Goal: Task Accomplishment & Management: Use online tool/utility

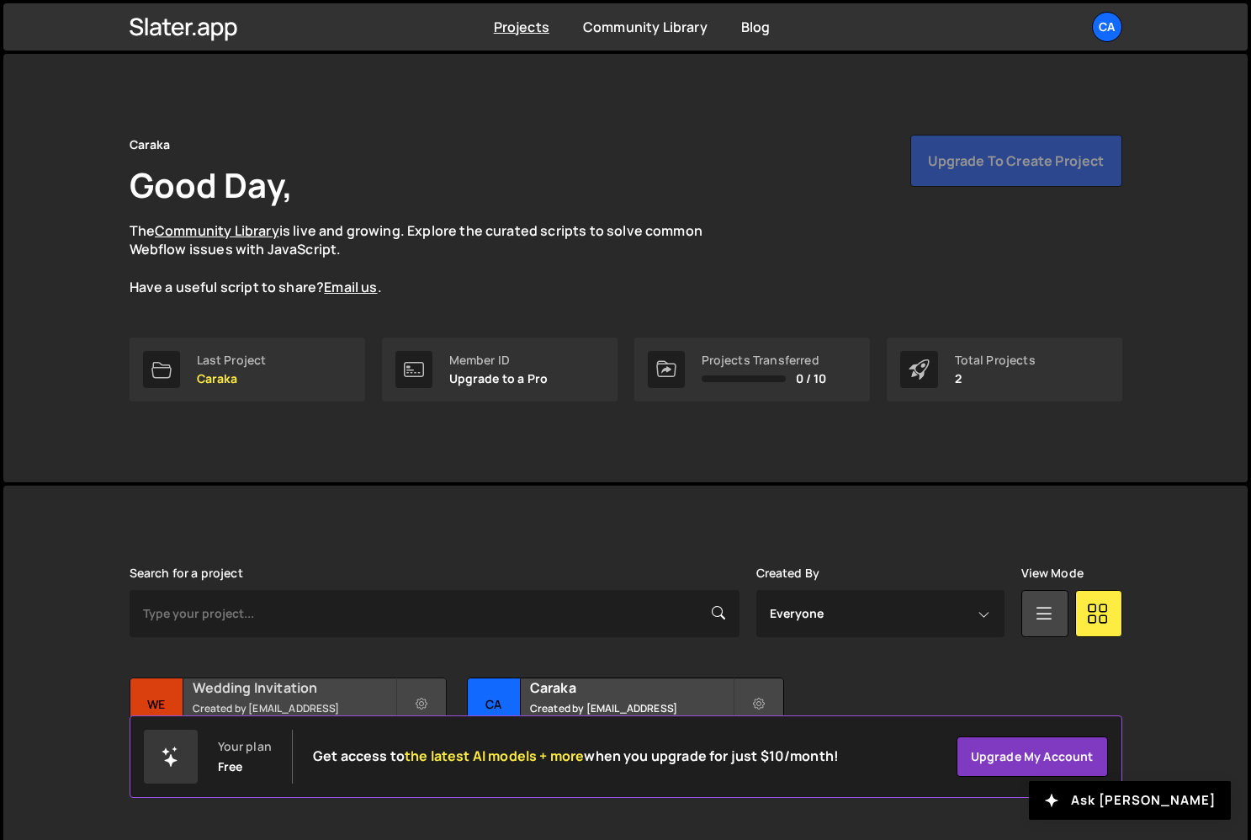
click at [314, 705] on div "Wedding Invitation Created by [EMAIL_ADDRESS][DOMAIN_NAME]" at bounding box center [288, 704] width 316 height 52
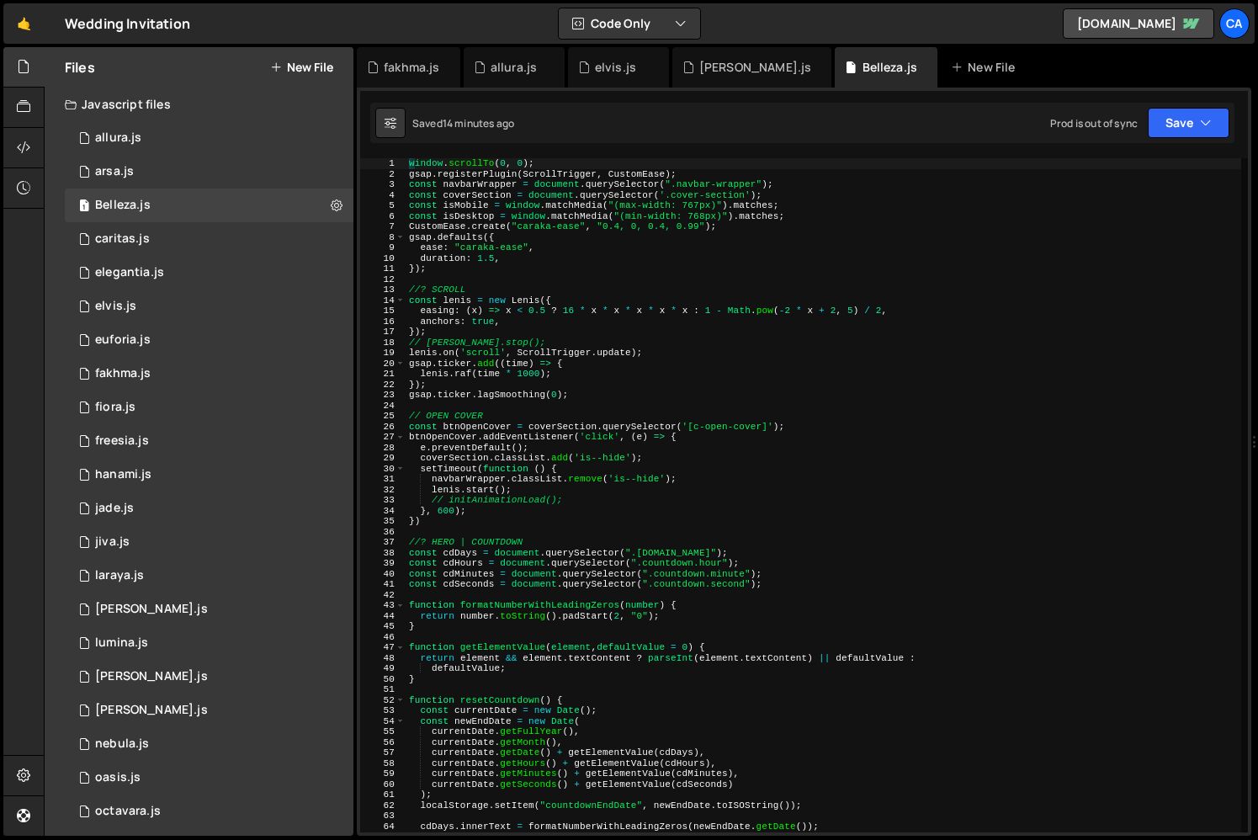
click at [496, 507] on div "window . scrollTo ( 0 , 0 ) ; gsap . registerPlugin ( ScrollTrigger , CustomEas…" at bounding box center [824, 505] width 836 height 695
type textarea "}, 600);"
click at [496, 507] on div "window . scrollTo ( 0 , 0 ) ; gsap . registerPlugin ( ScrollTrigger , CustomEas…" at bounding box center [824, 505] width 836 height 695
click at [159, 164] on div "0 arsa.js 0" at bounding box center [209, 172] width 289 height 34
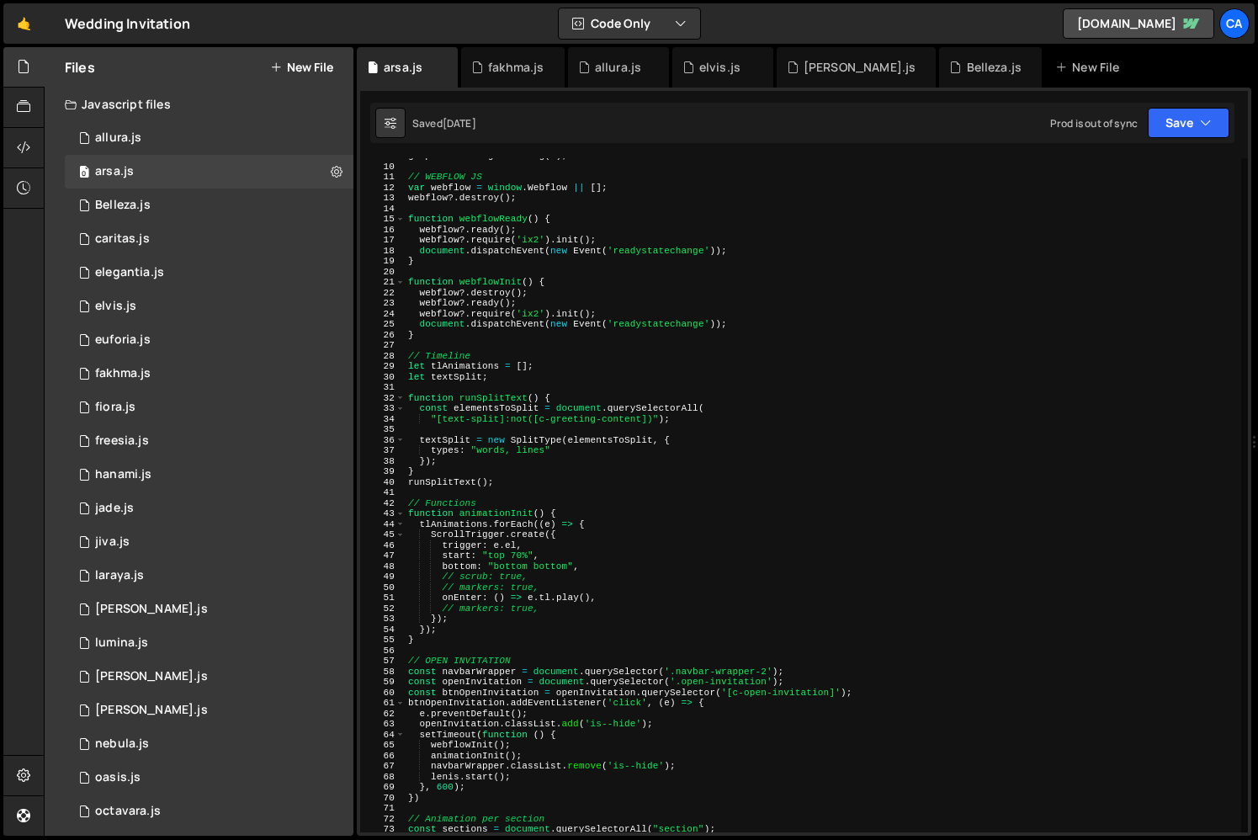
scroll to position [104, 0]
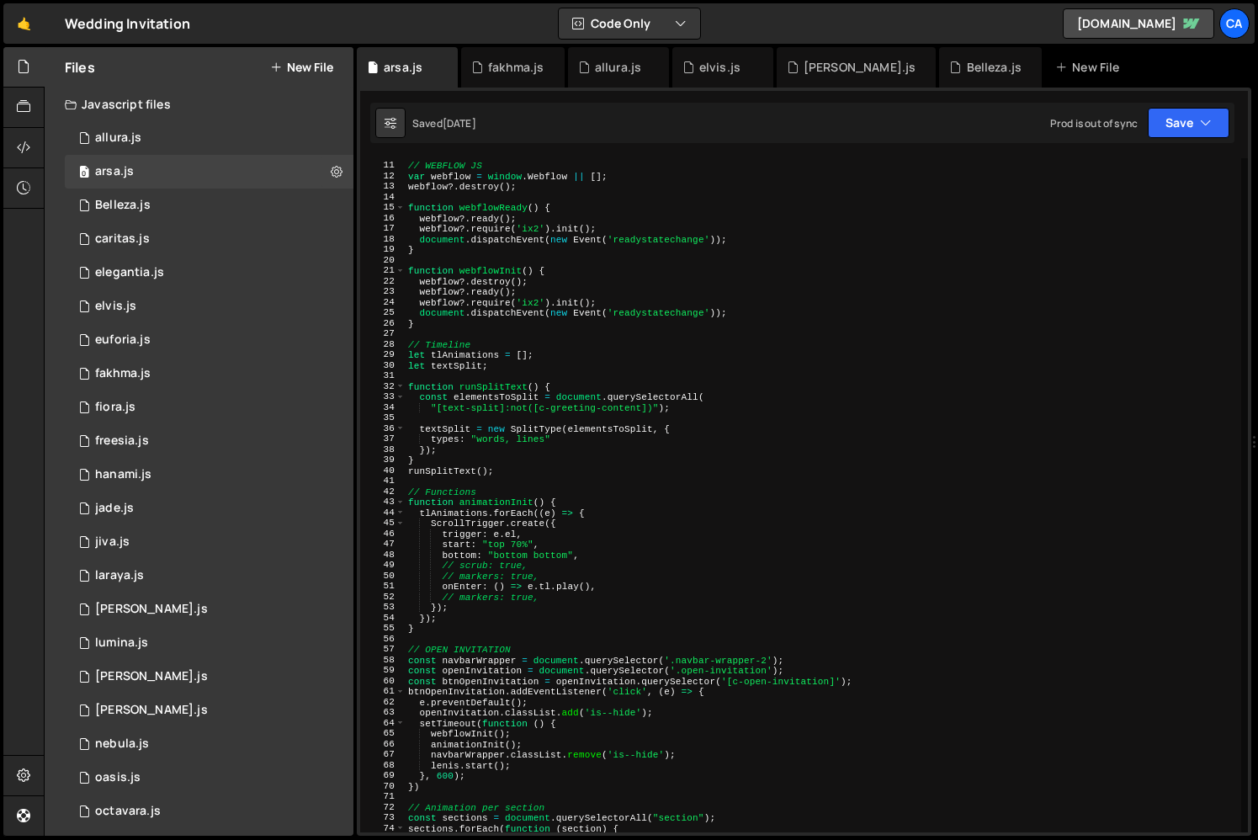
click at [460, 527] on div "// WEBFLOW JS var webflow = window . Webflow || [ ] ; webflow ?. destroy ( ) ; …" at bounding box center [823, 497] width 837 height 695
click at [465, 519] on div "// WEBFLOW JS var webflow = window . Webflow || [ ] ; webflow ?. destroy ( ) ; …" at bounding box center [823, 497] width 837 height 695
click at [453, 515] on div "// WEBFLOW JS var webflow = window . Webflow || [ ] ; webflow ?. destroy ( ) ; …" at bounding box center [823, 497] width 837 height 695
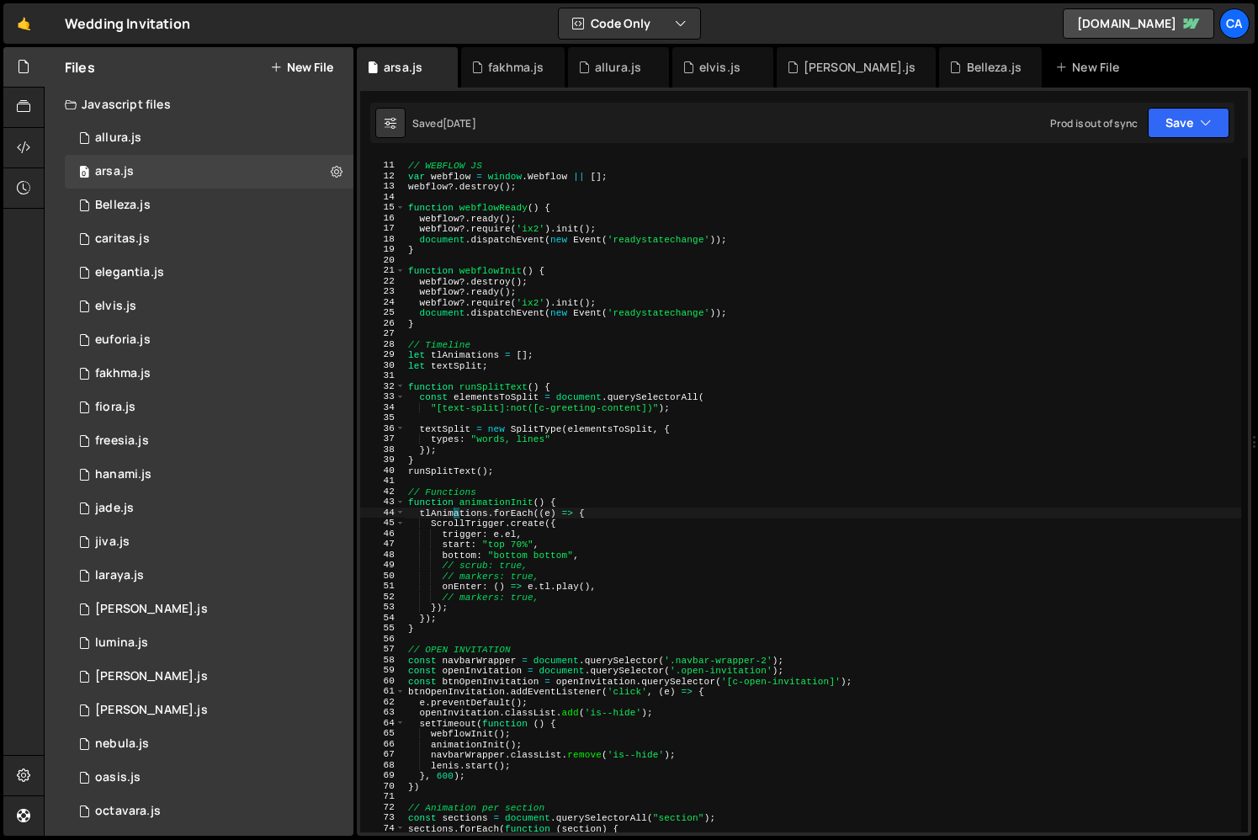
click at [453, 515] on div "// WEBFLOW JS var webflow = window . Webflow || [ ] ; webflow ?. destroy ( ) ; …" at bounding box center [823, 497] width 837 height 695
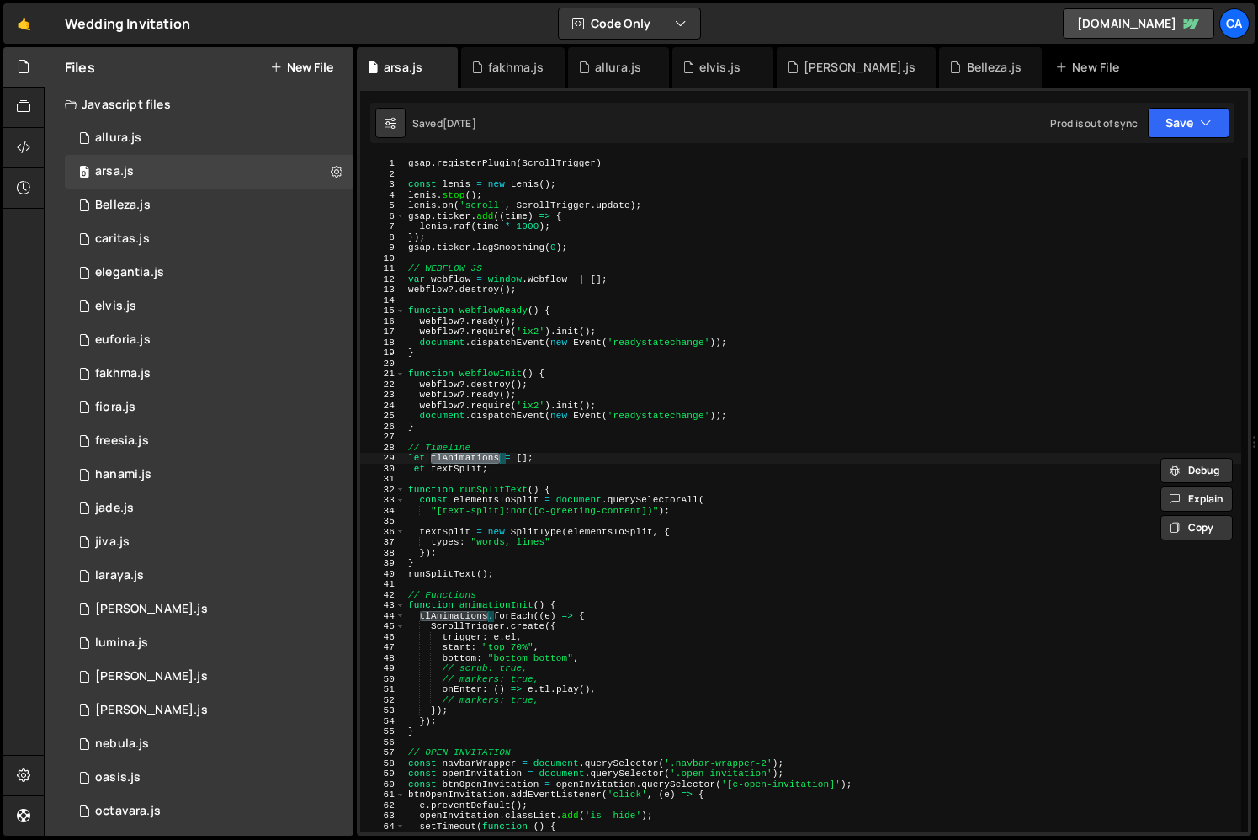
scroll to position [0, 0]
click at [481, 539] on div "gsap . registerPlugin ( ScrollTrigger ) const lenis = new Lenis ( ) ; lenis . s…" at bounding box center [823, 505] width 837 height 695
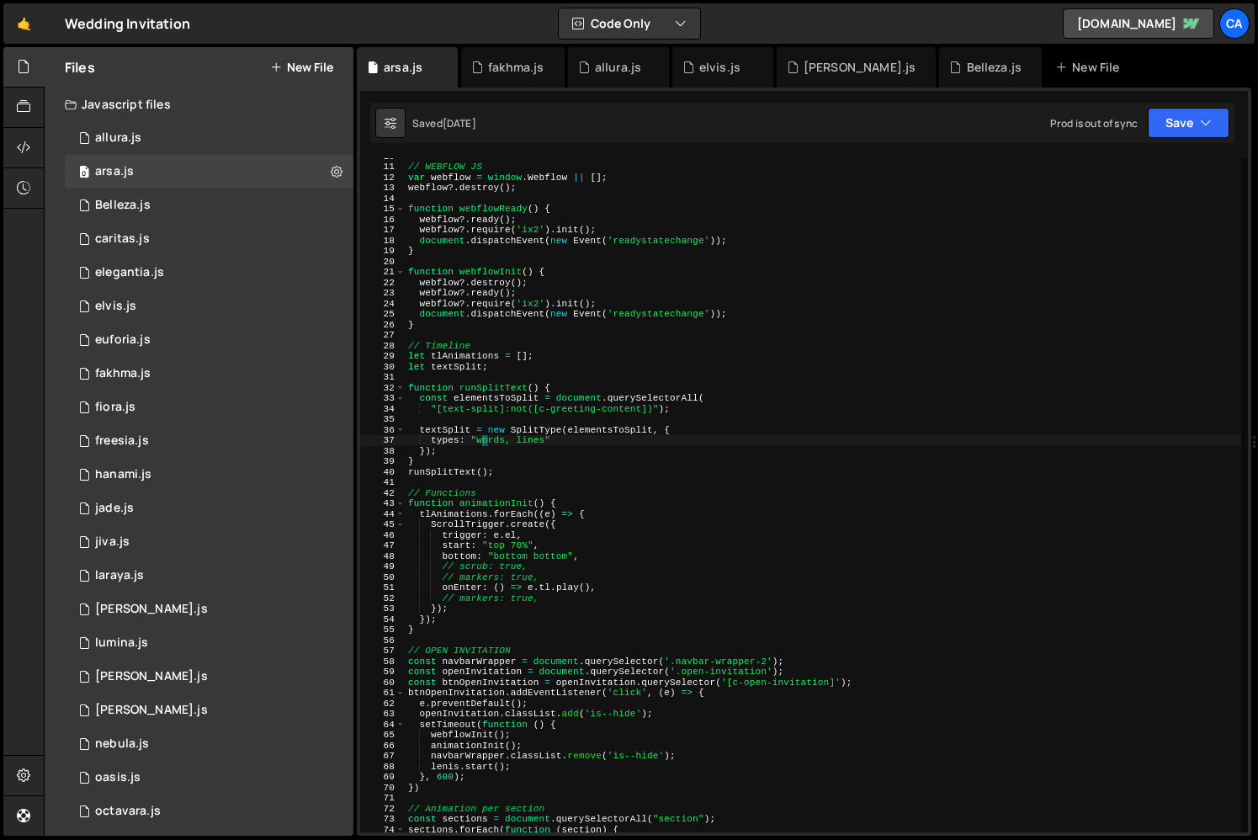
scroll to position [110, 0]
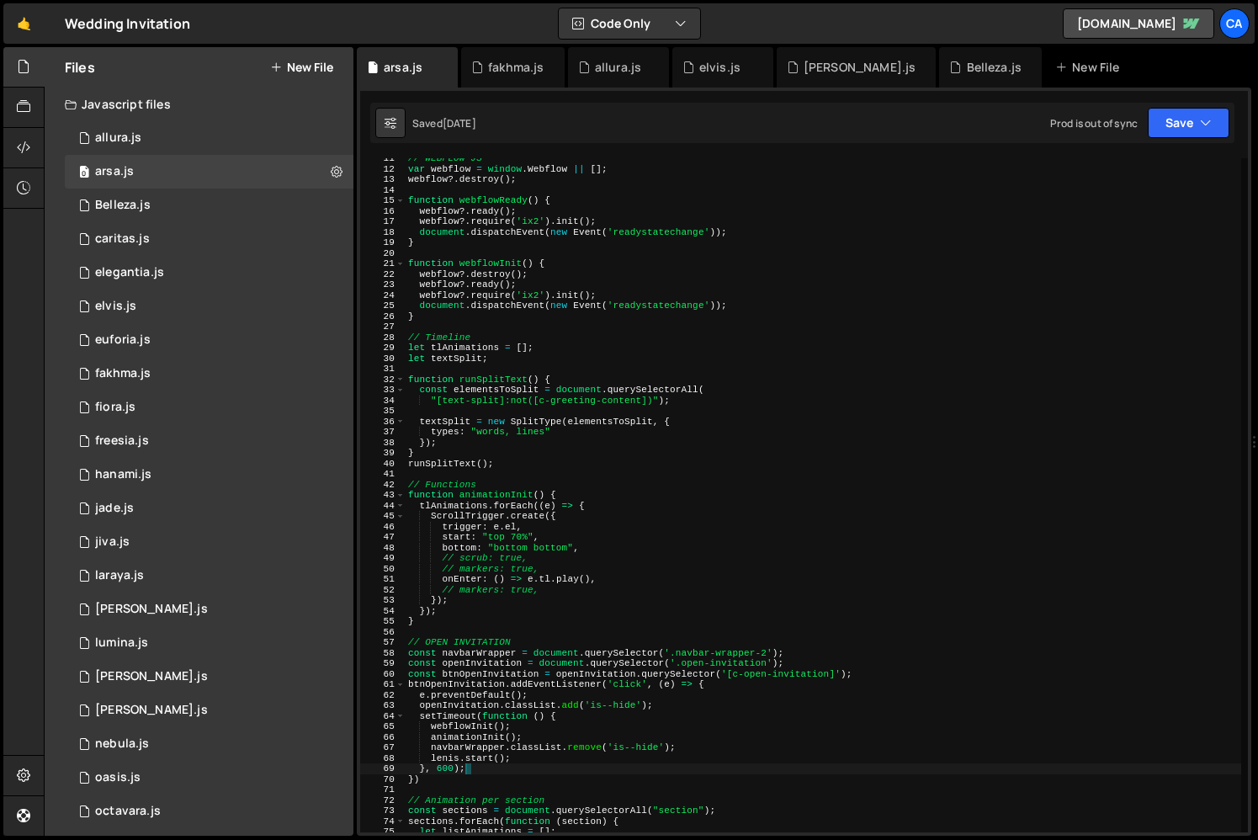
click at [473, 764] on div "// WEBFLOW JS var webflow = window . Webflow || [ ] ; webflow ?. destroy ( ) ; …" at bounding box center [823, 500] width 837 height 695
click at [498, 762] on div "// WEBFLOW JS var webflow = window . Webflow || [ ] ; webflow ?. destroy ( ) ; …" at bounding box center [823, 500] width 837 height 695
click at [463, 740] on div "// WEBFLOW JS var webflow = window . Webflow || [ ] ; webflow ?. destroy ( ) ; …" at bounding box center [823, 500] width 837 height 695
click at [459, 731] on div "// WEBFLOW JS var webflow = window . Webflow || [ ] ; webflow ?. destroy ( ) ; …" at bounding box center [823, 500] width 837 height 695
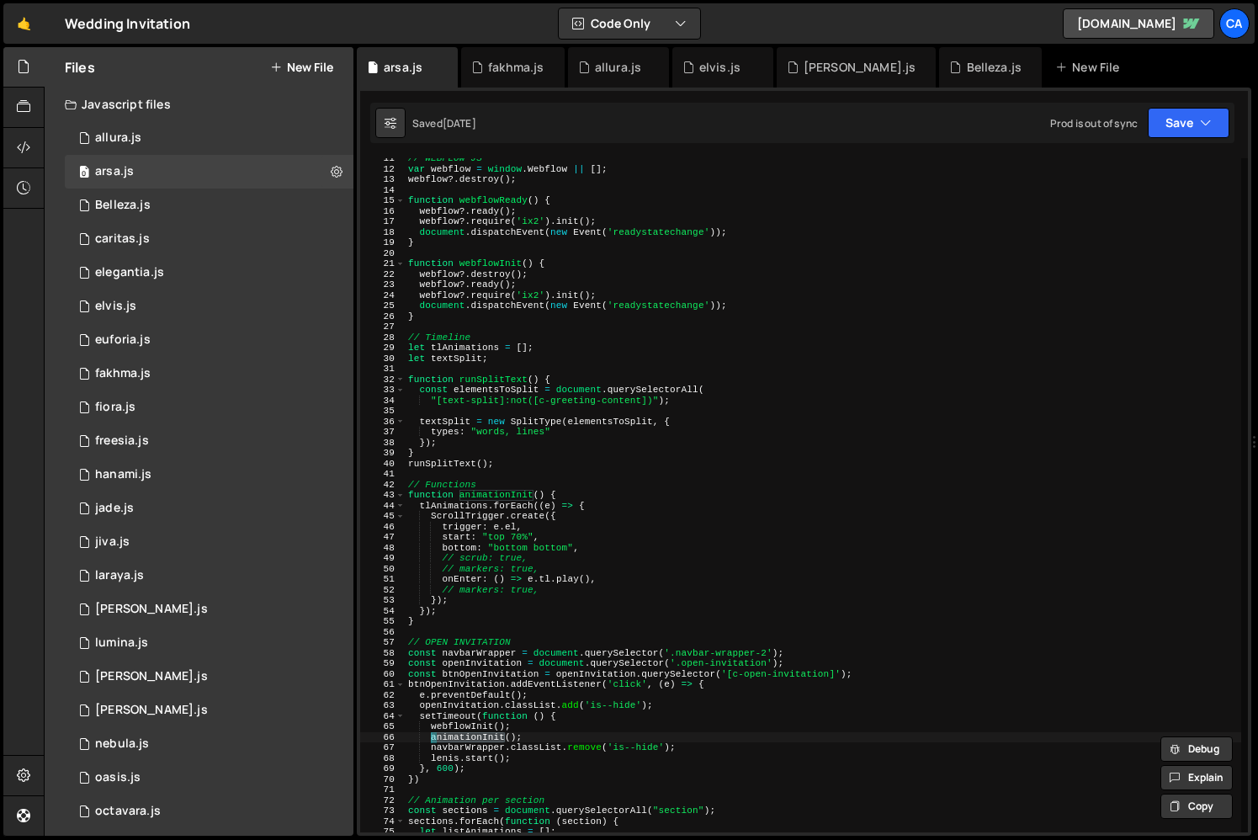
type textarea "webflowInit();"
click at [459, 731] on div "// WEBFLOW JS var webflow = window . Webflow || [ ] ; webflow ?. destroy ( ) ; …" at bounding box center [823, 500] width 837 height 695
click at [157, 411] on div "0 fiora.js 0" at bounding box center [209, 407] width 289 height 34
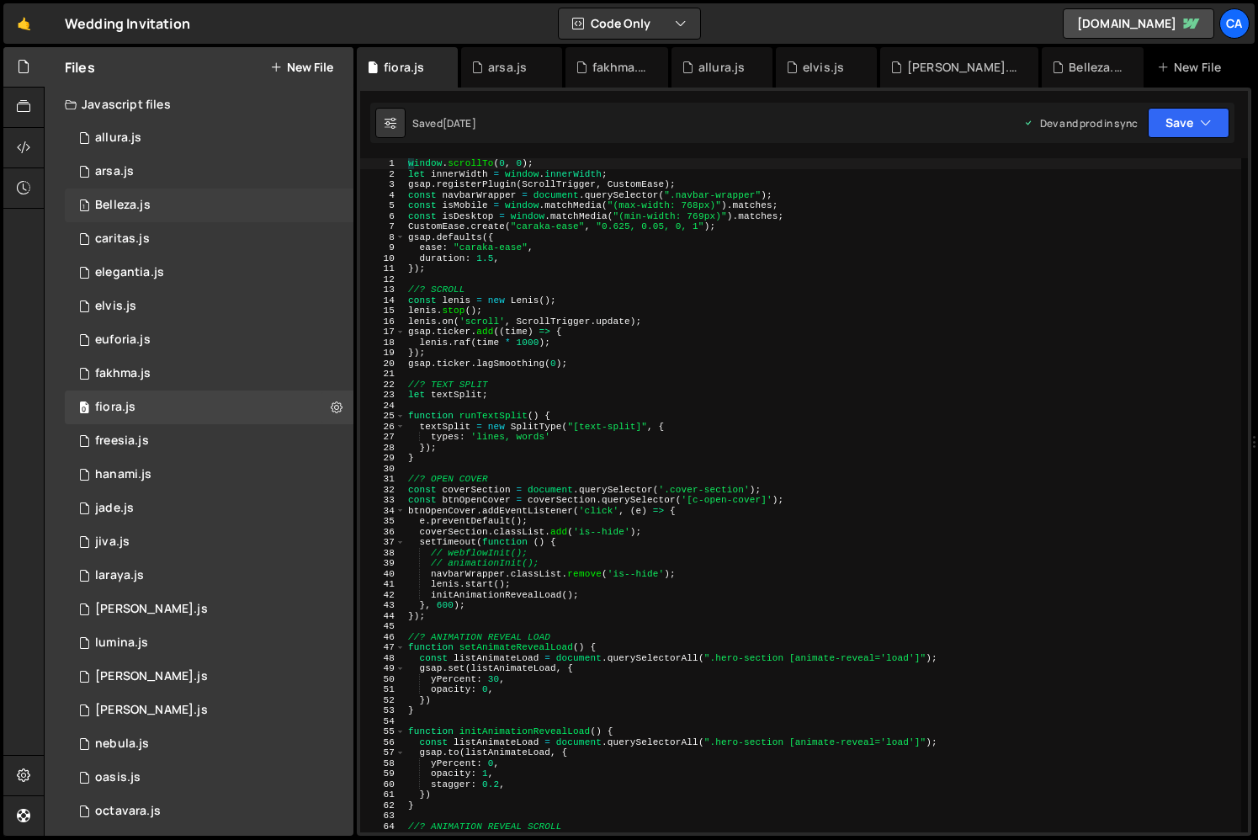
scroll to position [0, 0]
click at [134, 207] on div "Belleza.js" at bounding box center [123, 205] width 56 height 15
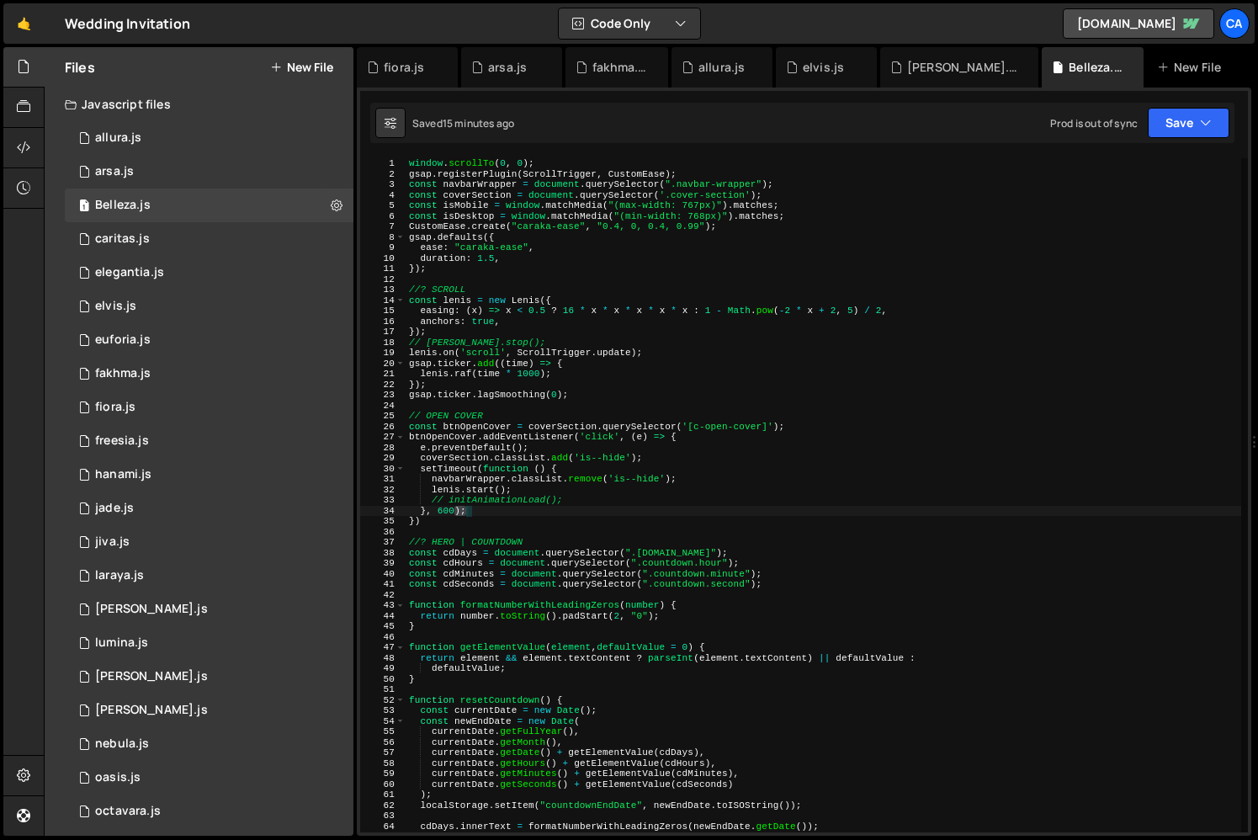
click at [558, 502] on div "window . scrollTo ( 0 , 0 ) ; gsap . registerPlugin ( ScrollTrigger , CustomEas…" at bounding box center [824, 505] width 836 height 695
click at [515, 624] on div "window . scrollTo ( 0 , 0 ) ; gsap . registerPlugin ( ScrollTrigger , CustomEas…" at bounding box center [824, 505] width 836 height 695
click at [491, 501] on div "window . scrollTo ( 0 , 0 ) ; gsap . registerPlugin ( ScrollTrigger , CustomEas…" at bounding box center [824, 505] width 836 height 695
click at [528, 500] on div "window . scrollTo ( 0 , 0 ) ; gsap . registerPlugin ( ScrollTrigger , CustomEas…" at bounding box center [824, 505] width 836 height 695
click at [532, 470] on div "window . scrollTo ( 0 , 0 ) ; gsap . registerPlugin ( ScrollTrigger , CustomEas…" at bounding box center [824, 505] width 836 height 695
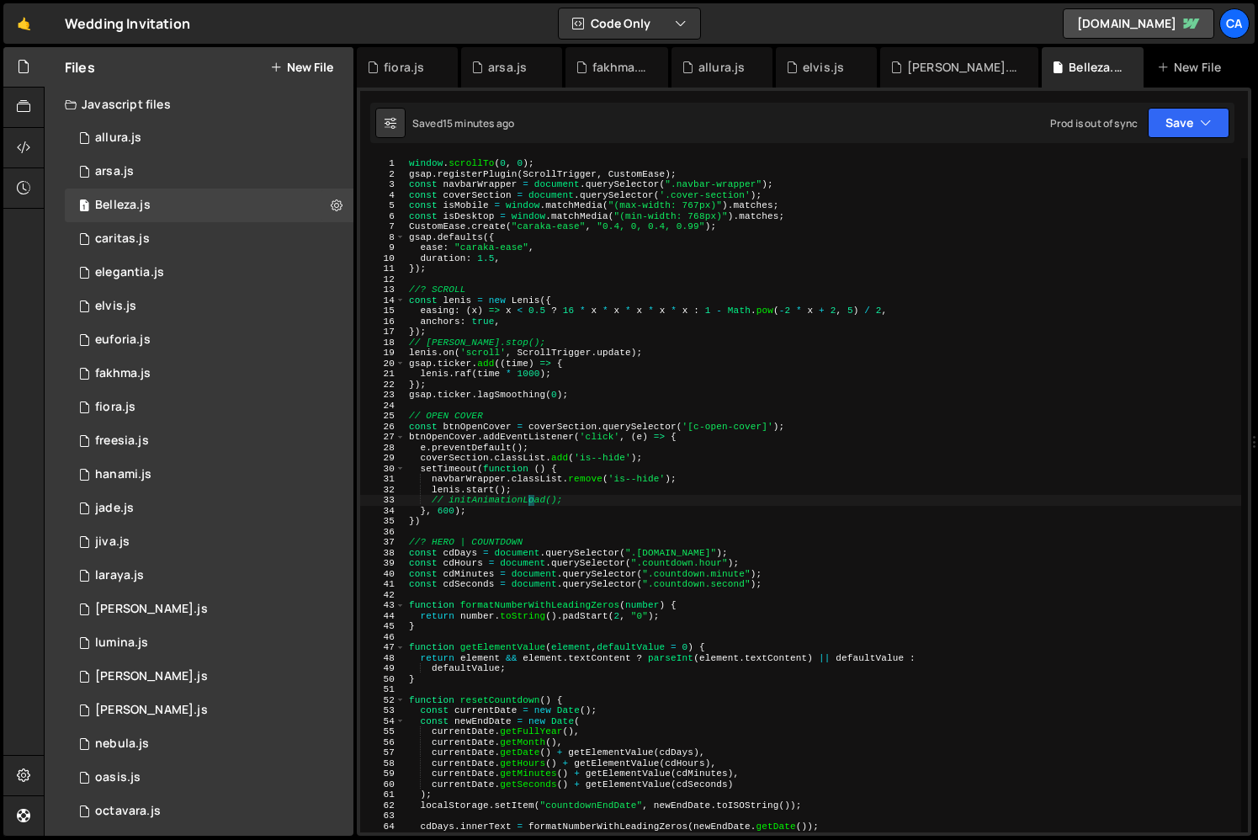
type textarea "setTimeout(function () {"
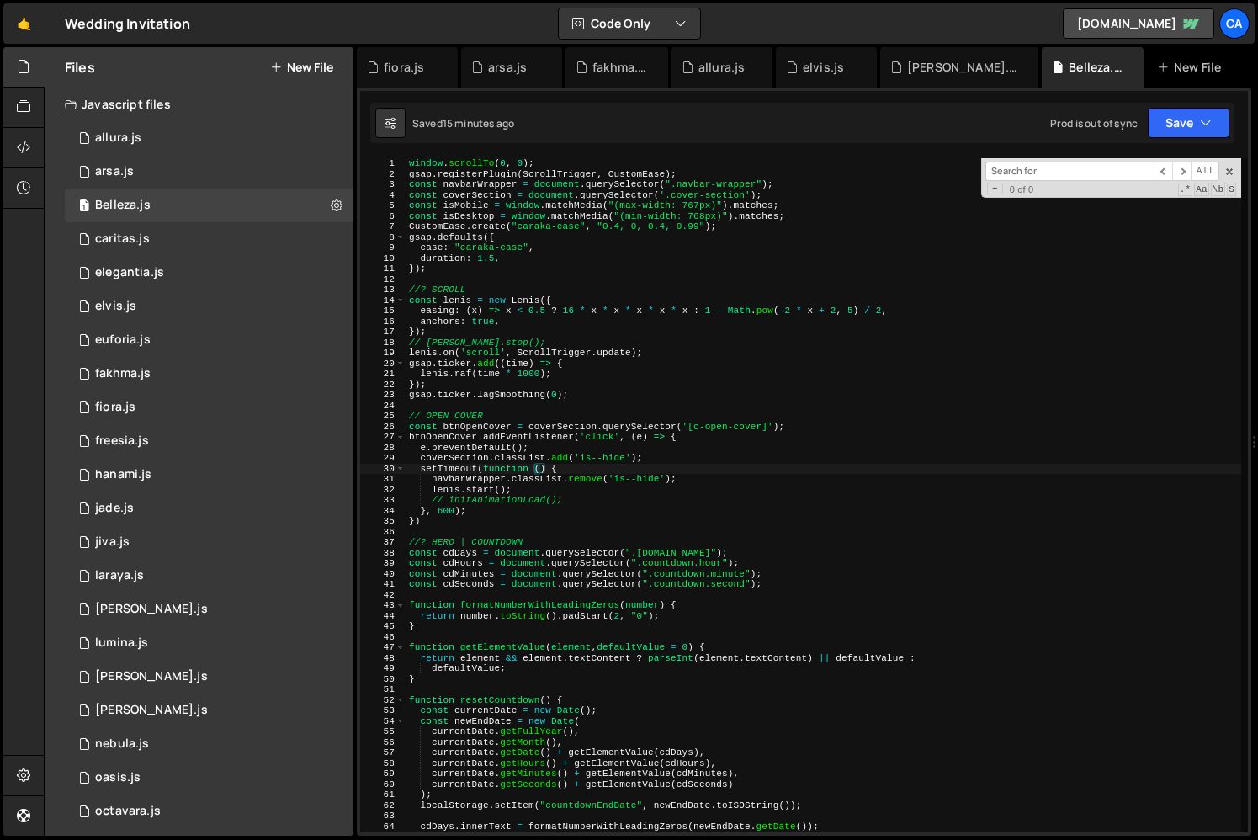
type input "testing"
click at [507, 535] on div "window . scrollTo ( 0 , 0 ) ; gsap . registerPlugin ( ScrollTrigger , CustomEas…" at bounding box center [824, 505] width 836 height 695
click at [1228, 168] on span at bounding box center [1230, 172] width 12 height 12
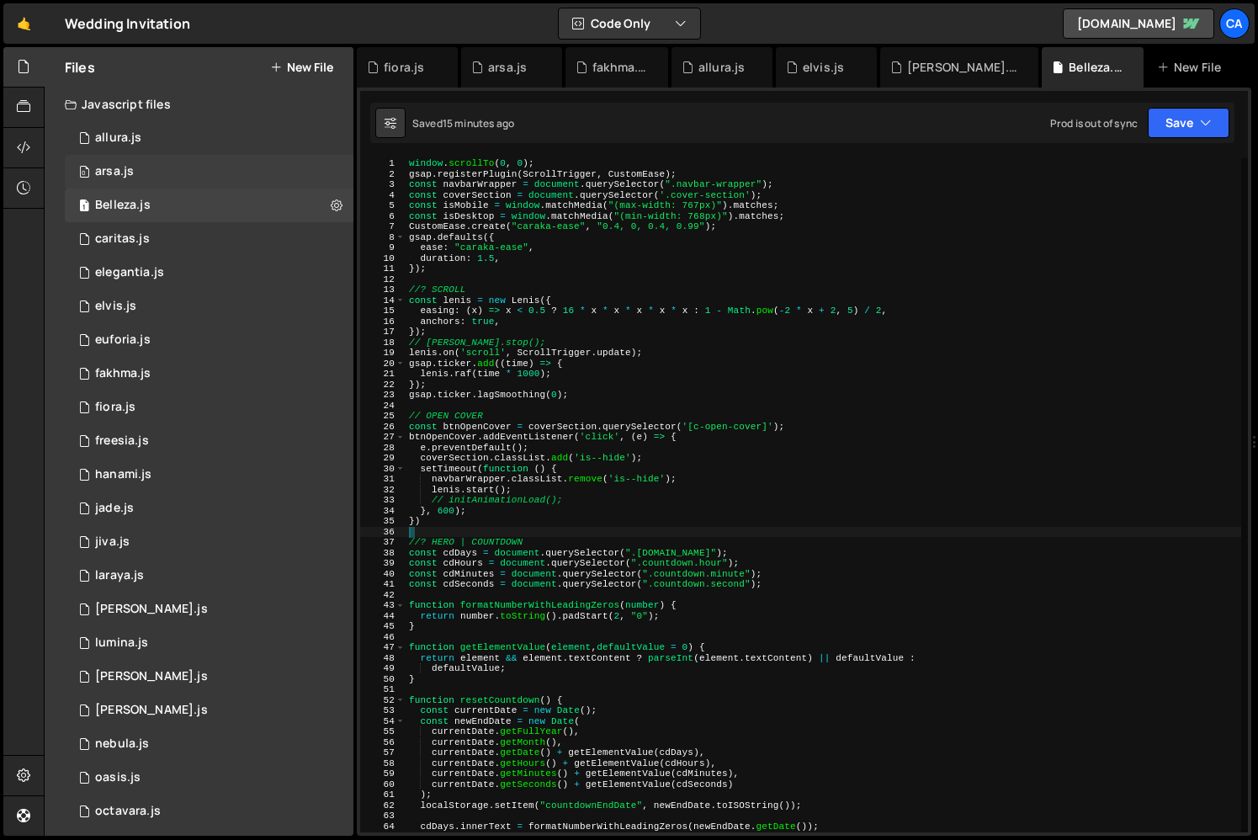
click at [139, 166] on div "0 arsa.js 0" at bounding box center [209, 172] width 289 height 34
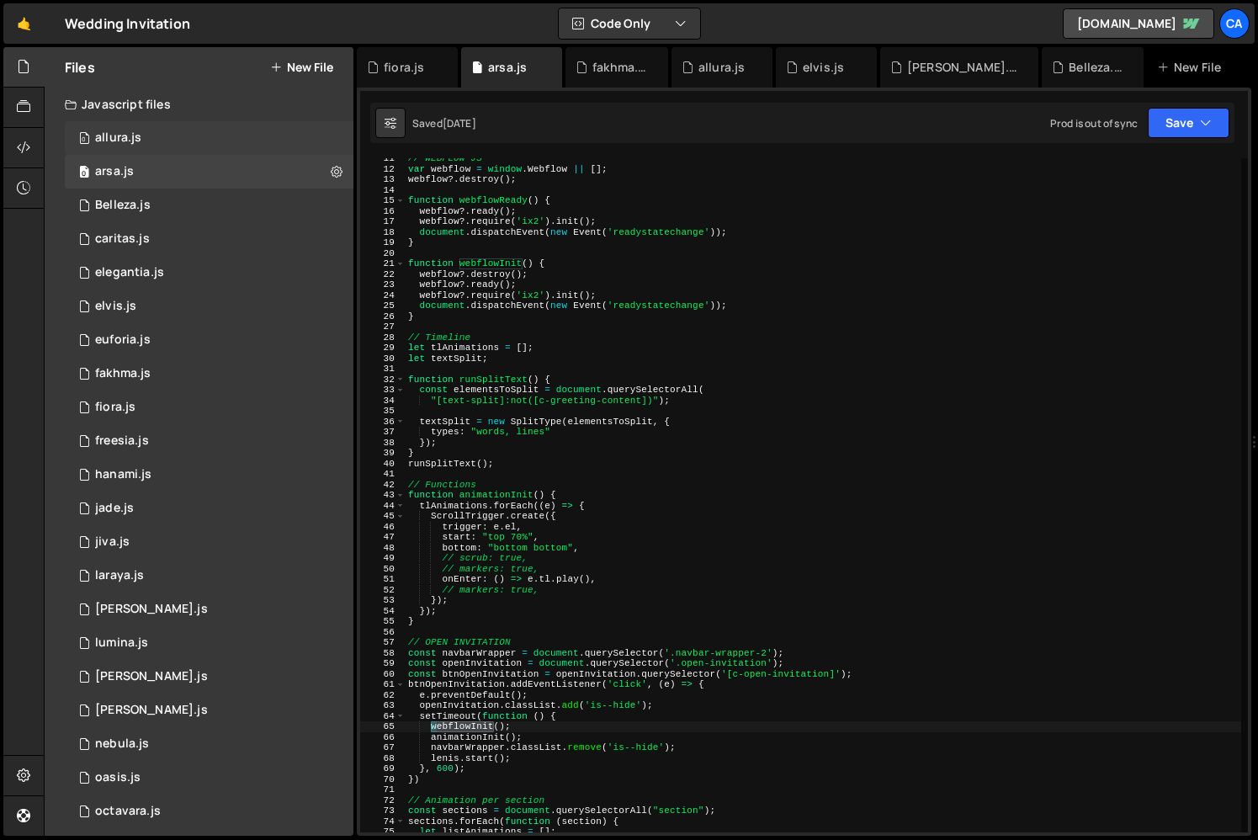
click at [155, 140] on div "0 allura.js 0" at bounding box center [209, 138] width 289 height 34
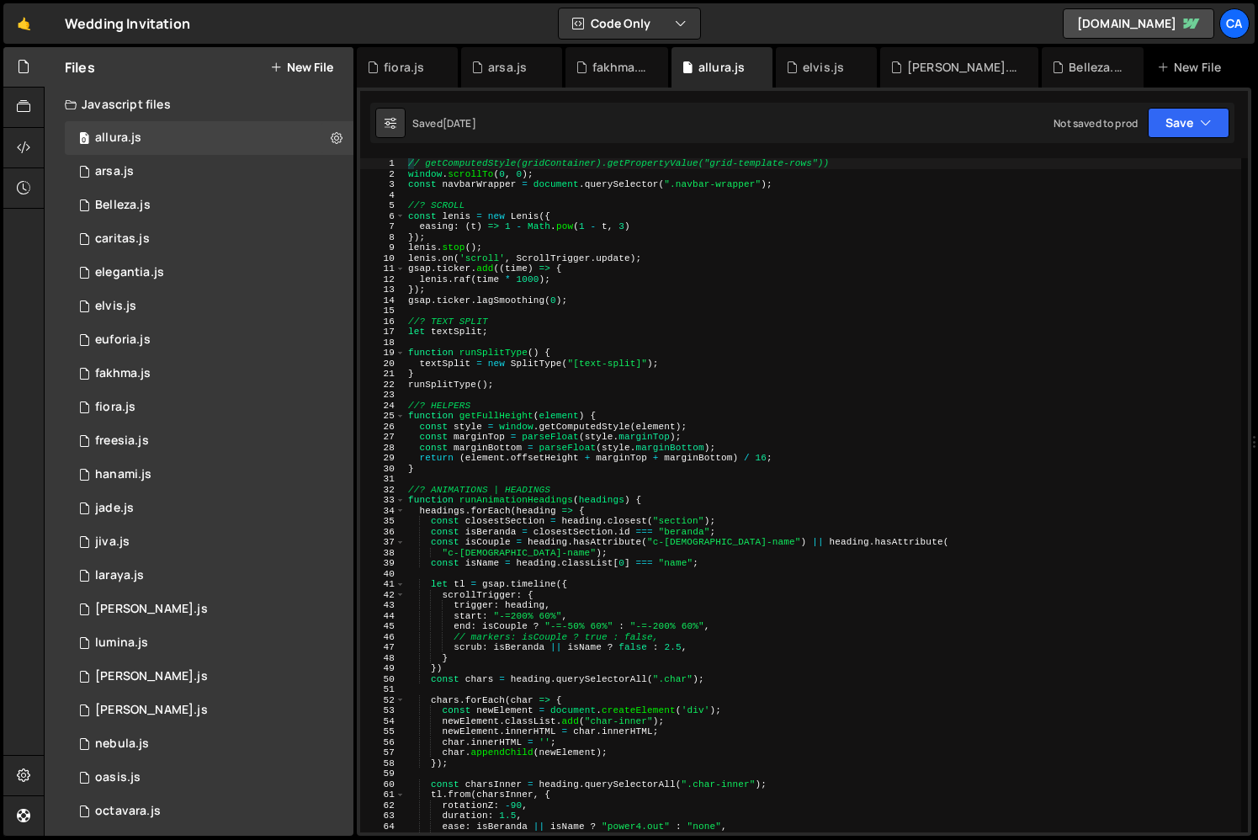
scroll to position [1788, 0]
click at [529, 613] on div "// getComputedStyle(gridContainer).getPropertyValue("grid-template-rows")) wind…" at bounding box center [823, 505] width 837 height 695
click at [521, 652] on div "// getComputedStyle(gridContainer).getPropertyValue("grid-template-rows")) wind…" at bounding box center [823, 505] width 837 height 695
click at [391, 502] on div "33" at bounding box center [382, 500] width 45 height 11
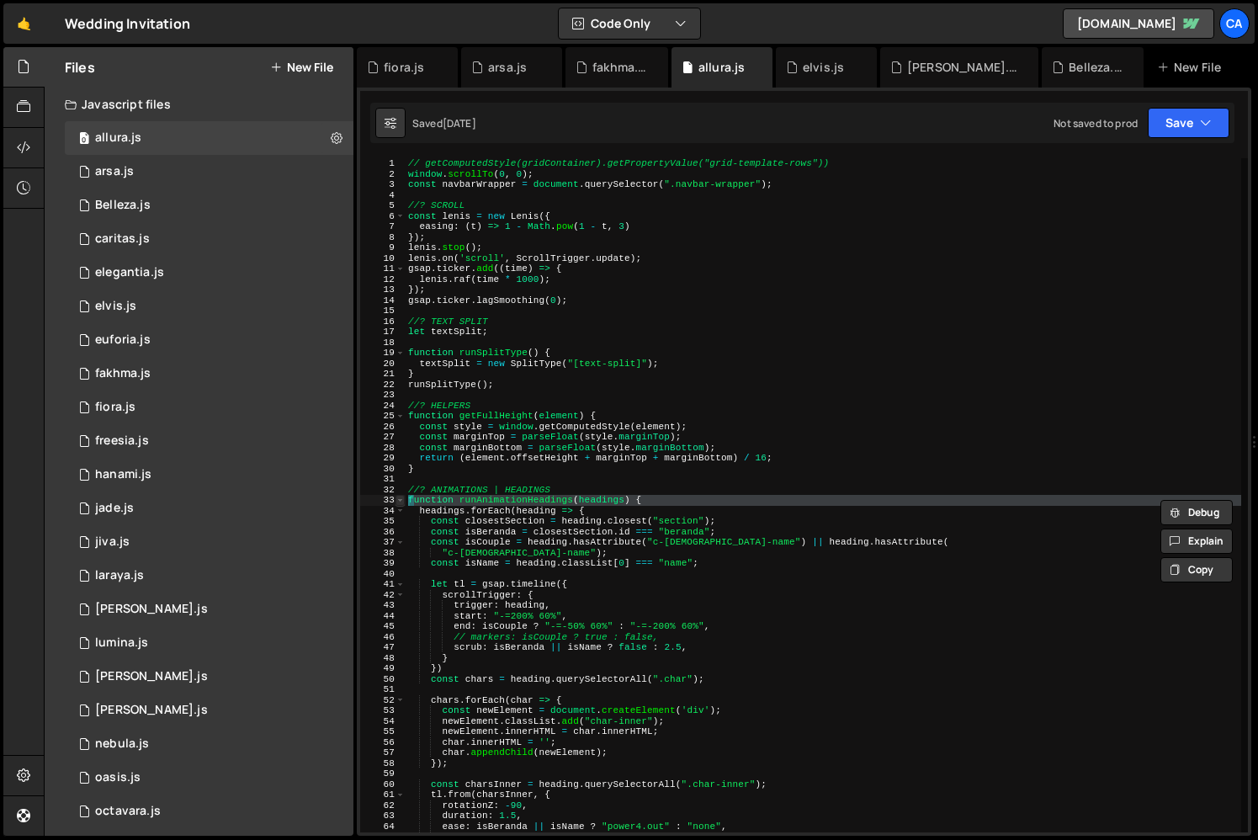
click at [402, 502] on span at bounding box center [400, 500] width 9 height 11
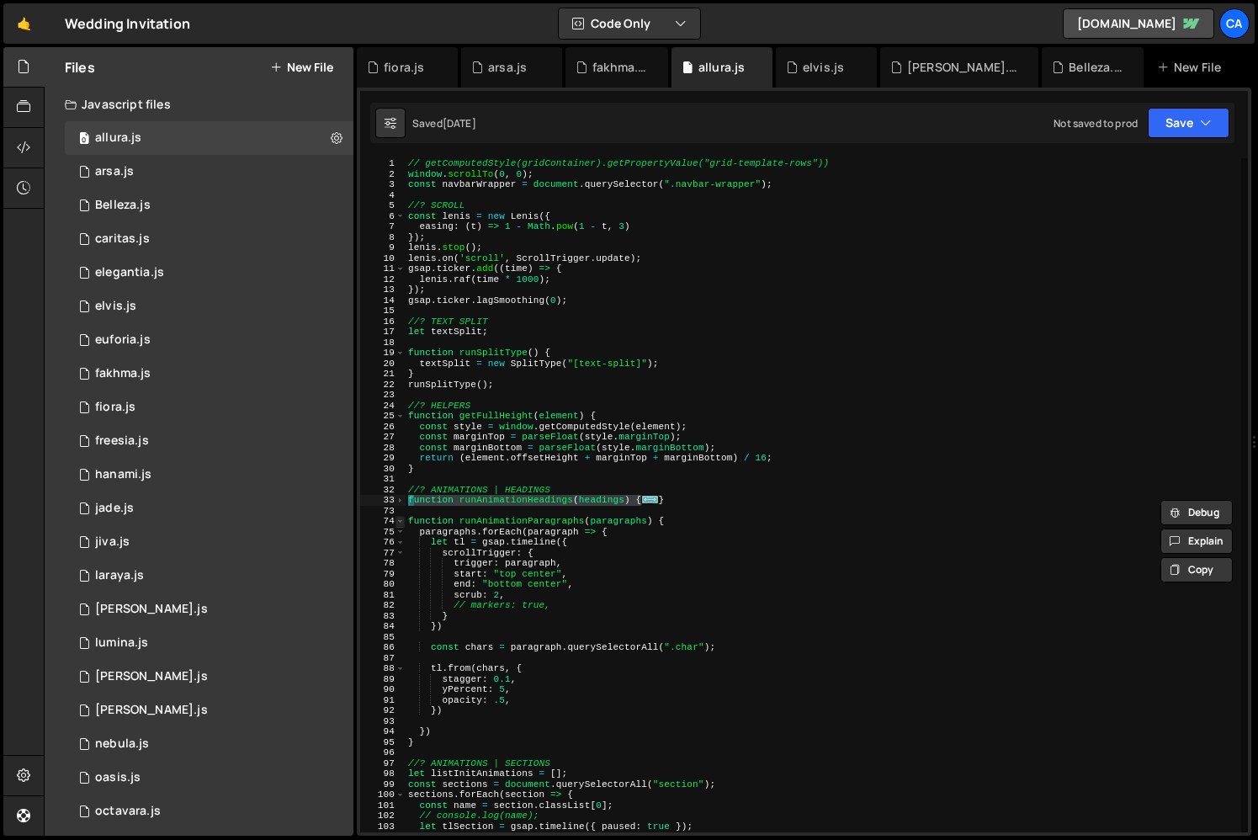
click at [401, 520] on span at bounding box center [400, 521] width 9 height 11
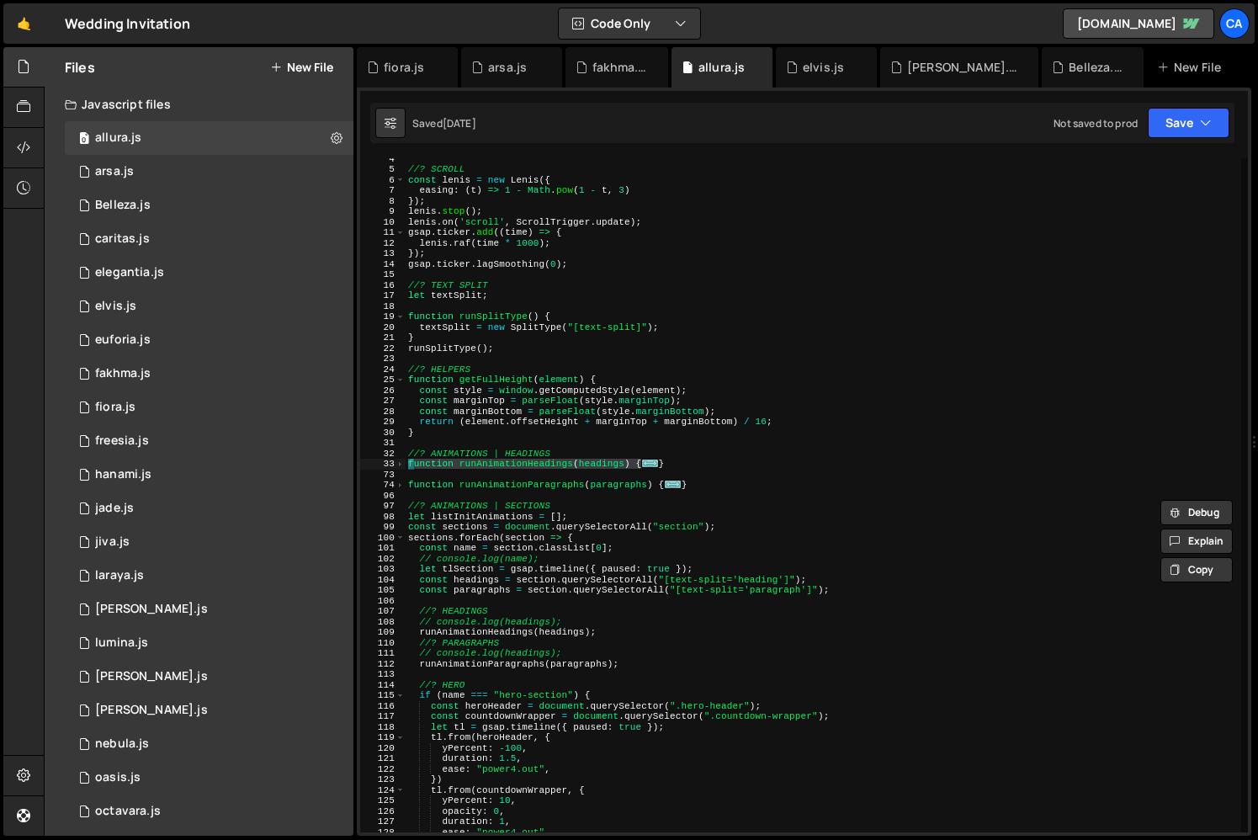
scroll to position [0, 0]
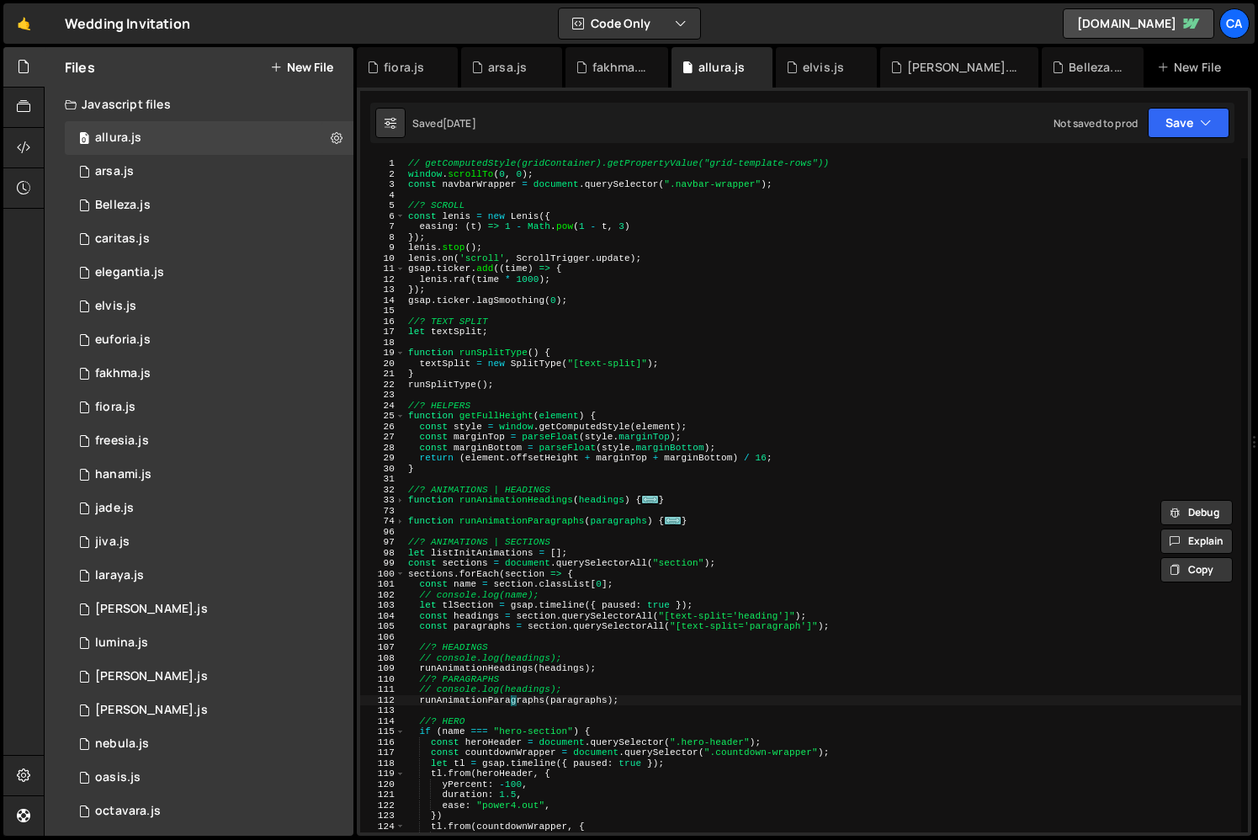
click at [509, 695] on div "// getComputedStyle(gridContainer).getPropertyValue("grid-template-rows")) wind…" at bounding box center [823, 505] width 837 height 695
type textarea "runAnimationParagraphs(paragraphs);"
click at [20, 768] on icon at bounding box center [23, 775] width 13 height 19
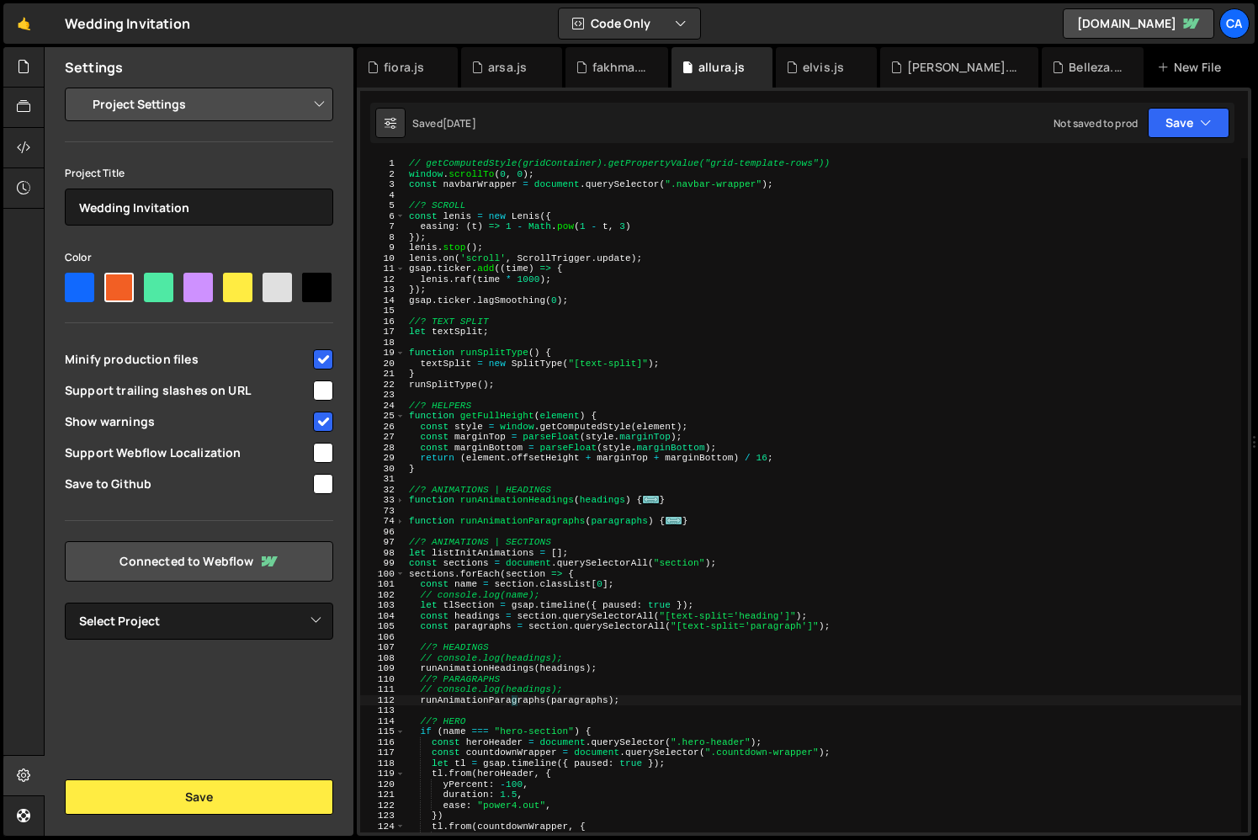
click at [181, 116] on select "Project Settings Code Editor Settings Chat Settings" at bounding box center [202, 104] width 247 height 37
select select "editor"
click at [79, 86] on select "Project Settings Code Editor Settings Chat Settings" at bounding box center [202, 104] width 247 height 37
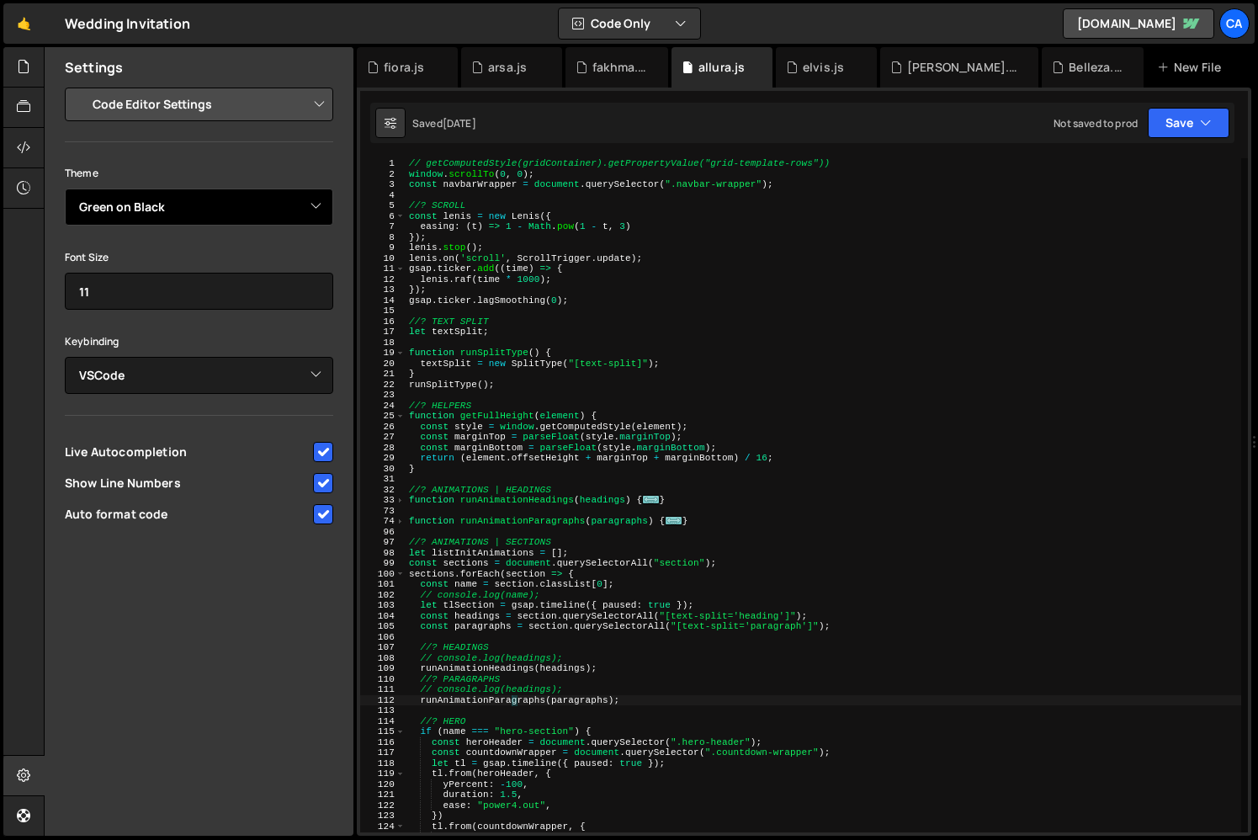
click at [189, 211] on select "Ambiance Chaos Clouds Midnight Dracula Cobalt Gruvbox Green on Black idle Finge…" at bounding box center [199, 207] width 268 height 37
select select "ace/theme/one_dark"
click at [65, 189] on select "Ambiance Chaos Clouds Midnight Dracula Cobalt Gruvbox Green on Black idle Finge…" at bounding box center [199, 207] width 268 height 37
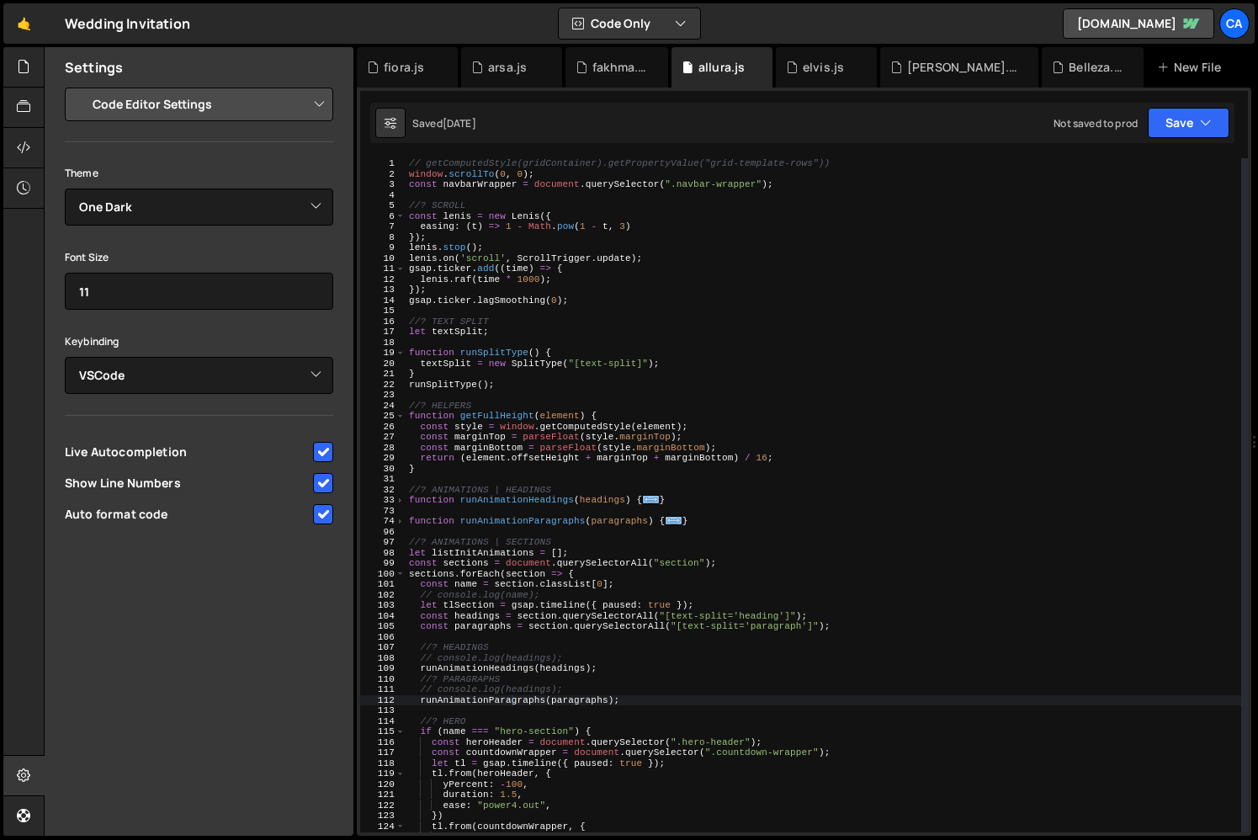
click at [446, 603] on div "// getComputedStyle(gridContainer).getPropertyValue("grid-template-rows")) wind…" at bounding box center [824, 505] width 836 height 695
click at [472, 656] on div "// getComputedStyle(gridContainer).getPropertyValue("grid-template-rows")) wind…" at bounding box center [824, 505] width 836 height 695
type textarea "// console.log(headings);"
click at [26, 776] on icon at bounding box center [23, 775] width 13 height 19
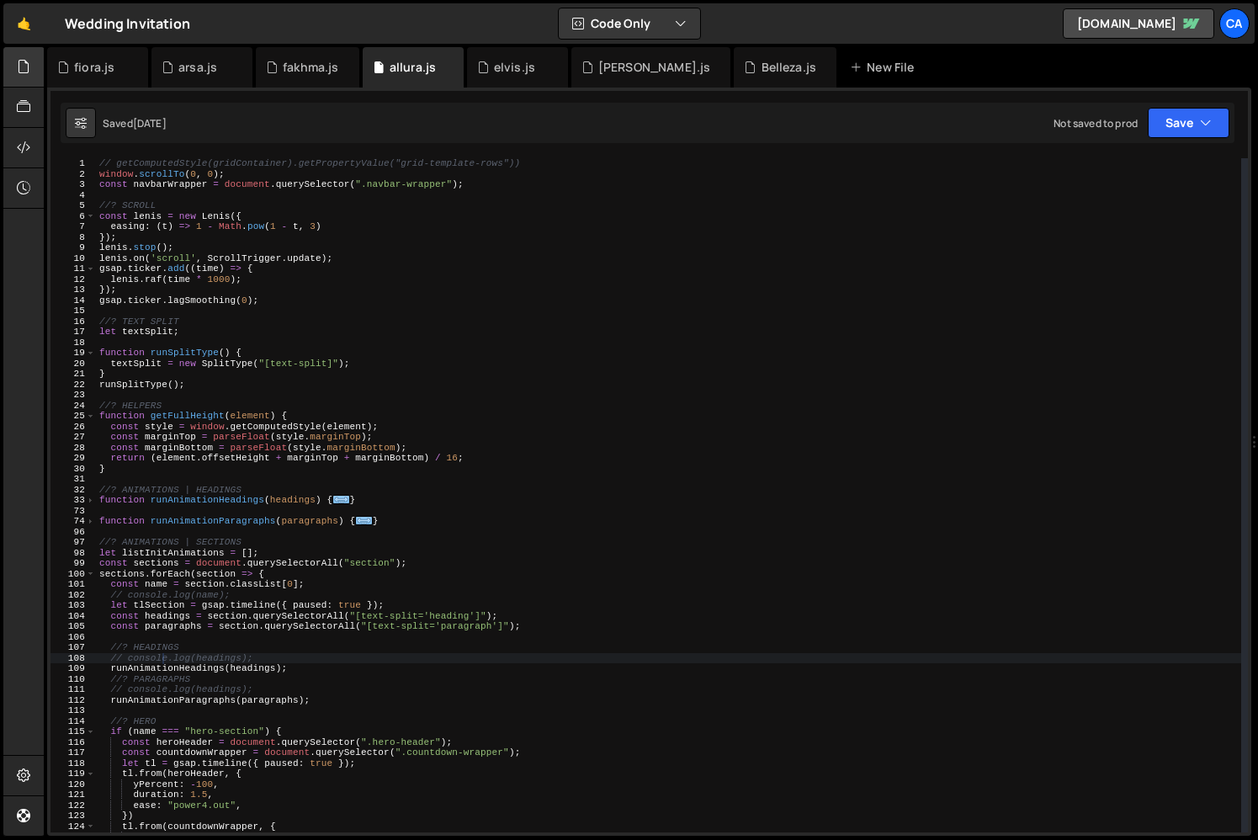
click at [24, 60] on icon at bounding box center [23, 66] width 13 height 19
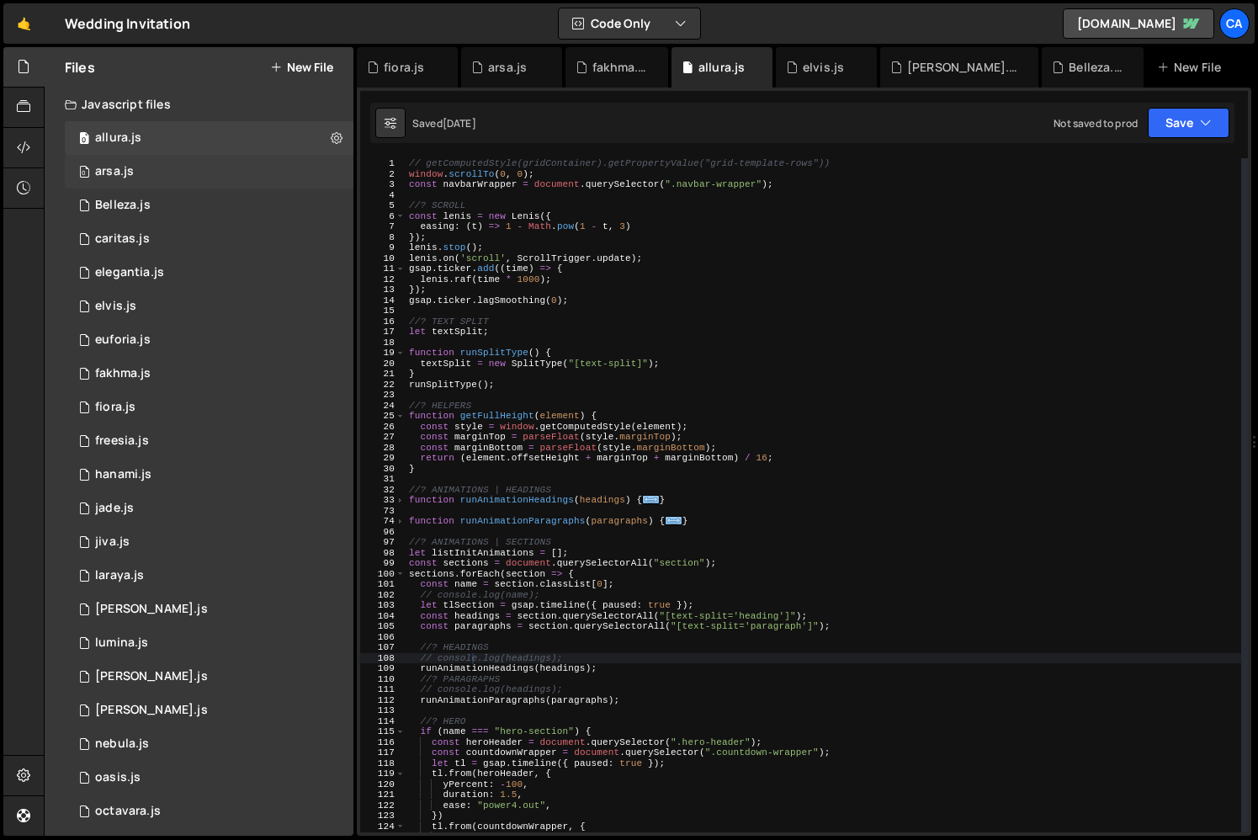
click at [130, 171] on div "arsa.js" at bounding box center [114, 171] width 39 height 15
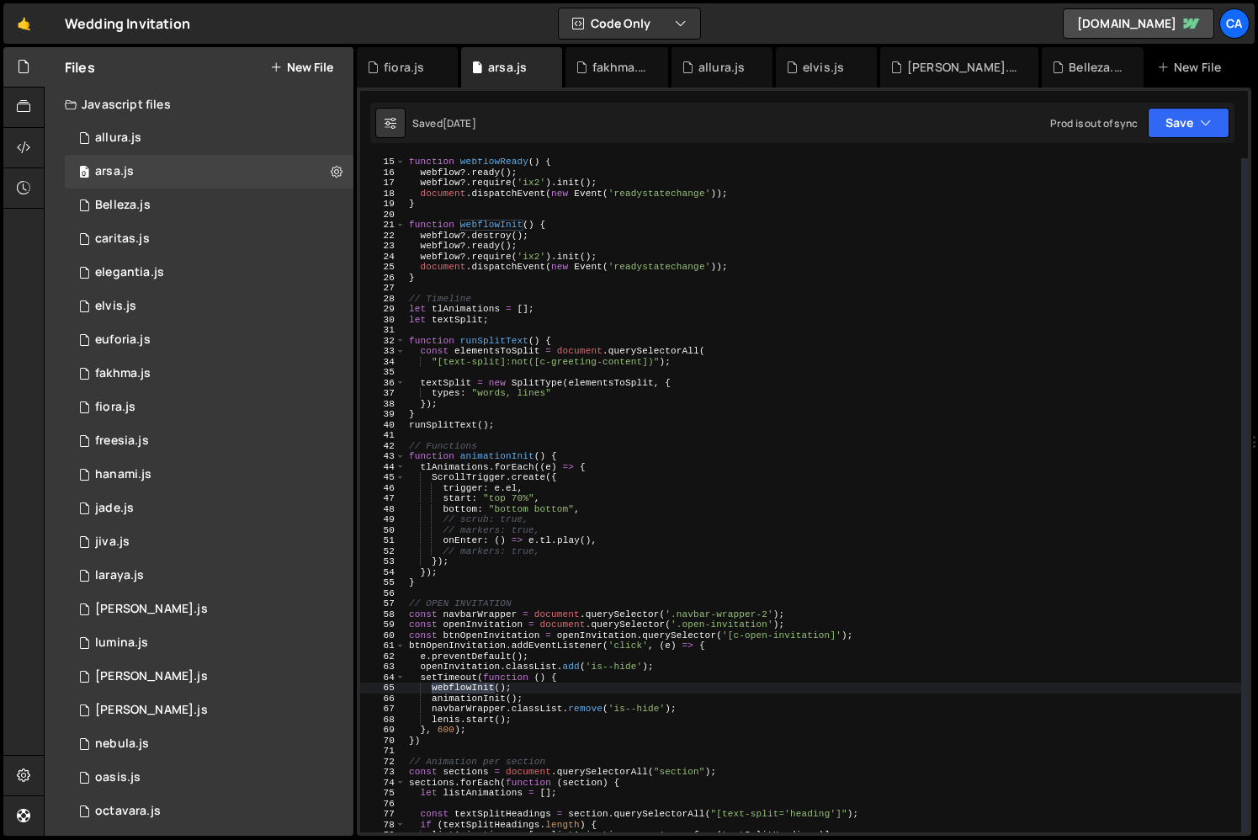
scroll to position [149, 0]
click at [466, 687] on div "function webflowReady ( ) { webflow ?. ready ( ) ; webflow ?. require ( 'ix2' )…" at bounding box center [824, 504] width 836 height 695
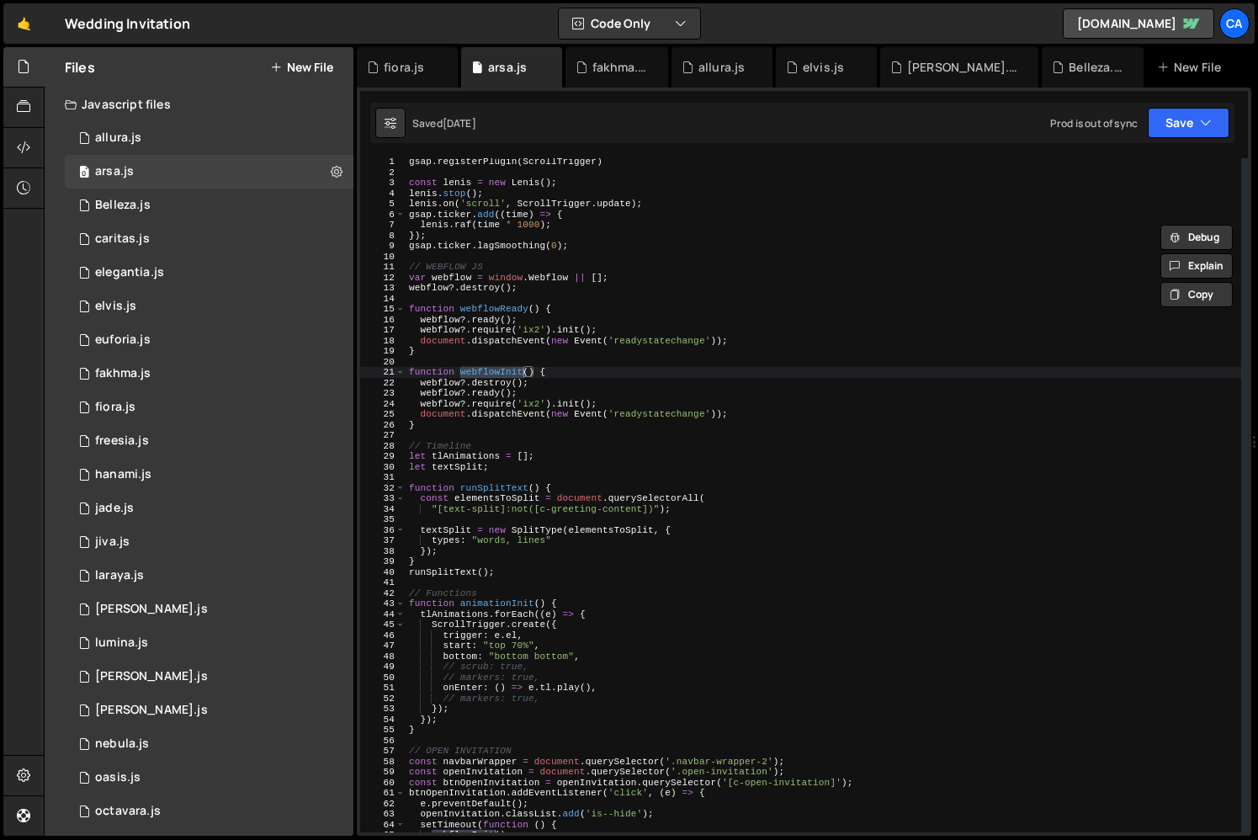
scroll to position [2, 0]
click at [427, 429] on div "gsap . registerPlugin ( ScrollTrigger ) const lenis = new Lenis ( ) ; lenis . s…" at bounding box center [824, 504] width 836 height 695
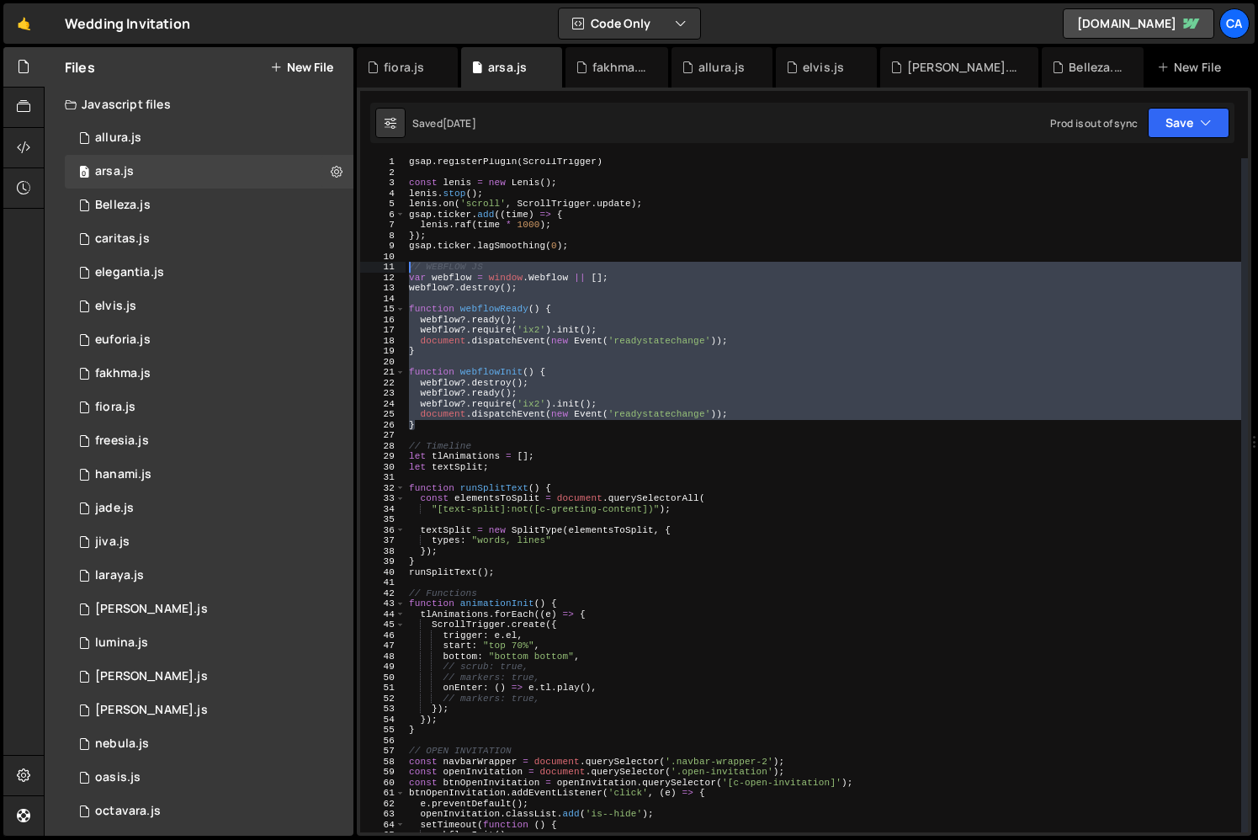
type textarea "// WEBFLOW JS var webflow = window.Webflow || [];"
drag, startPoint x: 427, startPoint y: 429, endPoint x: 386, endPoint y: 266, distance: 168.2
click at [386, 266] on div "// WEBFLOW JS var webflow = window.Webflow || []; 1 2 3 4 5 6 7 8 9 10 11 12 13…" at bounding box center [804, 495] width 888 height 674
click at [220, 207] on div "1 Belleza.js 0" at bounding box center [209, 206] width 289 height 34
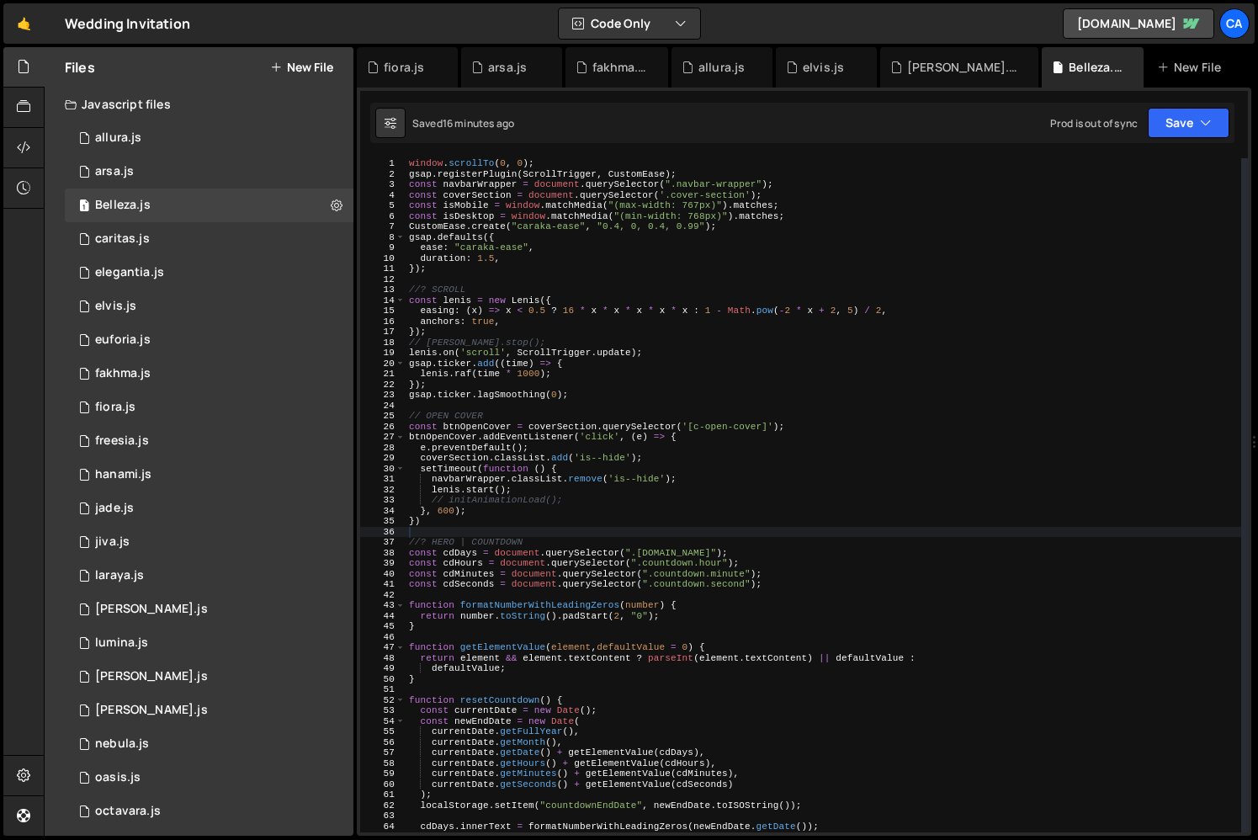
click at [470, 300] on div "window . scrollTo ( 0 , 0 ) ; gsap . registerPlugin ( ScrollTrigger , CustomEas…" at bounding box center [824, 505] width 836 height 695
click at [470, 353] on div "window . scrollTo ( 0 , 0 ) ; gsap . registerPlugin ( ScrollTrigger , CustomEas…" at bounding box center [824, 505] width 836 height 695
click at [481, 295] on div "window . scrollTo ( 0 , 0 ) ; gsap . registerPlugin ( ScrollTrigger , CustomEas…" at bounding box center [824, 505] width 836 height 695
type textarea "//? SCROLL"
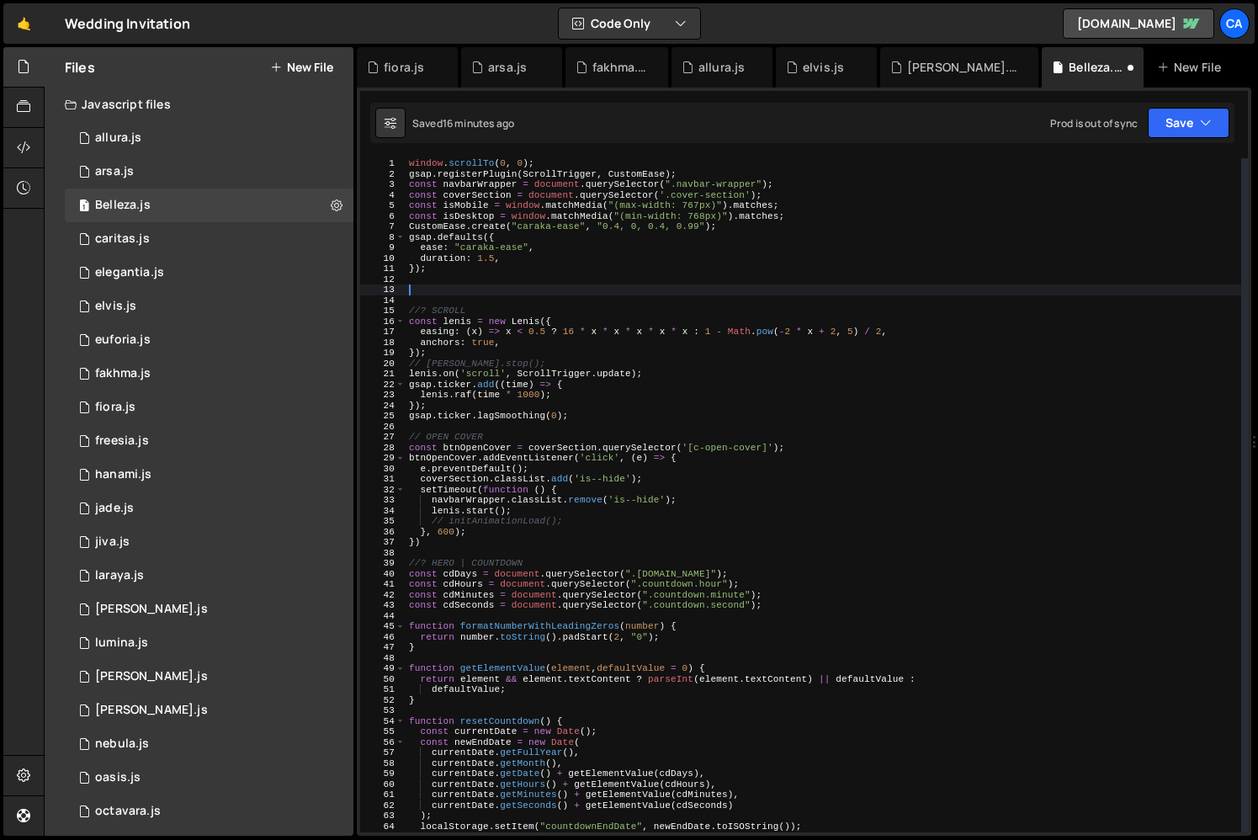
paste textarea "}"
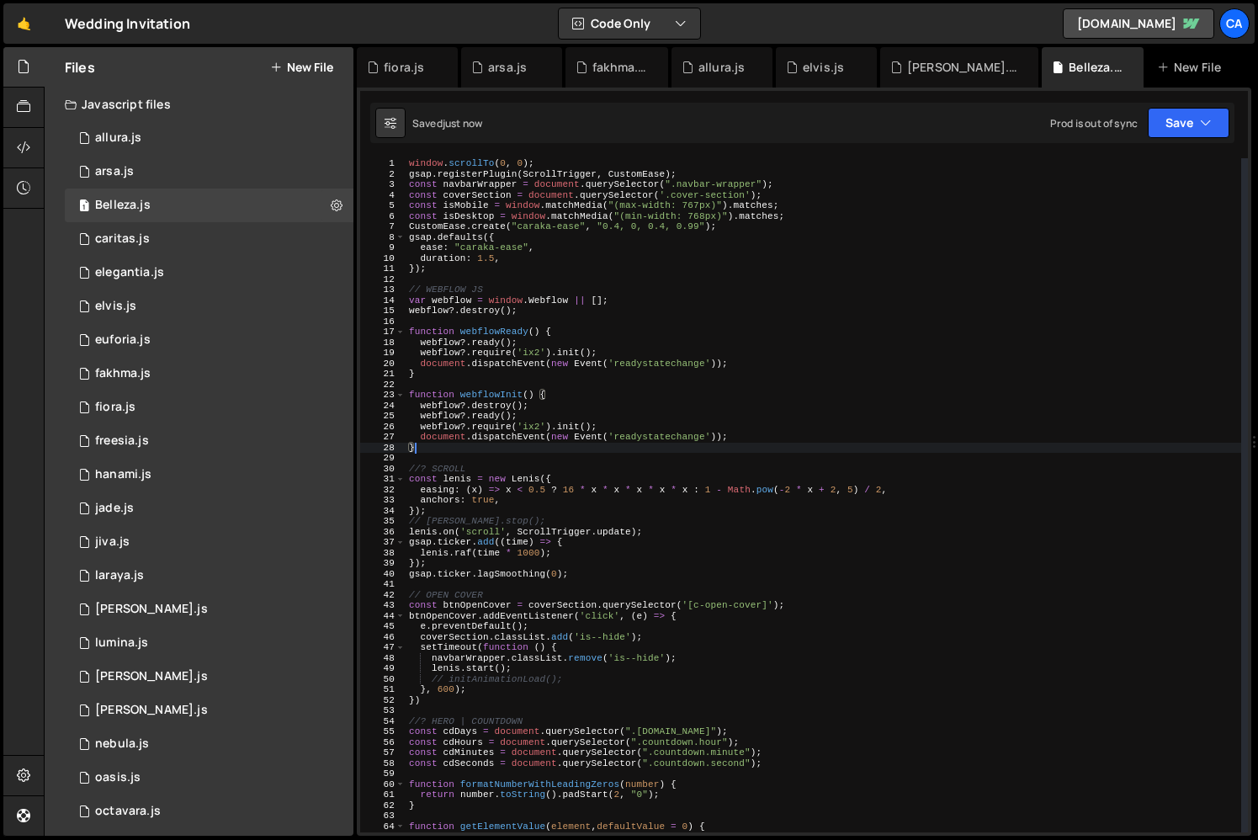
click at [486, 314] on div "window . scrollTo ( 0 , 0 ) ; gsap . registerPlugin ( ScrollTrigger , CustomEas…" at bounding box center [824, 505] width 836 height 695
click at [492, 442] on div "window . scrollTo ( 0 , 0 ) ; gsap . registerPlugin ( ScrollTrigger , CustomEas…" at bounding box center [824, 505] width 836 height 695
type textarea "document.dispatchEvent(new Event('readystatechange'));"
click at [477, 453] on div "window . scrollTo ( 0 , 0 ) ; gsap . registerPlugin ( ScrollTrigger , CustomEas…" at bounding box center [824, 505] width 836 height 695
click at [488, 505] on div "window . scrollTo ( 0 , 0 ) ; gsap . registerPlugin ( ScrollTrigger , CustomEas…" at bounding box center [824, 505] width 836 height 695
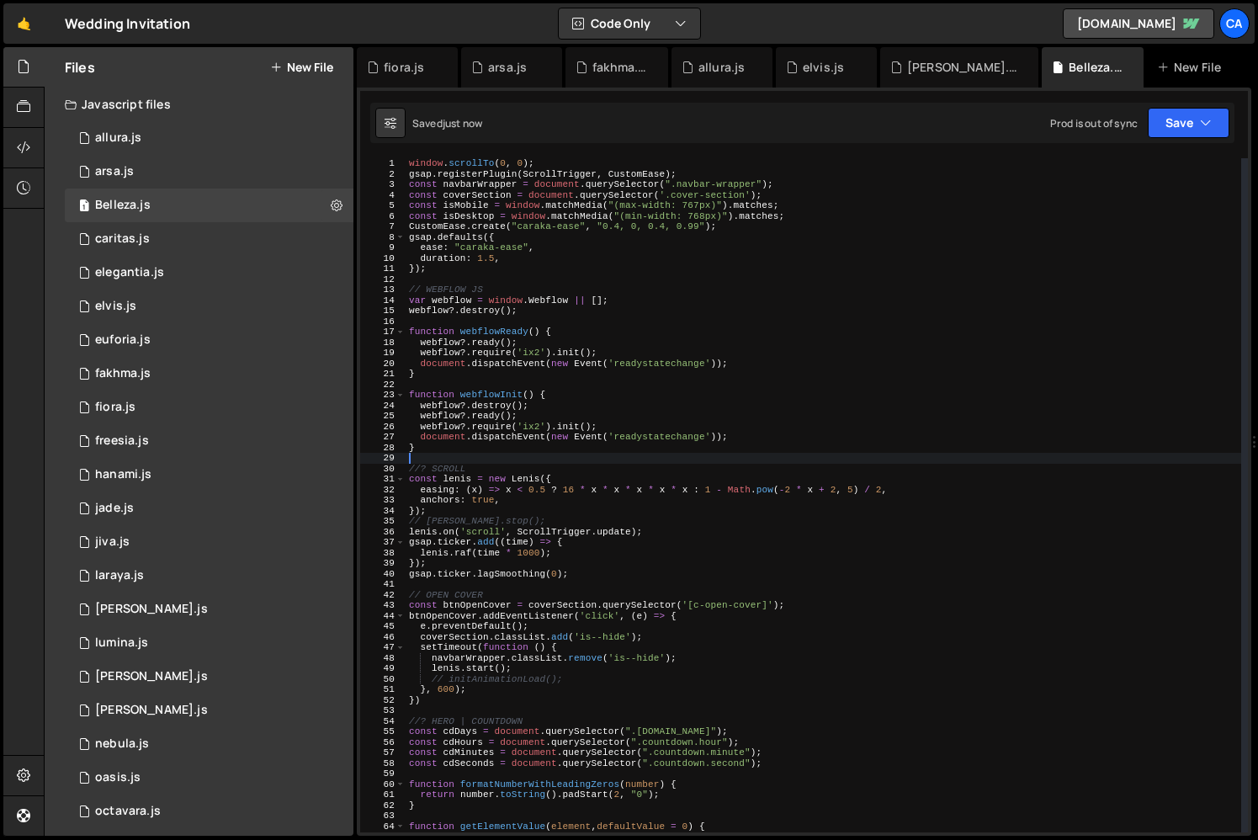
type textarea "anchors: true,"
click at [514, 460] on div "window . scrollTo ( 0 , 0 ) ; gsap . registerPlugin ( ScrollTrigger , CustomEas…" at bounding box center [824, 505] width 836 height 695
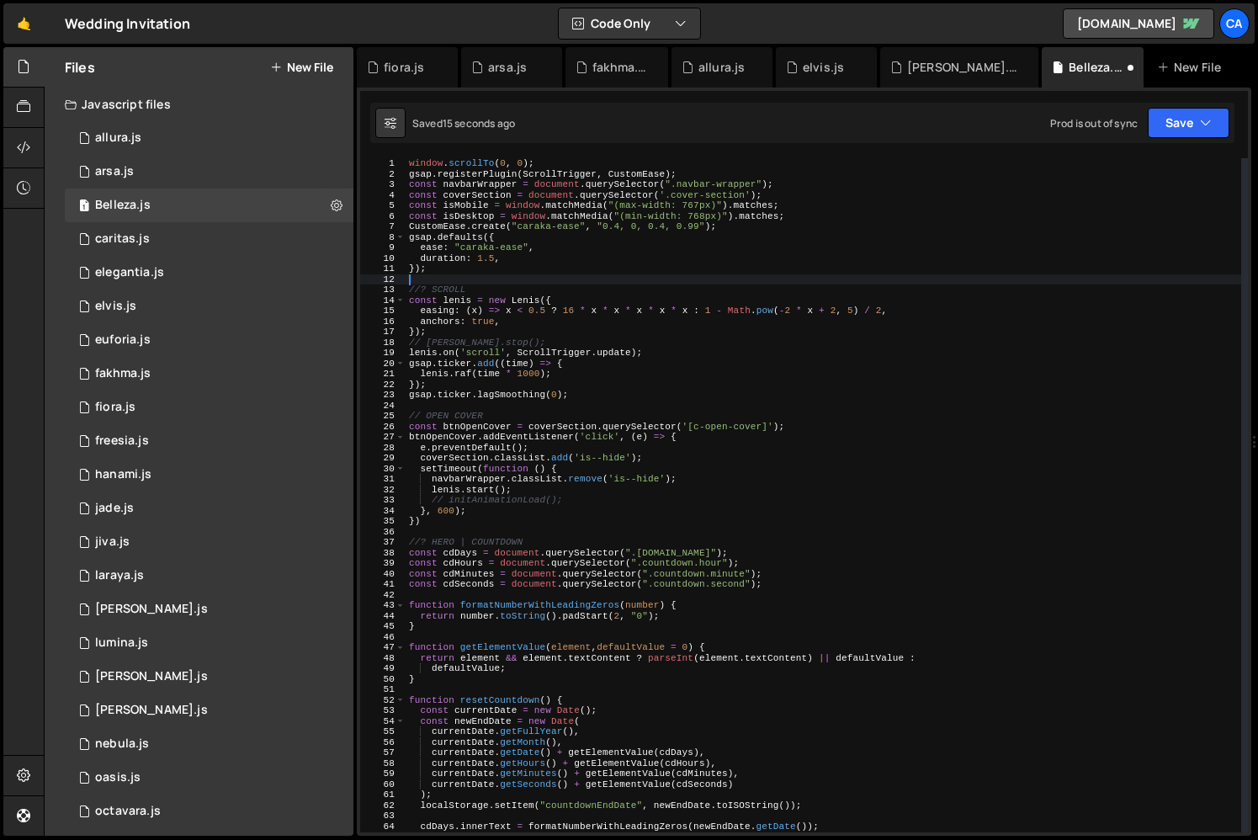
drag, startPoint x: 441, startPoint y: 448, endPoint x: 457, endPoint y: 279, distance: 169.9
click at [457, 279] on div "window . scrollTo ( 0 , 0 ) ; gsap . registerPlugin ( ScrollTrigger , CustomEas…" at bounding box center [824, 505] width 836 height 695
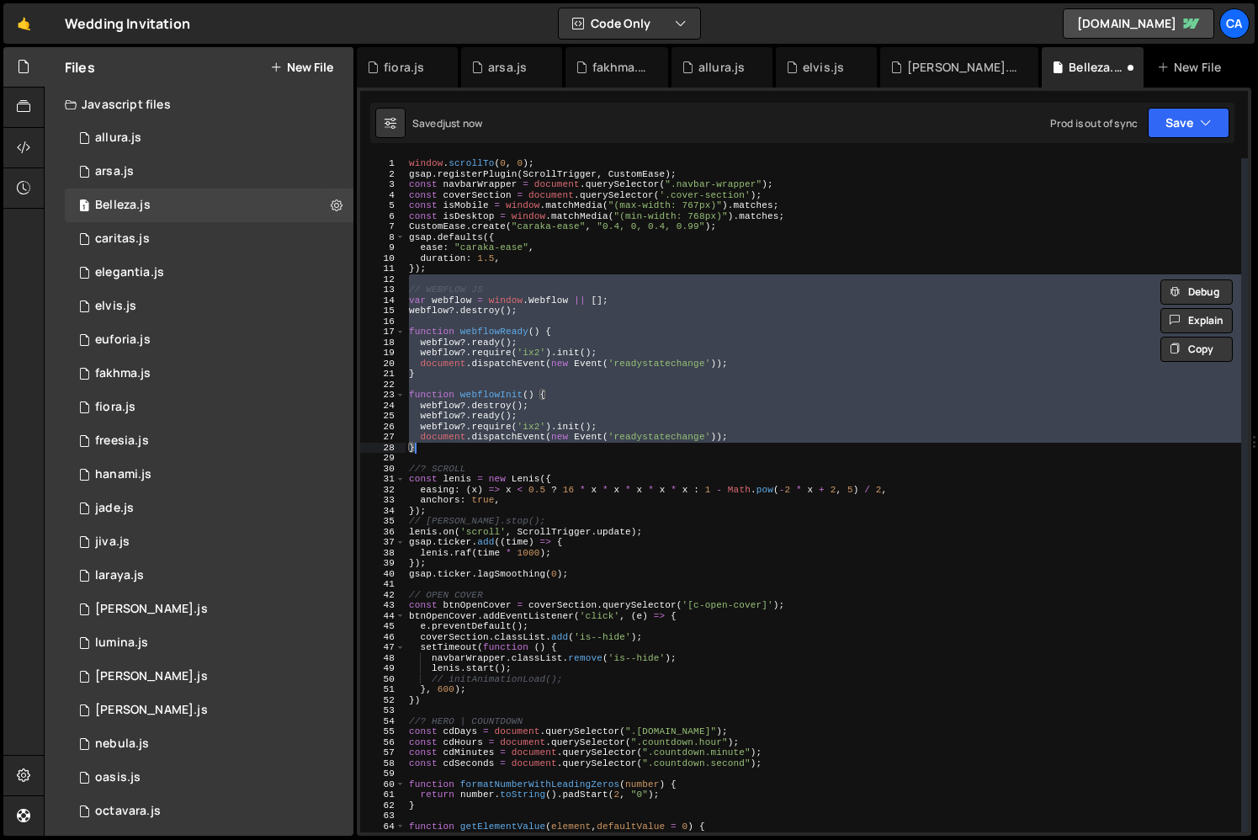
click at [475, 332] on div "window . scrollTo ( 0 , 0 ) ; gsap . registerPlugin ( ScrollTrigger , CustomEas…" at bounding box center [824, 505] width 836 height 695
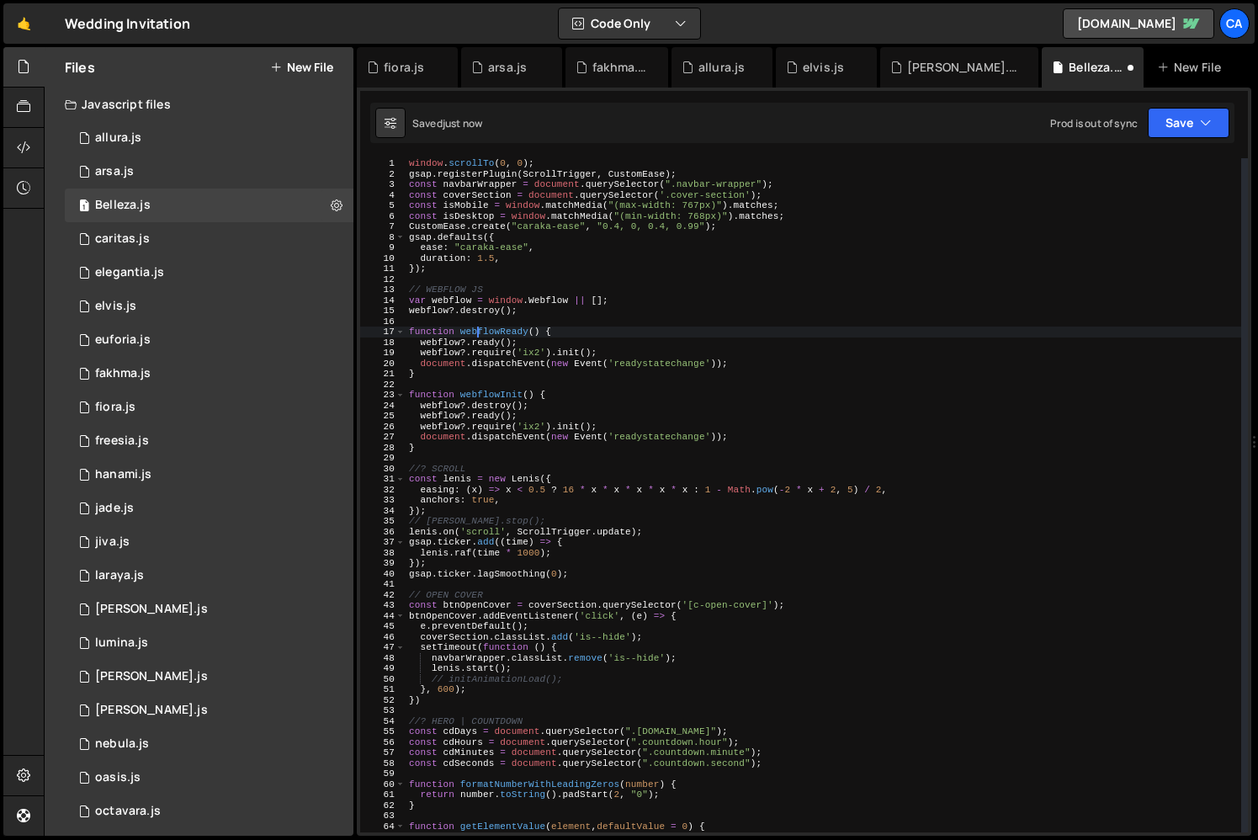
click at [475, 332] on div "window . scrollTo ( 0 , 0 ) ; gsap . registerPlugin ( ScrollTrigger , CustomEas…" at bounding box center [824, 505] width 836 height 695
click at [497, 400] on div "window . scrollTo ( 0 , 0 ) ; gsap . registerPlugin ( ScrollTrigger , CustomEas…" at bounding box center [824, 505] width 836 height 695
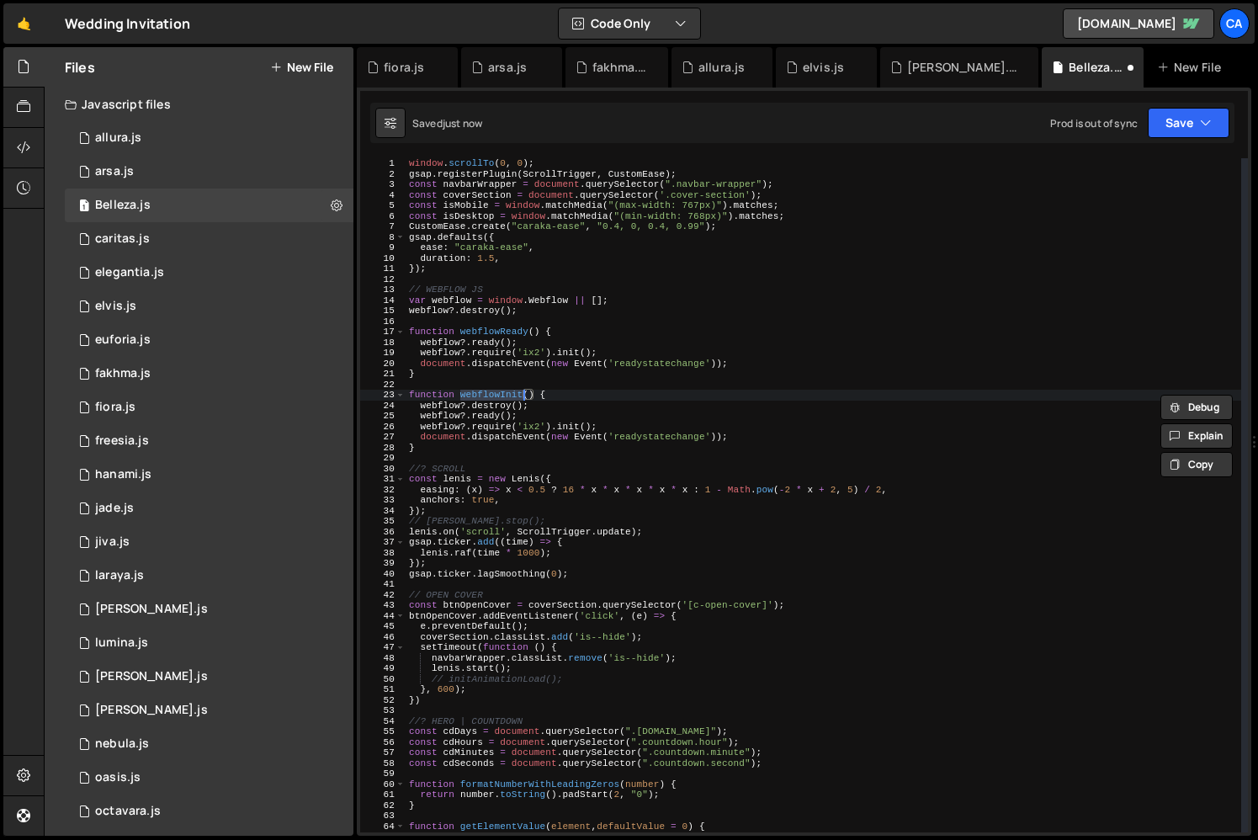
click at [540, 666] on div "window . scrollTo ( 0 , 0 ) ; gsap . registerPlugin ( ScrollTrigger , CustomEas…" at bounding box center [824, 505] width 836 height 695
click at [549, 640] on div "window . scrollTo ( 0 , 0 ) ; gsap . registerPlugin ( ScrollTrigger , CustomEas…" at bounding box center [824, 505] width 836 height 695
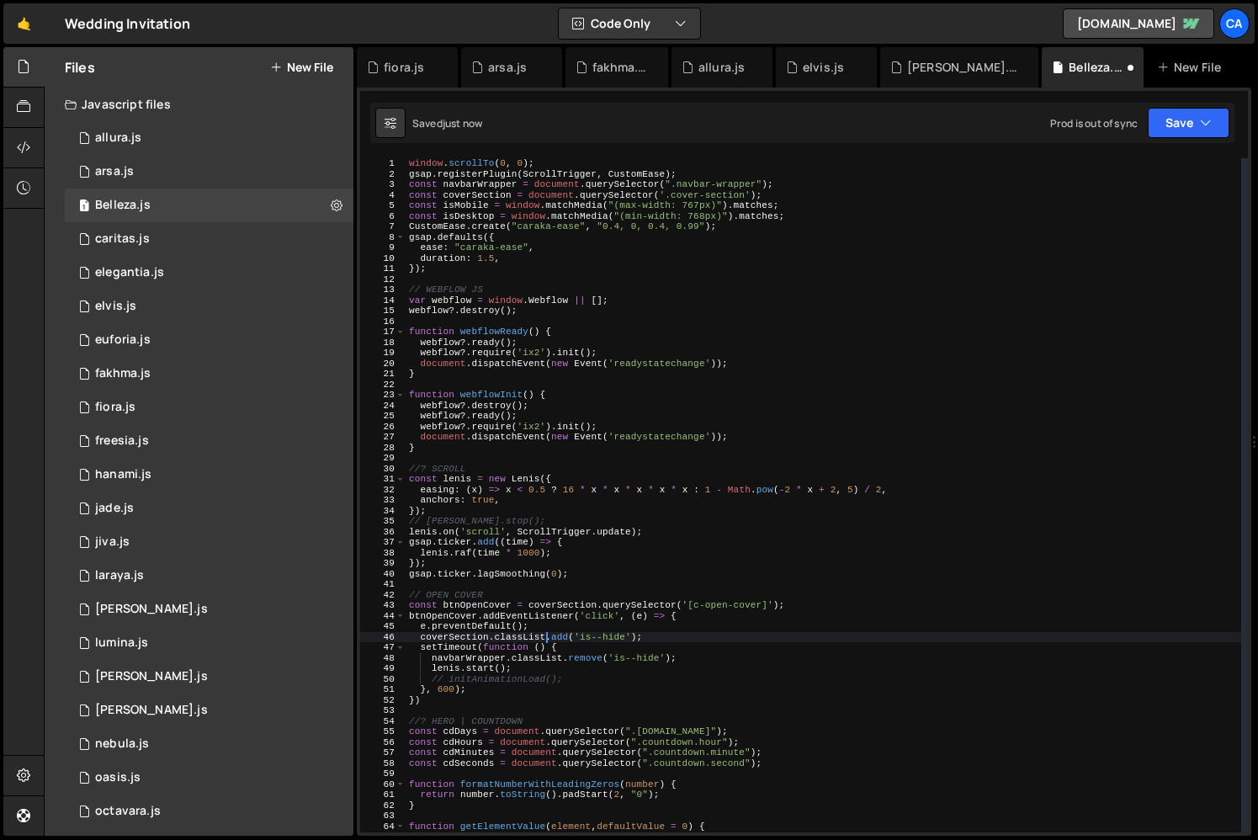
click at [573, 649] on div "window . scrollTo ( 0 , 0 ) ; gsap . registerPlugin ( ScrollTrigger , CustomEas…" at bounding box center [824, 505] width 836 height 695
type textarea "setTimeout(function () {"
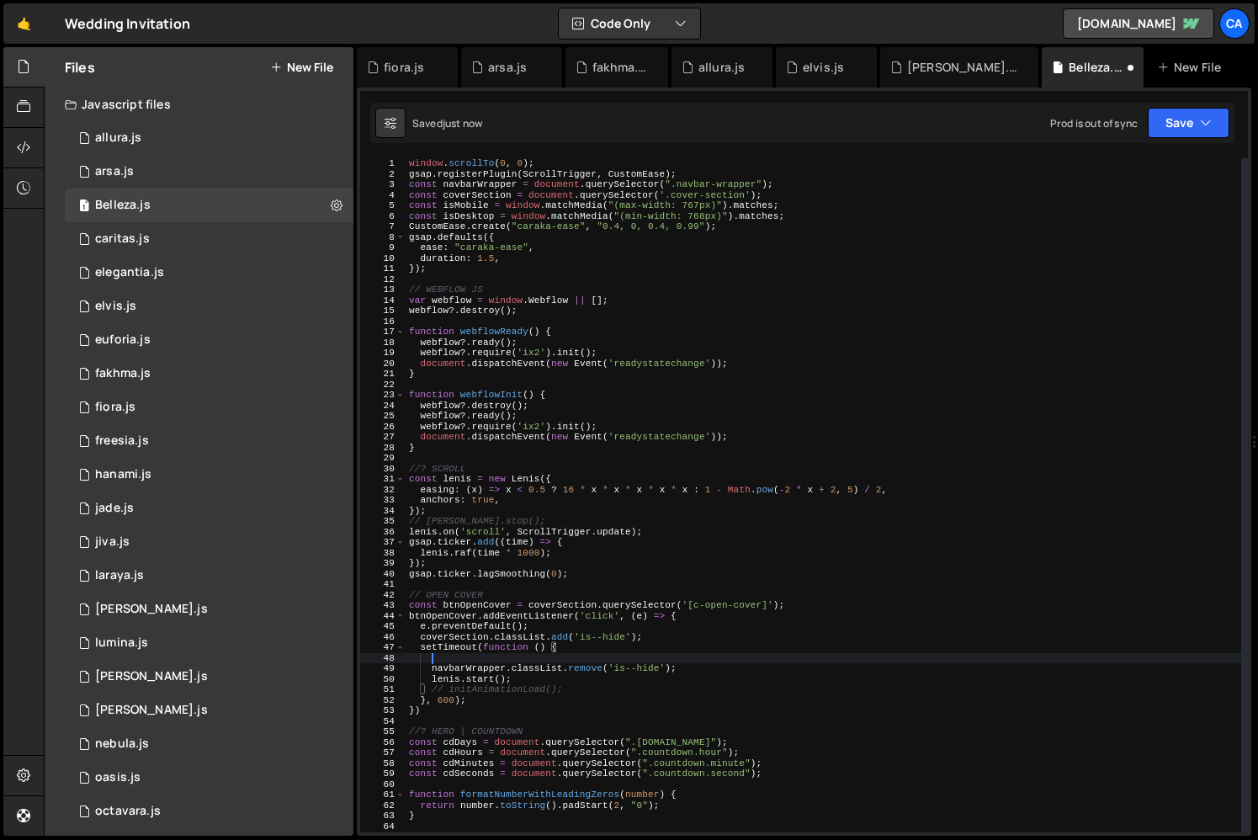
paste textarea "webflowInit"
click at [561, 682] on div "window . scrollTo ( 0 , 0 ) ; gsap . registerPlugin ( ScrollTrigger , CustomEas…" at bounding box center [824, 505] width 836 height 695
click at [516, 695] on div "window . scrollTo ( 0 , 0 ) ; gsap . registerPlugin ( ScrollTrigger , CustomEas…" at bounding box center [824, 505] width 836 height 695
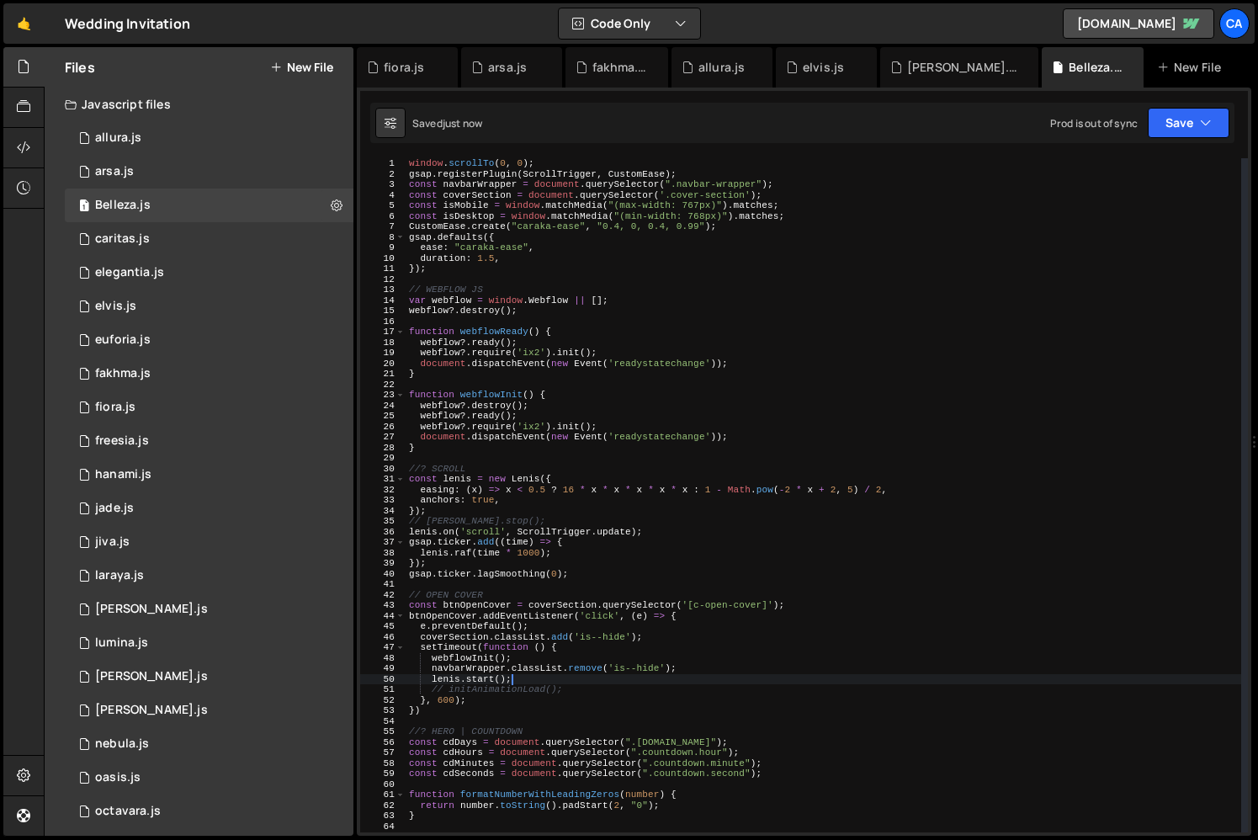
click at [516, 695] on div "window . scrollTo ( 0 , 0 ) ; gsap . registerPlugin ( ScrollTrigger , CustomEas…" at bounding box center [824, 505] width 836 height 695
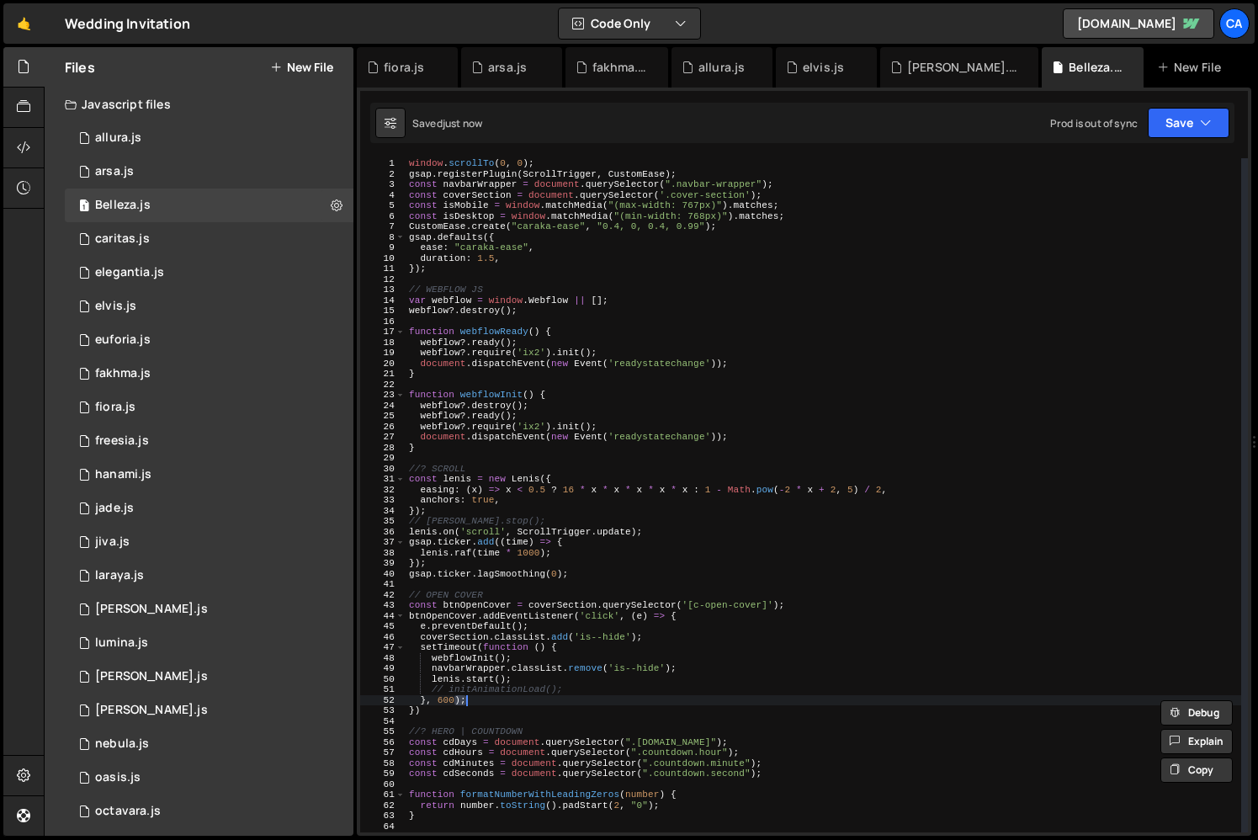
click at [509, 693] on div "window . scrollTo ( 0 , 0 ) ; gsap . registerPlugin ( ScrollTrigger , CustomEas…" at bounding box center [824, 505] width 836 height 695
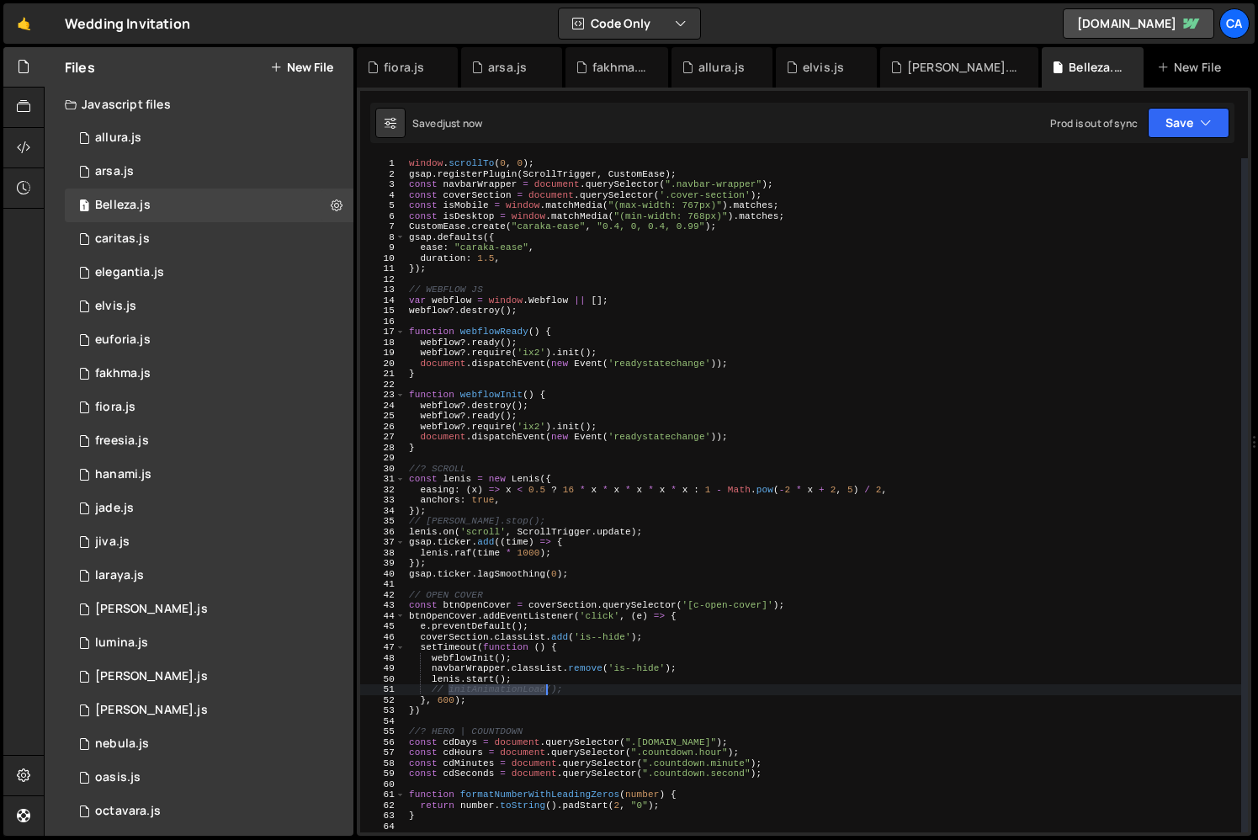
click at [509, 693] on div "window . scrollTo ( 0 , 0 ) ; gsap . registerPlugin ( ScrollTrigger , CustomEas…" at bounding box center [824, 505] width 836 height 695
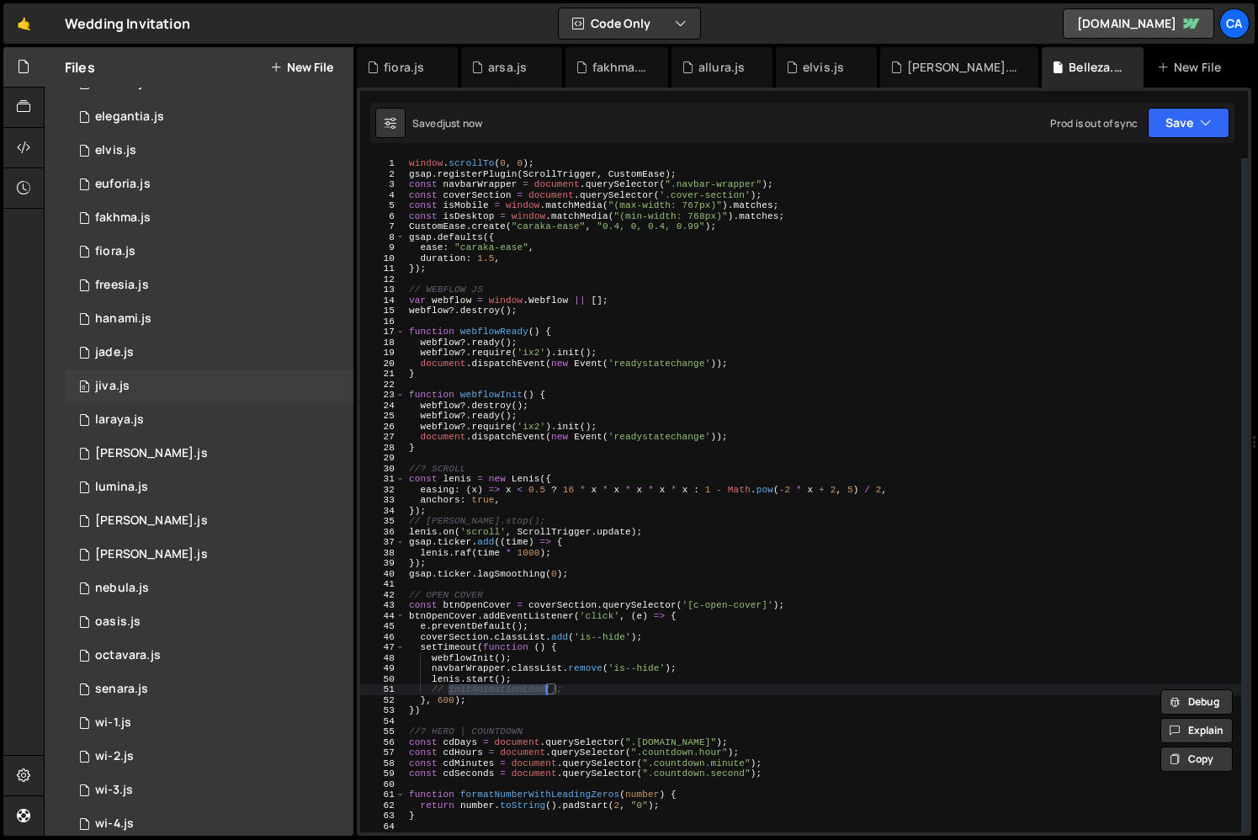
scroll to position [157, 0]
type textarea "// initAnimationLoad();"
click at [175, 662] on div "0 octavara.js 0" at bounding box center [209, 655] width 289 height 34
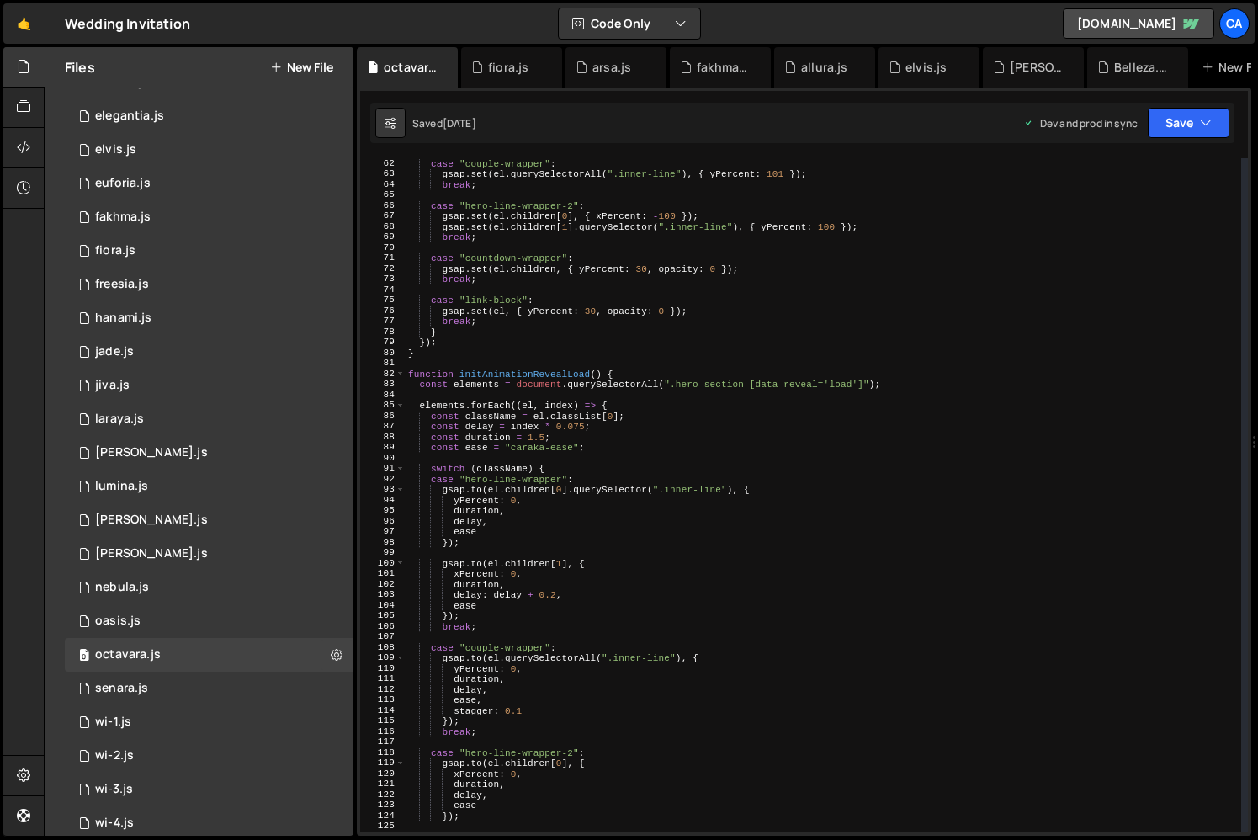
scroll to position [605, 0]
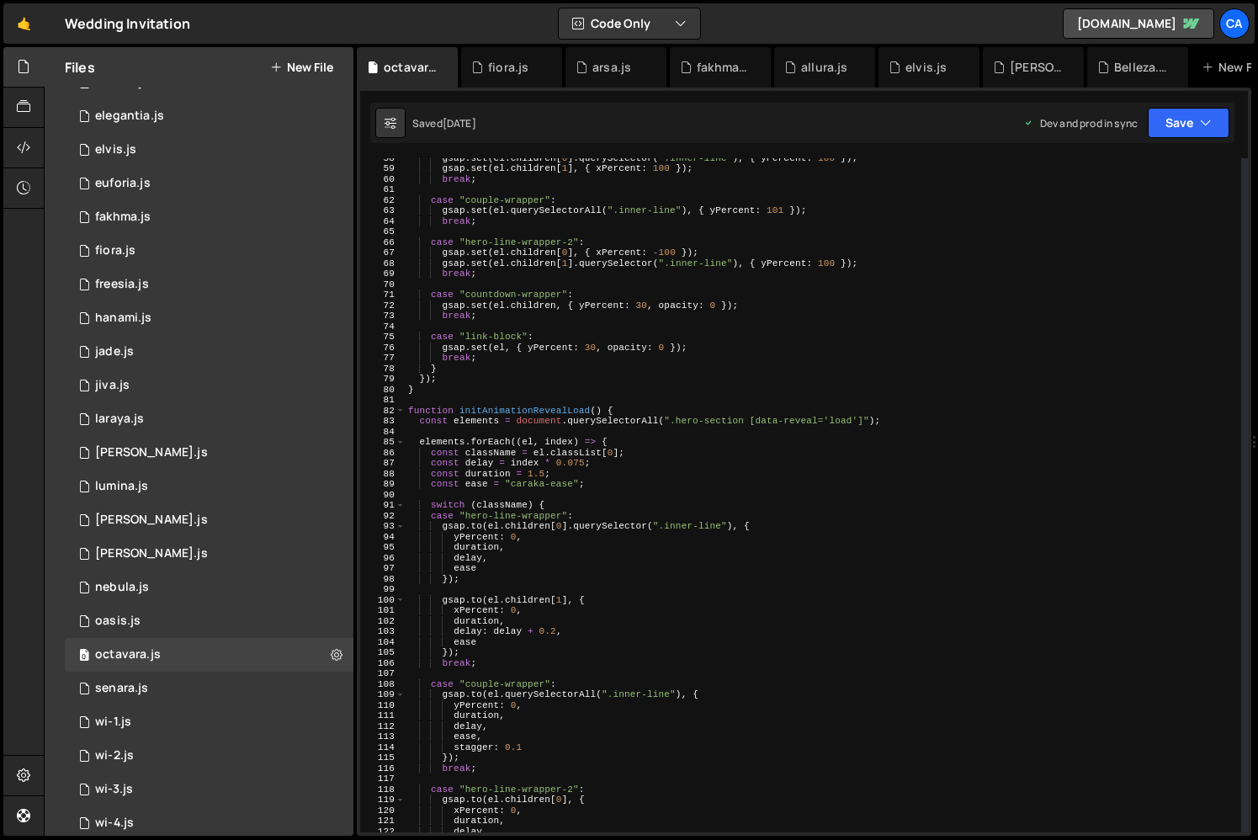
click at [526, 418] on div "gsap . set ( el . children [ 0 ] . querySelector ( ".inner-line" ) , { yPercent…" at bounding box center [823, 499] width 837 height 695
click at [543, 410] on div "gsap . set ( el . children [ 0 ] . querySelector ( ".inner-line" ) , { yPercent…" at bounding box center [823, 499] width 837 height 695
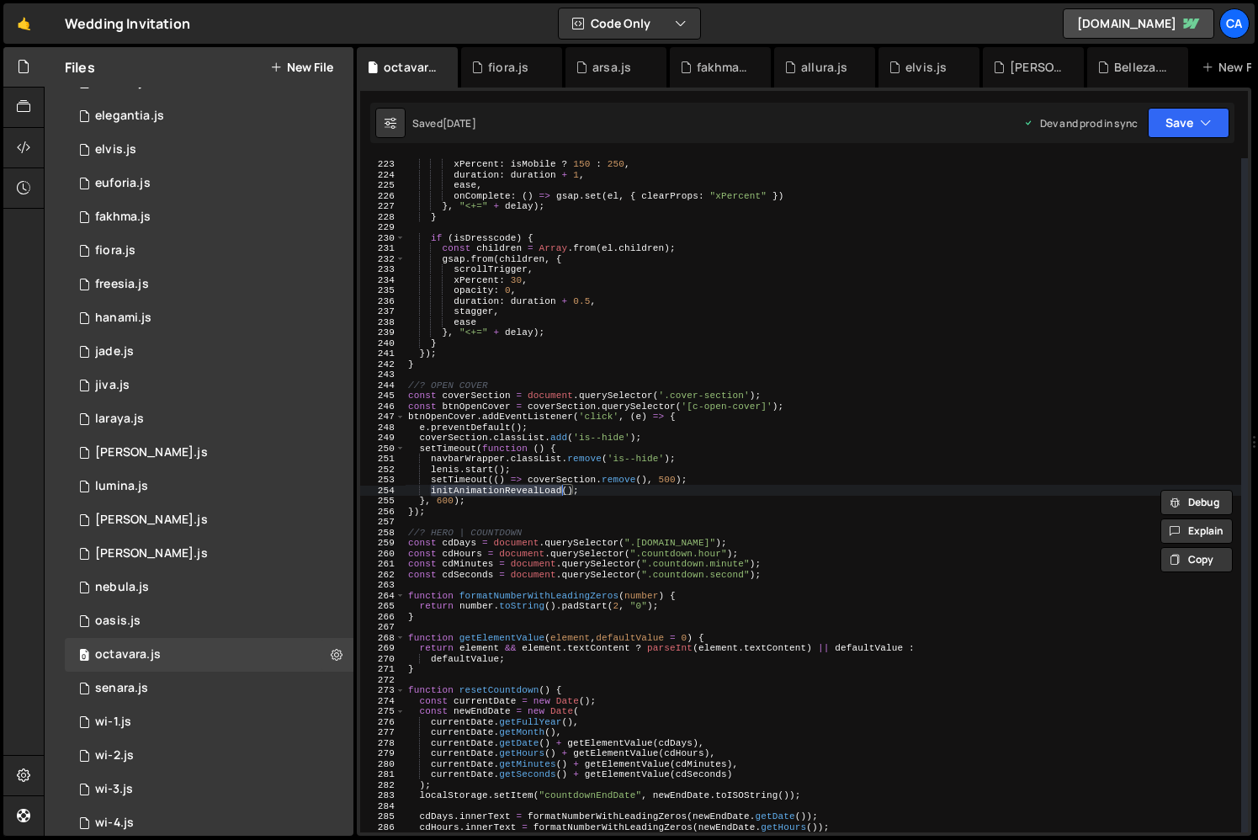
scroll to position [2335, 0]
click at [517, 490] on div "scrollTrigger , xPercent : isMobile ? 150 : 250 , duration : duration + 1 , eas…" at bounding box center [823, 495] width 837 height 695
click at [558, 482] on div "scrollTrigger , xPercent : isMobile ? 150 : 250 , duration : duration + 1 , eas…" at bounding box center [823, 495] width 837 height 695
click at [598, 490] on div "scrollTrigger , xPercent : isMobile ? 150 : 250 , duration : duration + 1 , eas…" at bounding box center [823, 495] width 837 height 695
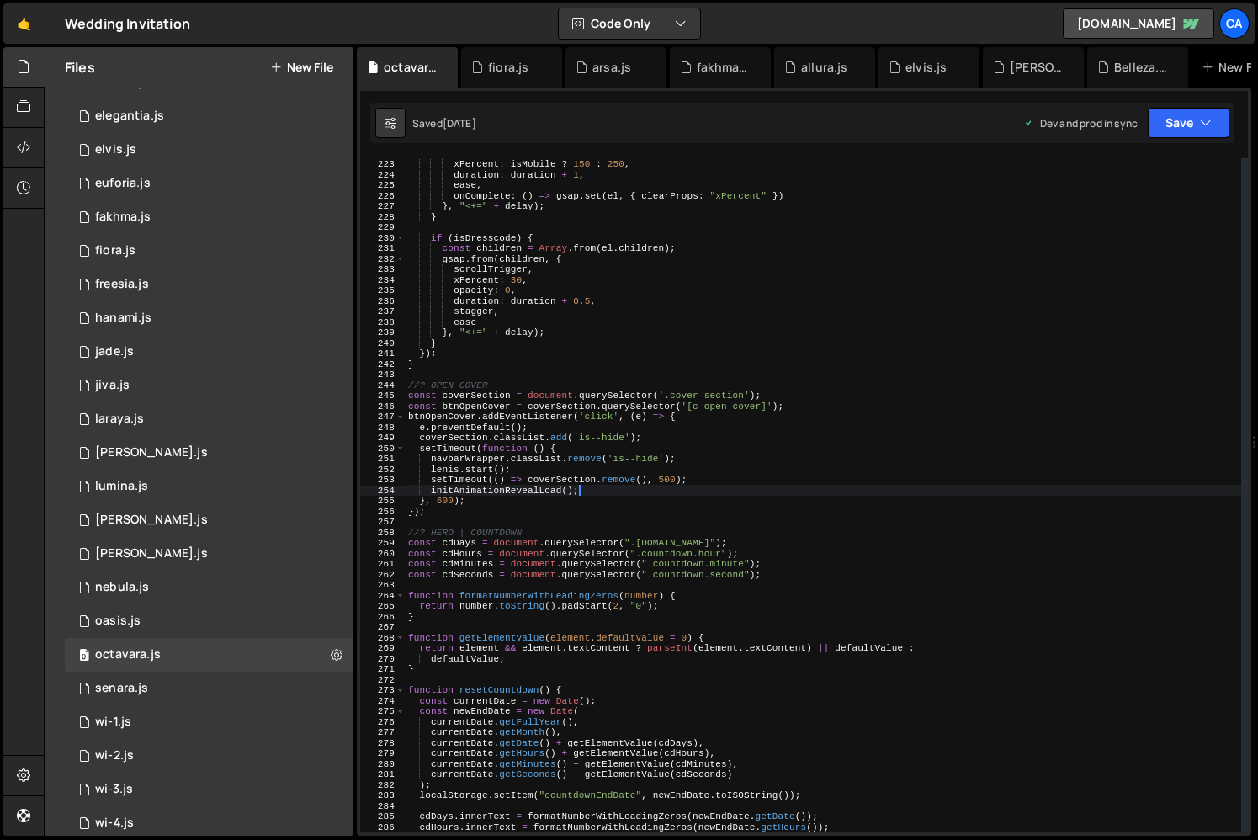
click at [654, 477] on div "scrollTrigger , xPercent : isMobile ? 150 : 250 , duration : duration + 1 , eas…" at bounding box center [823, 495] width 837 height 695
type textarea "setTimeout(() => coverSection.remove(), 500);"
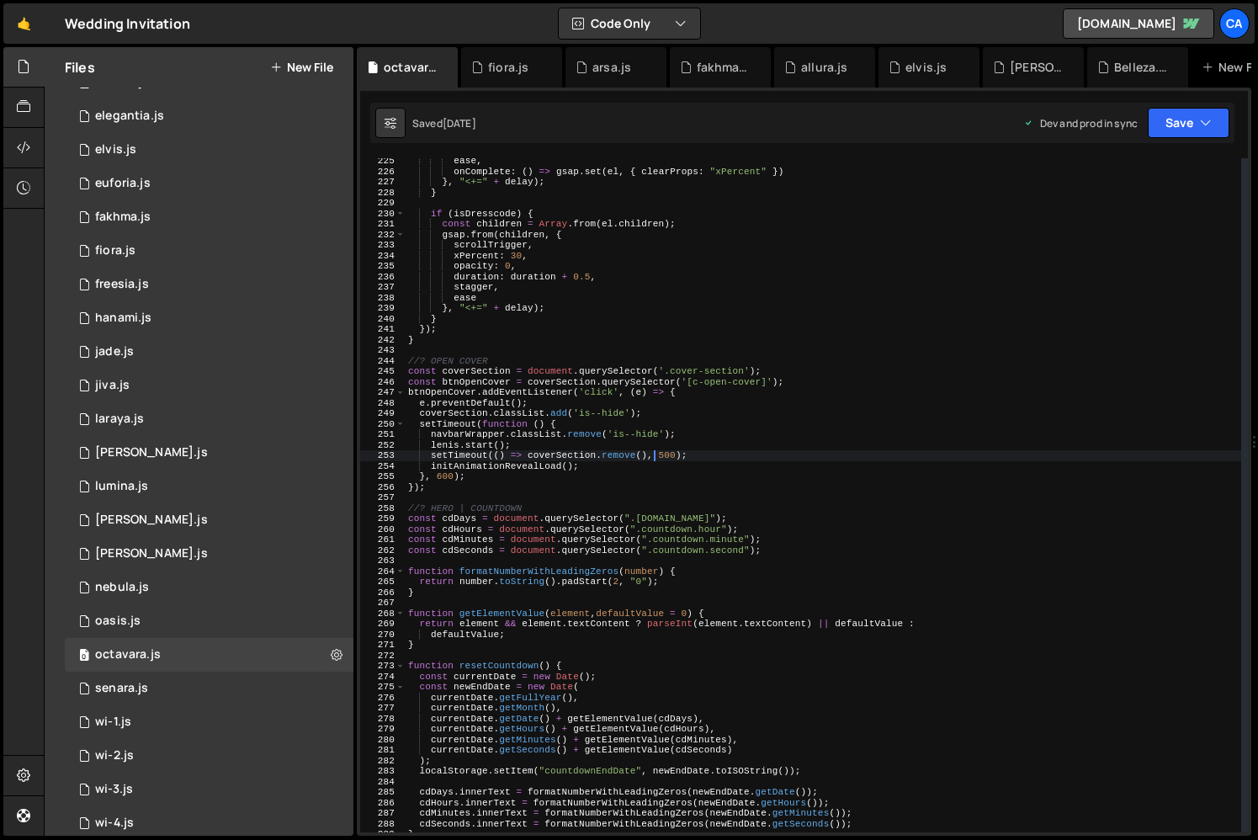
scroll to position [2360, 0]
click at [144, 517] on div "0 luna.js 0" at bounding box center [209, 520] width 289 height 34
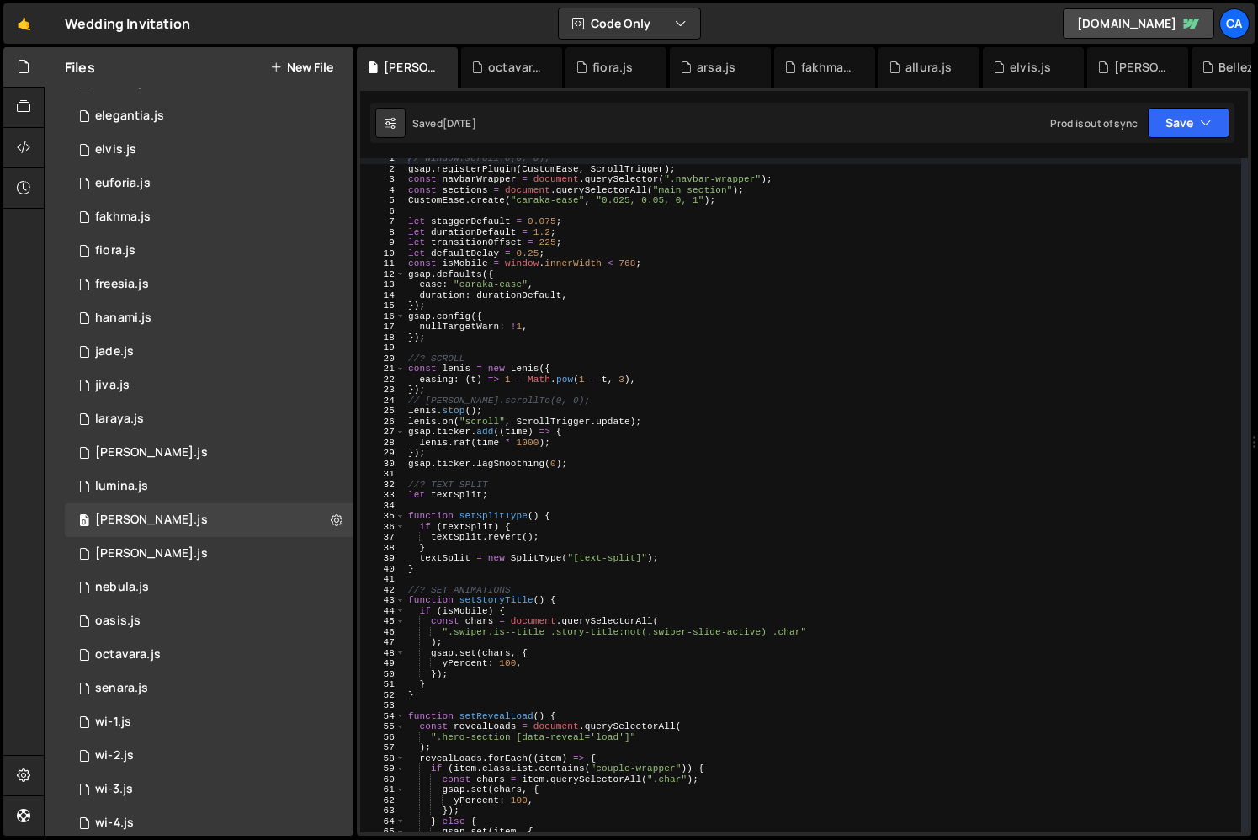
scroll to position [0, 0]
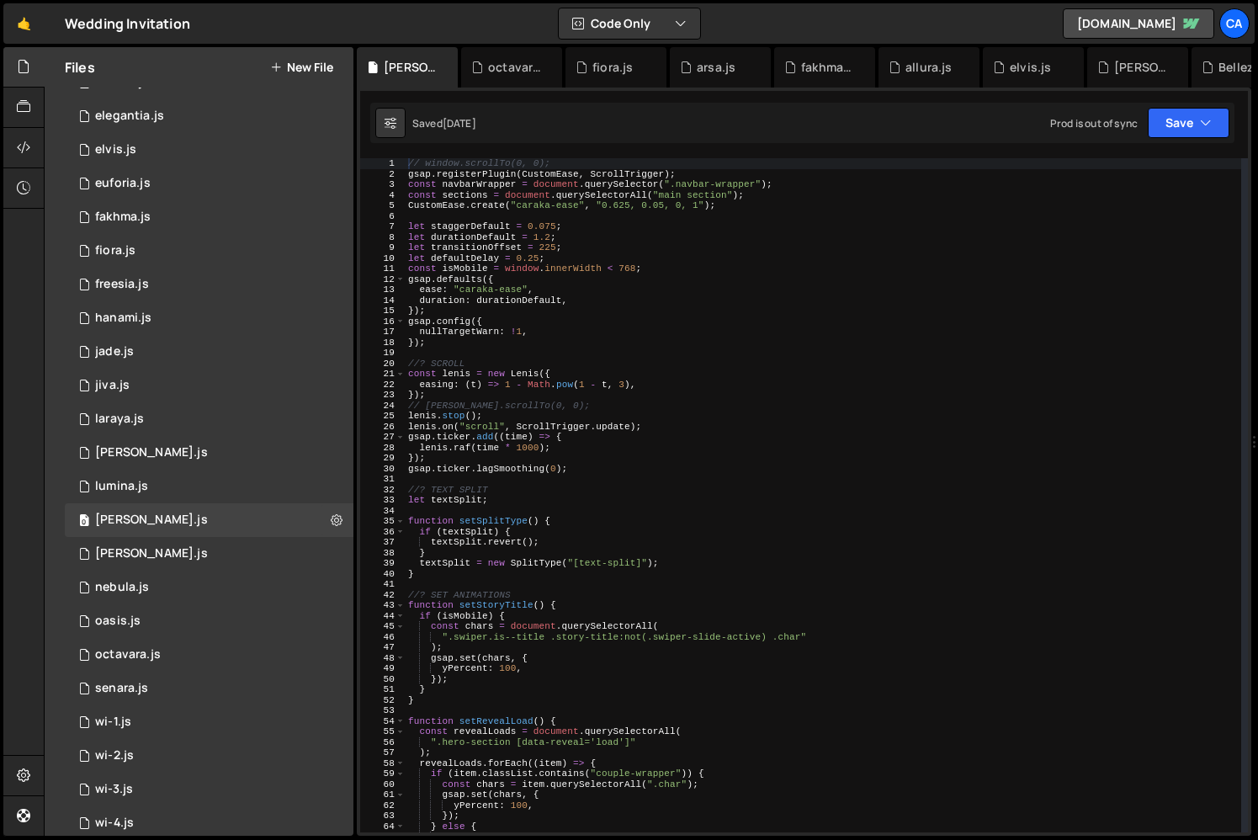
click at [457, 199] on div "// window.scrollTo(0, 0); gsap . registerPlugin ( CustomEase , ScrollTrigger ) …" at bounding box center [823, 505] width 837 height 695
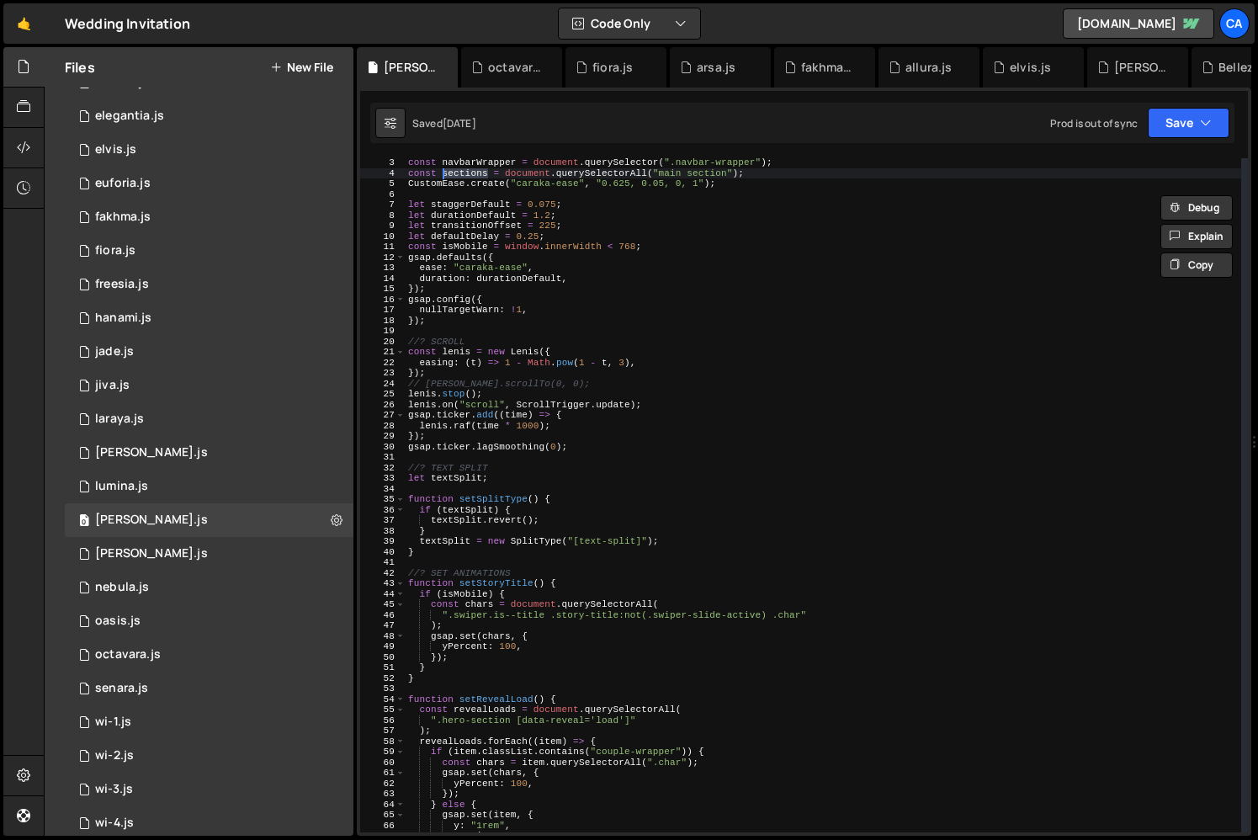
scroll to position [22, 0]
click at [494, 619] on div "const navbarWrapper = document . querySelector ( ".navbar-wrapper" ) ; const se…" at bounding box center [823, 504] width 837 height 695
click at [497, 640] on div "const navbarWrapper = document . querySelector ( ".navbar-wrapper" ) ; const se…" at bounding box center [823, 504] width 837 height 695
type textarea "gsap.set(chars, {"
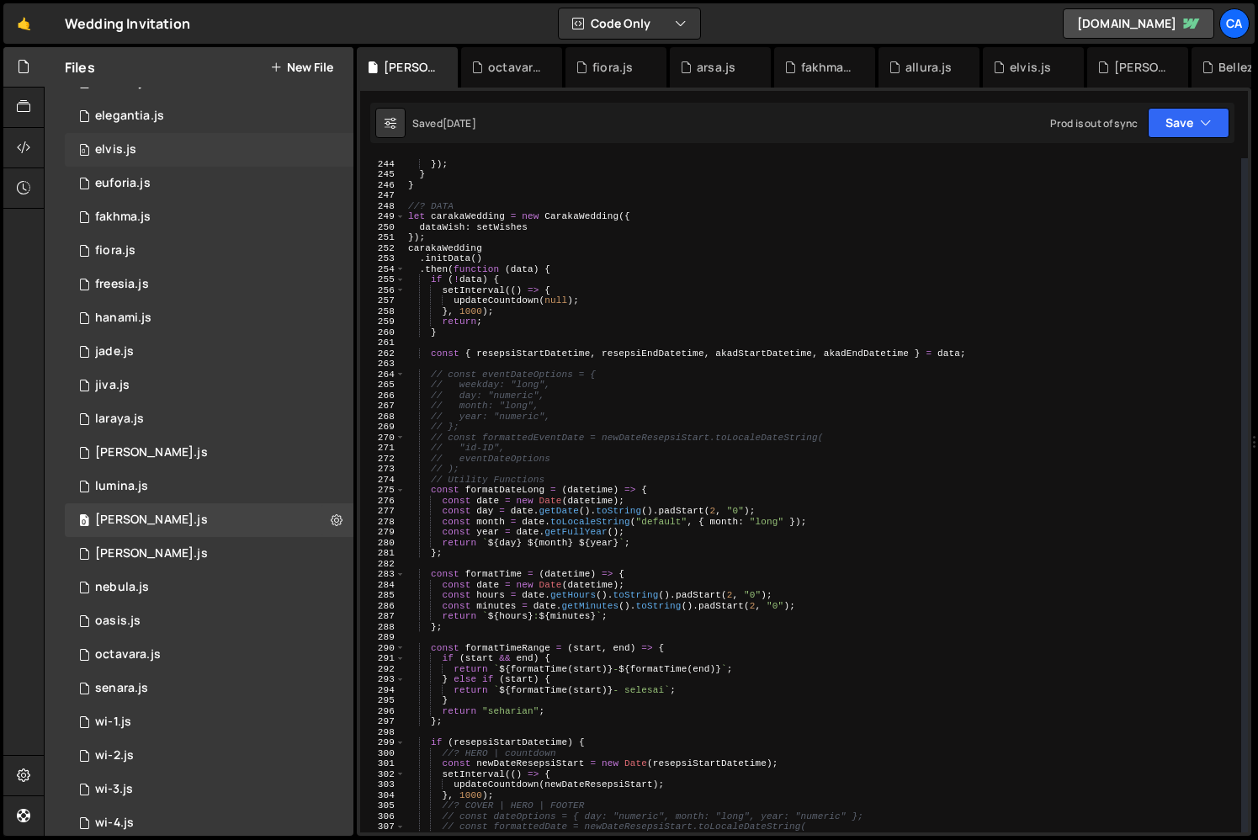
scroll to position [0, 0]
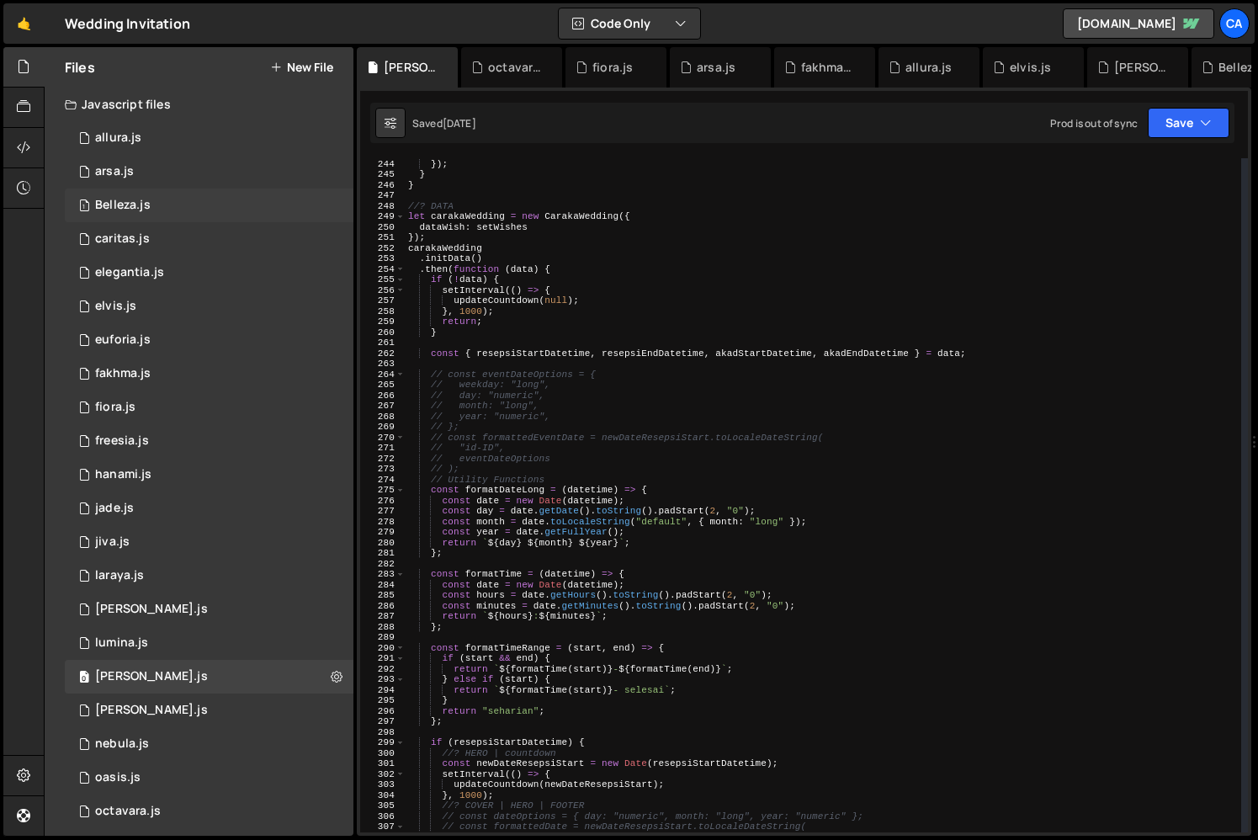
click at [182, 207] on div "1 Belleza.js 0" at bounding box center [209, 206] width 289 height 34
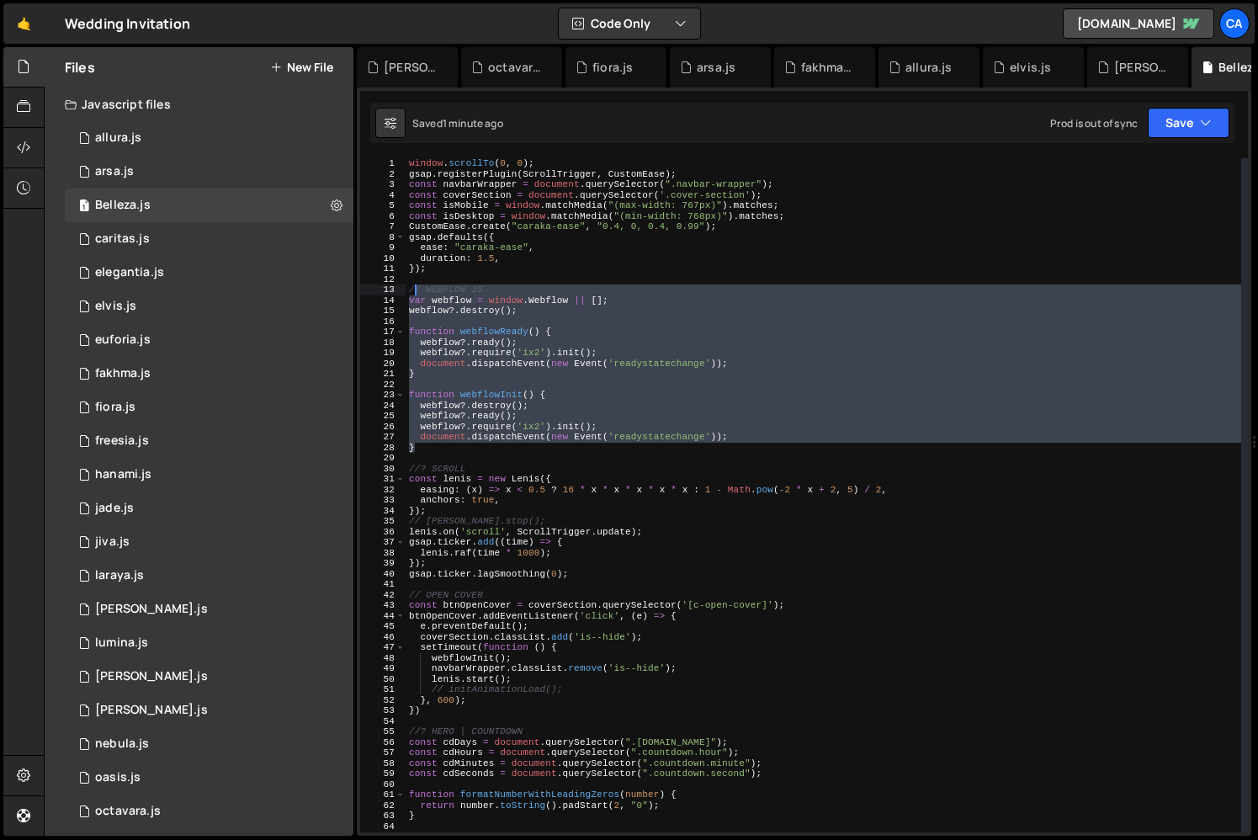
type textarea "/"
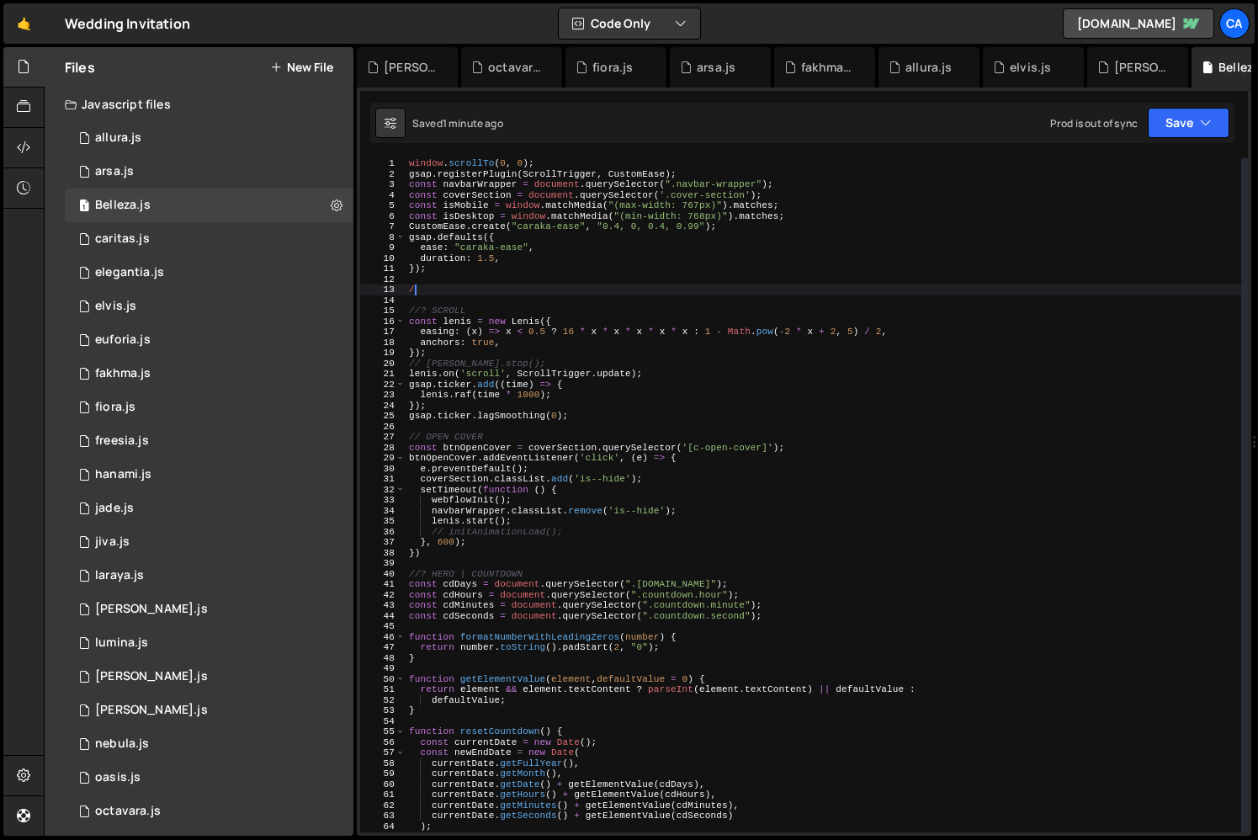
drag, startPoint x: 433, startPoint y: 447, endPoint x: 416, endPoint y: 287, distance: 160.8
click at [416, 287] on div "window . scrollTo ( 0 , 0 ) ; gsap . registerPlugin ( ScrollTrigger , CustomEas…" at bounding box center [824, 505] width 836 height 695
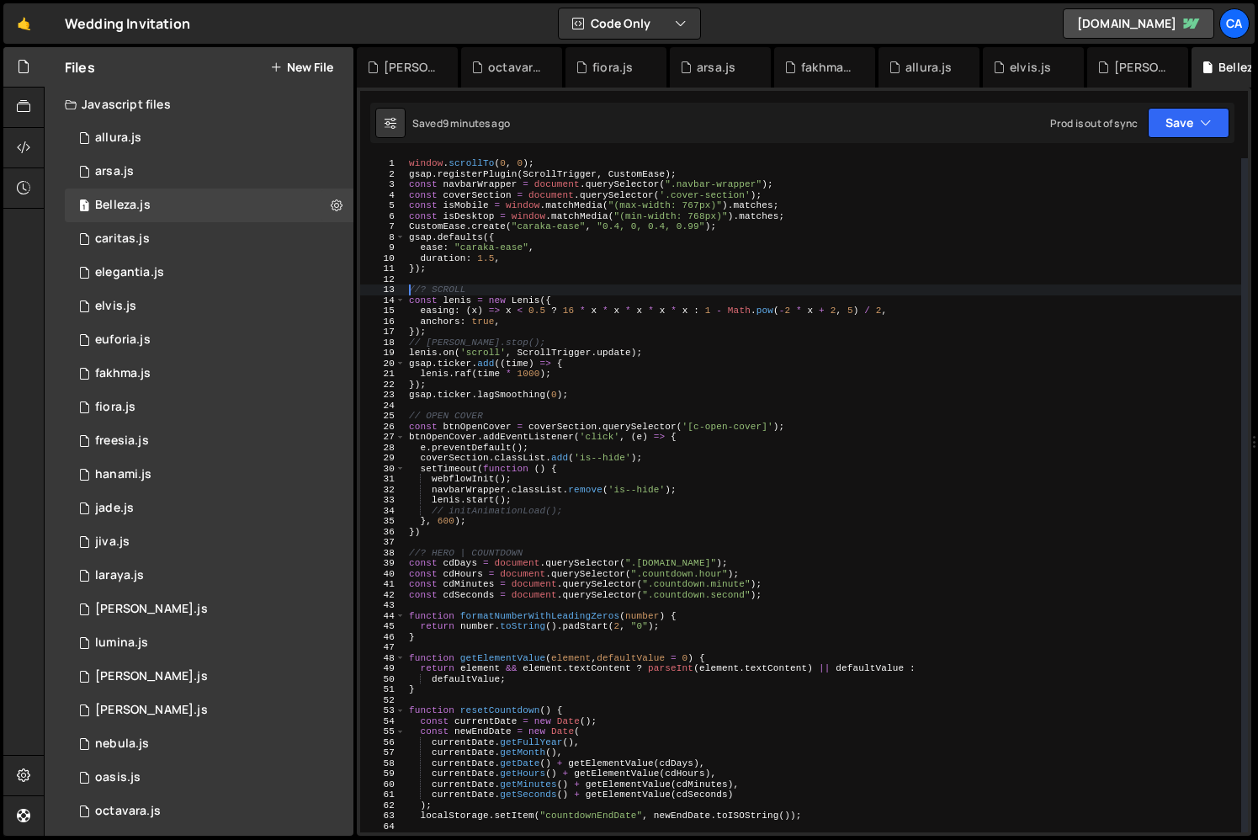
click at [566, 535] on div "window . scrollTo ( 0 , 0 ) ; gsap . registerPlugin ( ScrollTrigger , CustomEas…" at bounding box center [824, 505] width 836 height 695
click at [570, 511] on div "window . scrollTo ( 0 , 0 ) ; gsap . registerPlugin ( ScrollTrigger , CustomEas…" at bounding box center [824, 505] width 836 height 695
click at [523, 511] on div "window . scrollTo ( 0 , 0 ) ; gsap . registerPlugin ( ScrollTrigger , CustomEas…" at bounding box center [824, 505] width 836 height 695
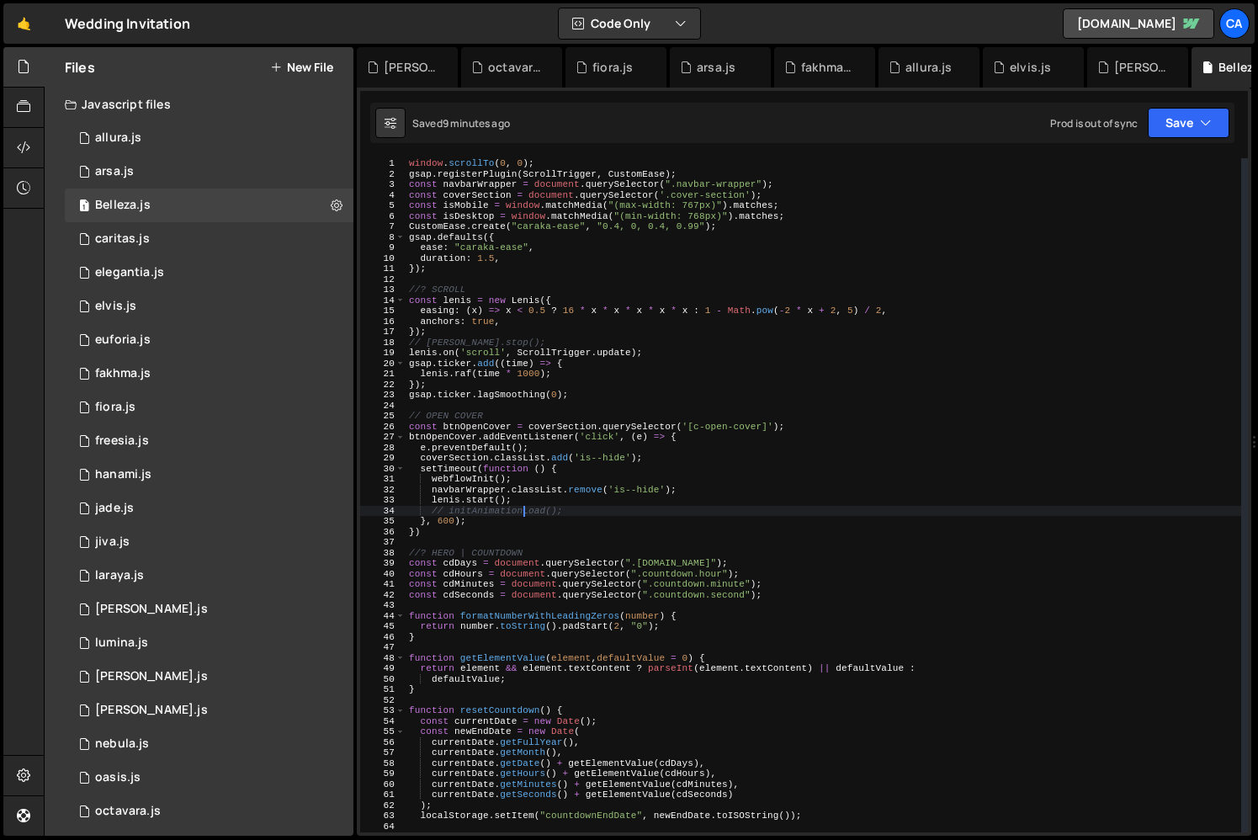
click at [581, 508] on div "window . scrollTo ( 0 , 0 ) ; gsap . registerPlugin ( ScrollTrigger , CustomEas…" at bounding box center [824, 505] width 836 height 695
click at [559, 503] on div "window . scrollTo ( 0 , 0 ) ; gsap . registerPlugin ( ScrollTrigger , CustomEas…" at bounding box center [824, 505] width 836 height 695
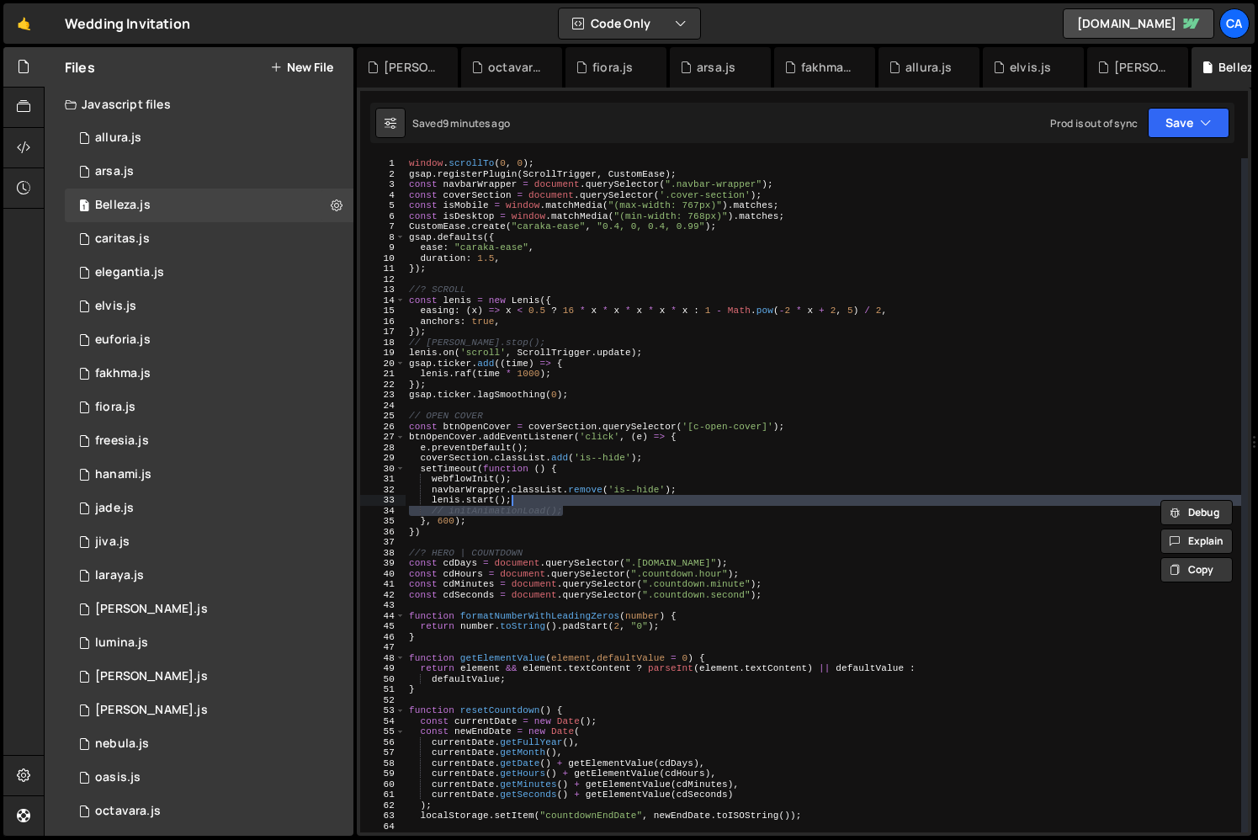
click at [515, 519] on div "window . scrollTo ( 0 , 0 ) ; gsap . registerPlugin ( ScrollTrigger , CustomEas…" at bounding box center [824, 505] width 836 height 695
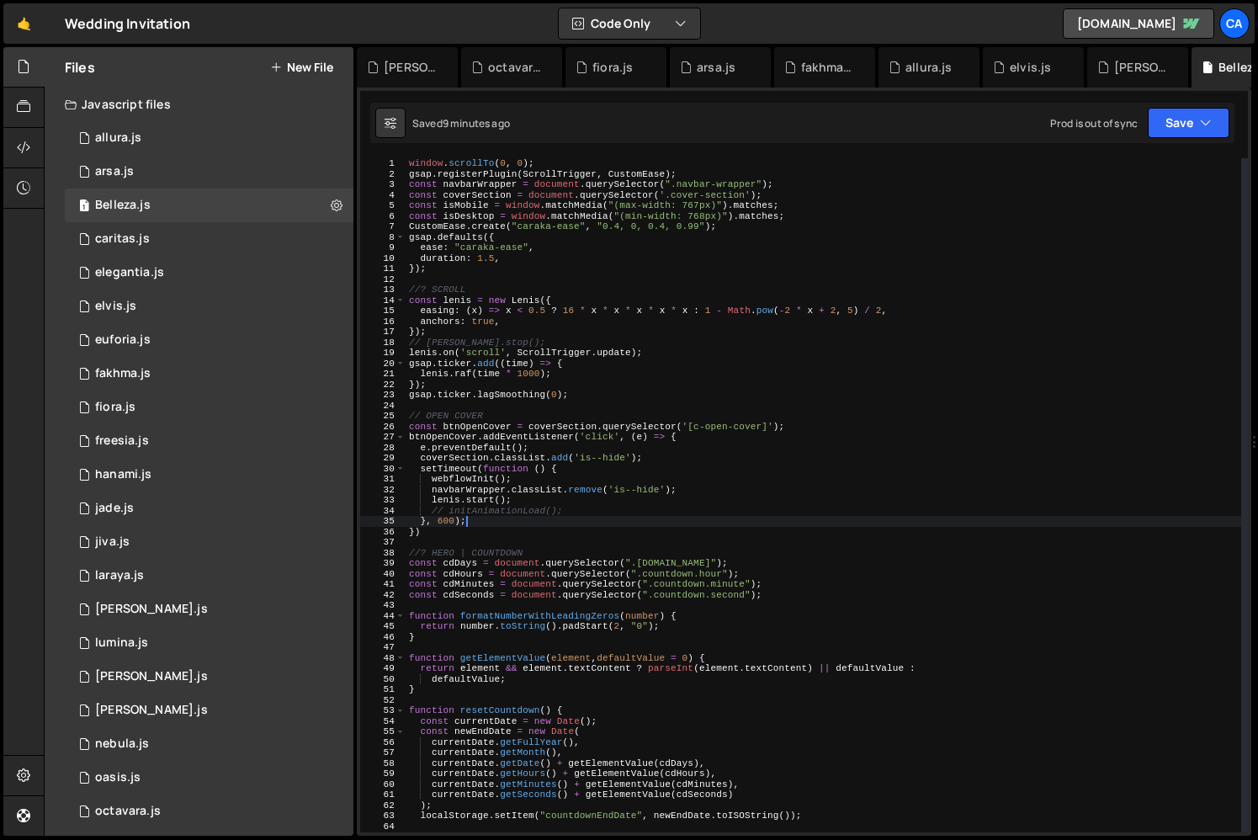
click at [515, 519] on div "window . scrollTo ( 0 , 0 ) ; gsap . registerPlugin ( ScrollTrigger , CustomEas…" at bounding box center [824, 505] width 836 height 695
click at [499, 513] on div "window . scrollTo ( 0 , 0 ) ; gsap . registerPlugin ( ScrollTrigger , CustomEas…" at bounding box center [824, 505] width 836 height 695
click at [524, 505] on div "window . scrollTo ( 0 , 0 ) ; gsap . registerPlugin ( ScrollTrigger , CustomEas…" at bounding box center [824, 505] width 836 height 695
click at [516, 481] on div "window . scrollTo ( 0 , 0 ) ; gsap . registerPlugin ( ScrollTrigger , CustomEas…" at bounding box center [824, 505] width 836 height 695
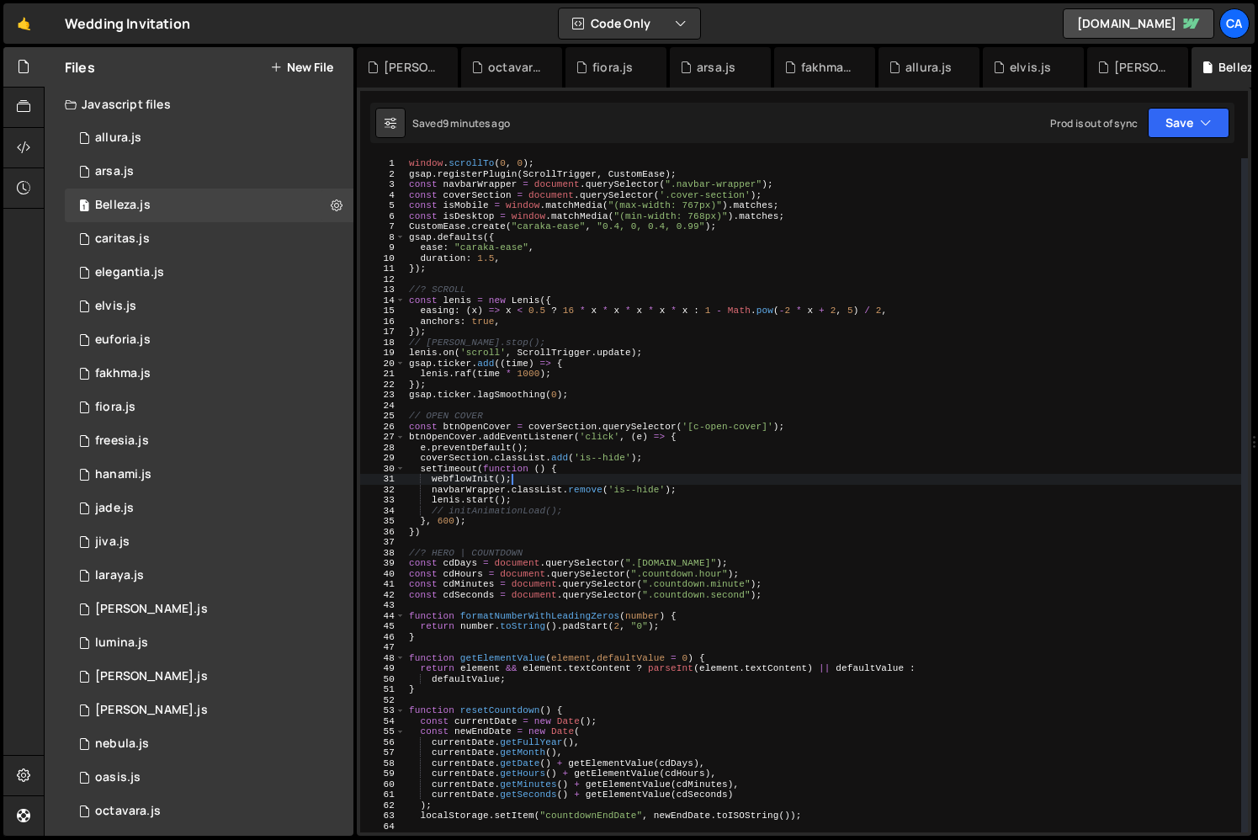
type textarea "webflowInit"
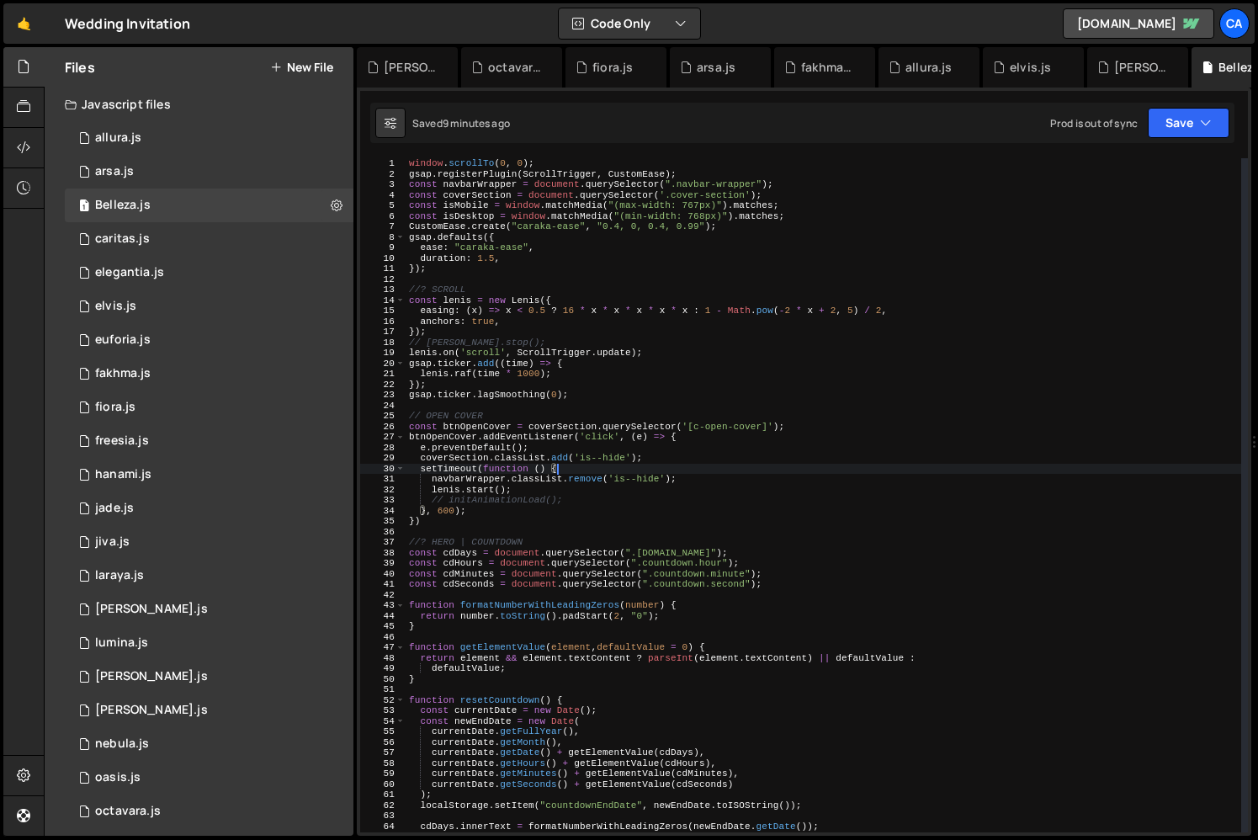
click at [512, 506] on div "window . scrollTo ( 0 , 0 ) ; gsap . registerPlugin ( ScrollTrigger , CustomEas…" at bounding box center [824, 505] width 836 height 695
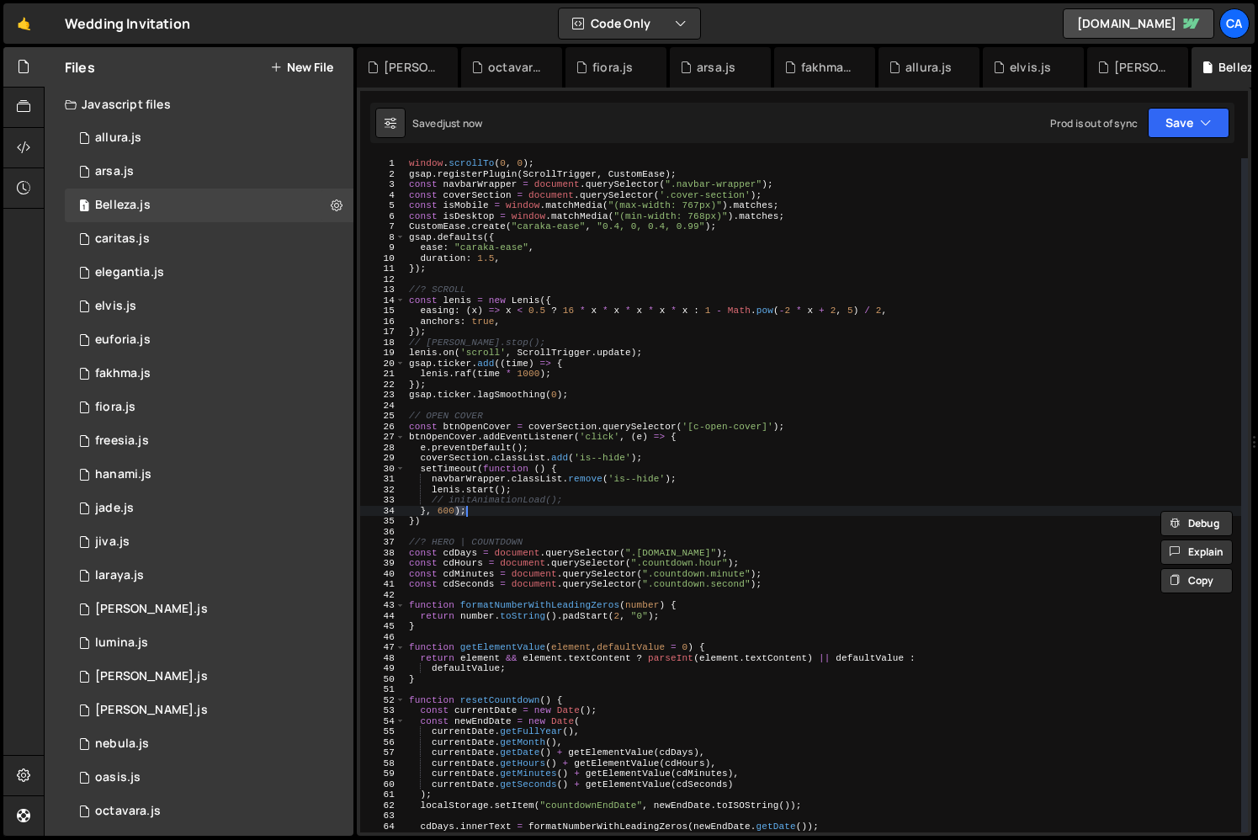
click at [504, 503] on div "window . scrollTo ( 0 , 0 ) ; gsap . registerPlugin ( ScrollTrigger , CustomEas…" at bounding box center [824, 505] width 836 height 695
click at [486, 519] on div "window . scrollTo ( 0 , 0 ) ; gsap . registerPlugin ( ScrollTrigger , CustomEas…" at bounding box center [824, 505] width 836 height 695
type textarea "})"
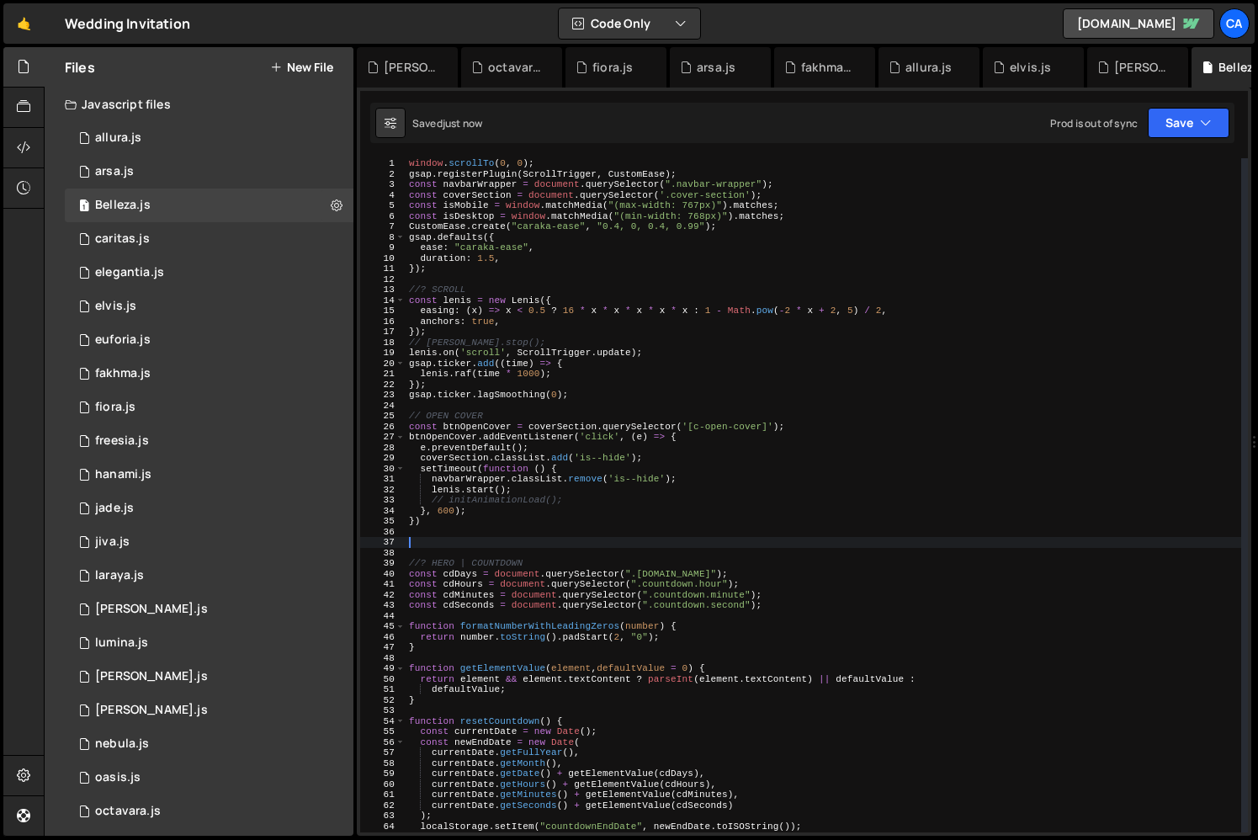
paste textarea "initAnimationLoad"
type textarea ")"
type textarea "//"
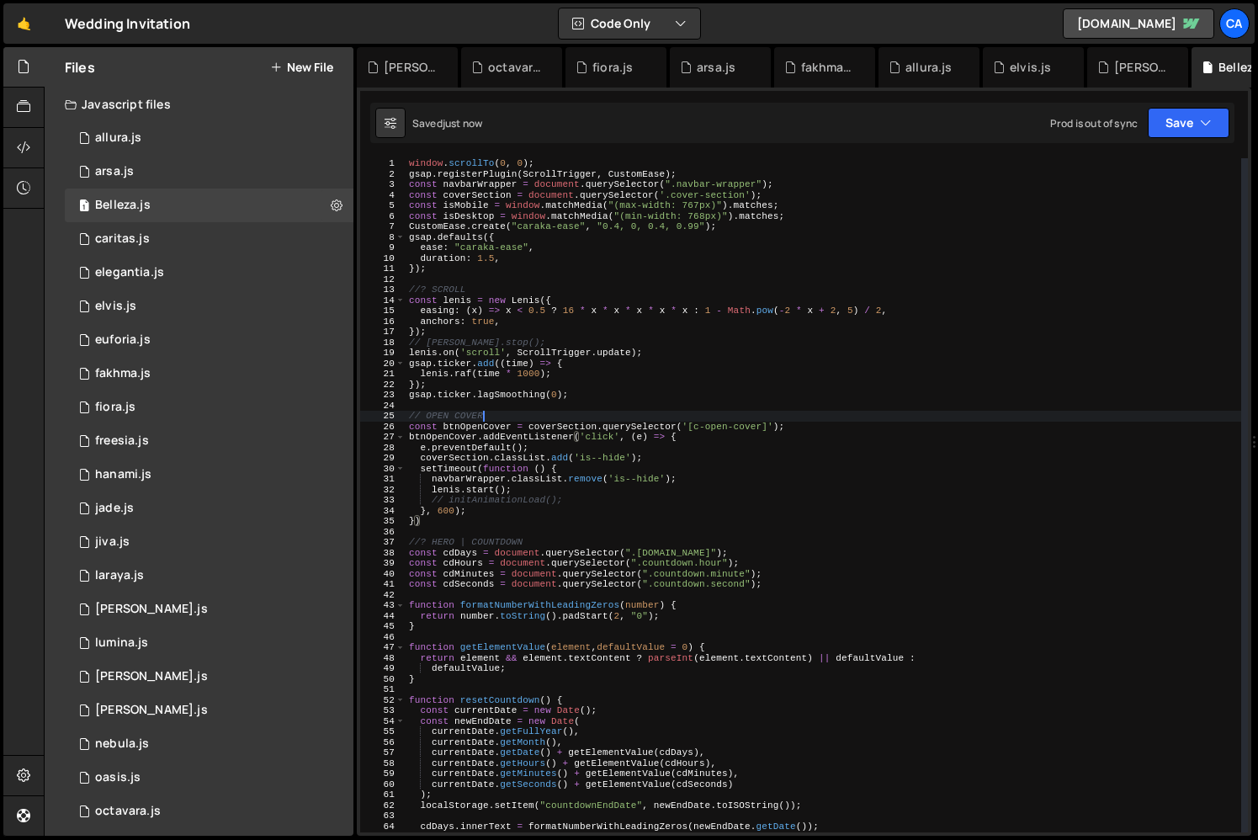
click at [496, 420] on div "window . scrollTo ( 0 , 0 ) ; gsap . registerPlugin ( ScrollTrigger , CustomEas…" at bounding box center [824, 505] width 836 height 695
type textarea "// OPEN COVER"
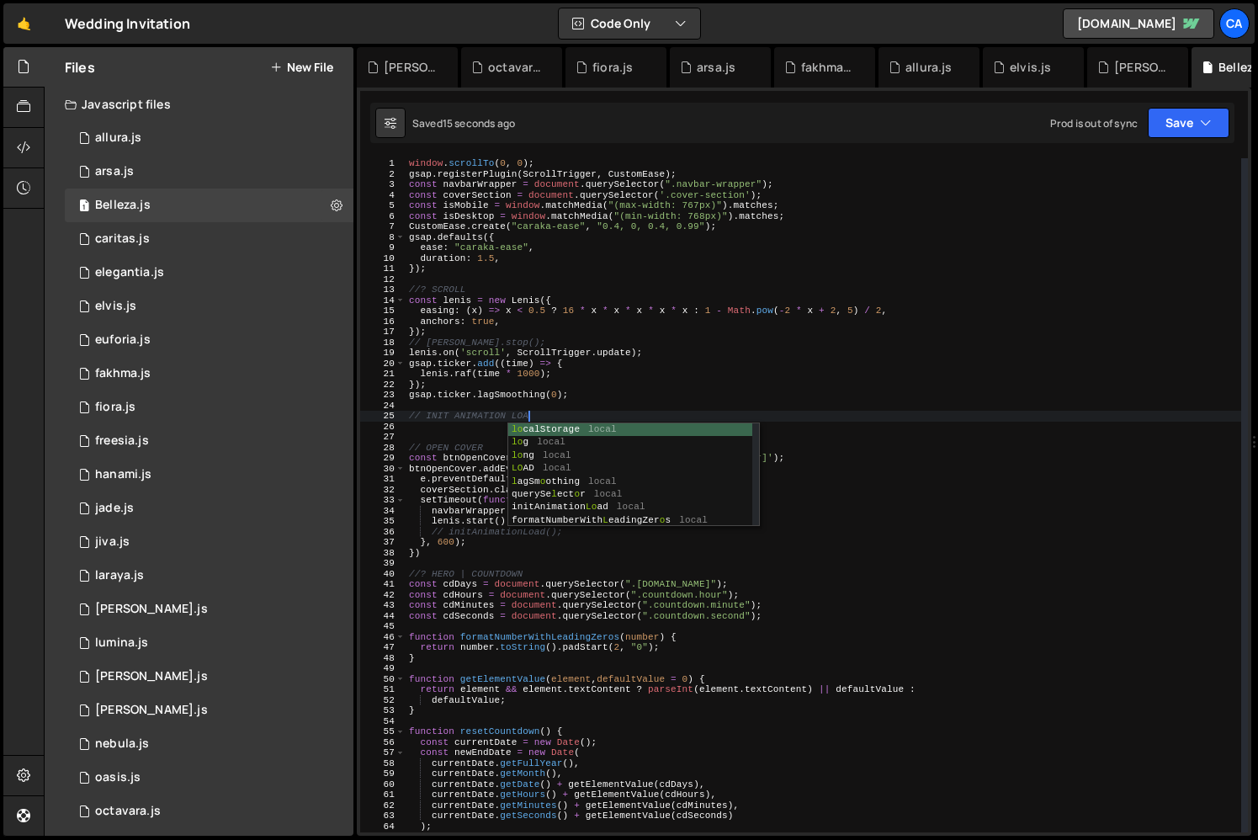
scroll to position [0, 10]
click at [571, 534] on div "window . scrollTo ( 0 , 0 ) ; gsap . registerPlugin ( ScrollTrigger , CustomEas…" at bounding box center [824, 505] width 836 height 695
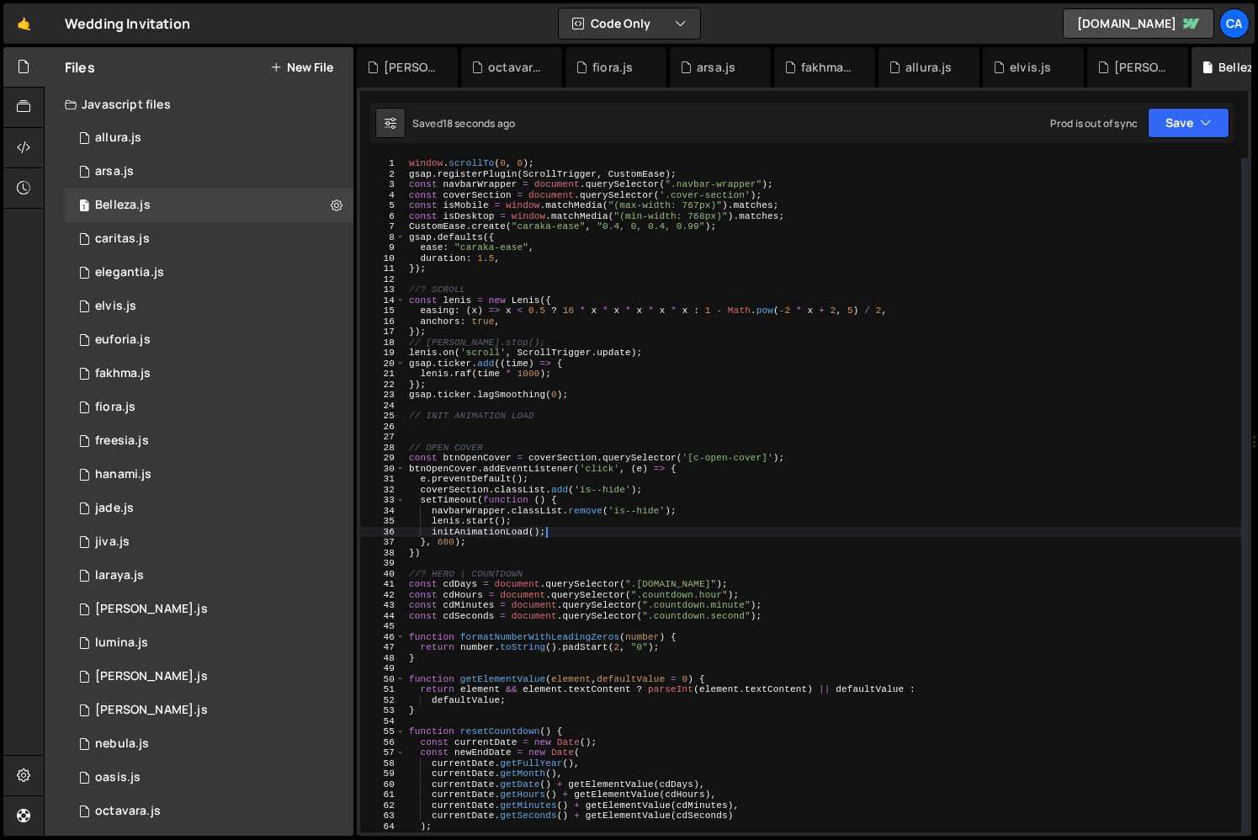
click at [511, 536] on div "window . scrollTo ( 0 , 0 ) ; gsap . registerPlugin ( ScrollTrigger , CustomEas…" at bounding box center [824, 505] width 836 height 695
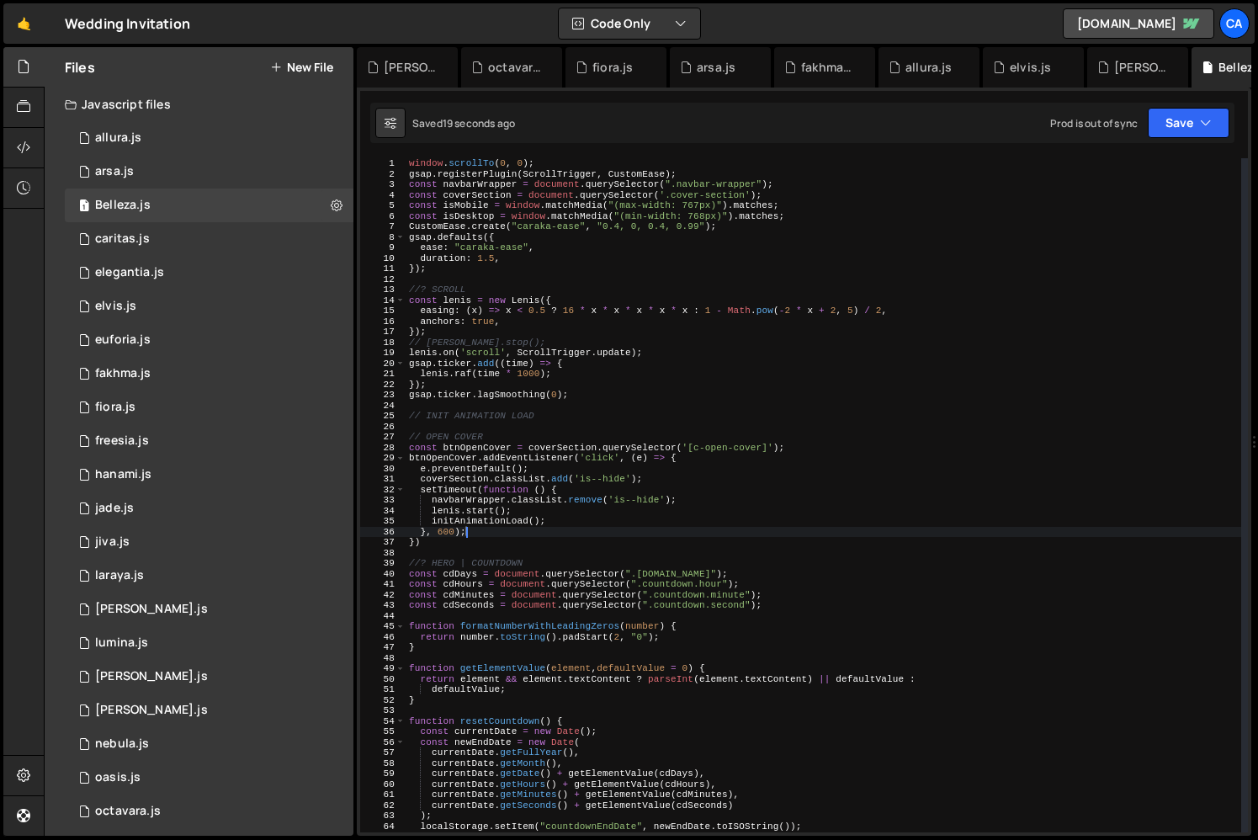
scroll to position [0, 4]
click at [532, 520] on div "window . scrollTo ( 0 , 0 ) ; gsap . registerPlugin ( ScrollTrigger , CustomEas…" at bounding box center [824, 505] width 836 height 695
click at [575, 543] on div "window . scrollTo ( 0 , 0 ) ; gsap . registerPlugin ( ScrollTrigger , CustomEas…" at bounding box center [824, 505] width 836 height 695
click at [524, 412] on div "window . scrollTo ( 0 , 0 ) ; gsap . registerPlugin ( ScrollTrigger , CustomEas…" at bounding box center [824, 505] width 836 height 695
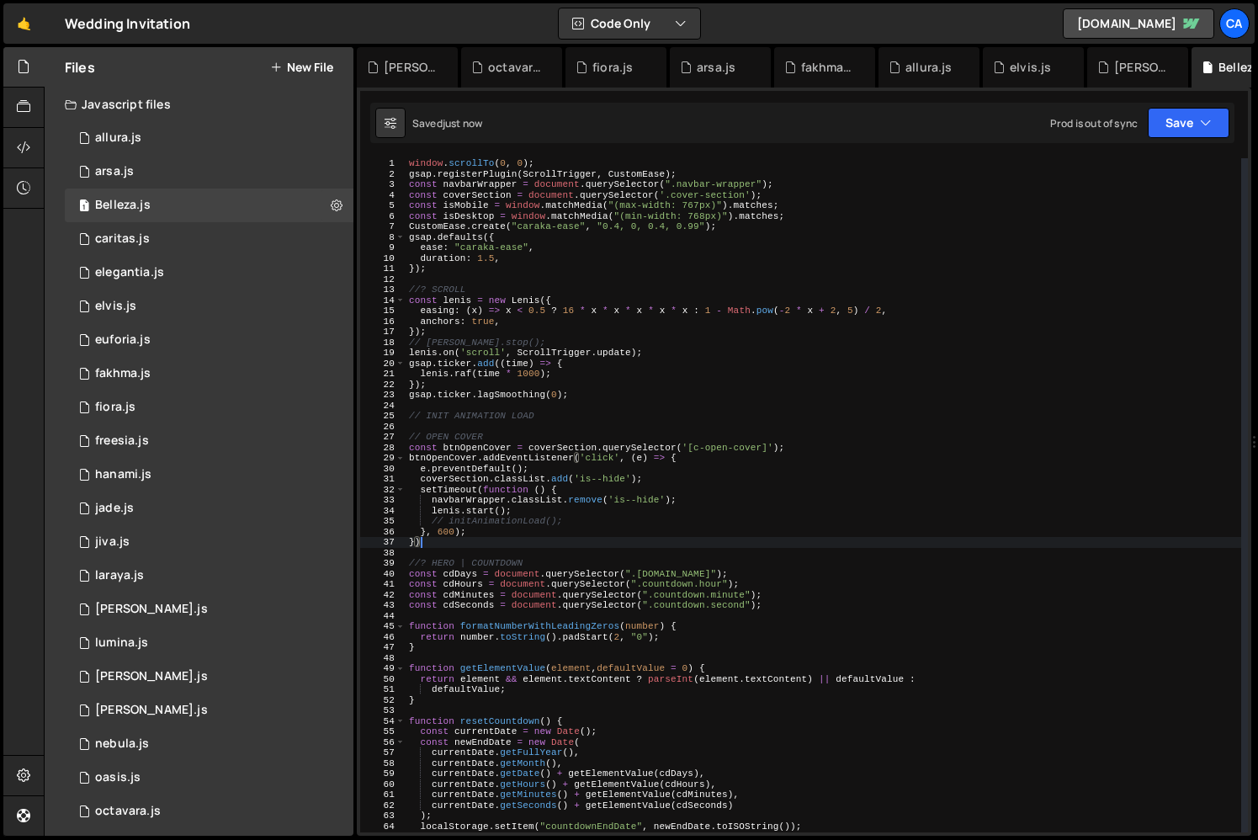
type textarea "// INIT ANIMATION LOAD"
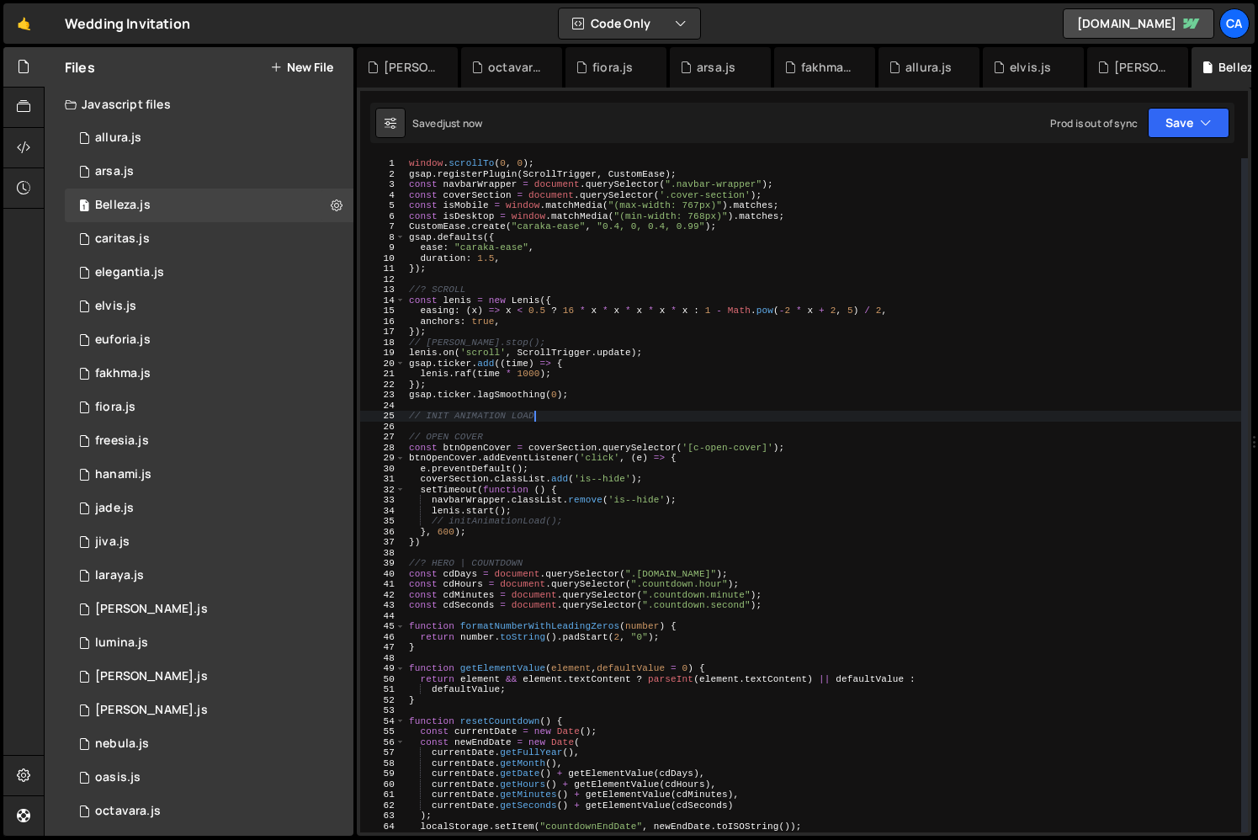
click at [545, 414] on div "window . scrollTo ( 0 , 0 ) ; gsap . registerPlugin ( ScrollTrigger , CustomEas…" at bounding box center [824, 505] width 836 height 695
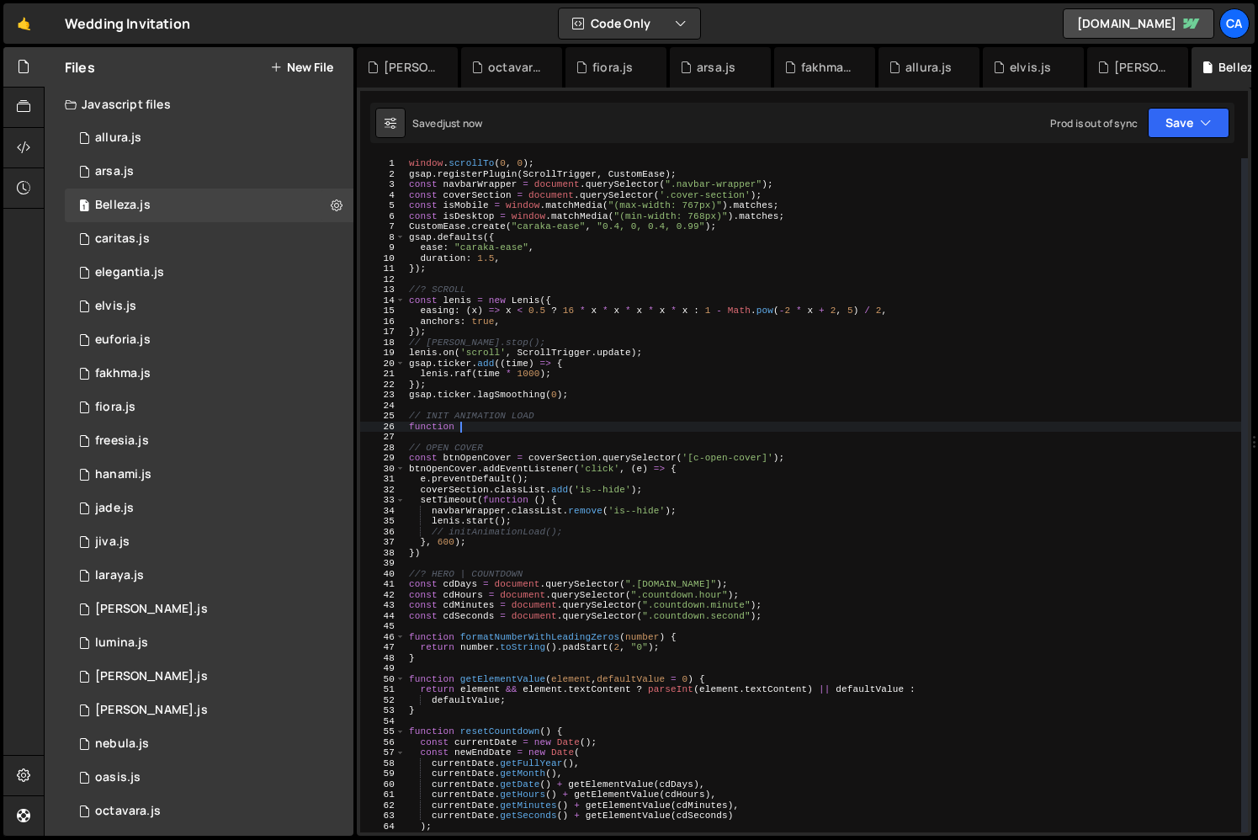
paste textarea "initAnimationLoad"
type textarea "function initAnimationLoad(){"
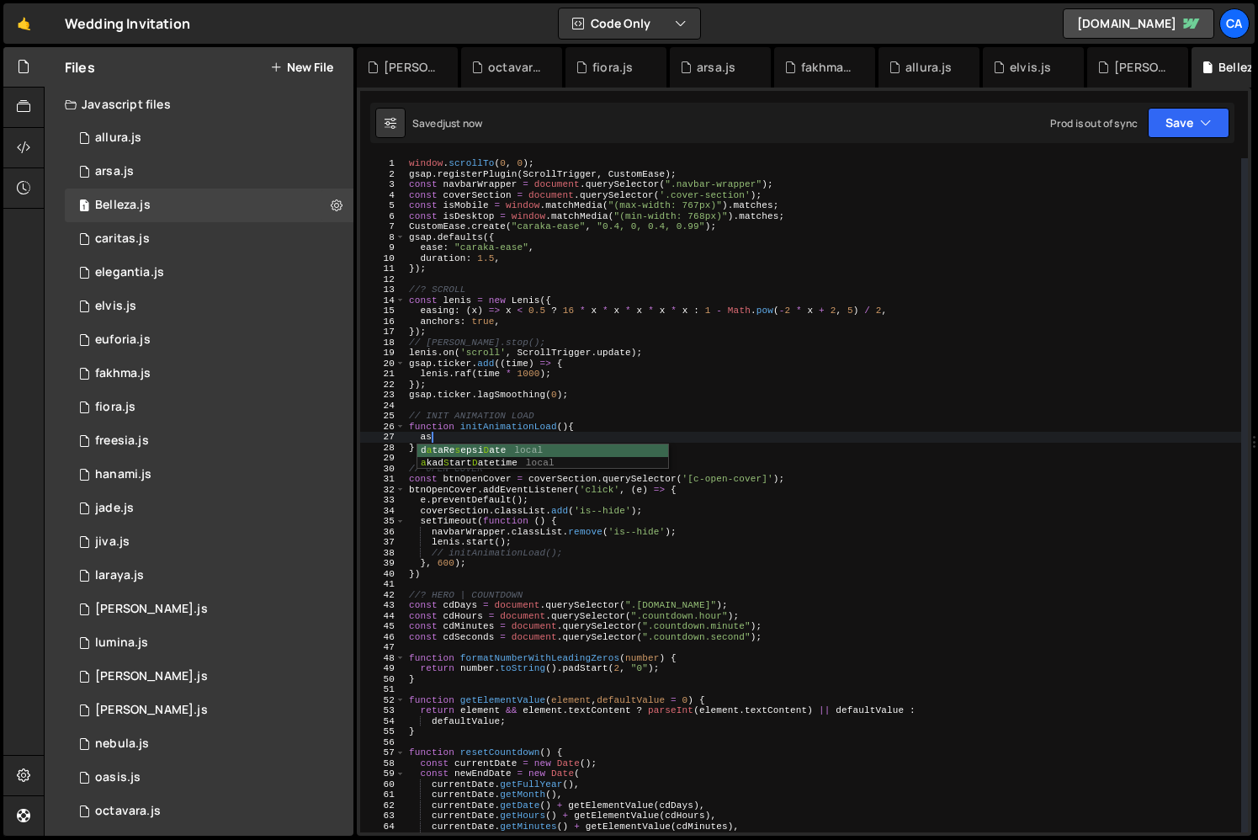
scroll to position [0, 1]
type textarea "a"
type textarea "read"
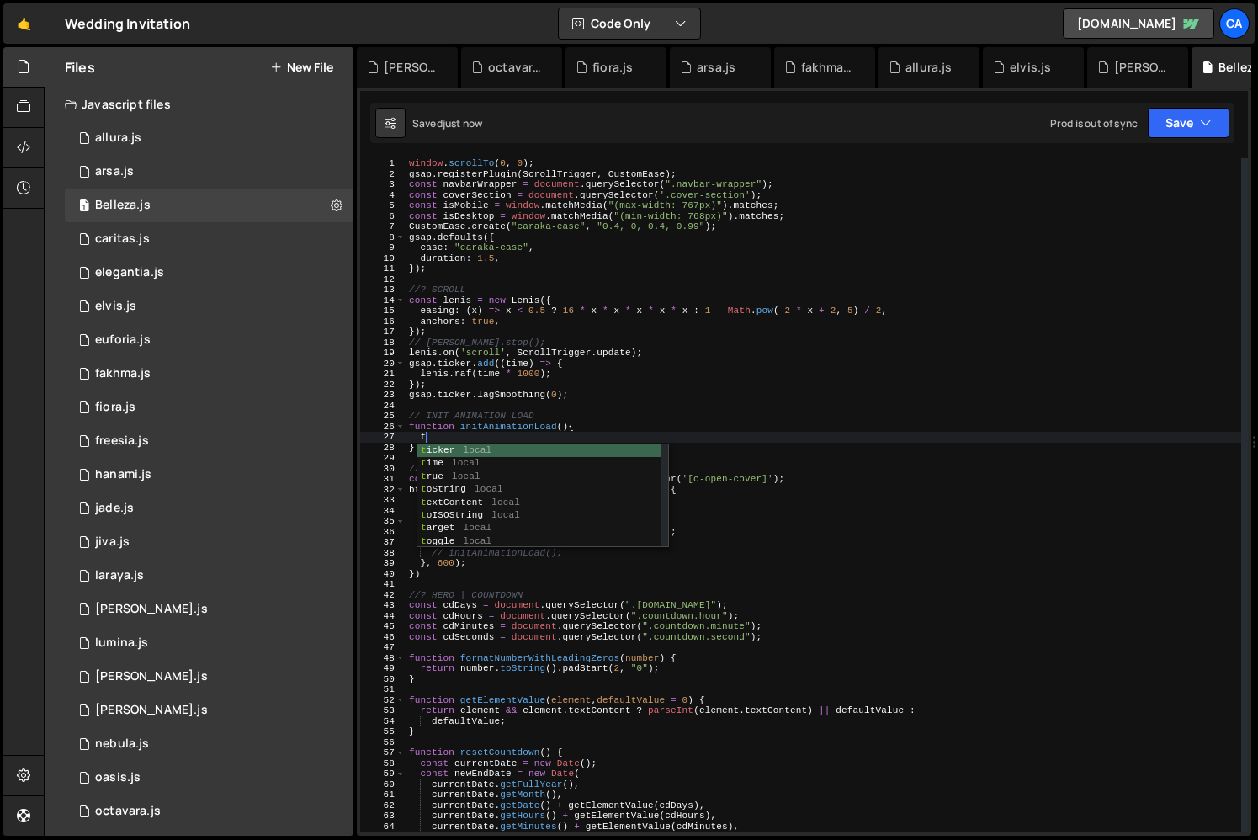
scroll to position [0, 2]
type textarea "try"
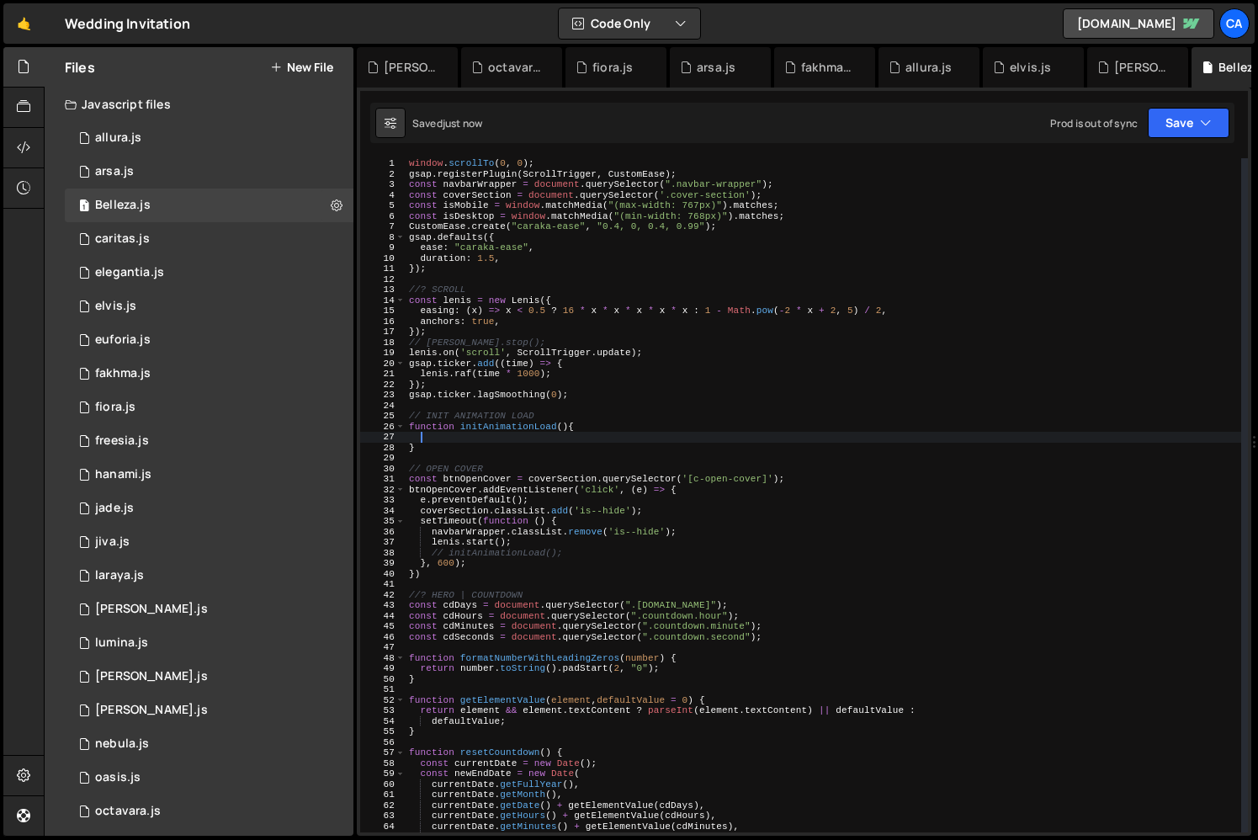
scroll to position [0, 0]
type textarea "conosoe"
type textarea "function initAnimationLoad(){"
type textarea "console"
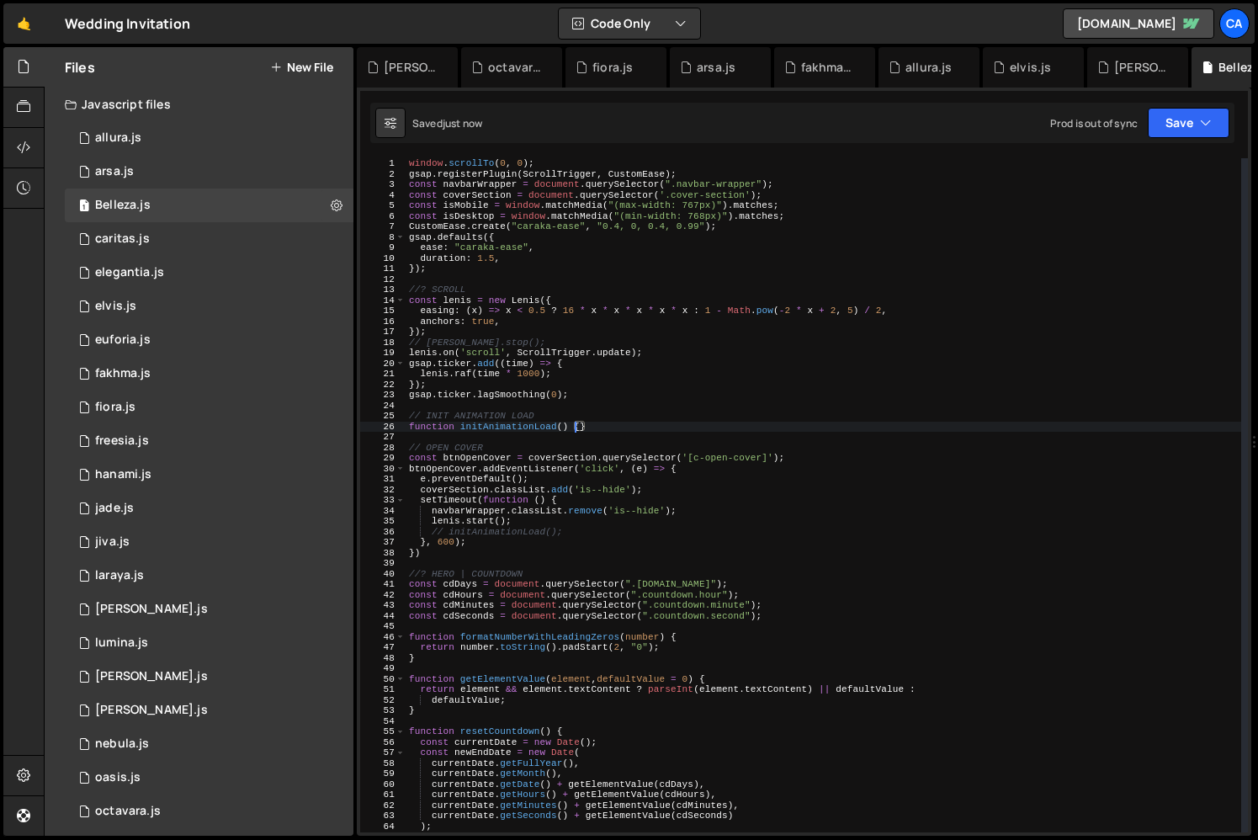
click at [507, 423] on div "window . scrollTo ( 0 , 0 ) ; gsap . registerPlugin ( ScrollTrigger , CustomEas…" at bounding box center [824, 505] width 836 height 695
click at [529, 531] on div "window . scrollTo ( 0 , 0 ) ; gsap . registerPlugin ( ScrollTrigger , CustomEas…" at bounding box center [824, 505] width 836 height 695
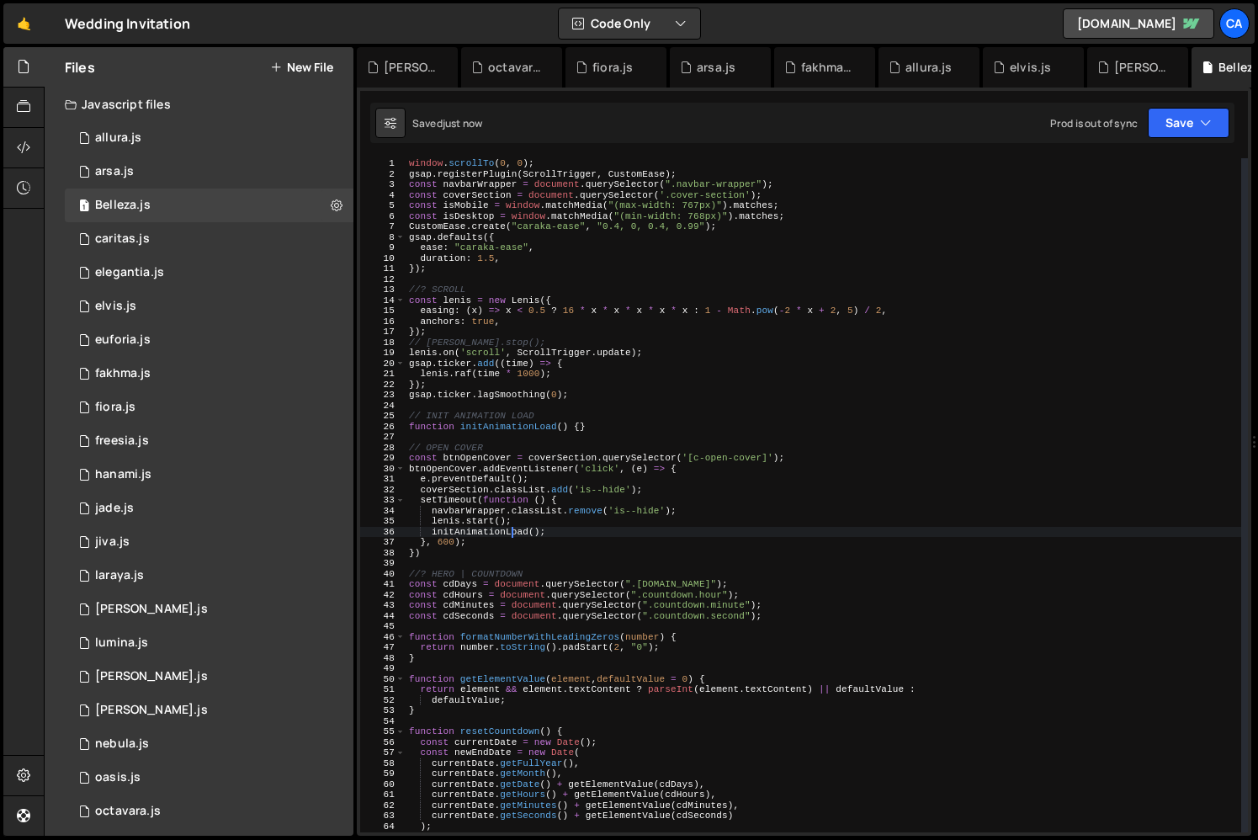
click at [497, 536] on div "window . scrollTo ( 0 , 0 ) ; gsap . registerPlugin ( ScrollTrigger , CustomEas…" at bounding box center [824, 505] width 836 height 695
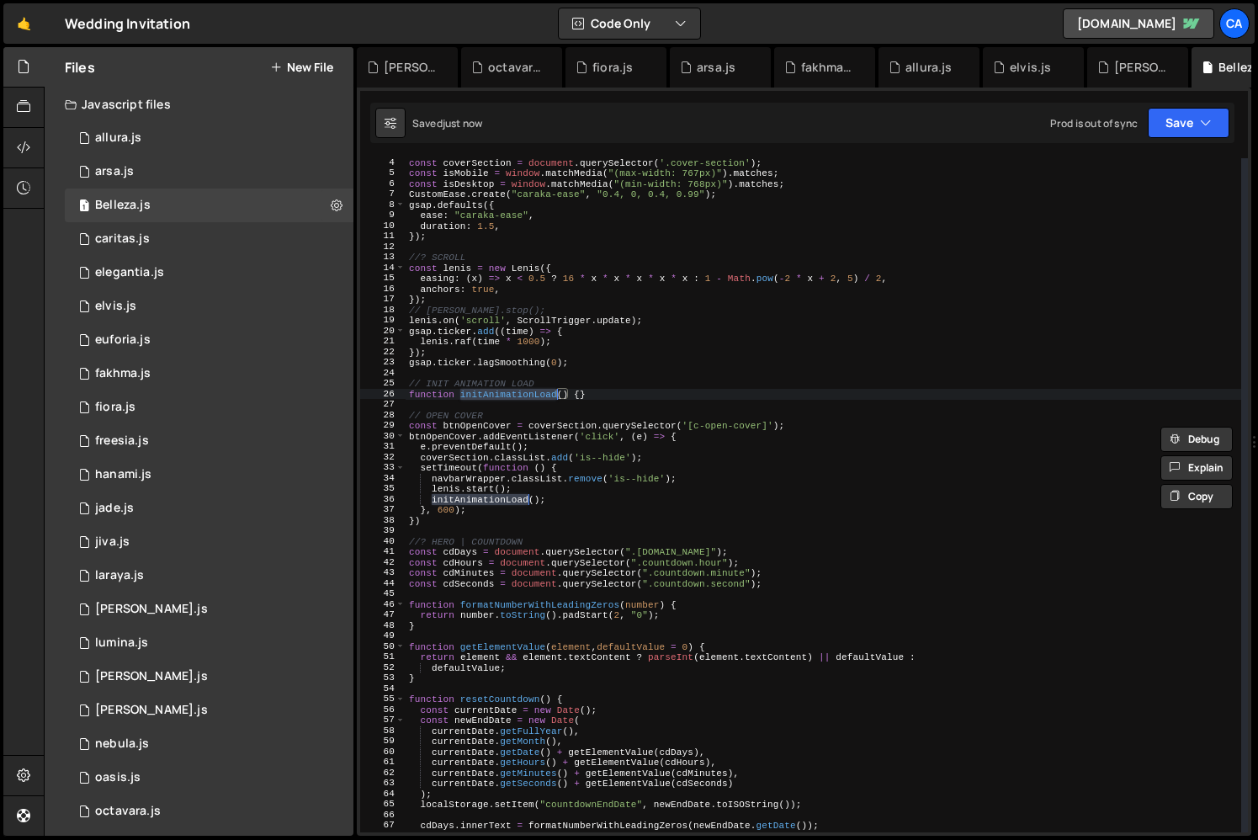
scroll to position [35, 0]
type textarea "function initAnimationLoad() {}"
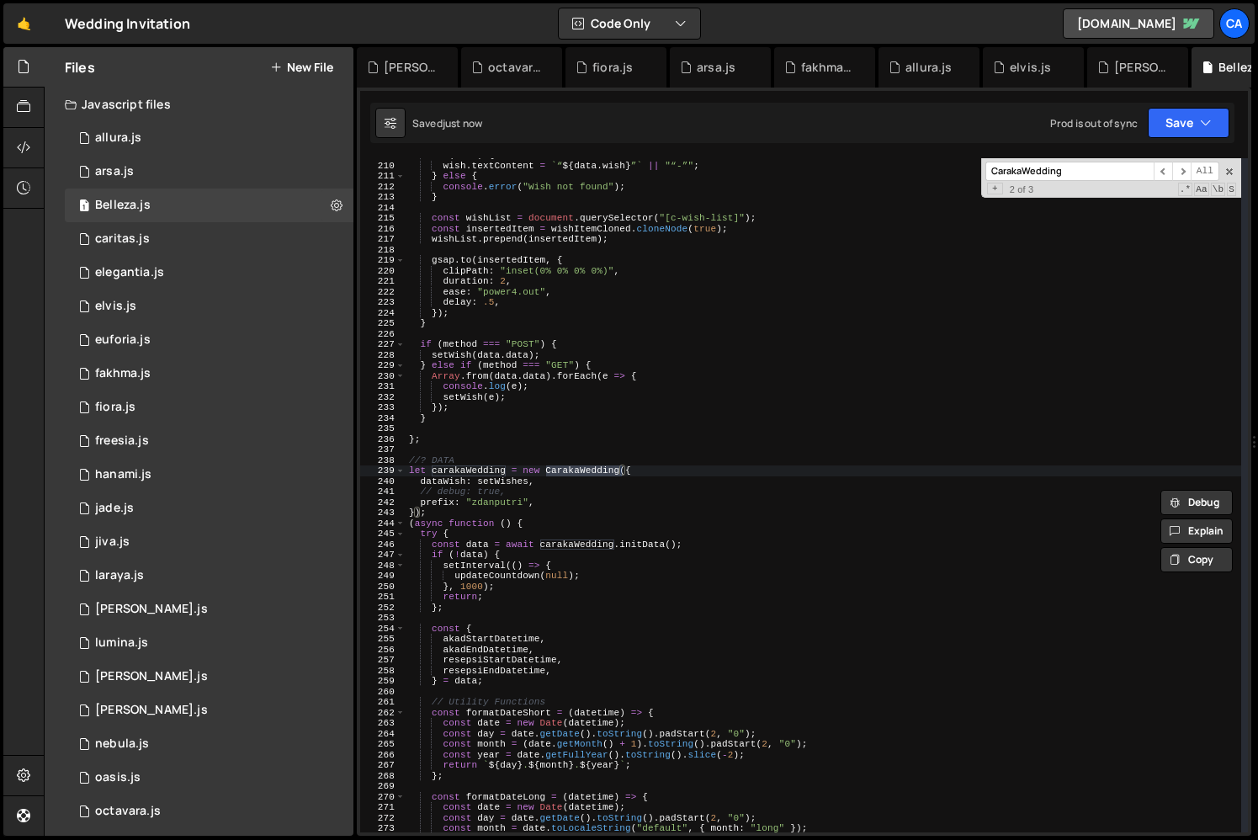
scroll to position [2198, 0]
type input "CarakaWedding"
click at [544, 493] on div "if ( wish ) { wish . textContent = ` “ ${ data . wish } ” ` || "“-”" ; } else {…" at bounding box center [824, 495] width 836 height 695
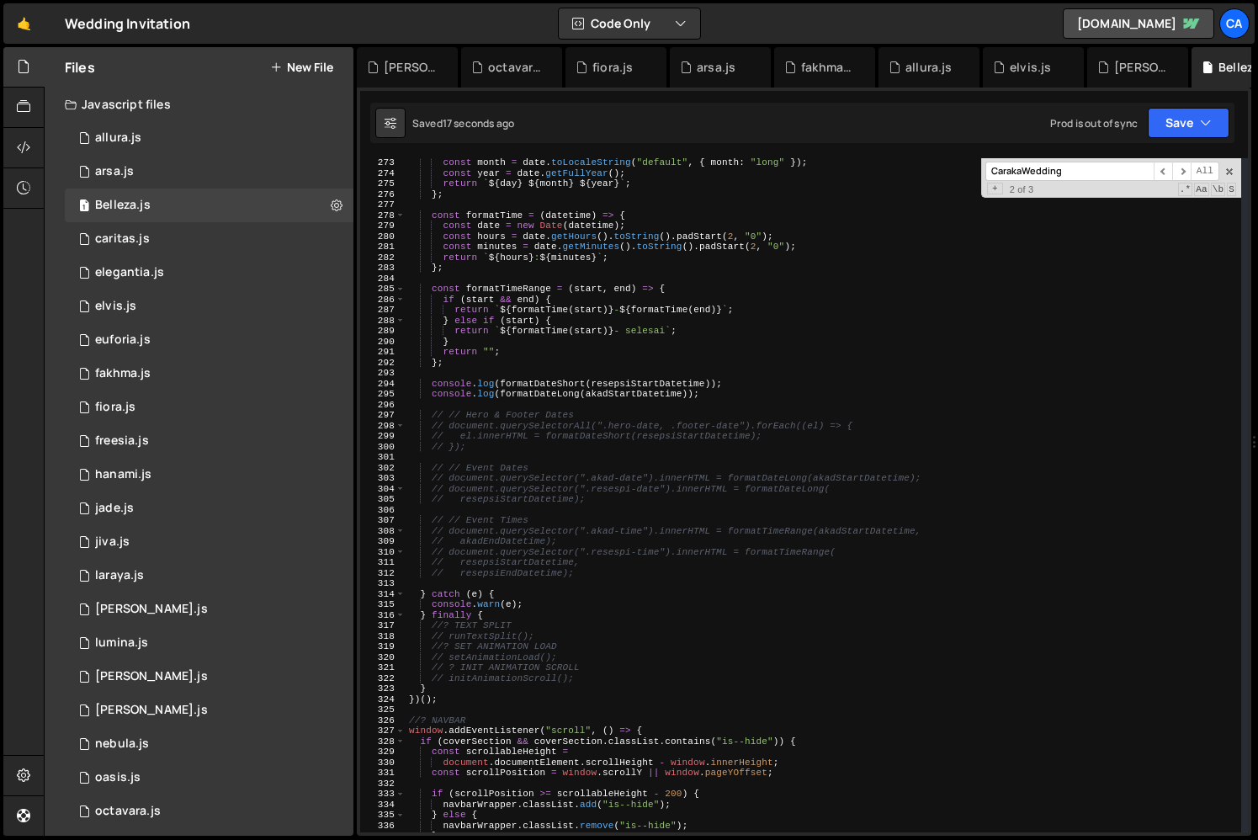
scroll to position [2864, 0]
click at [555, 675] on div "const month = date . toLocaleString ( "default" , { month : "long" }) ; const y…" at bounding box center [824, 503] width 836 height 695
click at [571, 661] on div "const month = date . toLocaleString ( "default" , { month : "long" }) ; const y…" at bounding box center [824, 503] width 836 height 695
click at [600, 677] on div "const month = date . toLocaleString ( "default" , { month : "long" }) ; const y…" at bounding box center [824, 503] width 836 height 695
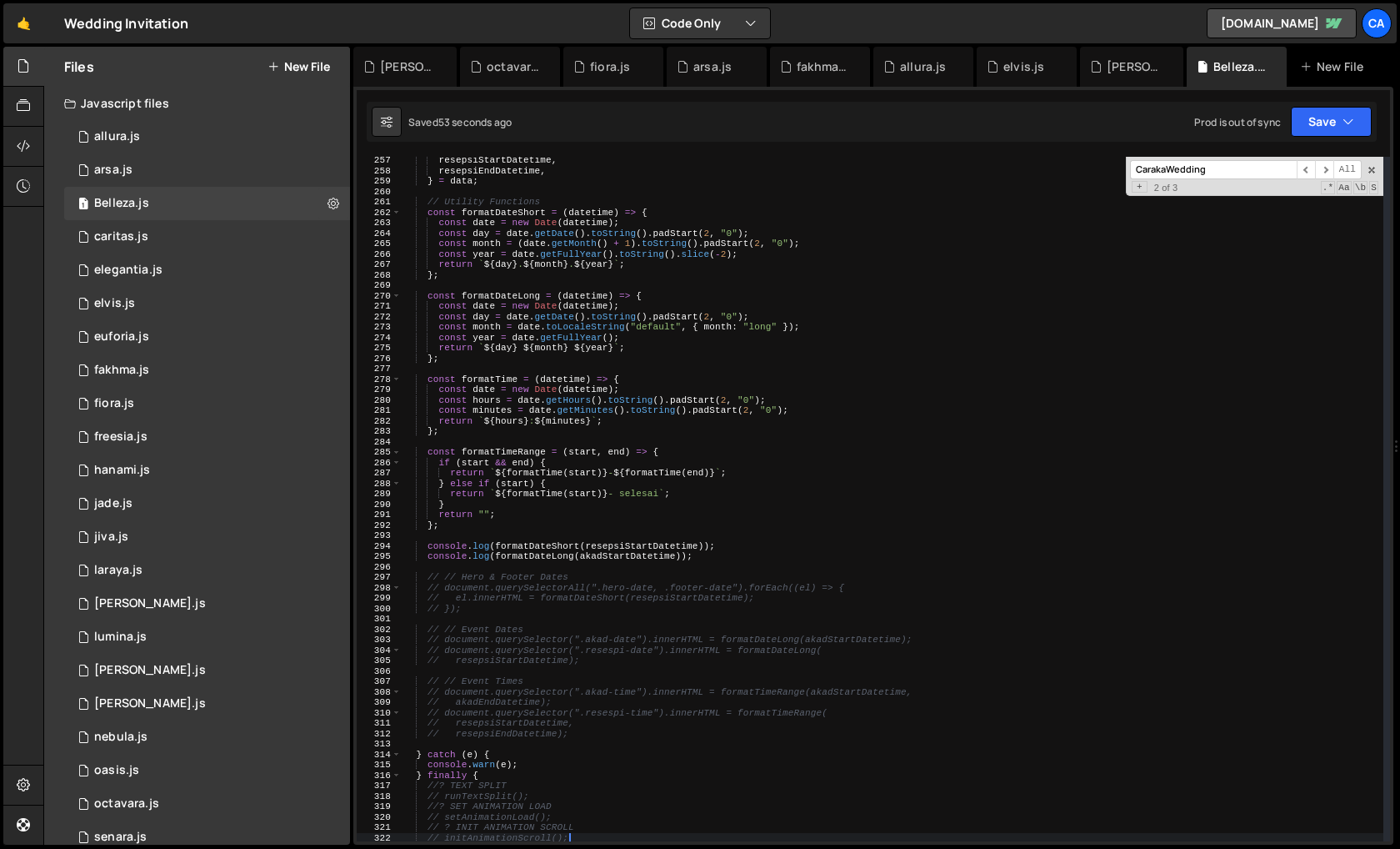
scroll to position [2670, 0]
click at [559, 768] on div "resepsiStartDatetime , resepsiEndDatetime , } = data ; // Utility Functions con…" at bounding box center [892, 508] width 981 height 705
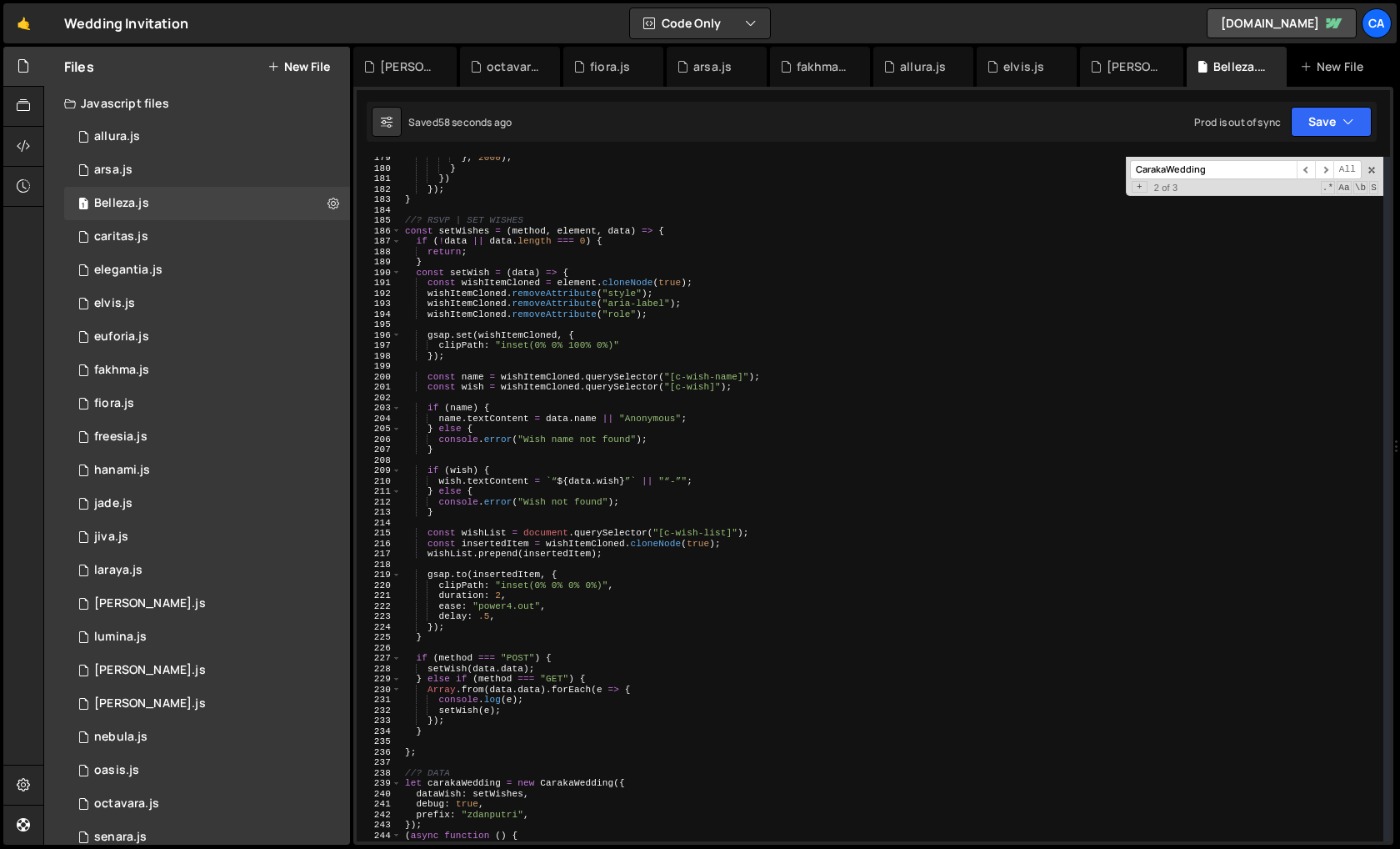
click at [572, 709] on div "} , 2000 ) ; } }) }) ; } //? RSVP | SET WISHES const setWishes = ( method , ele…" at bounding box center [892, 505] width 981 height 705
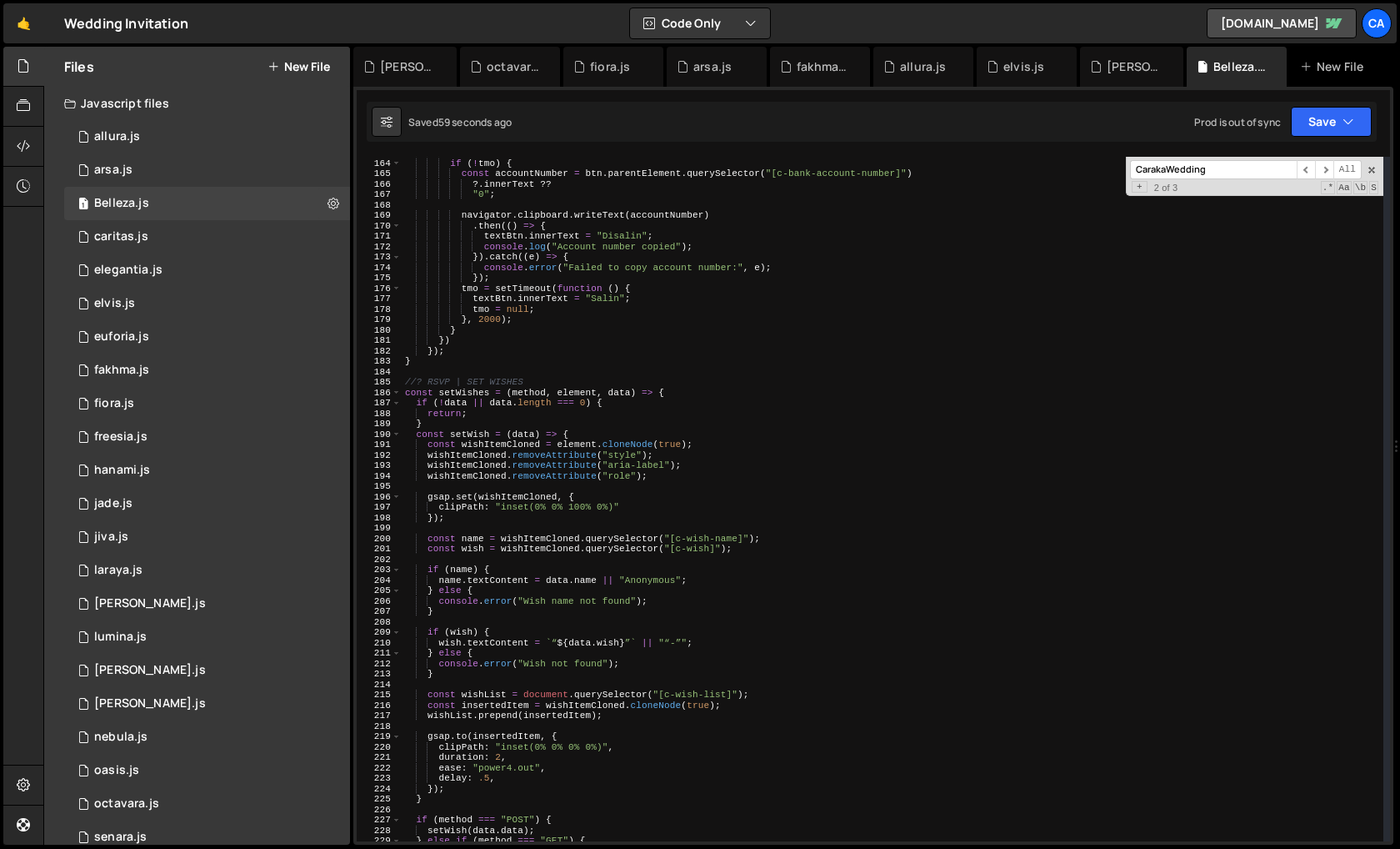
scroll to position [1692, 0]
click at [392, 395] on span at bounding box center [396, 397] width 9 height 11
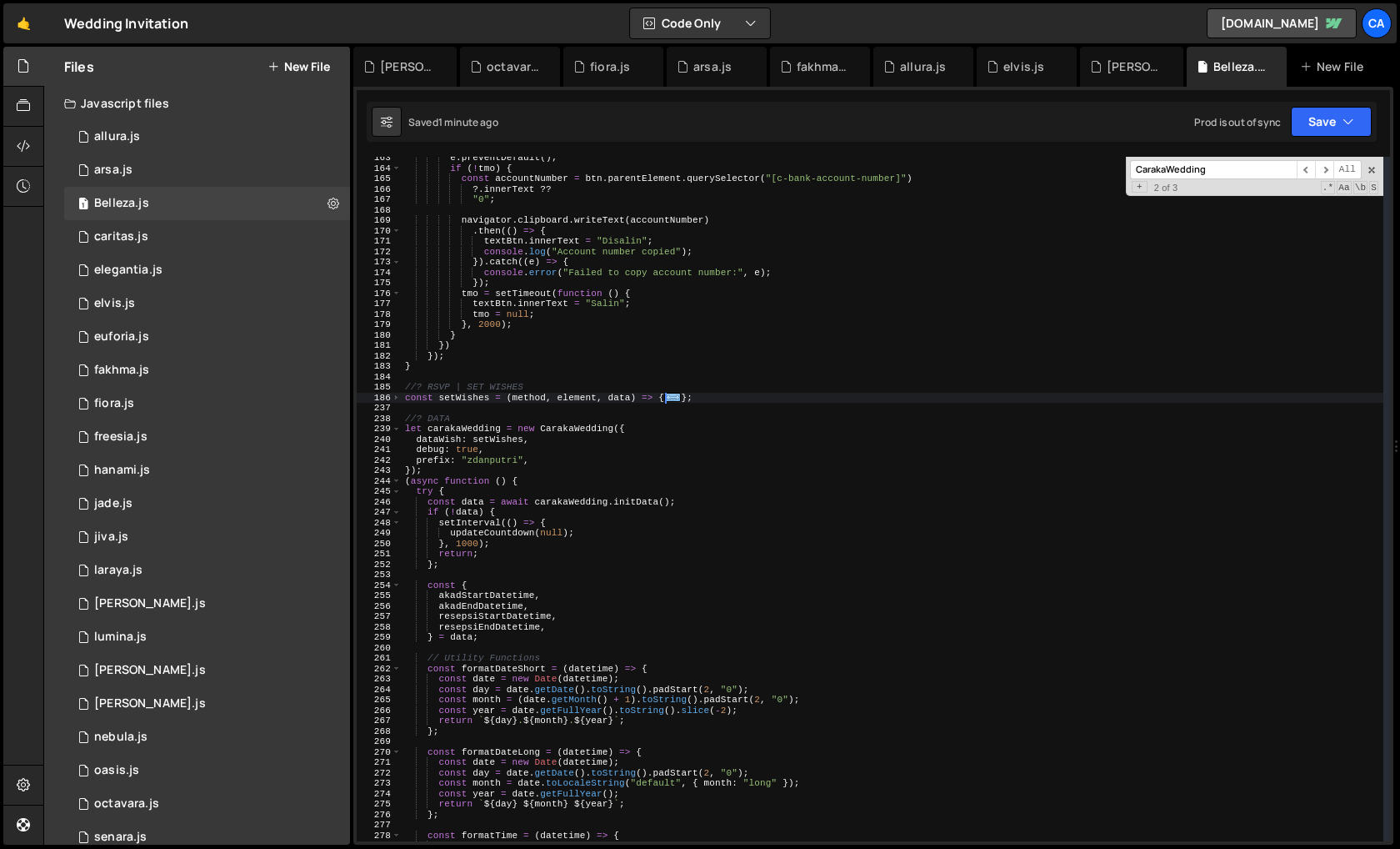
click at [392, 423] on div "238" at bounding box center [378, 418] width 45 height 11
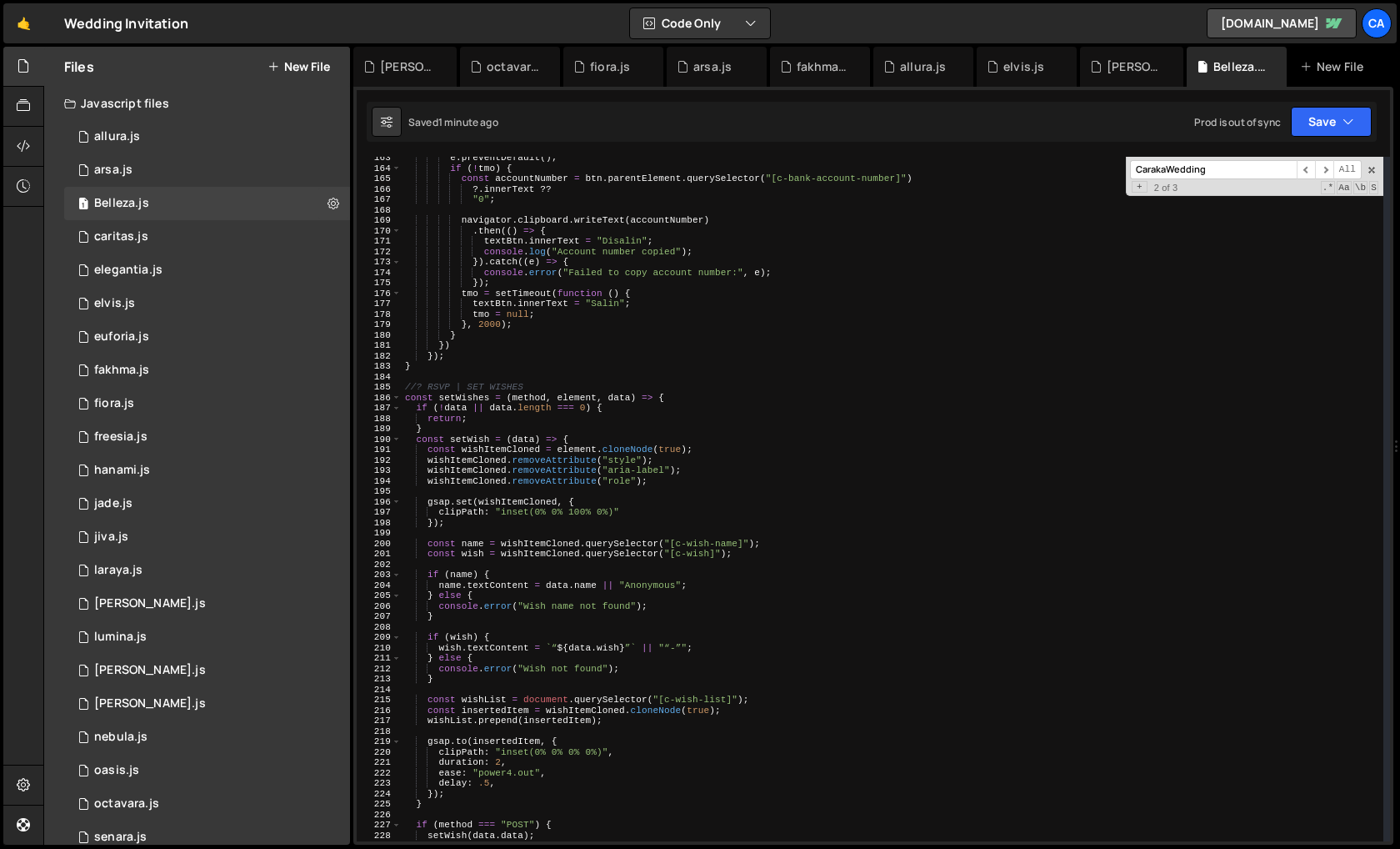
click at [397, 391] on div "185" at bounding box center [378, 386] width 45 height 11
click at [398, 393] on span at bounding box center [396, 397] width 9 height 11
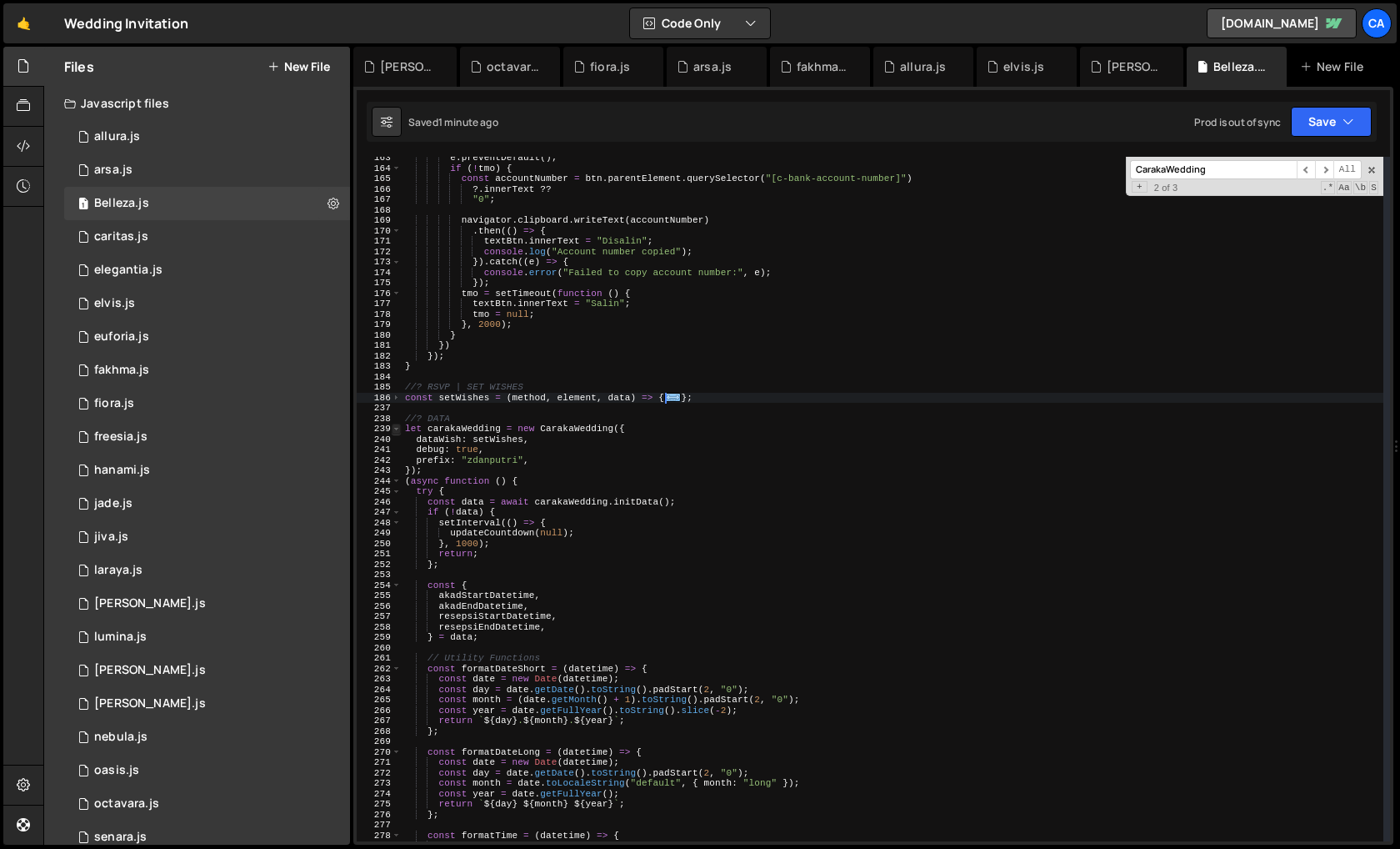
click at [397, 425] on span at bounding box center [396, 429] width 9 height 11
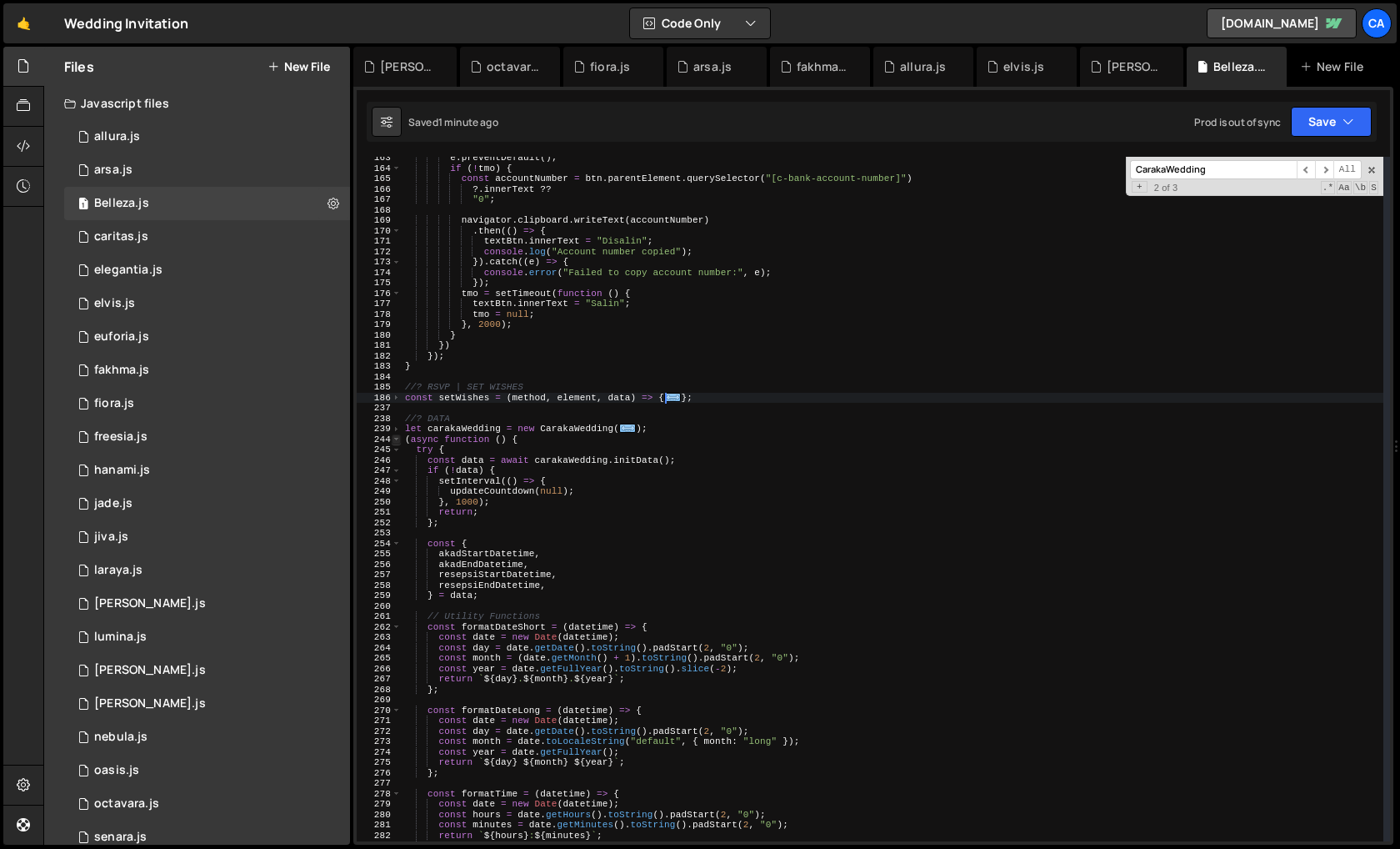
click at [397, 439] on span at bounding box center [396, 439] width 9 height 11
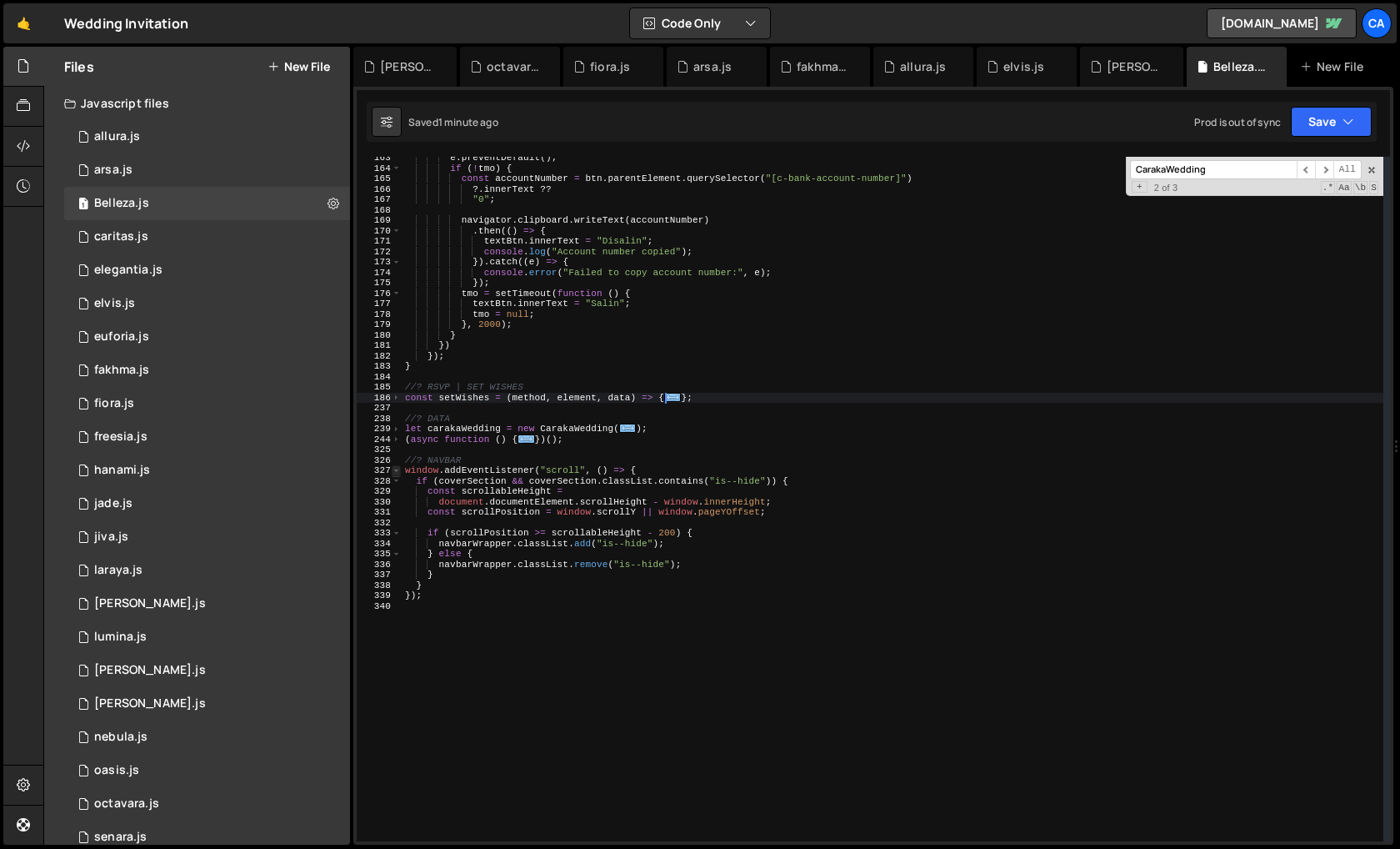
click at [395, 467] on span at bounding box center [396, 471] width 9 height 11
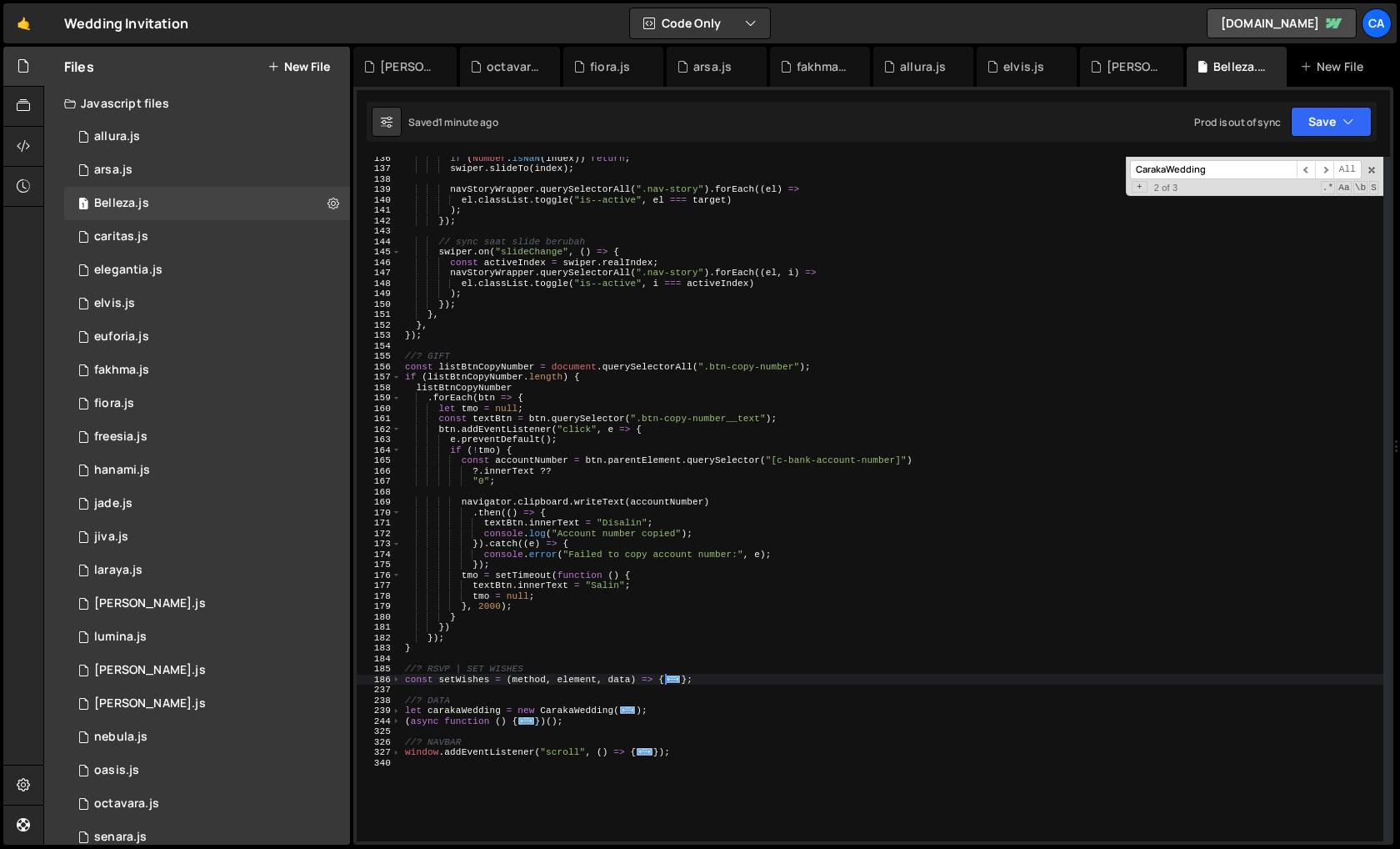
scroll to position [1411, 0]
click at [397, 373] on span at bounding box center [396, 376] width 9 height 11
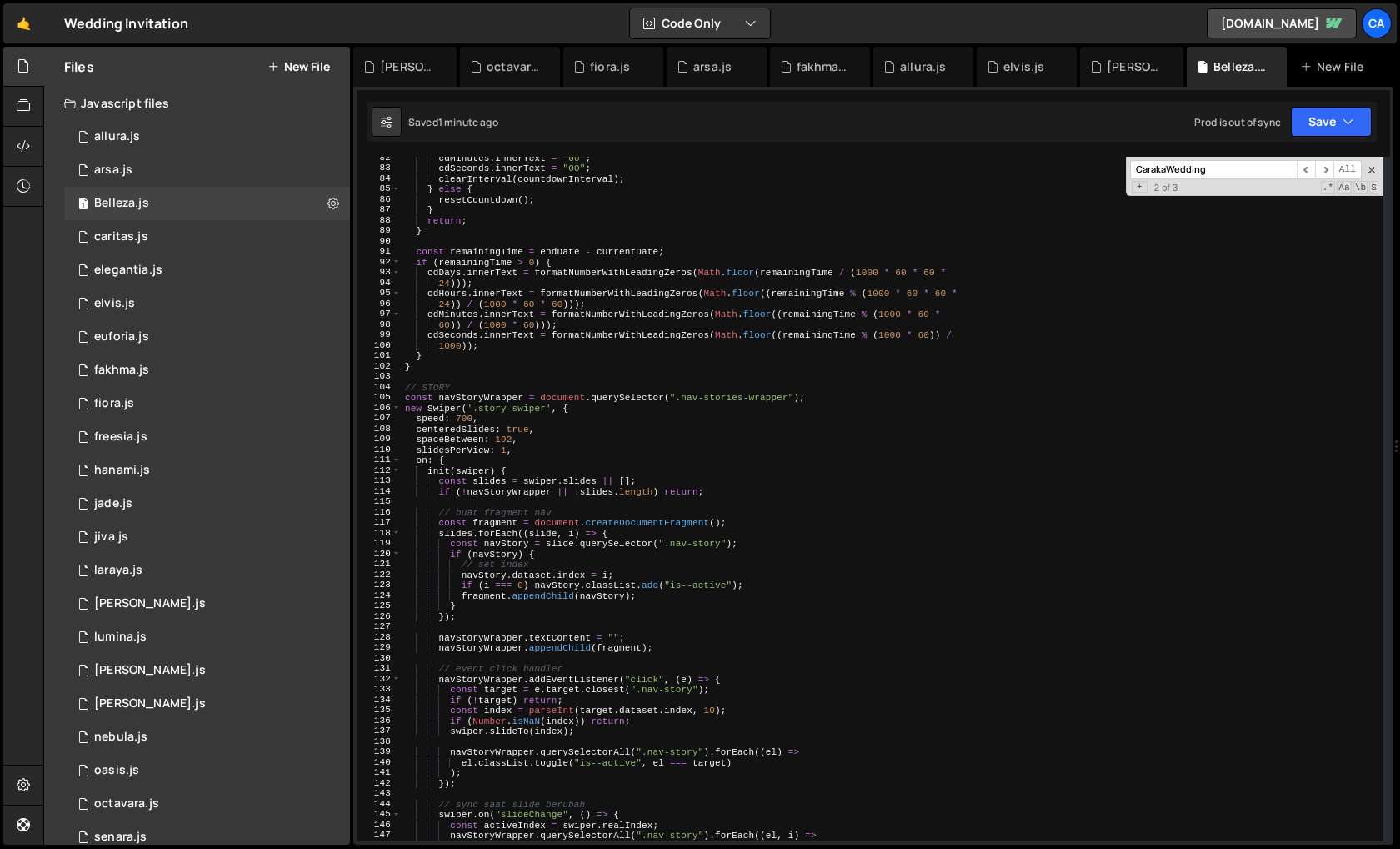
scroll to position [834, 0]
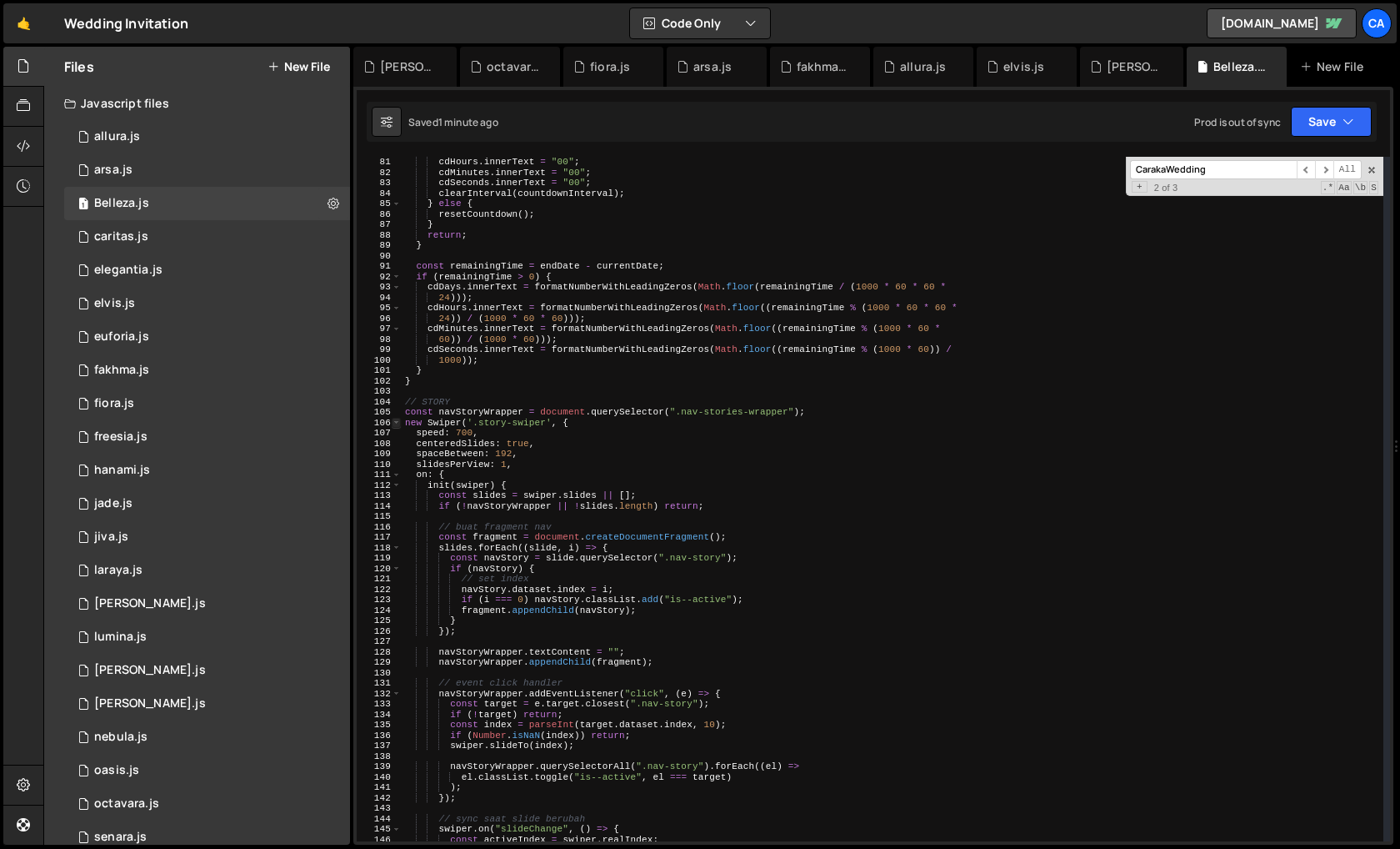
click at [395, 420] on span at bounding box center [396, 423] width 9 height 11
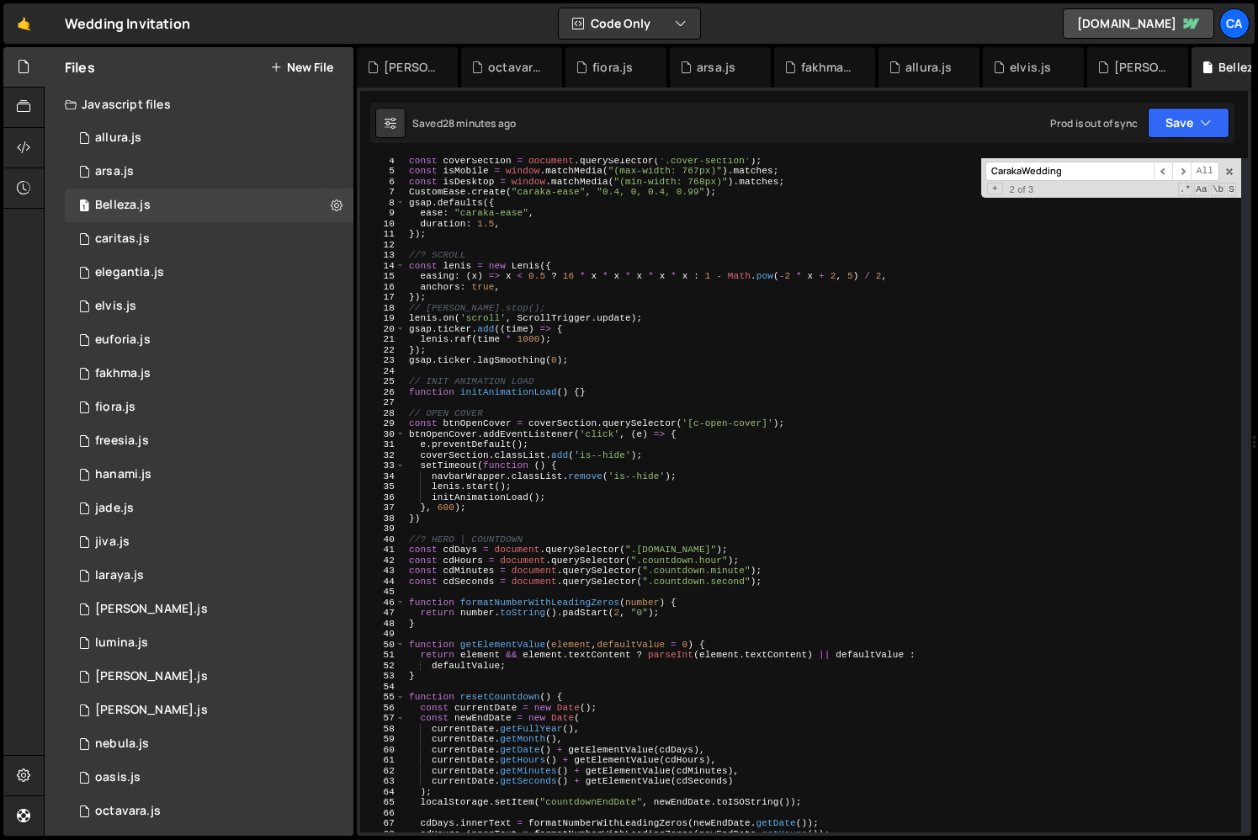
scroll to position [56, 0]
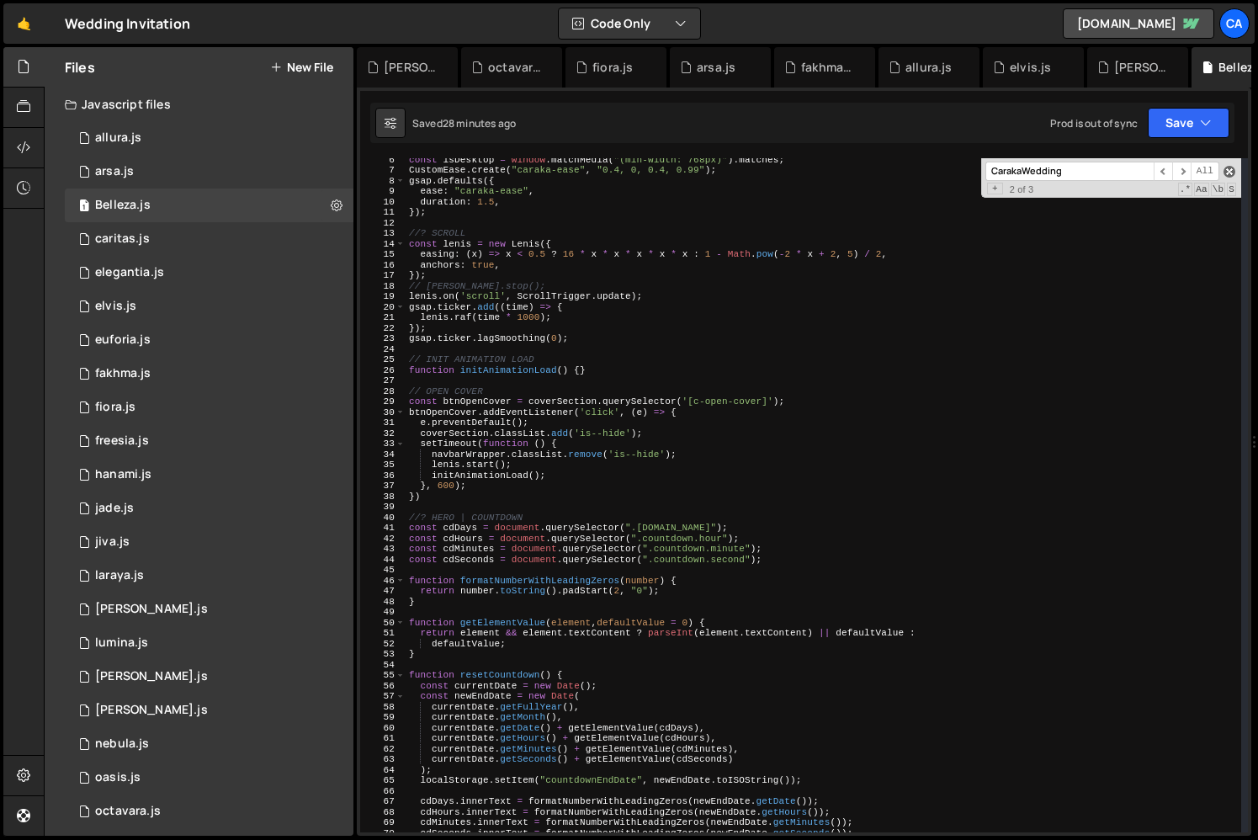
click at [1229, 169] on span at bounding box center [1230, 172] width 12 height 12
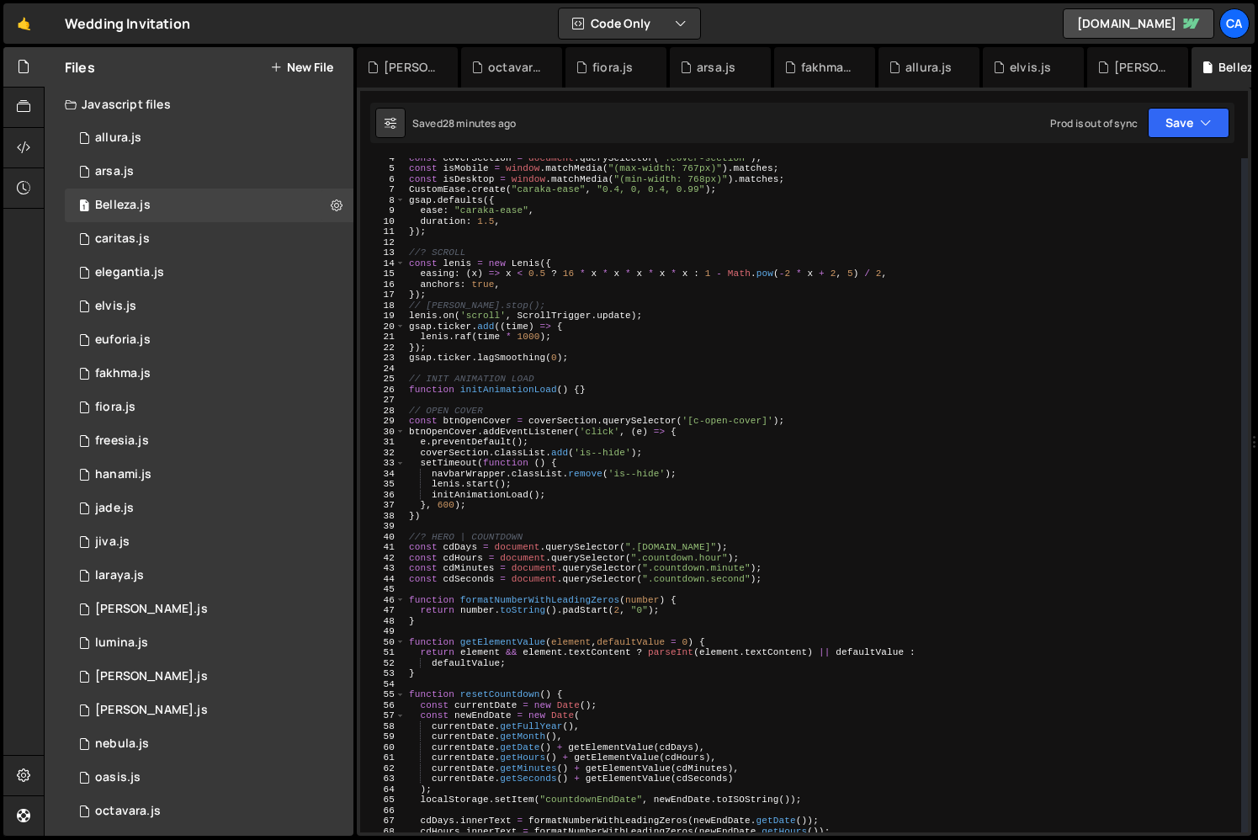
scroll to position [0, 0]
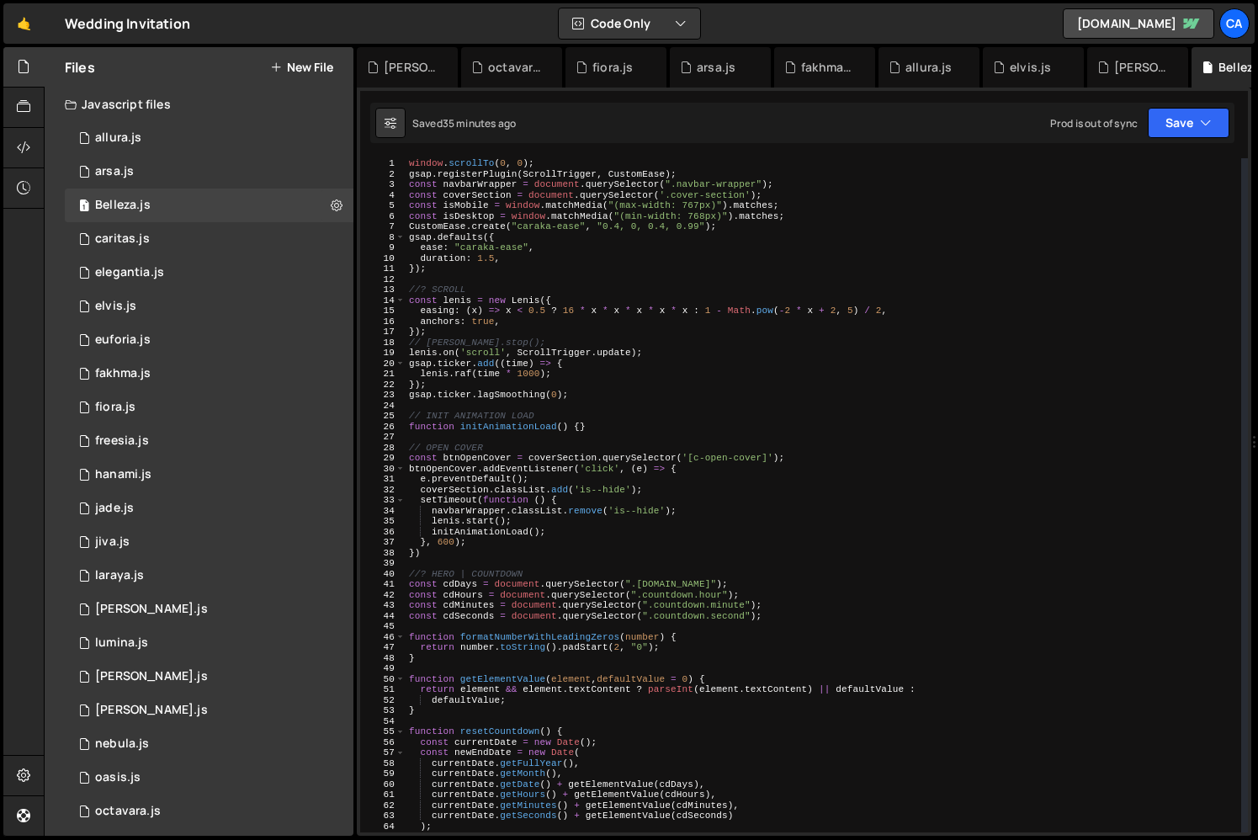
click at [582, 424] on div "window . scrollTo ( 0 , 0 ) ; gsap . registerPlugin ( ScrollTrigger , CustomEas…" at bounding box center [824, 505] width 836 height 695
click at [506, 421] on div "window . scrollTo ( 0 , 0 ) ; gsap . registerPlugin ( ScrollTrigger , CustomEas…" at bounding box center [824, 505] width 836 height 695
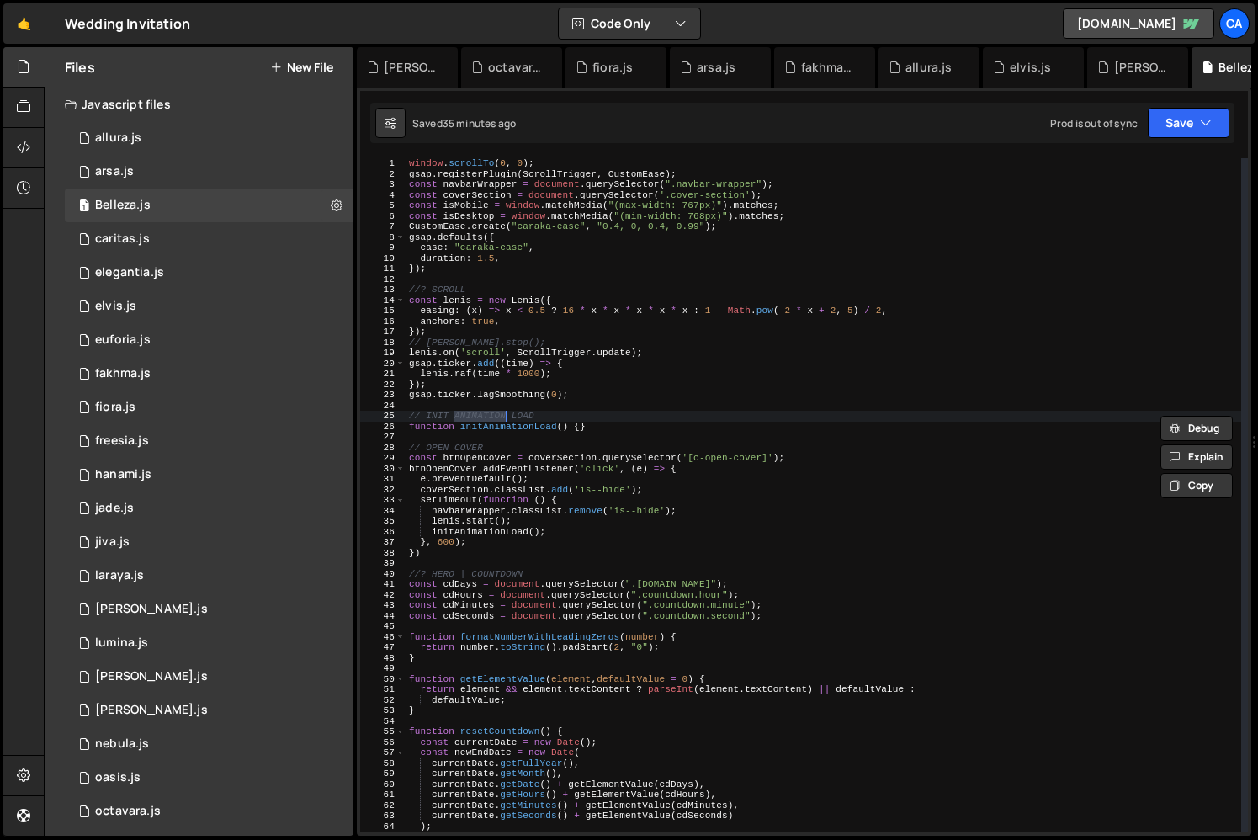
click at [569, 428] on div "window . scrollTo ( 0 , 0 ) ; gsap . registerPlugin ( ScrollTrigger , CustomEas…" at bounding box center [824, 505] width 836 height 695
type textarea "function initAnimationLoad() {}"
click at [608, 424] on div "window . scrollTo ( 0 , 0 ) ; gsap . registerPlugin ( ScrollTrigger , CustomEas…" at bounding box center [824, 505] width 836 height 695
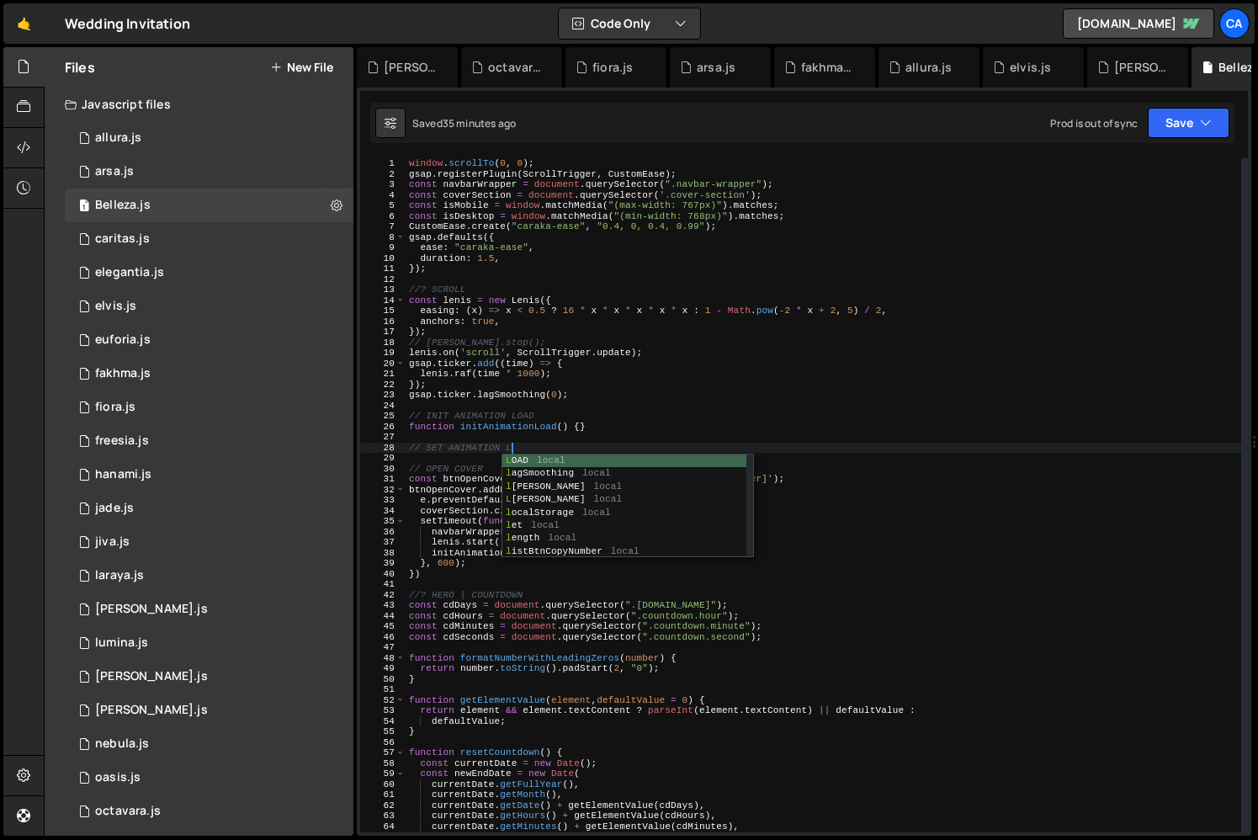
scroll to position [0, 9]
type textarea "// SET ANIMATION LOAD"
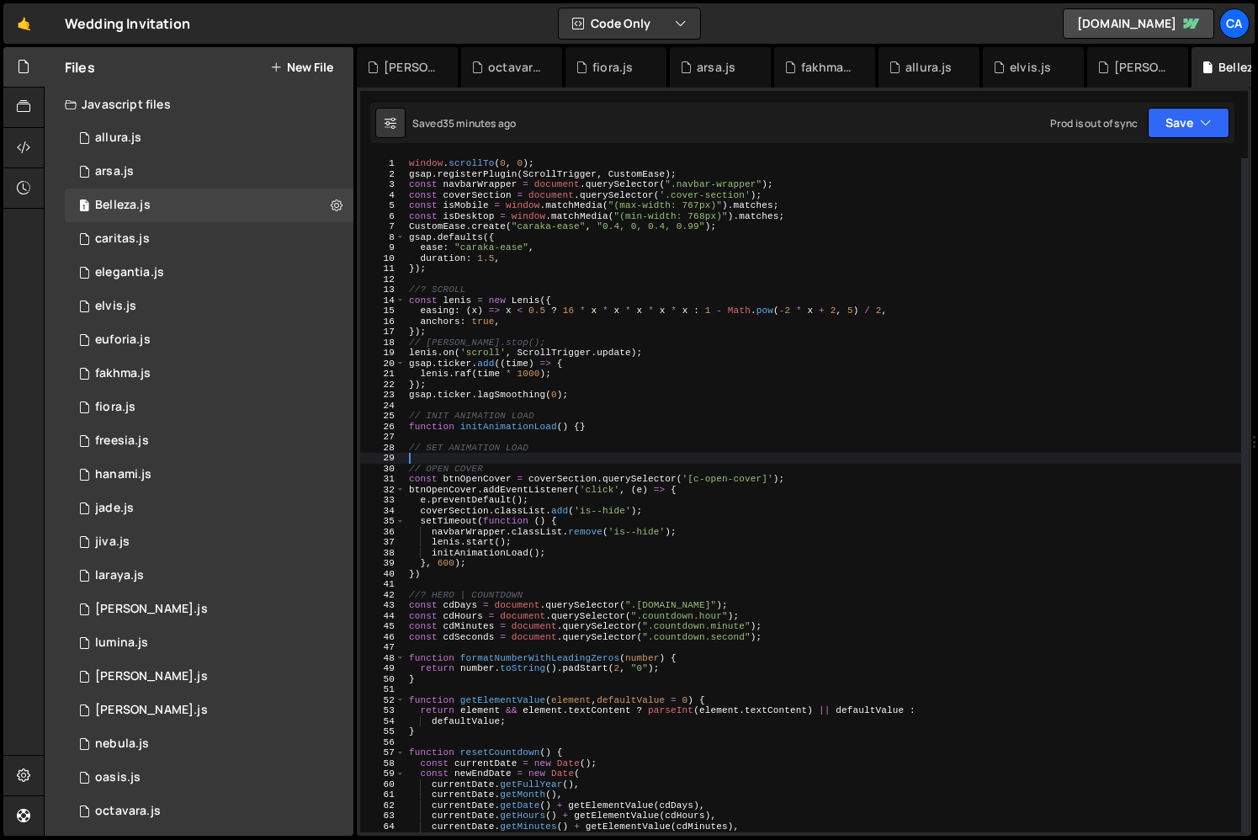
scroll to position [0, 0]
type textarea "// SET ANIMATION LOAD"
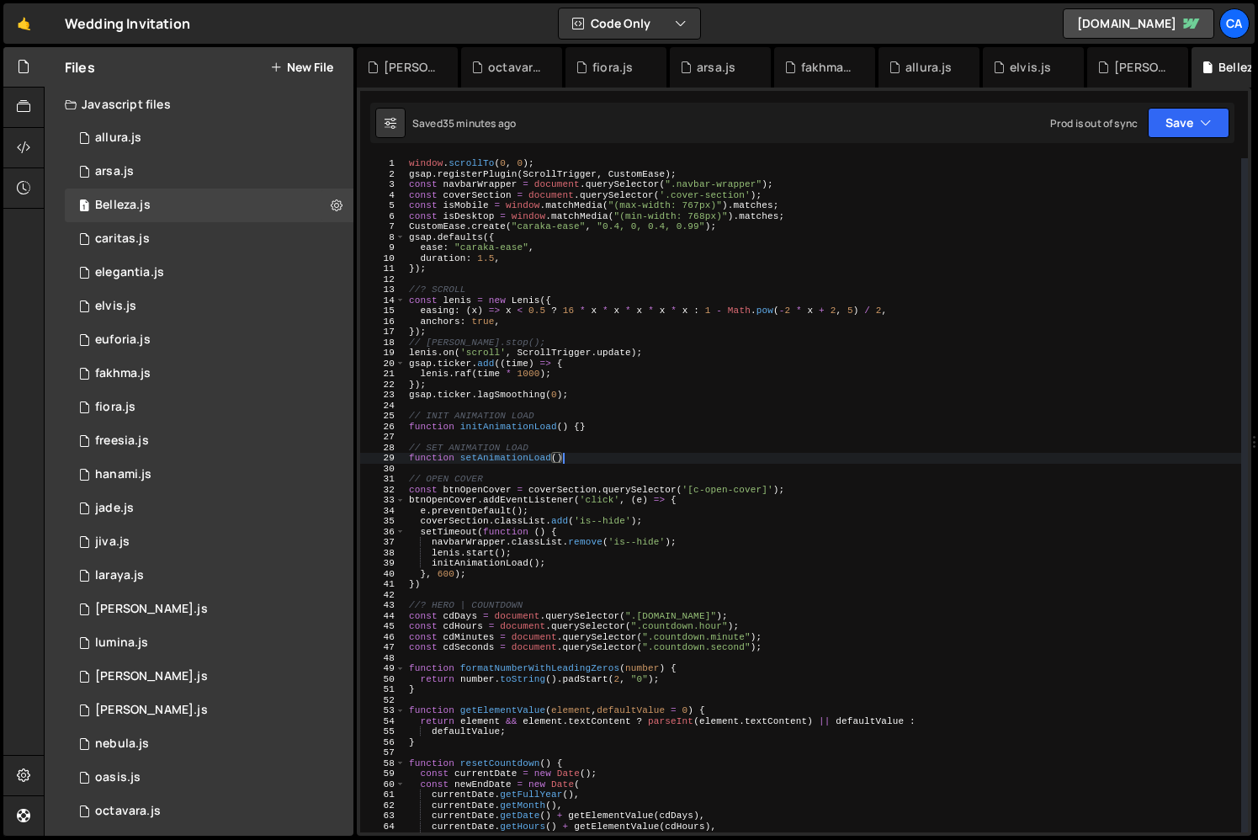
type textarea "function setAnimationLoad(){"
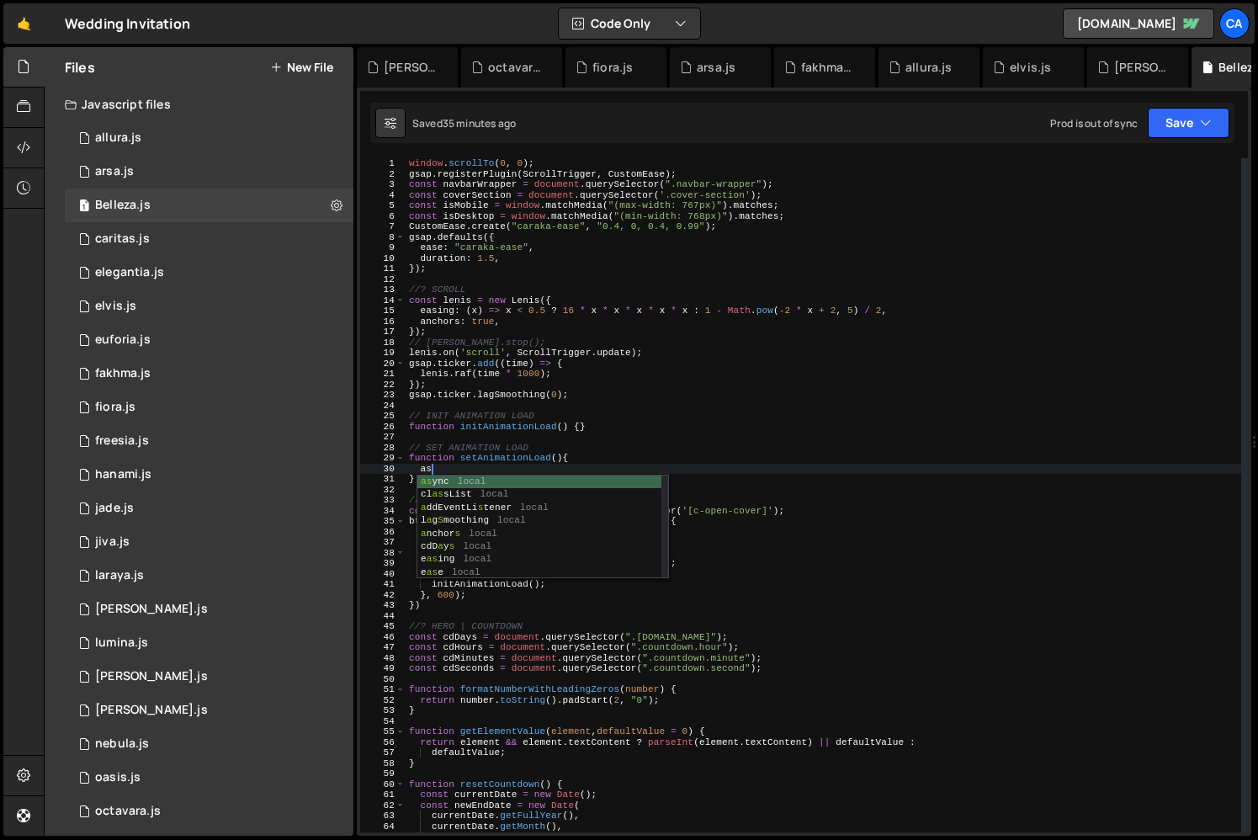
type textarea "a"
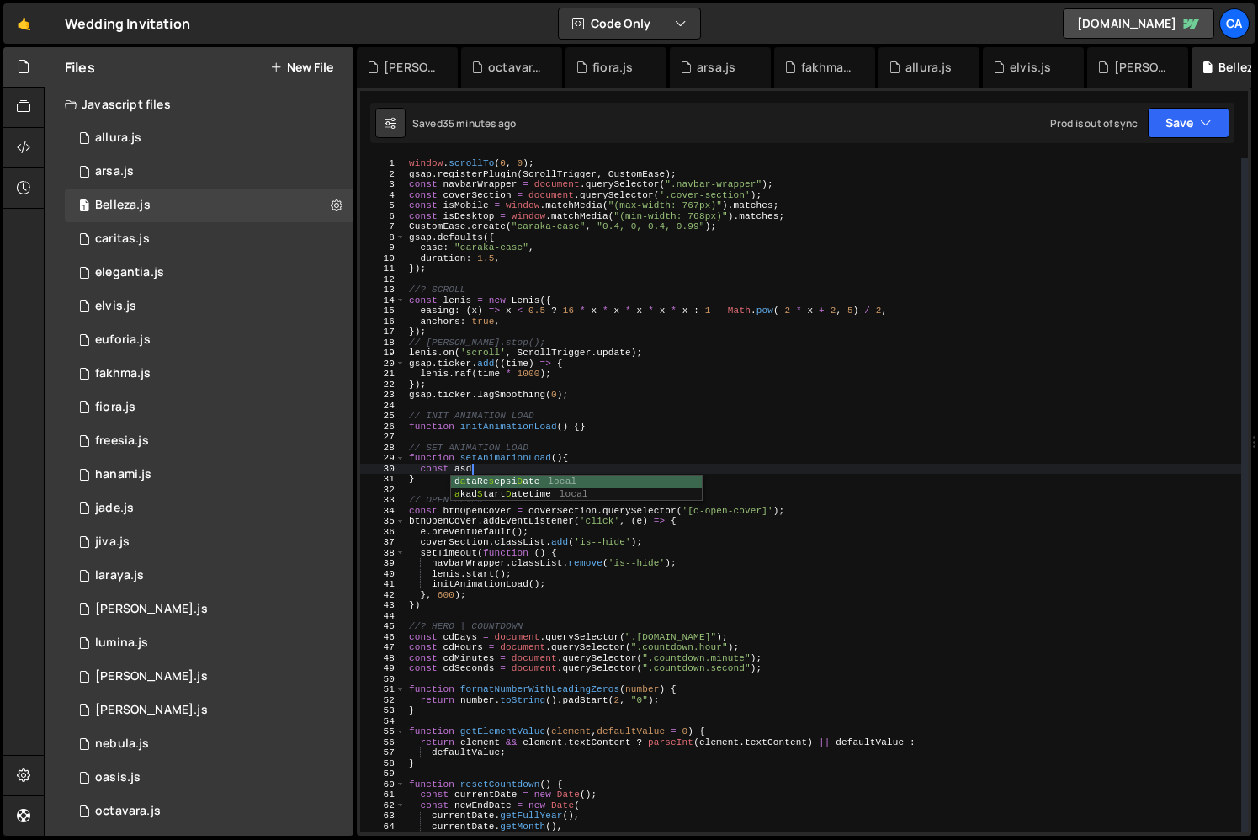
scroll to position [0, 3]
type textarea "const"
type textarea "// gallery"
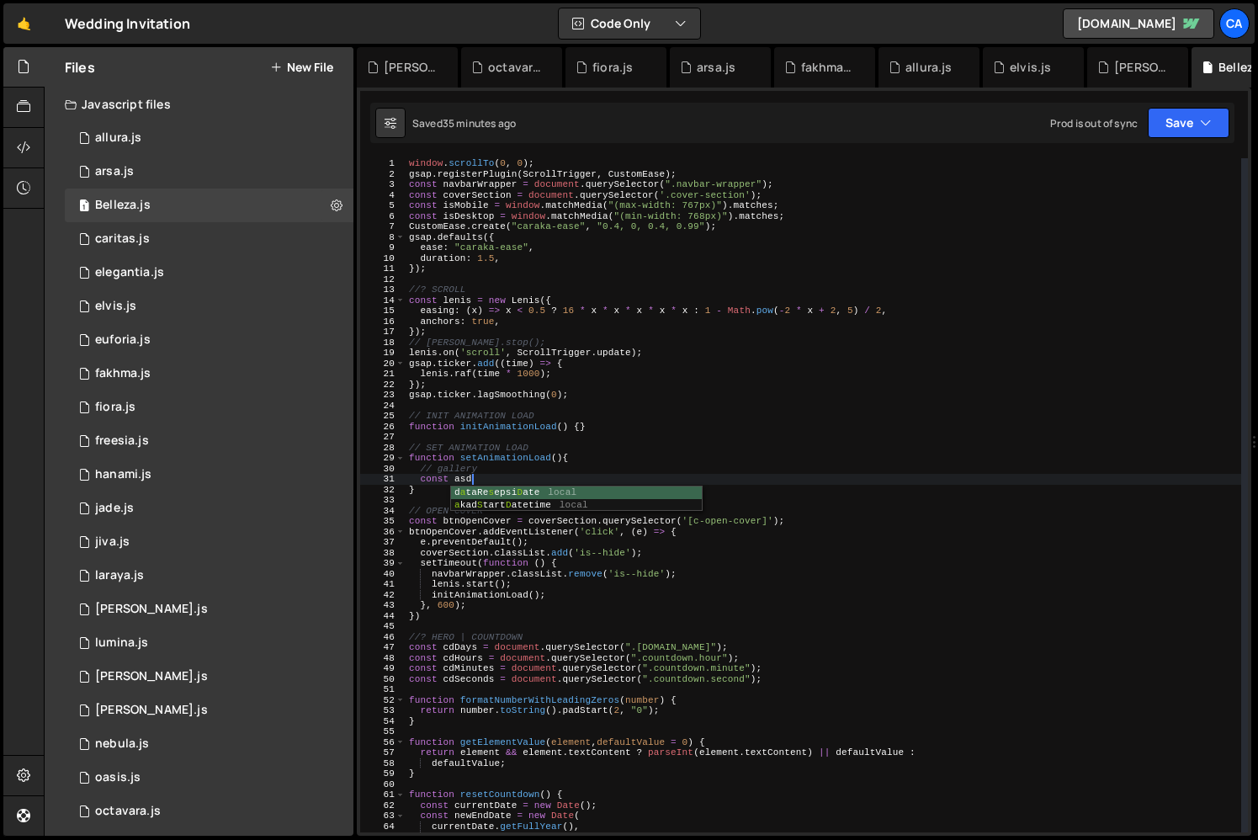
scroll to position [0, 3]
paste textarea "dresscode-image-wrapper"
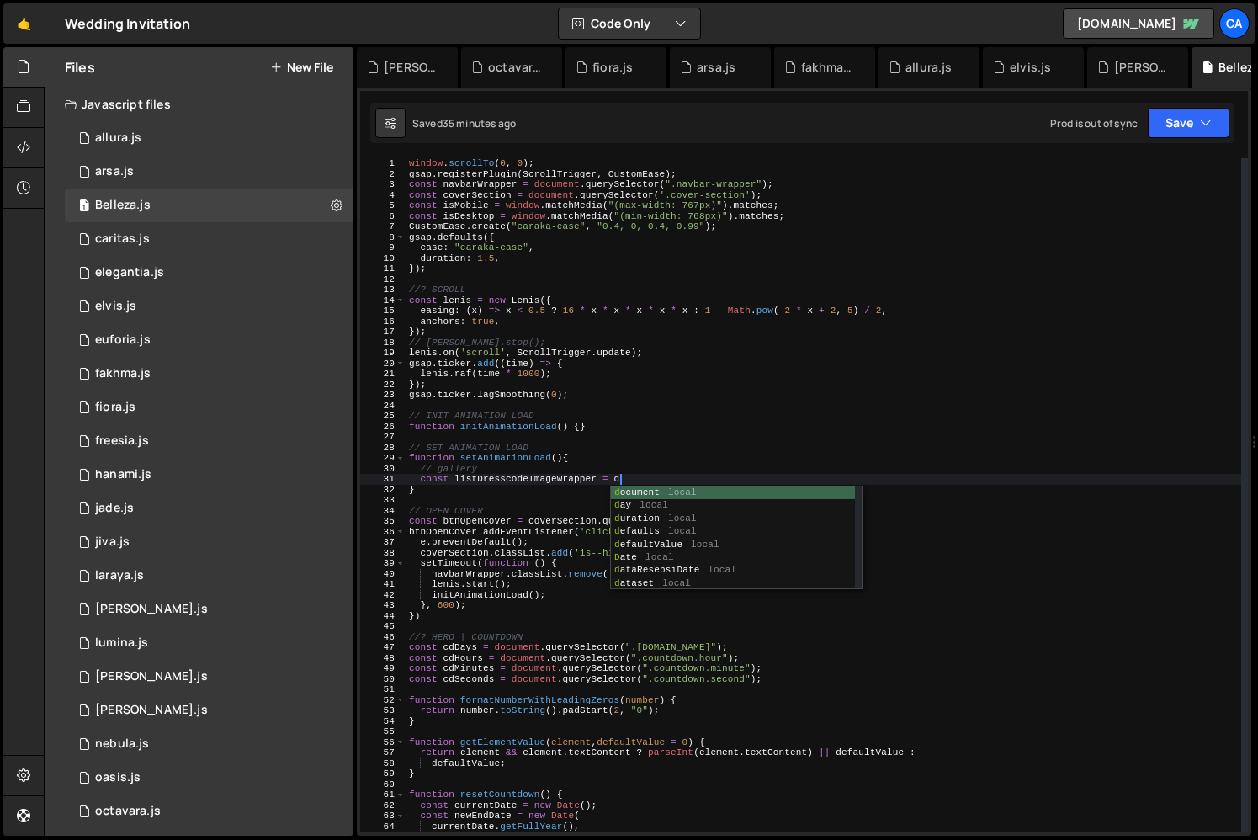
scroll to position [0, 18]
type textarea "const listDresscodeImageWrapper = dpc"
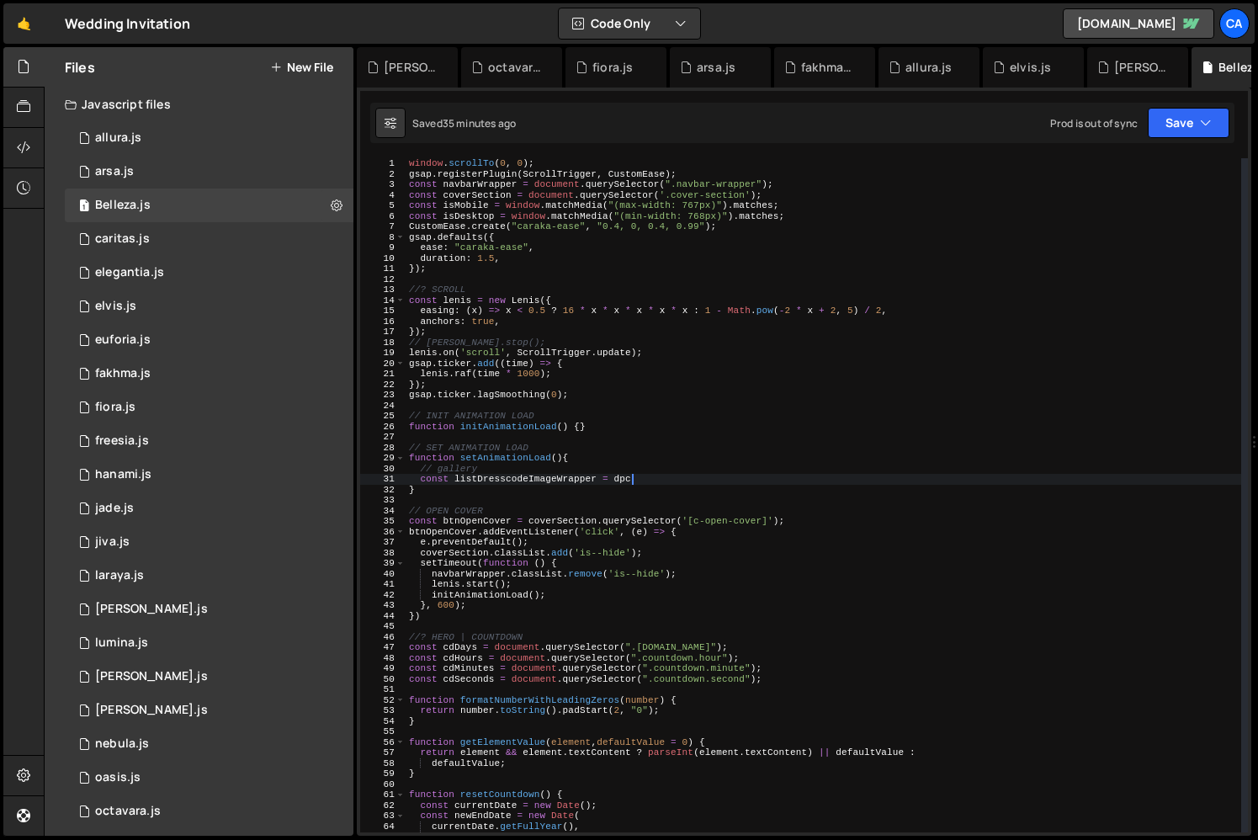
type textarea "."
paste textarea "dresscode-image-wrapper")"
type textarea "const listDresscodeImageWrapper = document.querySelectorAll(".dresscode-image-w…"
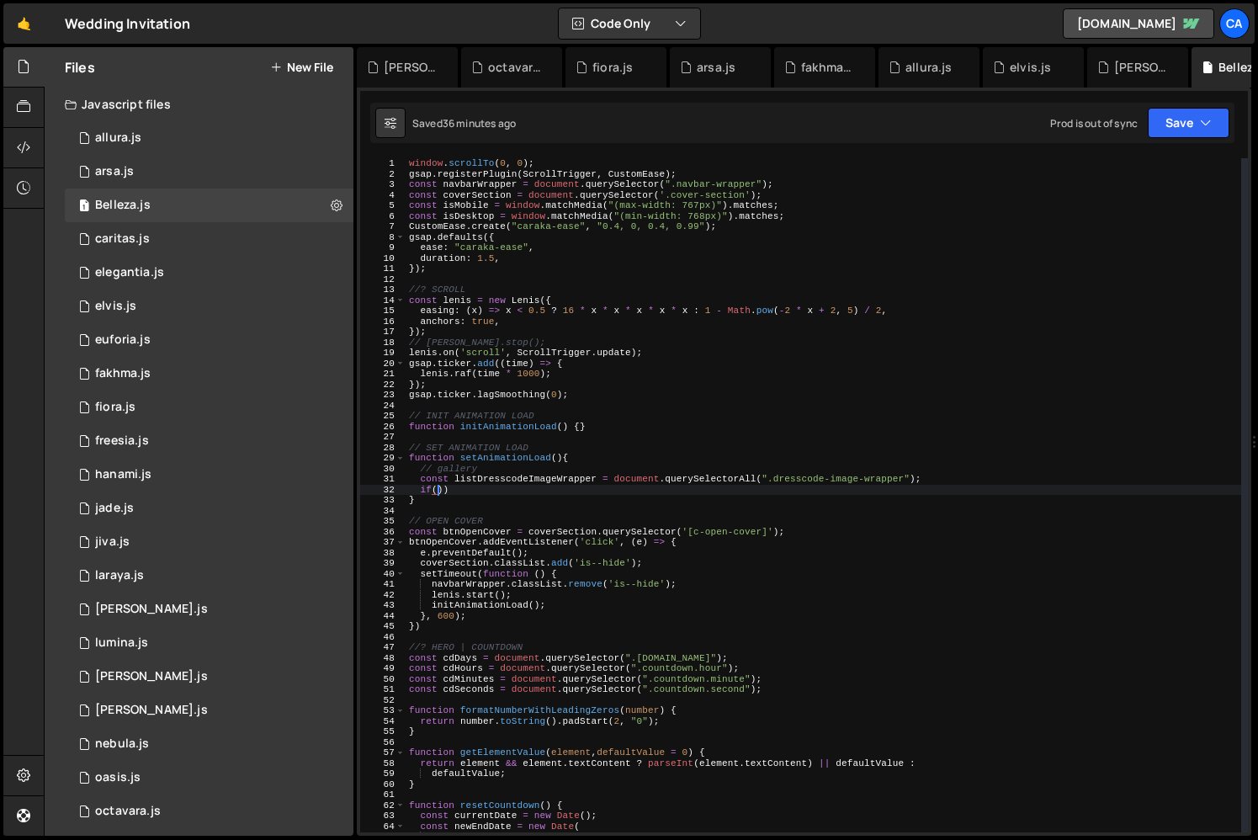
scroll to position [0, 2]
type textarea "if(listDresscodeImageWrapper.length){"
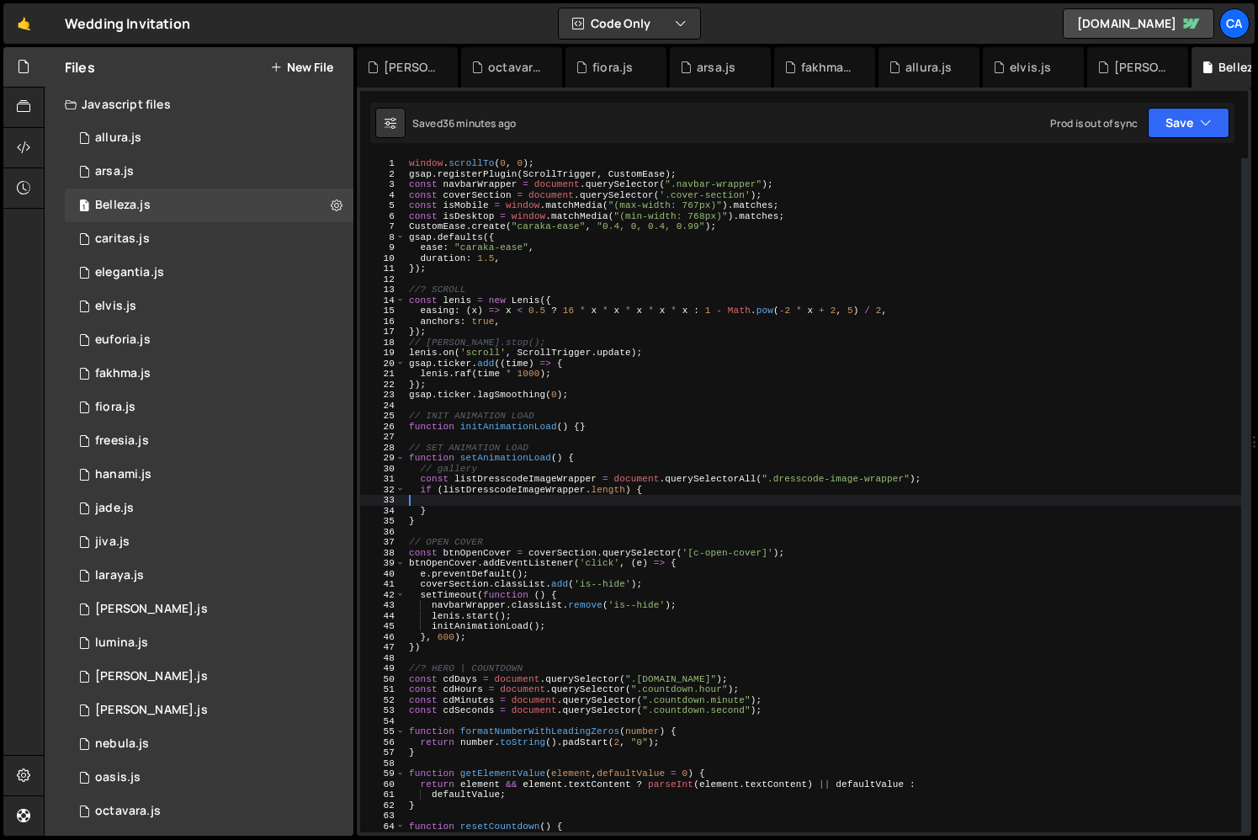
scroll to position [0, 0]
type textarea "if (listDresscodeImageWrapper.length) {"
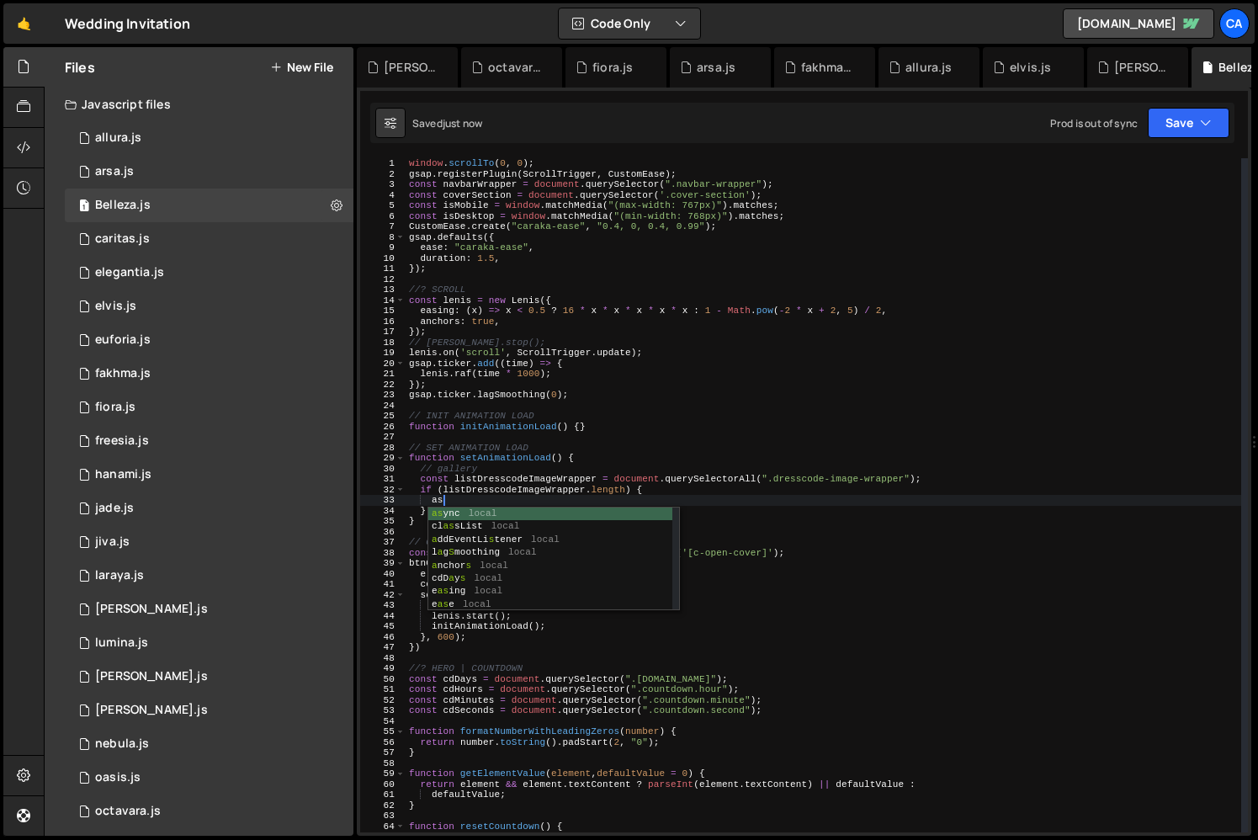
type textarea "a"
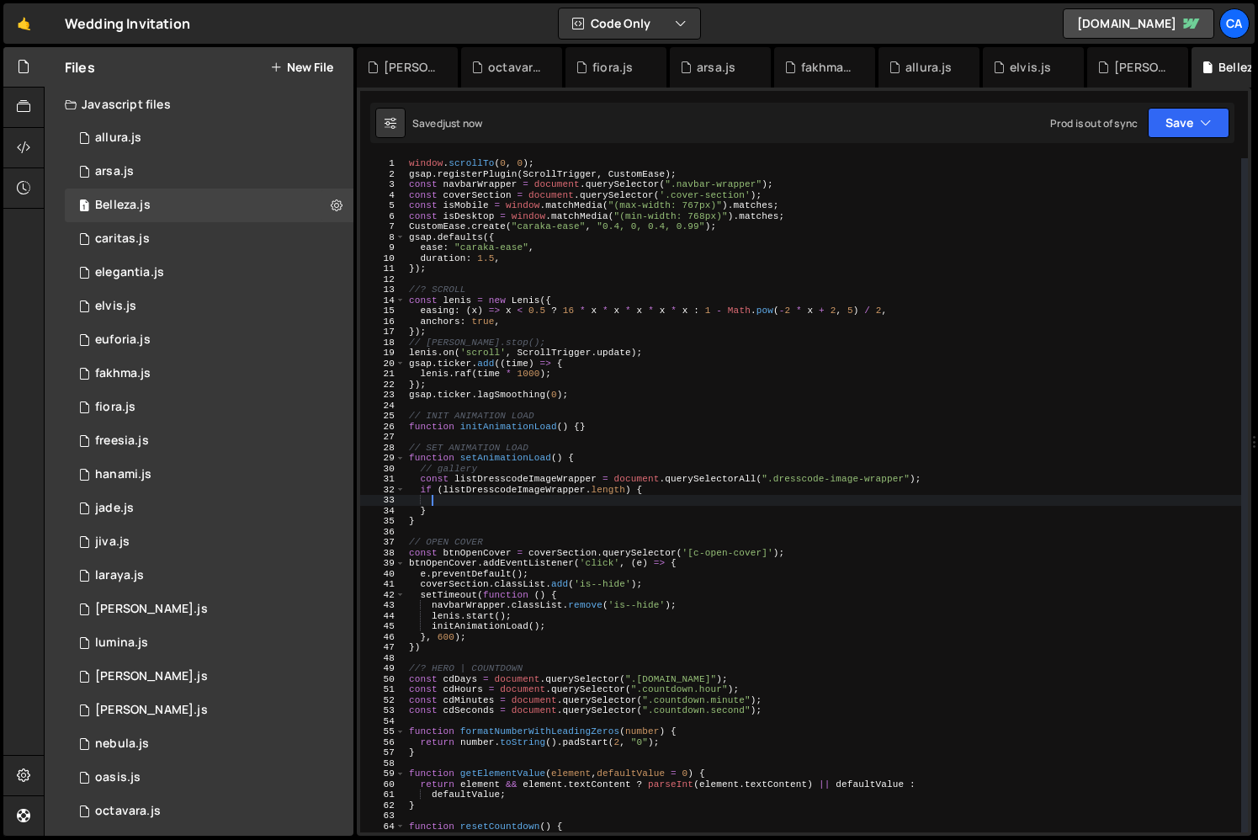
scroll to position [0, 1]
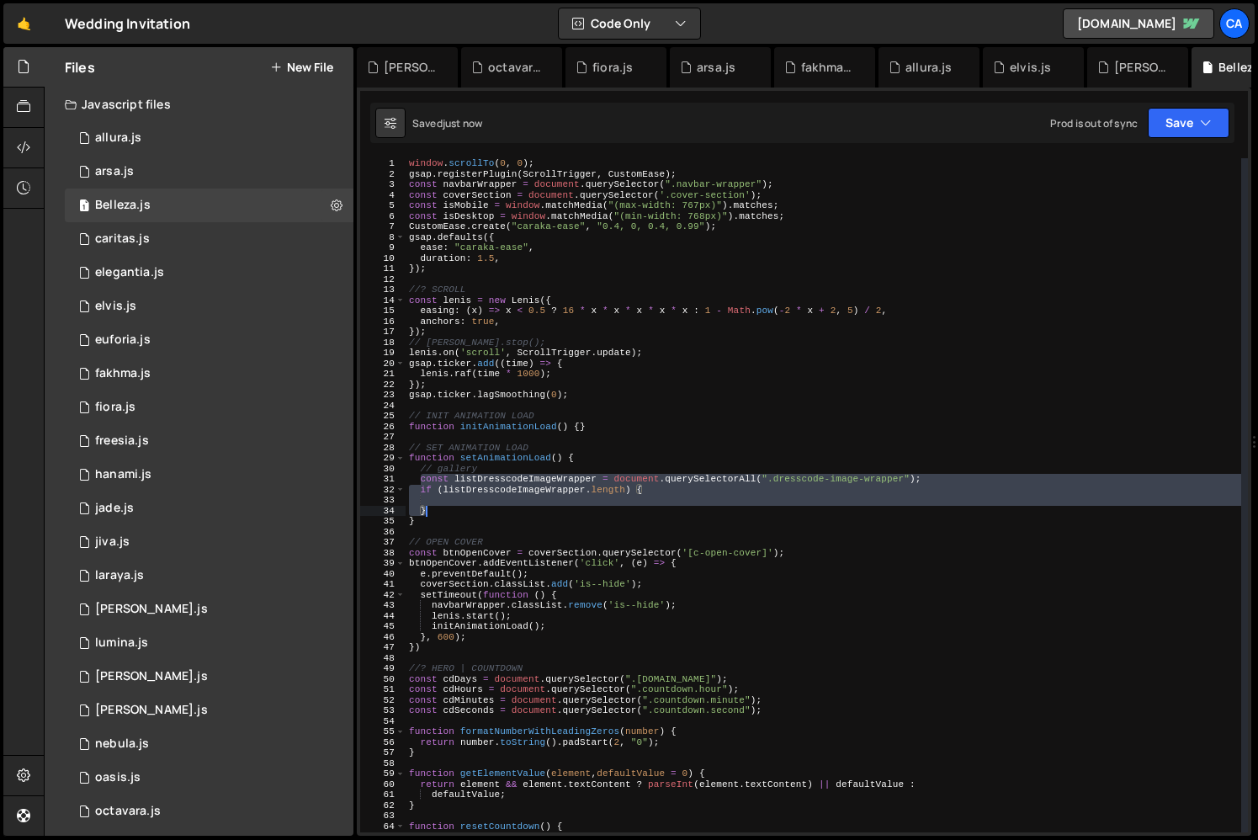
drag, startPoint x: 419, startPoint y: 477, endPoint x: 444, endPoint y: 506, distance: 38.2
click at [444, 506] on div "window . scrollTo ( 0 , 0 ) ; gsap . registerPlugin ( ScrollTrigger , CustomEas…" at bounding box center [824, 505] width 836 height 695
type textarea "}"
paste textarea
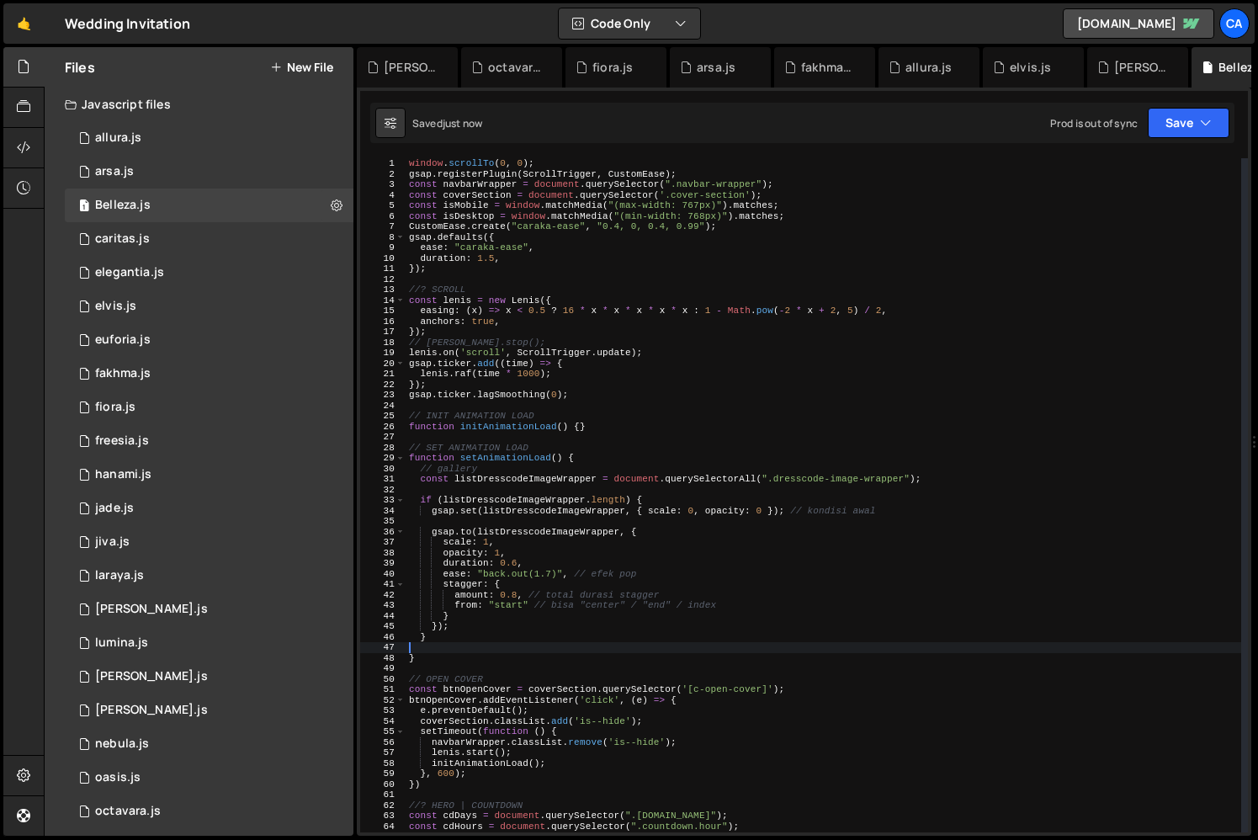
click at [509, 493] on div "window . scrollTo ( 0 , 0 ) ; gsap . registerPlugin ( ScrollTrigger , CustomEas…" at bounding box center [824, 505] width 836 height 695
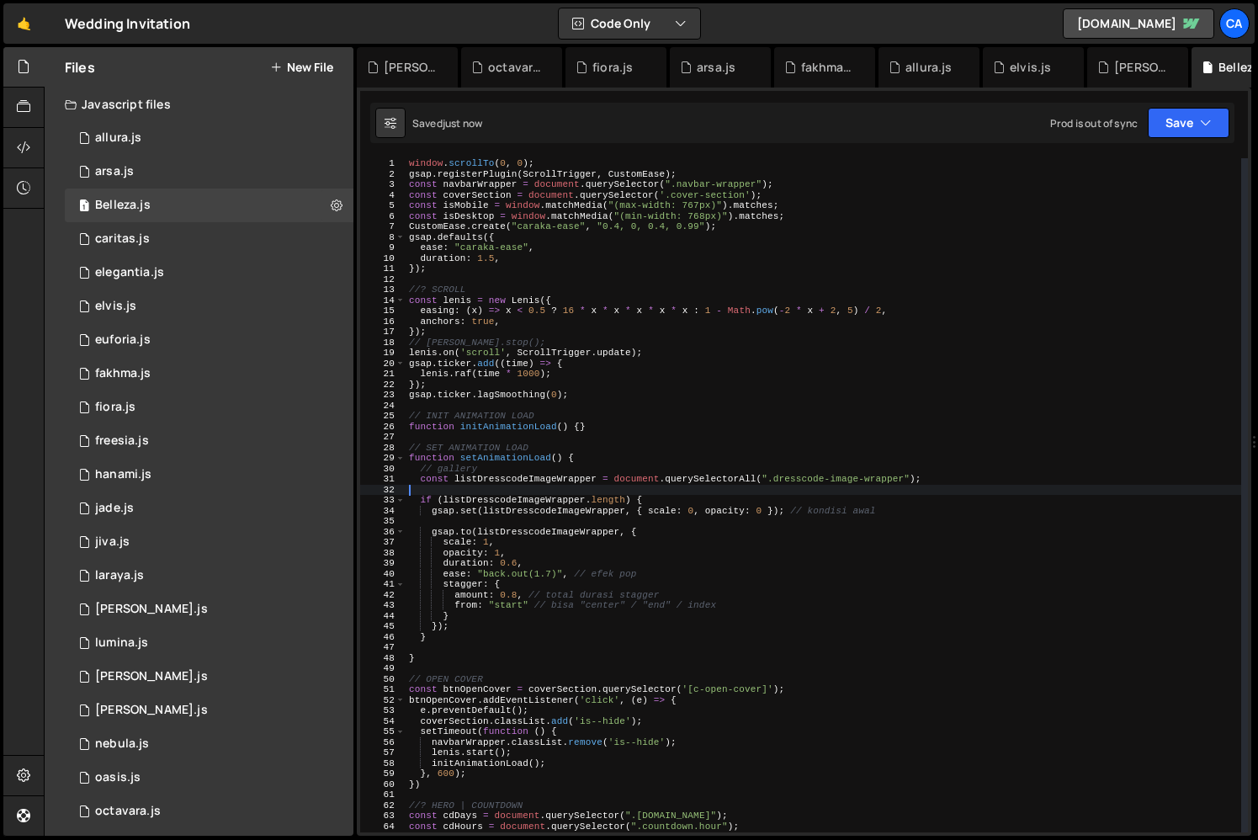
click at [509, 493] on div "window . scrollTo ( 0 , 0 ) ; gsap . registerPlugin ( ScrollTrigger , CustomEas…" at bounding box center [824, 505] width 836 height 695
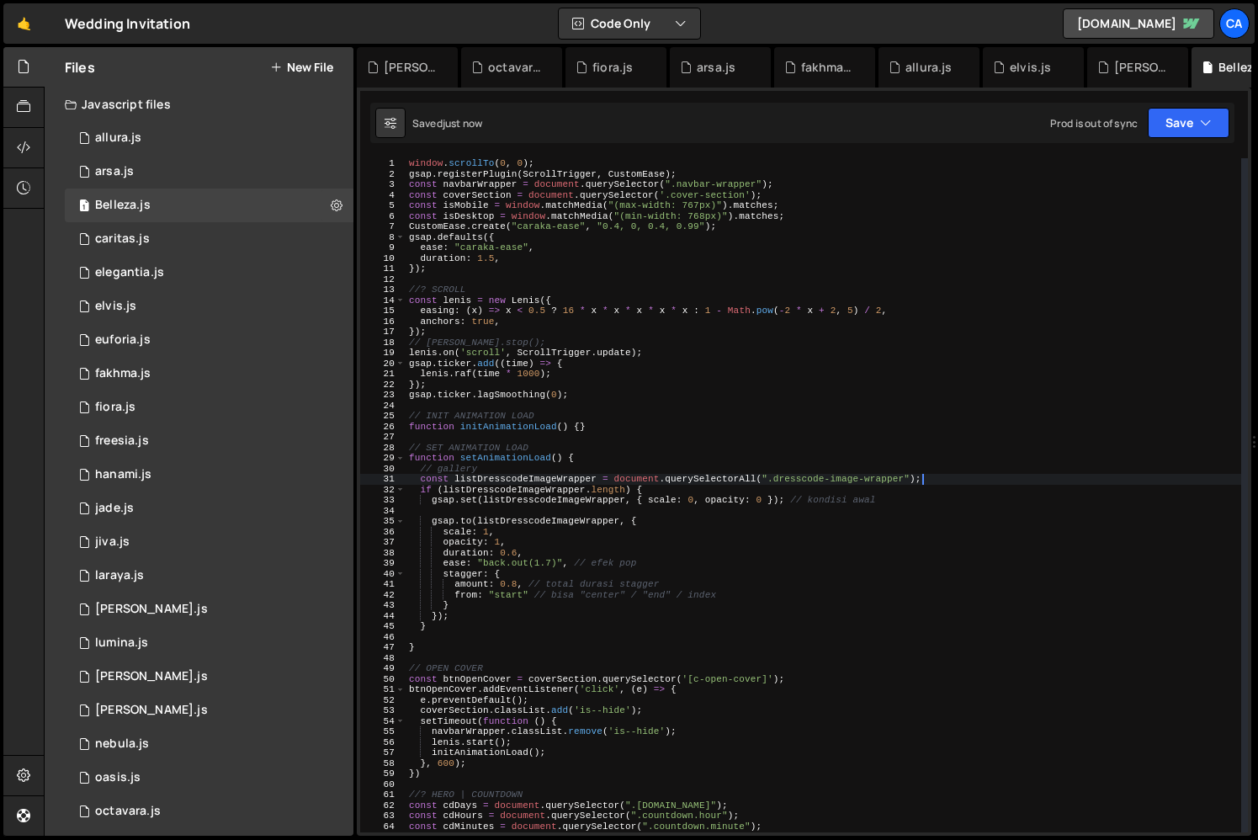
click at [789, 499] on div "window . scrollTo ( 0 , 0 ) ; gsap . registerPlugin ( ScrollTrigger , CustomEas…" at bounding box center [824, 505] width 836 height 695
click at [891, 502] on div "window . scrollTo ( 0 , 0 ) ; gsap . registerPlugin ( ScrollTrigger , CustomEas…" at bounding box center [824, 505] width 836 height 695
click at [582, 572] on div "window . scrollTo ( 0 , 0 ) ; gsap . registerPlugin ( ScrollTrigger , CustomEas…" at bounding box center [824, 505] width 836 height 695
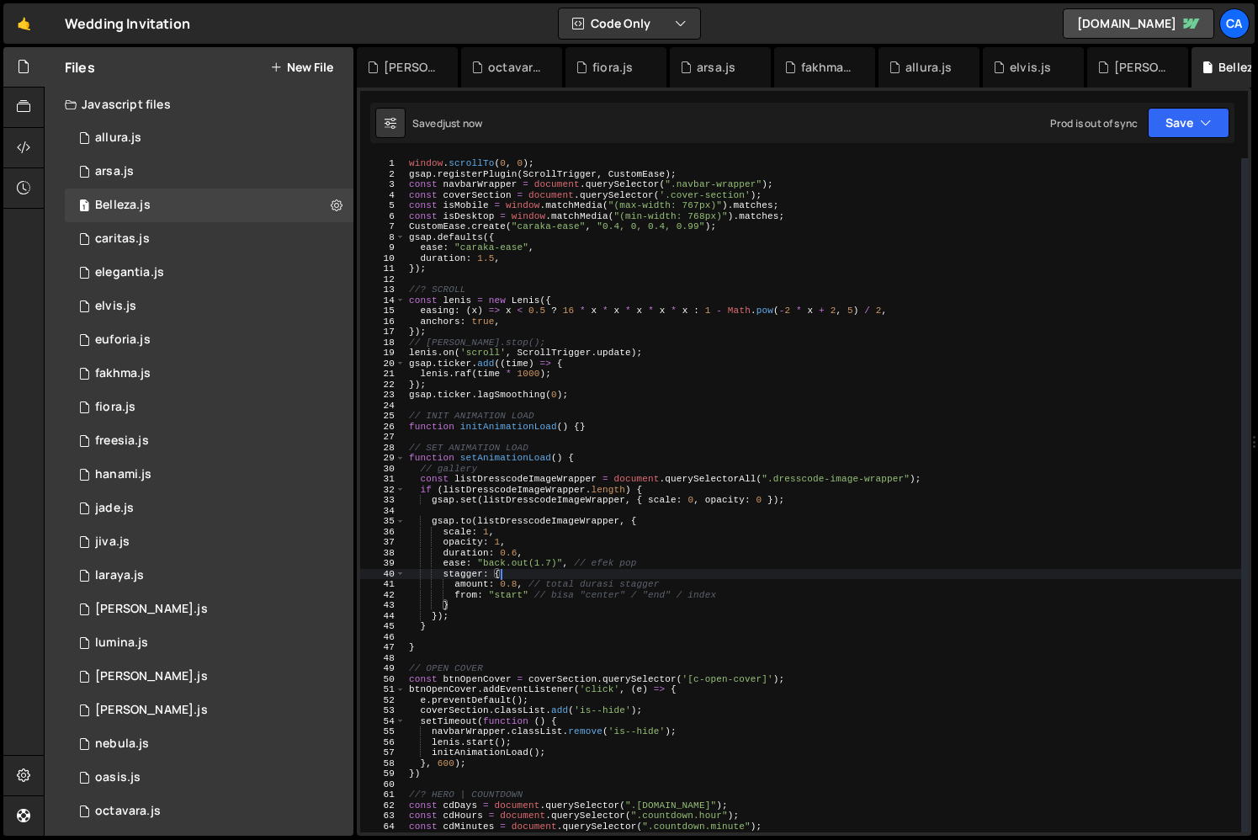
click at [581, 563] on div "window . scrollTo ( 0 , 0 ) ; gsap . registerPlugin ( ScrollTrigger , CustomEas…" at bounding box center [824, 505] width 836 height 695
click at [659, 562] on div "window . scrollTo ( 0 , 0 ) ; gsap . registerPlugin ( ScrollTrigger , CustomEas…" at bounding box center [824, 505] width 836 height 695
click at [670, 584] on div "window . scrollTo ( 0 , 0 ) ; gsap . registerPlugin ( ScrollTrigger , CustomEas…" at bounding box center [824, 505] width 836 height 695
click at [740, 599] on div "window . scrollTo ( 0 , 0 ) ; gsap . registerPlugin ( ScrollTrigger , CustomEas…" at bounding box center [824, 505] width 836 height 695
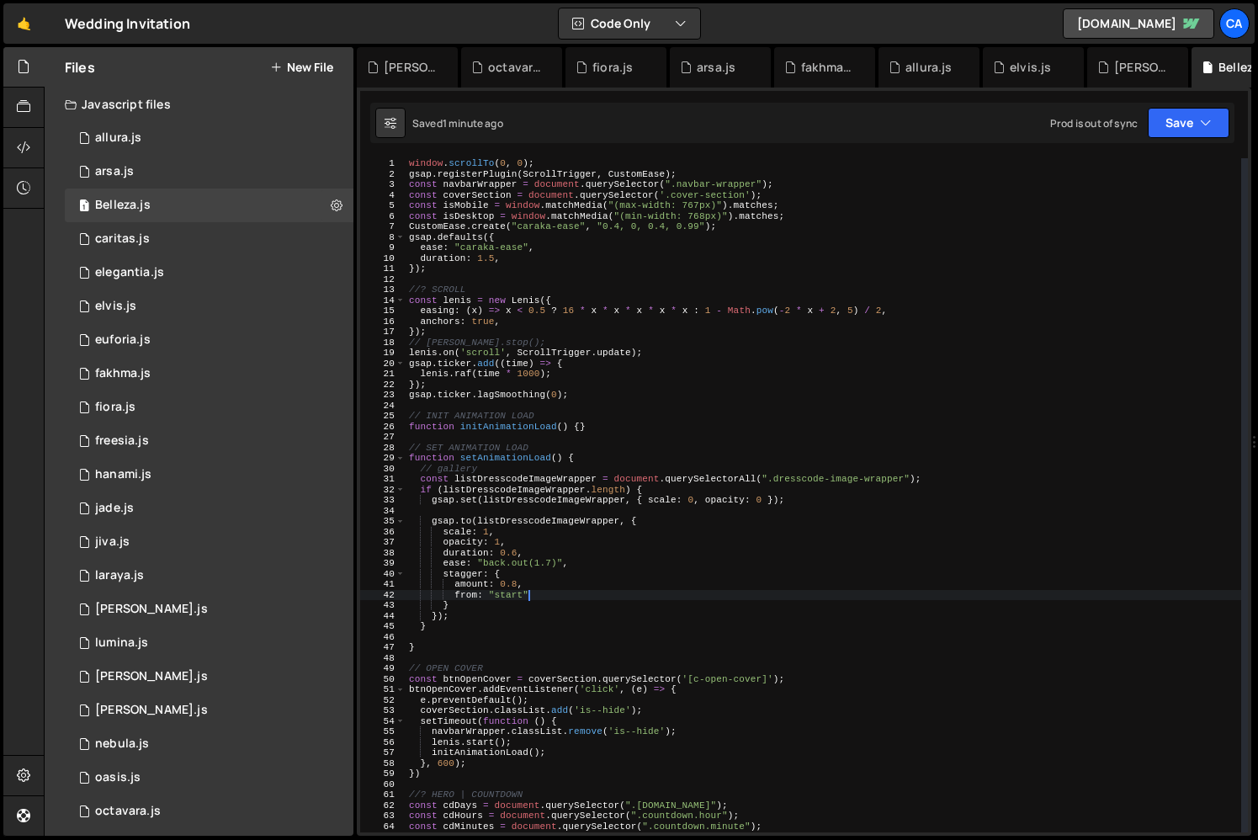
click at [495, 481] on div "window . scrollTo ( 0 , 0 ) ; gsap . registerPlugin ( ScrollTrigger , CustomEas…" at bounding box center [824, 505] width 836 height 695
type textarea "const listDresscodeImageWrapper = document.querySelectorAll(".dresscode-image-w…"
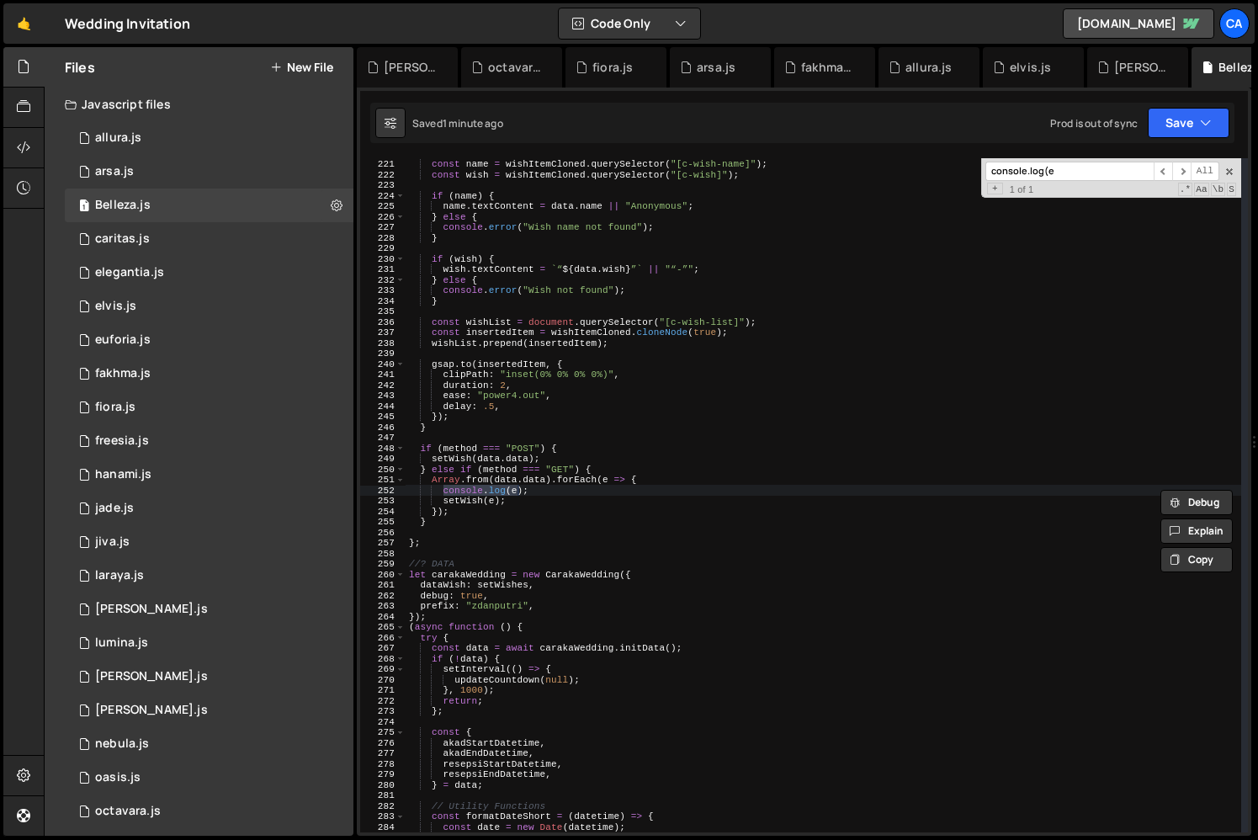
scroll to position [2314, 0]
type input "console.log(e"
click at [555, 493] on div "const name = wishItemCloned . querySelector ( "[c-wish-name]" ) ; const wish = …" at bounding box center [824, 495] width 836 height 695
type textarea "console"
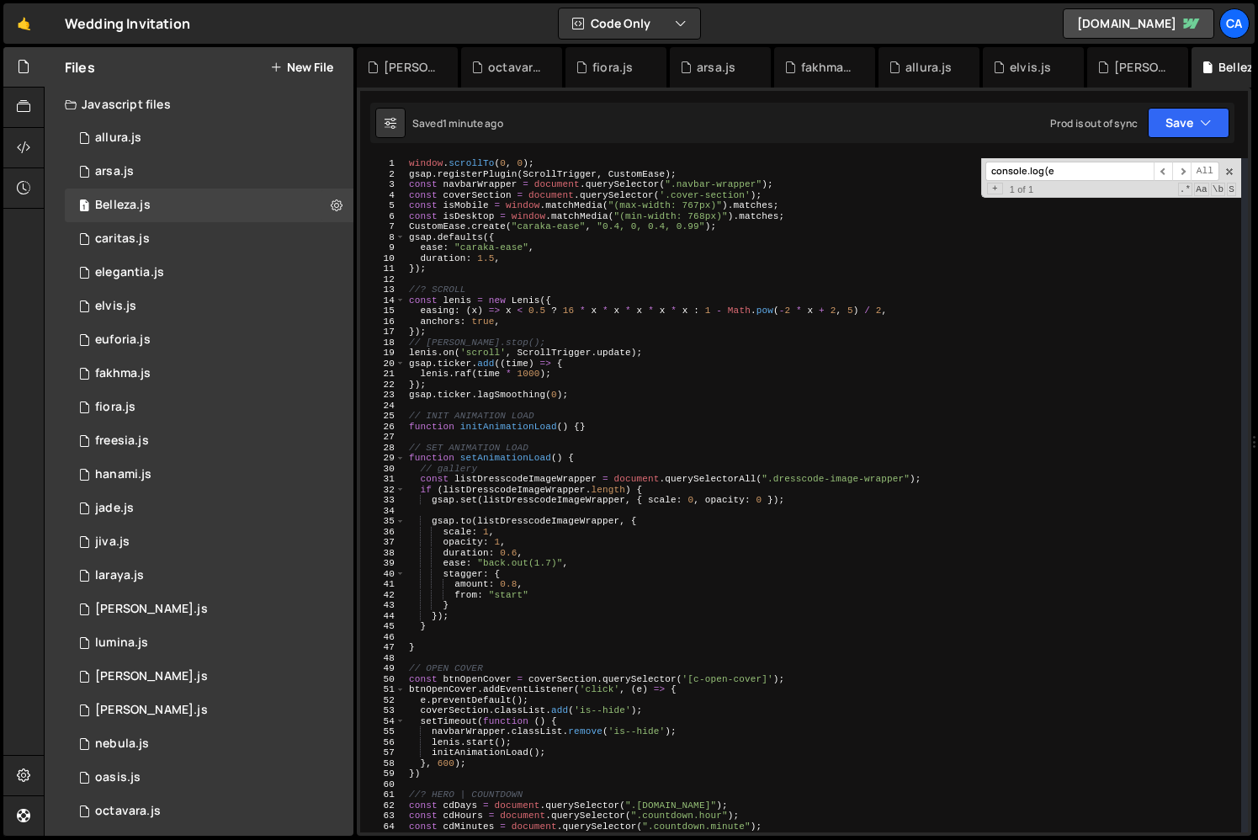
scroll to position [0, 0]
click at [506, 464] on div "window . scrollTo ( 0 , 0 ) ; gsap . registerPlugin ( ScrollTrigger , CustomEas…" at bounding box center [824, 505] width 836 height 695
click at [522, 458] on div "window . scrollTo ( 0 , 0 ) ; gsap . registerPlugin ( ScrollTrigger , CustomEas…" at bounding box center [824, 505] width 836 height 695
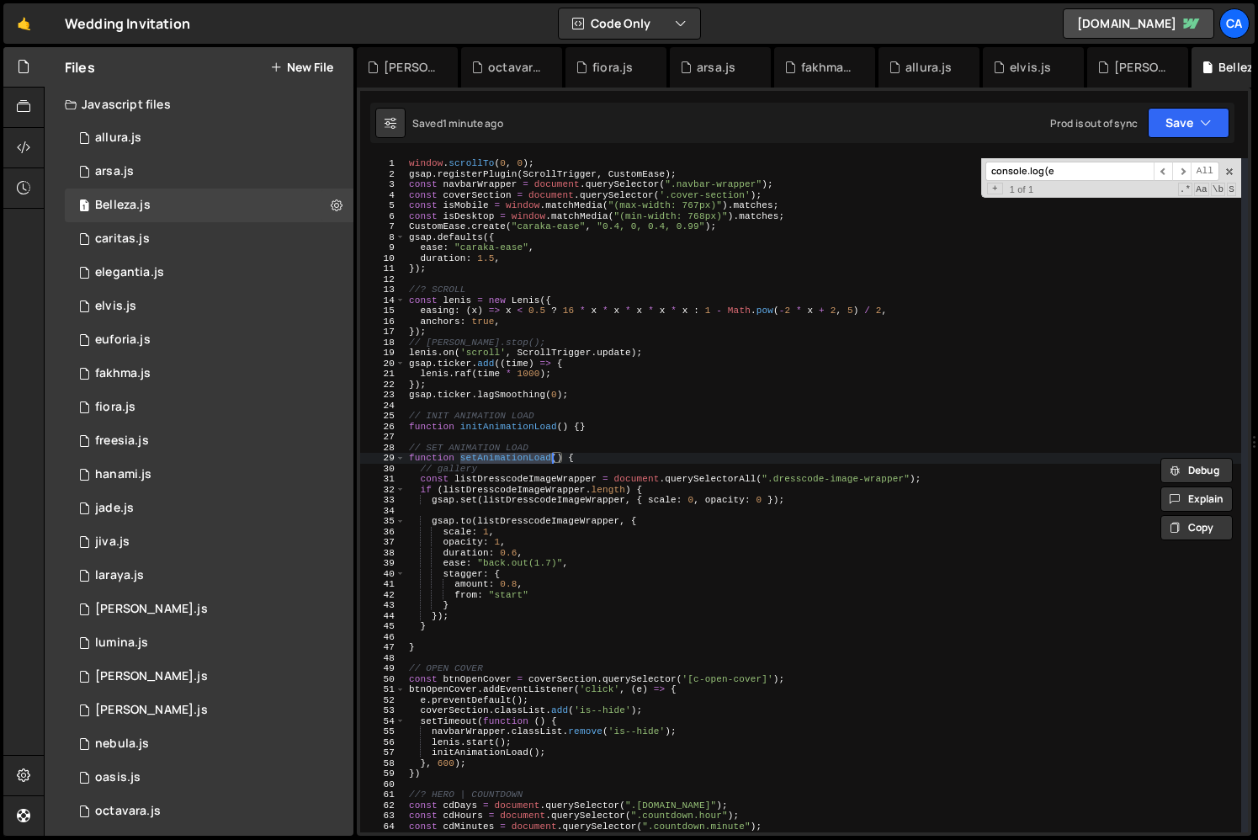
scroll to position [3239, 0]
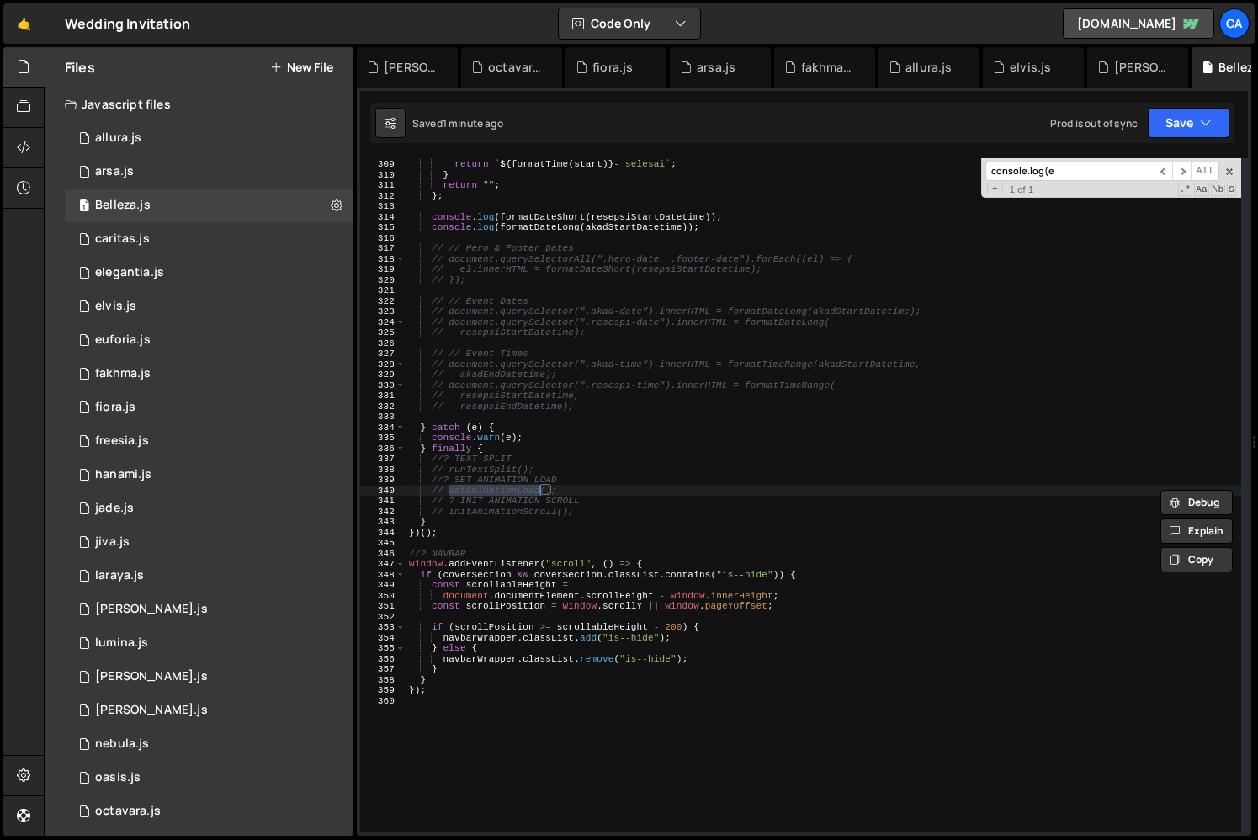
click at [575, 482] on div "} else if ( start ) { return ` ${ formatTime ( start ) } - selesai ` ; } return…" at bounding box center [824, 495] width 836 height 695
click at [1230, 159] on div "console.log(e ​ ​ All Replace All + 1 of 1 .* Aa \b S" at bounding box center [1111, 178] width 260 height 40
click at [1233, 171] on span at bounding box center [1230, 172] width 12 height 12
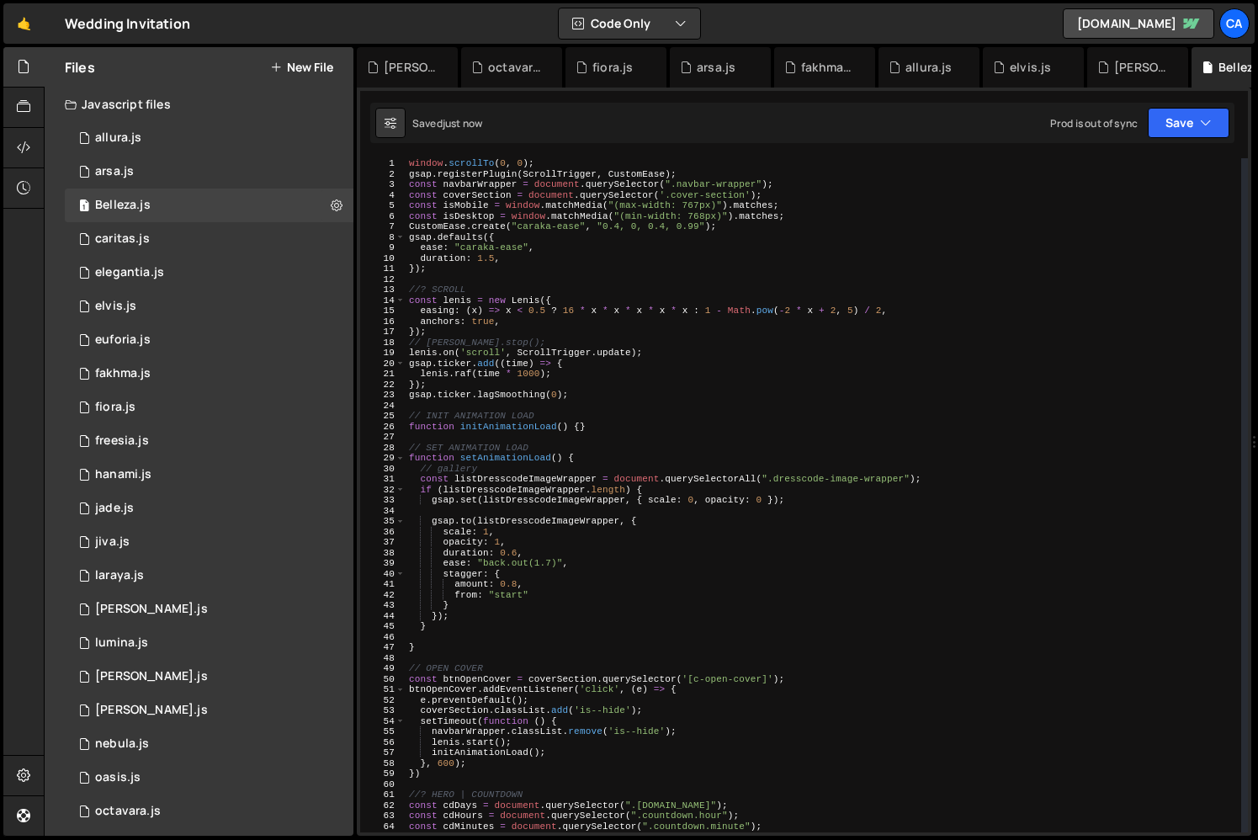
scroll to position [0, 0]
click at [547, 552] on div "window . scrollTo ( 0 , 0 ) ; gsap . registerPlugin ( ScrollTrigger , CustomEas…" at bounding box center [824, 505] width 836 height 695
click at [555, 600] on div "window . scrollTo ( 0 , 0 ) ; gsap . registerPlugin ( ScrollTrigger , CustomEas…" at bounding box center [824, 505] width 836 height 695
click at [501, 609] on div "window . scrollTo ( 0 , 0 ) ; gsap . registerPlugin ( ScrollTrigger , CustomEas…" at bounding box center [824, 505] width 836 height 695
click at [466, 614] on div "window . scrollTo ( 0 , 0 ) ; gsap . registerPlugin ( ScrollTrigger , CustomEas…" at bounding box center [824, 505] width 836 height 695
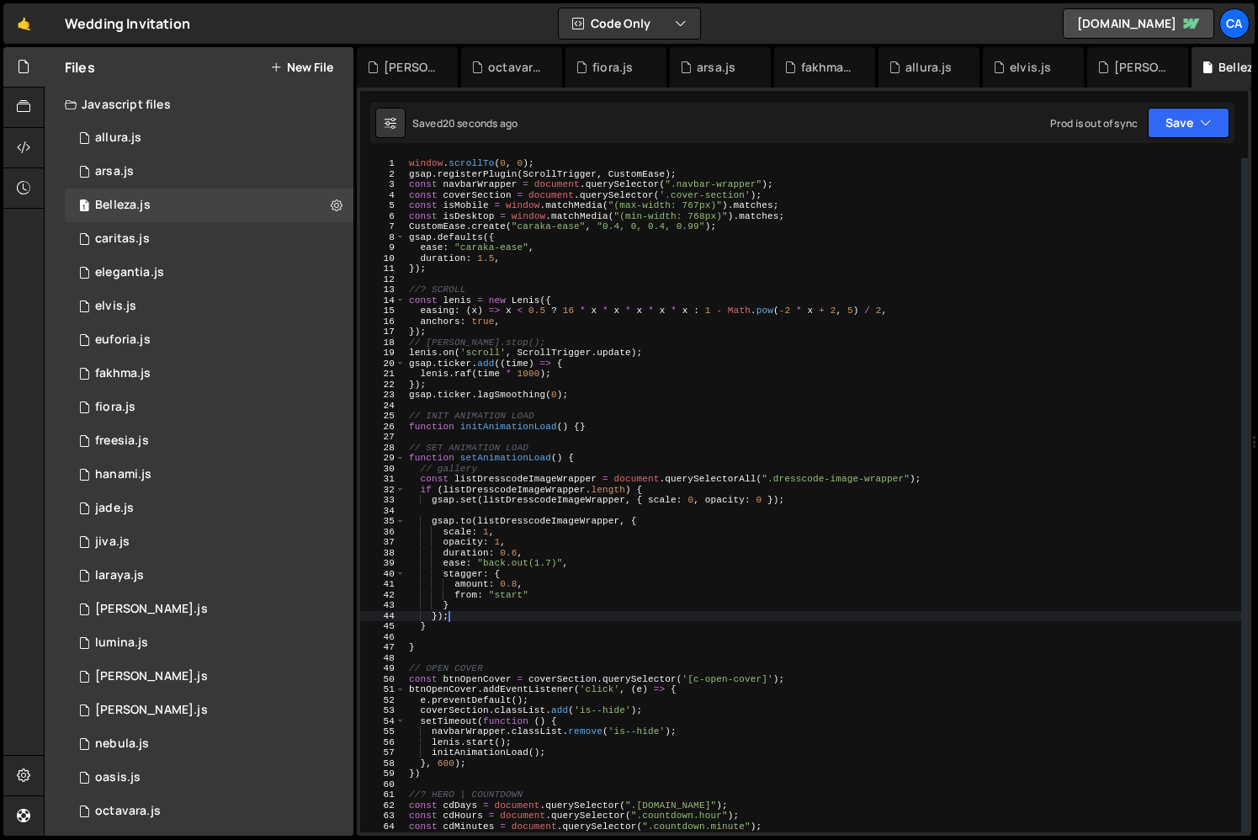
click at [511, 528] on div "window . scrollTo ( 0 , 0 ) ; gsap . registerPlugin ( ScrollTrigger , CustomEas…" at bounding box center [824, 505] width 836 height 695
type textarea "scale: 1,"
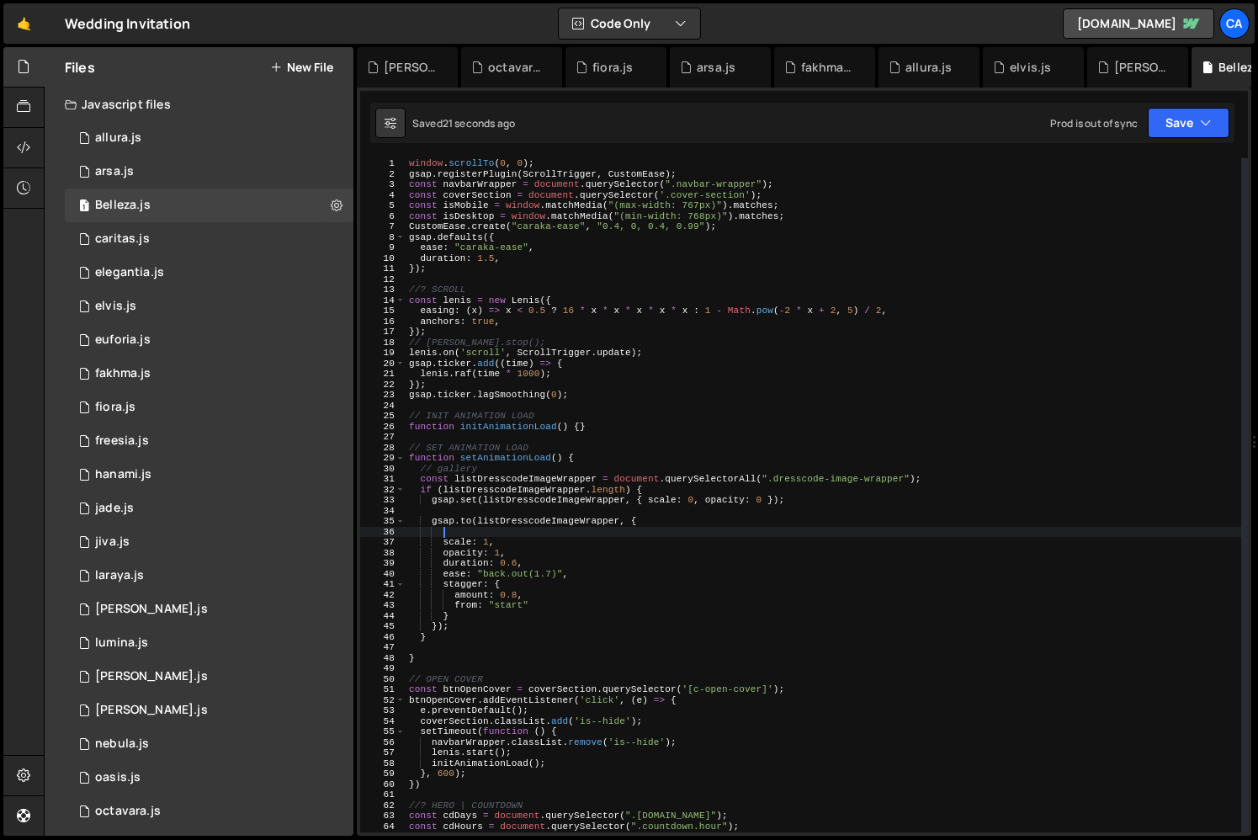
paste textarea "},"
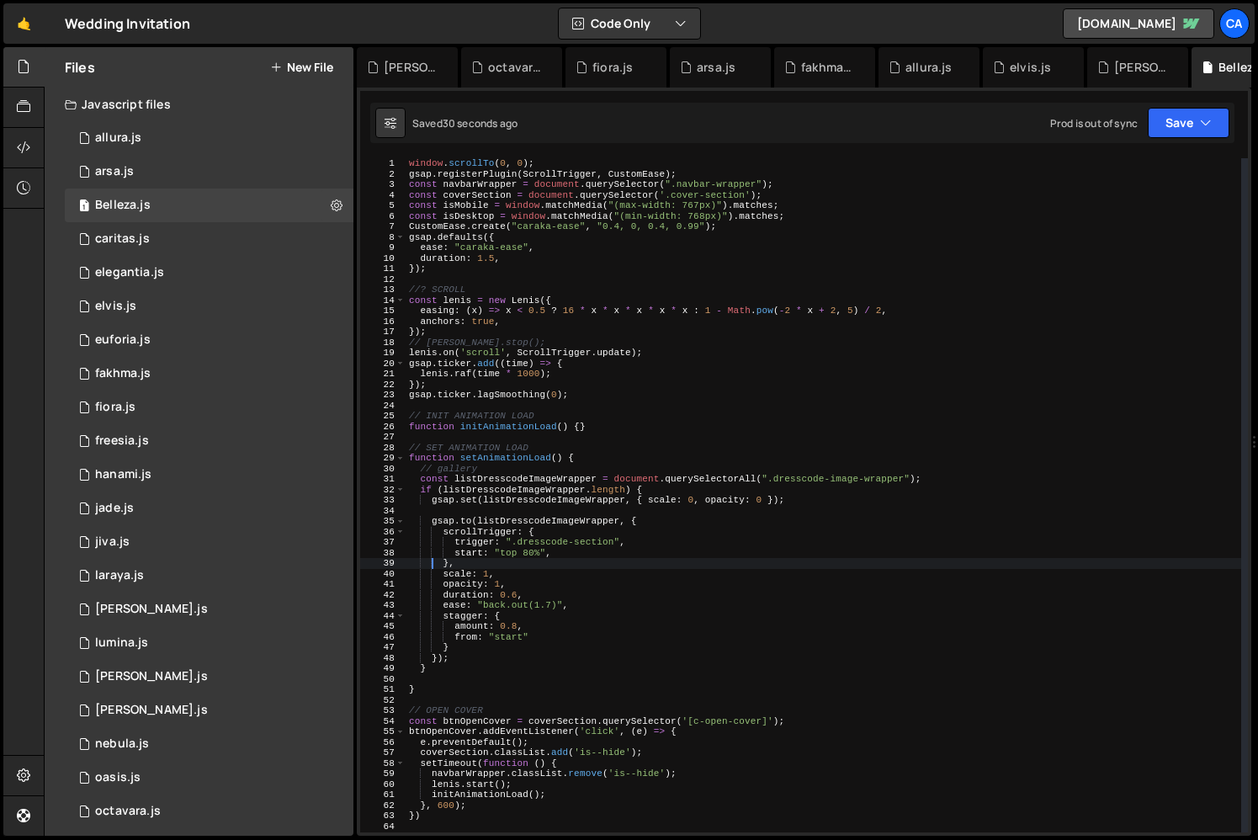
click at [417, 475] on div "window . scrollTo ( 0 , 0 ) ; gsap . registerPlugin ( ScrollTrigger , CustomEas…" at bounding box center [824, 505] width 836 height 695
click at [469, 665] on div "window . scrollTo ( 0 , 0 ) ; gsap . registerPlugin ( ScrollTrigger , CustomEas…" at bounding box center [824, 505] width 836 height 695
type textarea "}); }"
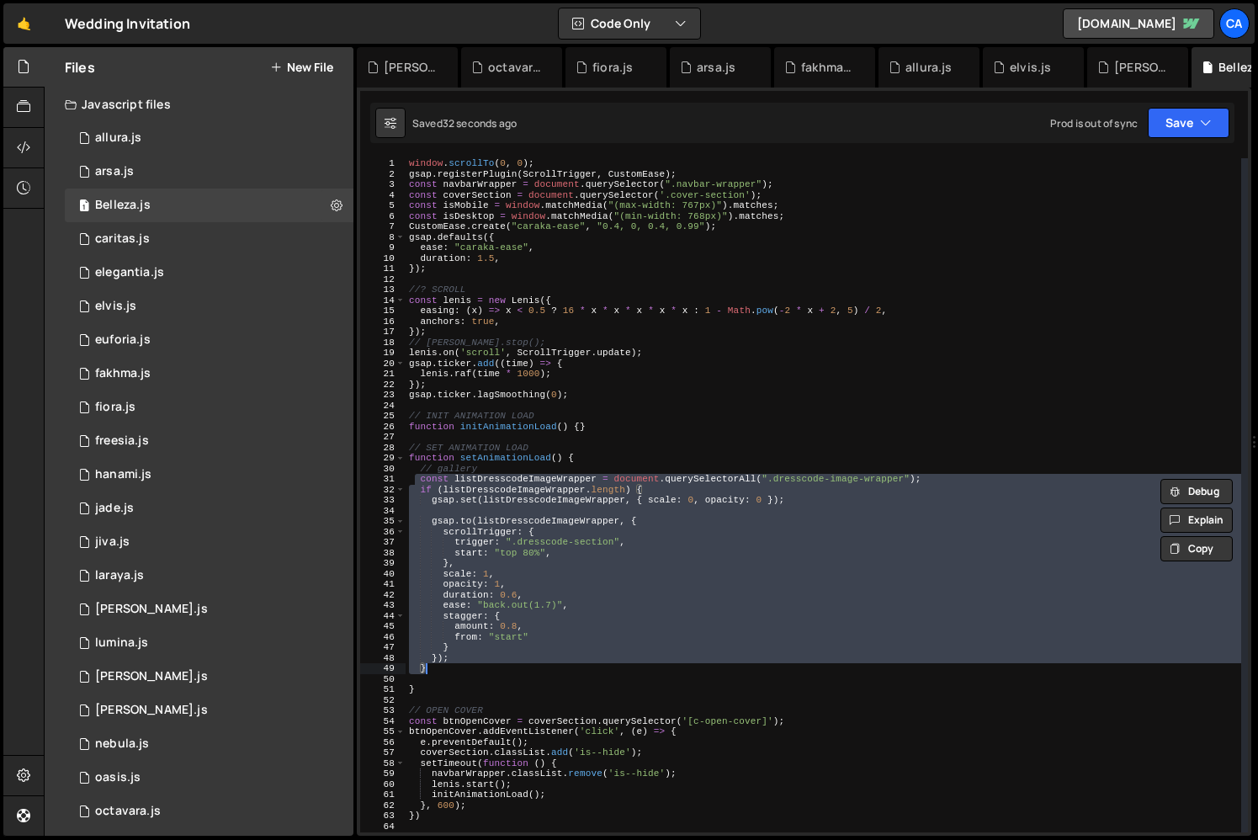
paste textarea
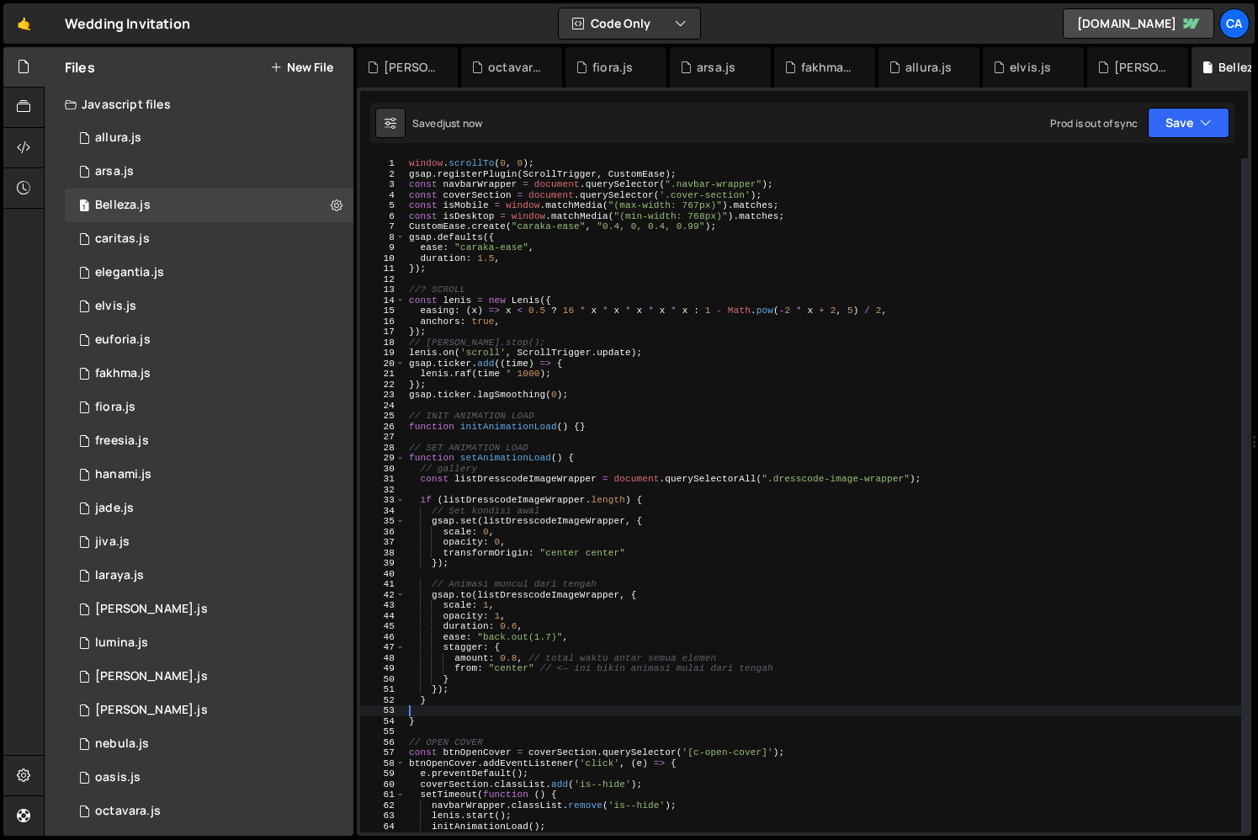
click at [624, 582] on div "window . scrollTo ( 0 , 0 ) ; gsap . registerPlugin ( ScrollTrigger , CustomEas…" at bounding box center [824, 505] width 836 height 695
click at [636, 582] on div "window . scrollTo ( 0 , 0 ) ; gsap . registerPlugin ( ScrollTrigger , CustomEas…" at bounding box center [824, 505] width 836 height 695
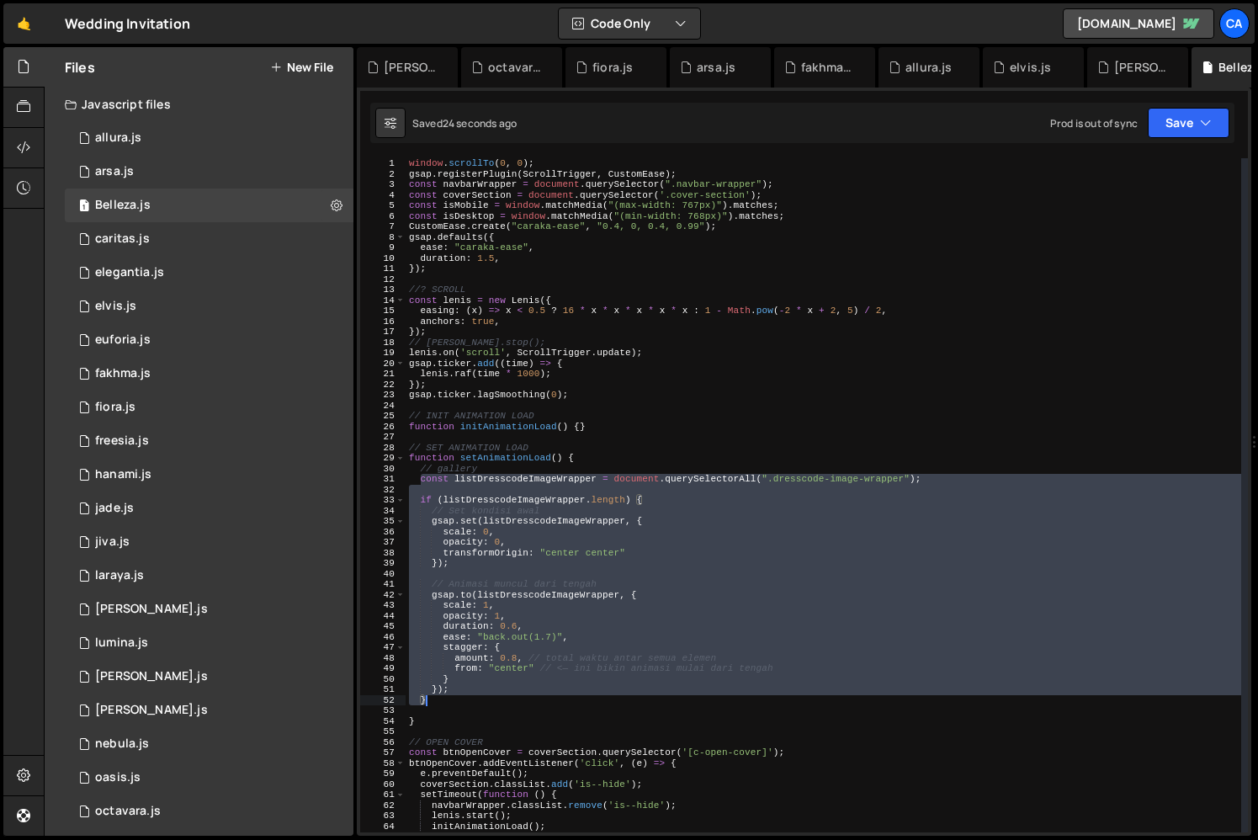
paste textarea "}"
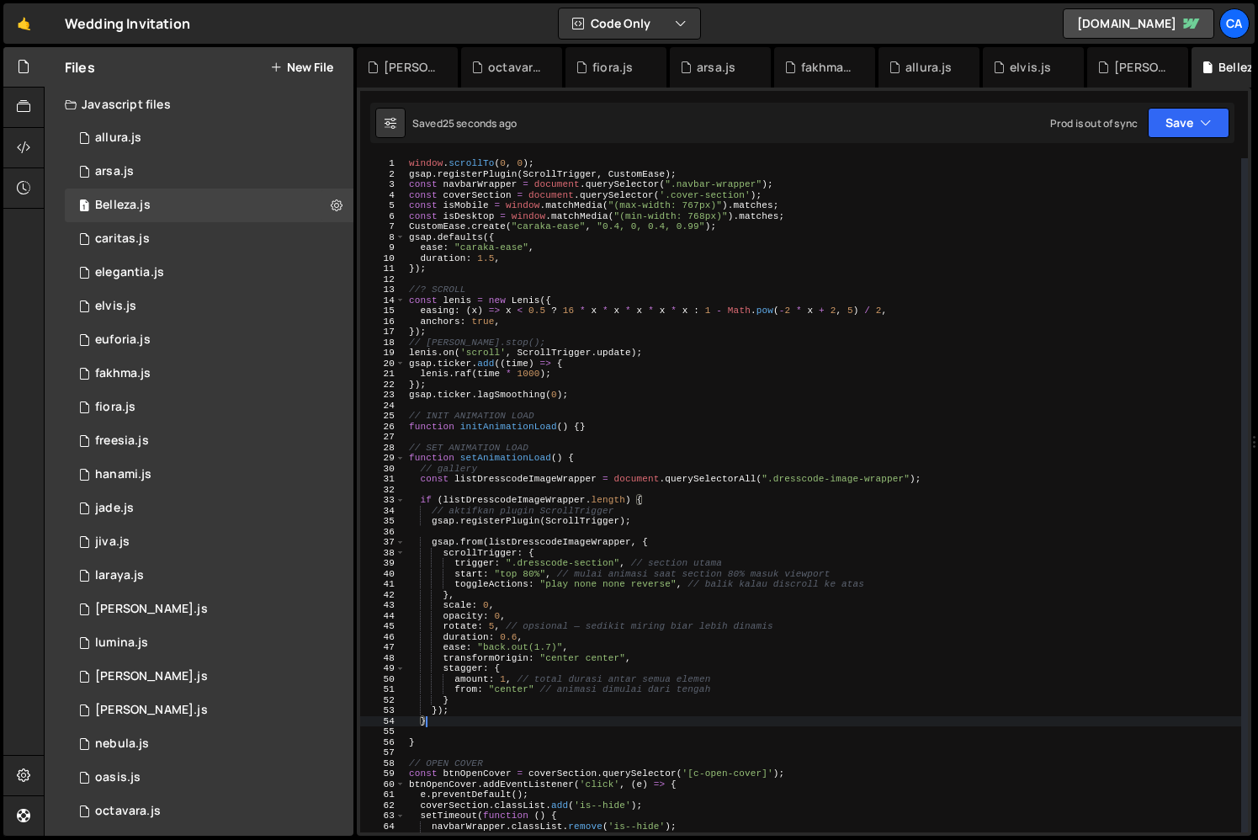
drag, startPoint x: 418, startPoint y: 476, endPoint x: 520, endPoint y: 703, distance: 248.2
click at [520, 703] on div "window . scrollTo ( 0 , 0 ) ; gsap . registerPlugin ( ScrollTrigger , CustomEas…" at bounding box center [824, 505] width 836 height 695
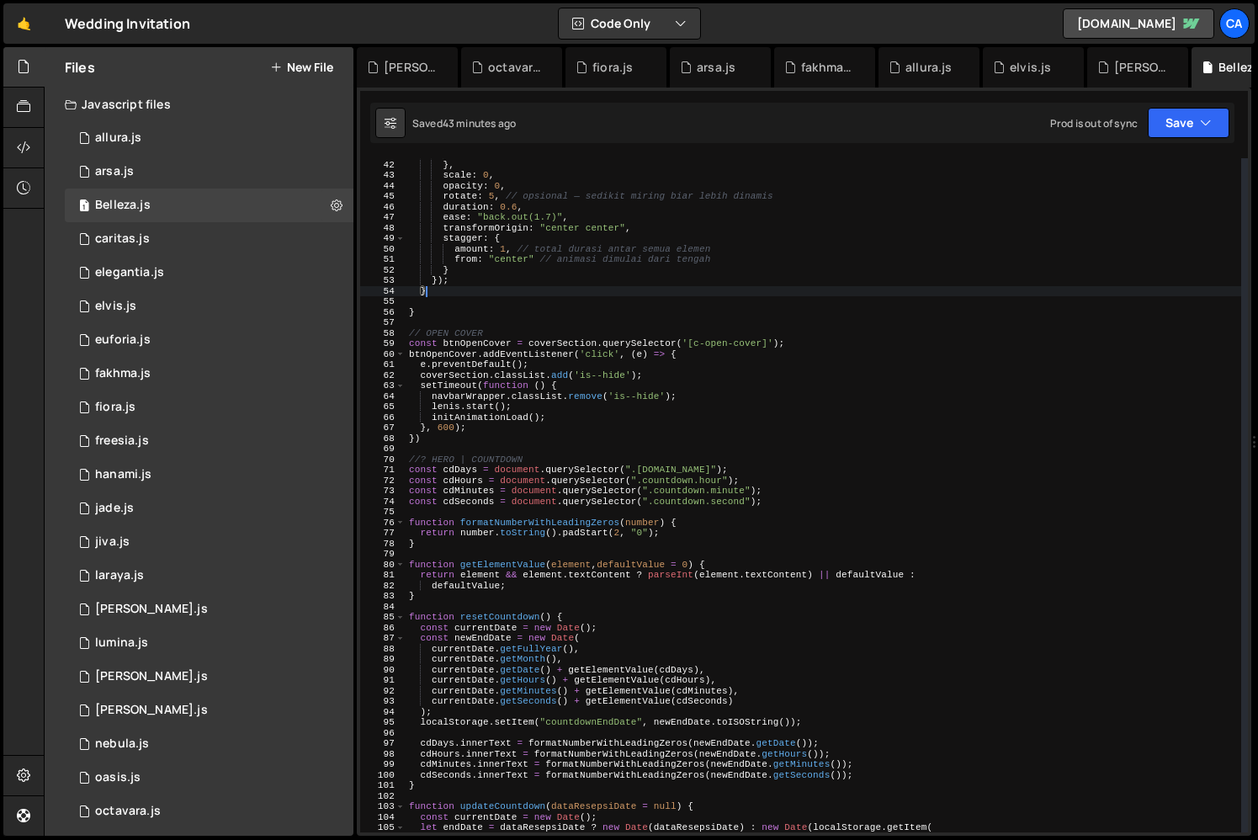
scroll to position [429, 0]
click at [498, 520] on div "toggleActions : "play none none reverse" , // balik kalau discroll ke atas } , …" at bounding box center [824, 496] width 836 height 695
type textarea "function formatNumberWithLeadingZeros(number) {"
click at [498, 554] on div "toggleActions : "play none none reverse" , // balik kalau discroll ke atas } , …" at bounding box center [824, 496] width 836 height 695
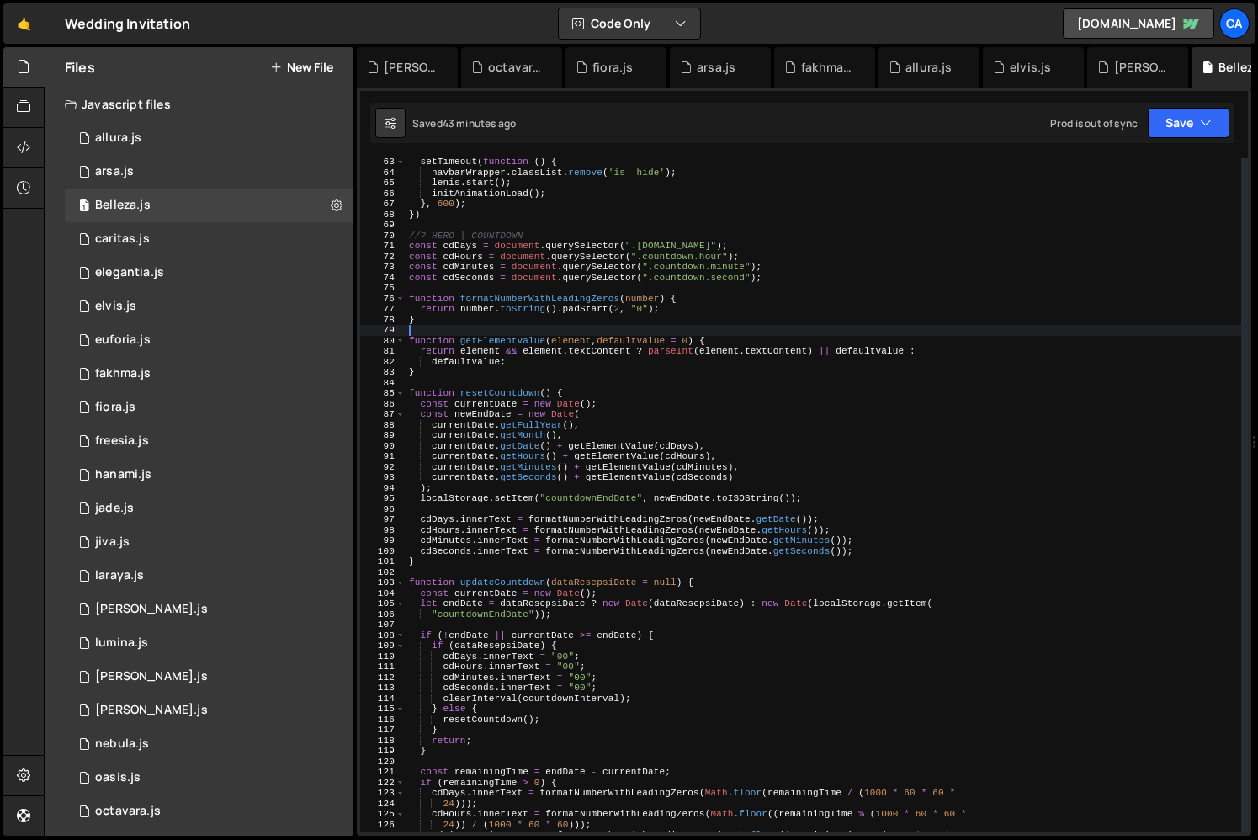
scroll to position [654, 0]
click at [502, 576] on div "setTimeout ( function ( ) { navbarWrapper . classList . remove ( 'is--hide' ) ;…" at bounding box center [824, 504] width 836 height 695
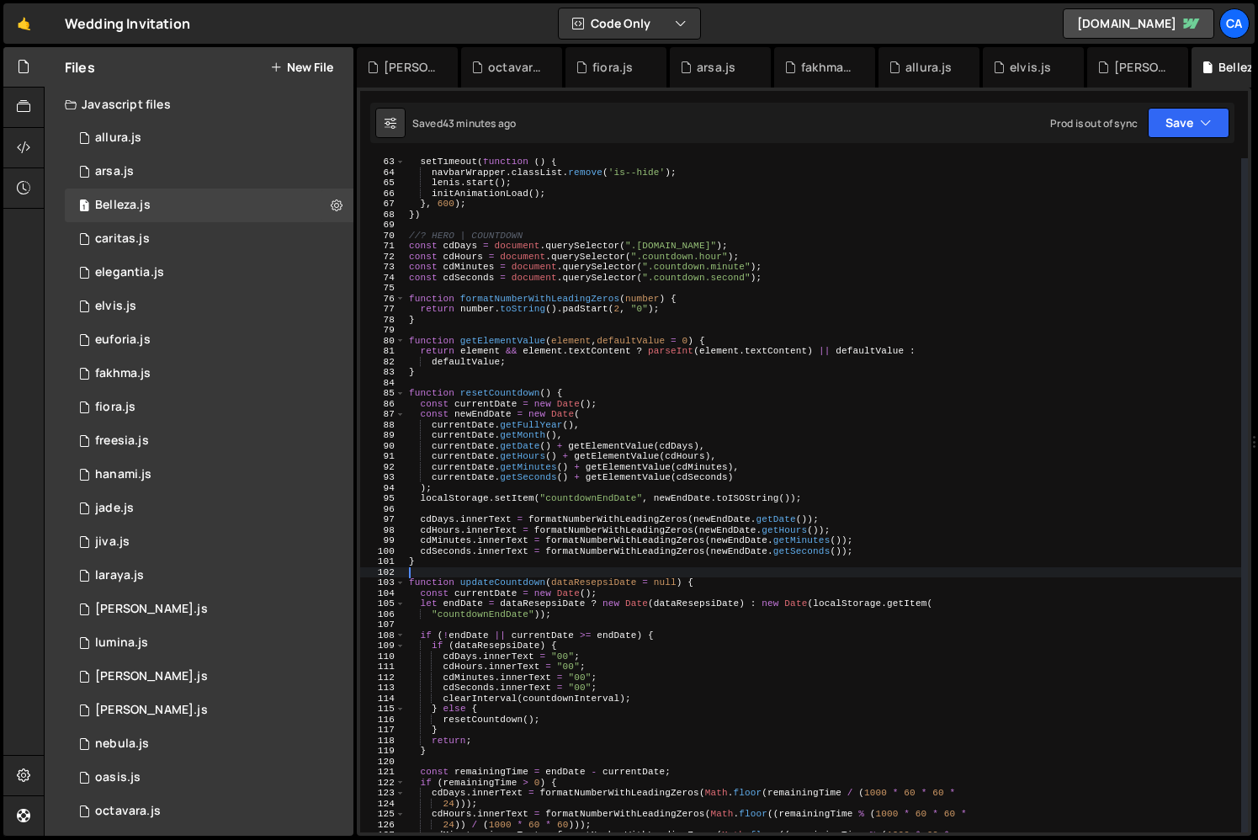
click at [502, 576] on div "setTimeout ( function ( ) { navbarWrapper . classList . remove ( 'is--hide' ) ;…" at bounding box center [824, 504] width 836 height 695
click at [502, 585] on div "setTimeout ( function ( ) { navbarWrapper . classList . remove ( 'is--hide' ) ;…" at bounding box center [824, 504] width 836 height 695
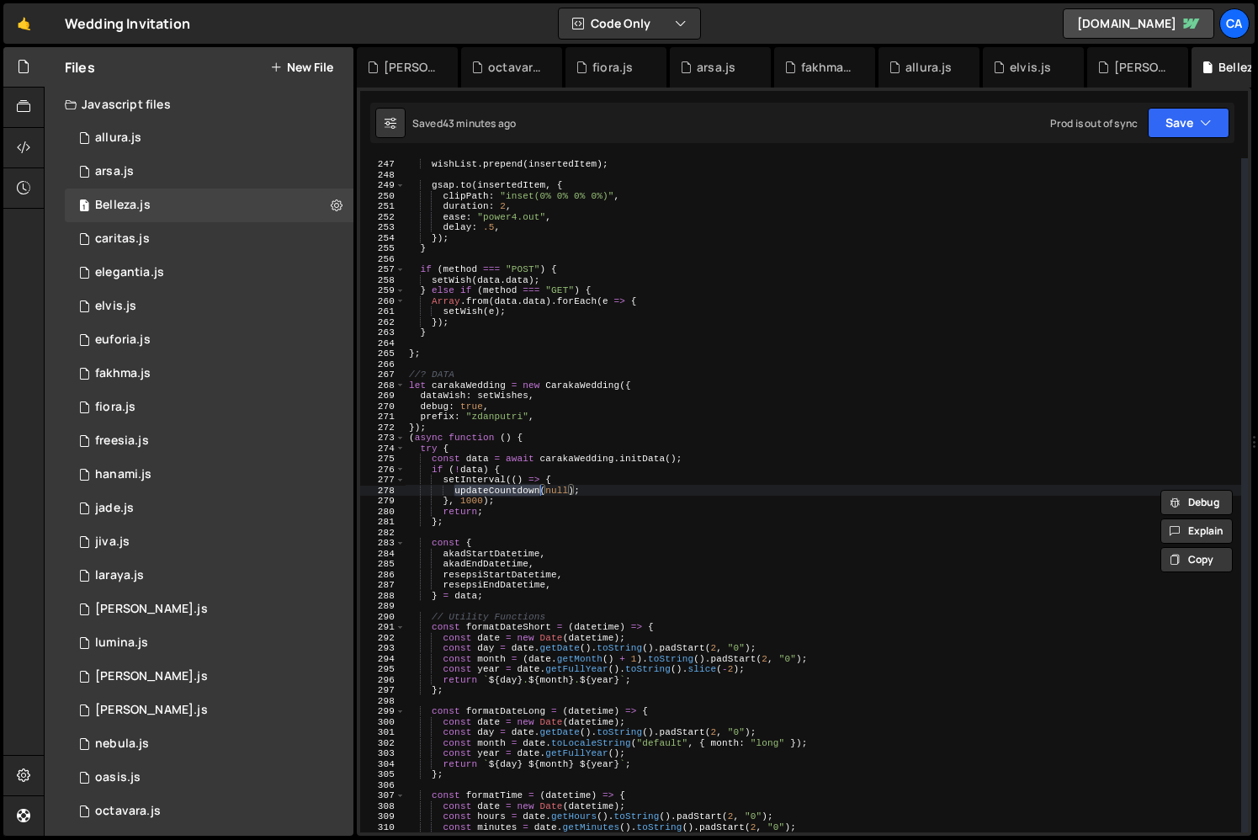
click at [500, 496] on div "const insertedItem = wishItemCloned . cloneNode ( true ) ; wishList . prepend (…" at bounding box center [824, 495] width 836 height 695
click at [507, 490] on div "const insertedItem = wishItemCloned . cloneNode ( true ) ; wishList . prepend (…" at bounding box center [824, 495] width 836 height 695
click at [513, 488] on div "const insertedItem = wishItemCloned . cloneNode ( true ) ; wishList . prepend (…" at bounding box center [824, 495] width 836 height 695
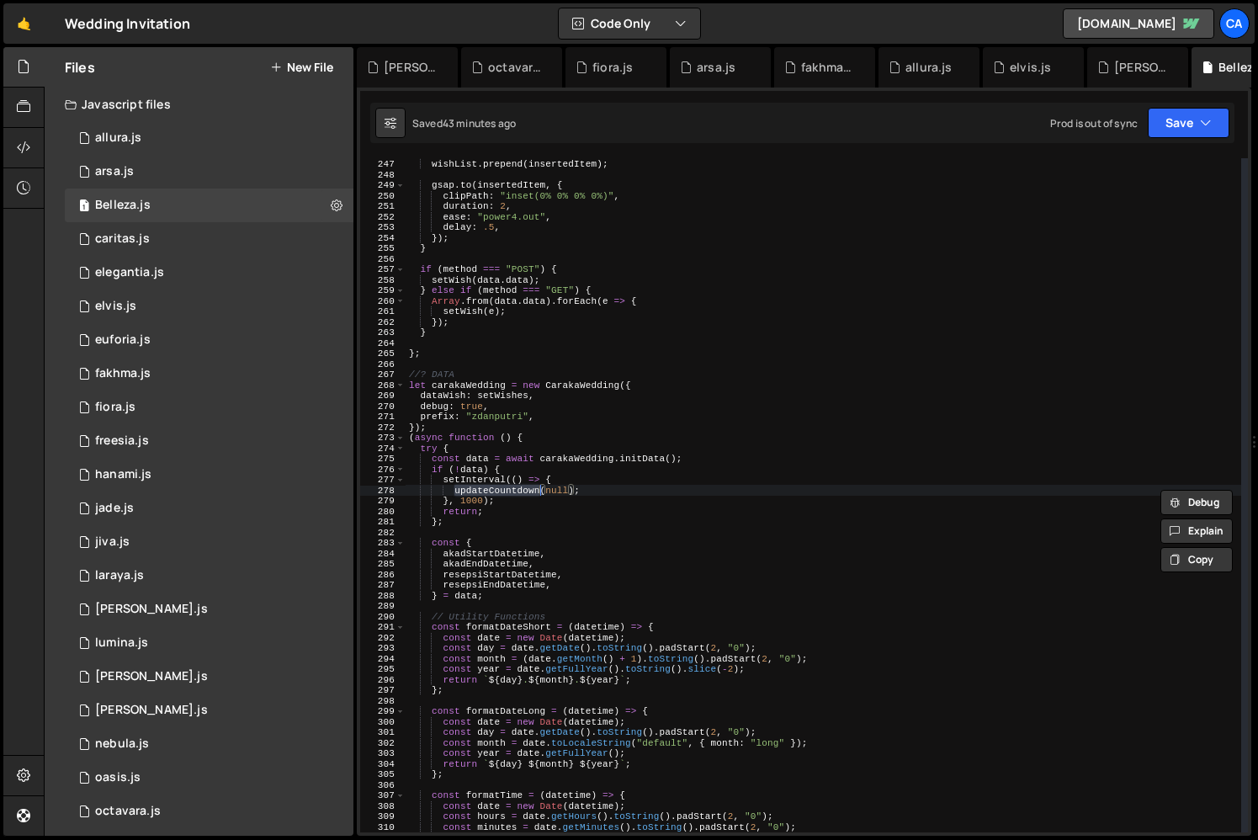
click at [513, 488] on div "const insertedItem = wishItemCloned . cloneNode ( true ) ; wishList . prepend (…" at bounding box center [824, 495] width 836 height 695
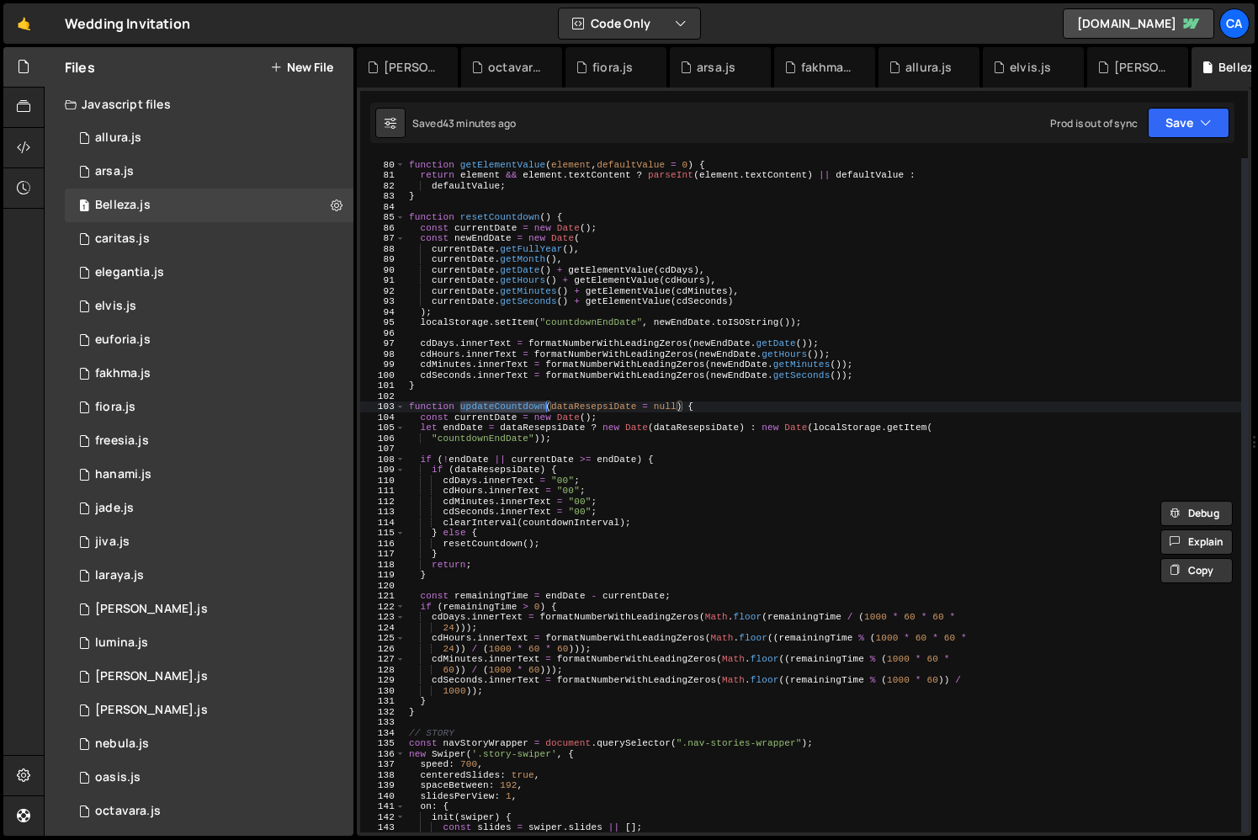
scroll to position [847, 0]
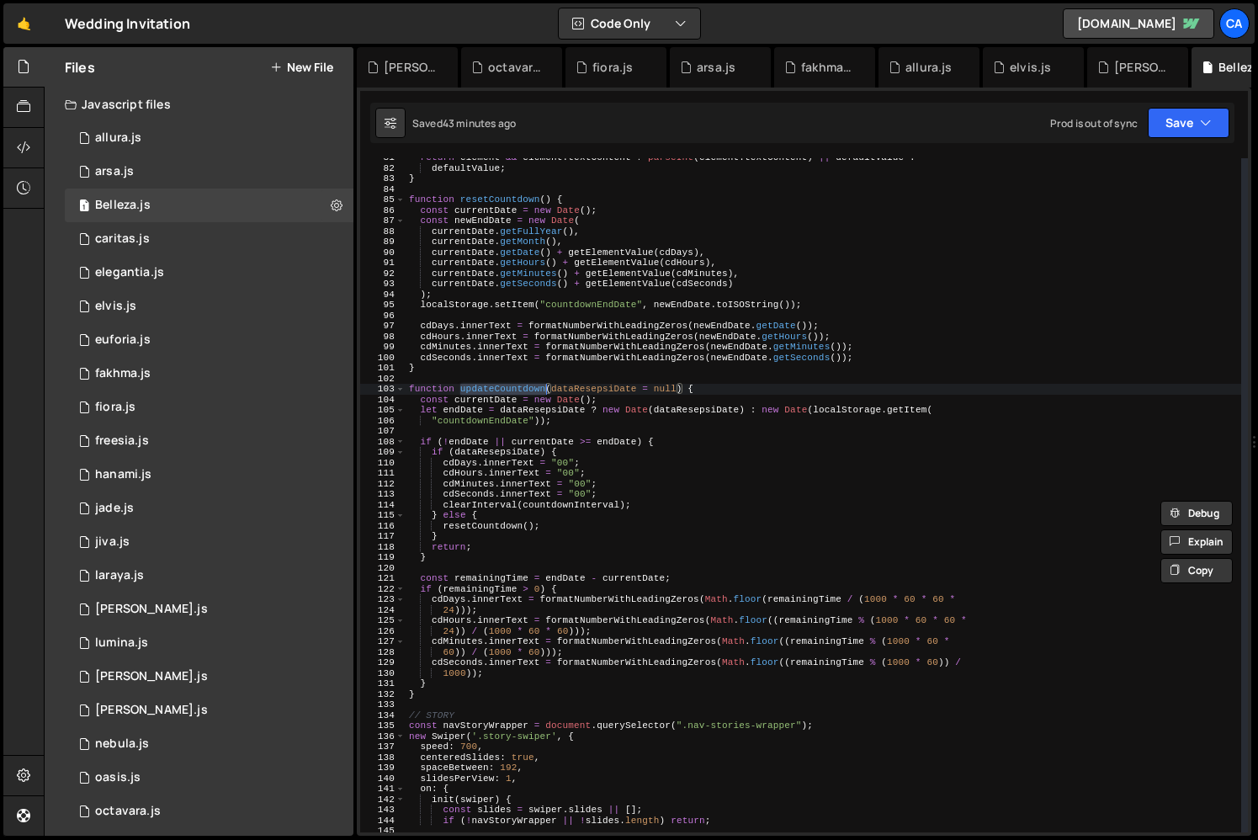
click at [457, 687] on div "return element && element . textContent ? parseInt ( element . textContent ) ||…" at bounding box center [824, 499] width 836 height 695
type textarea "}"
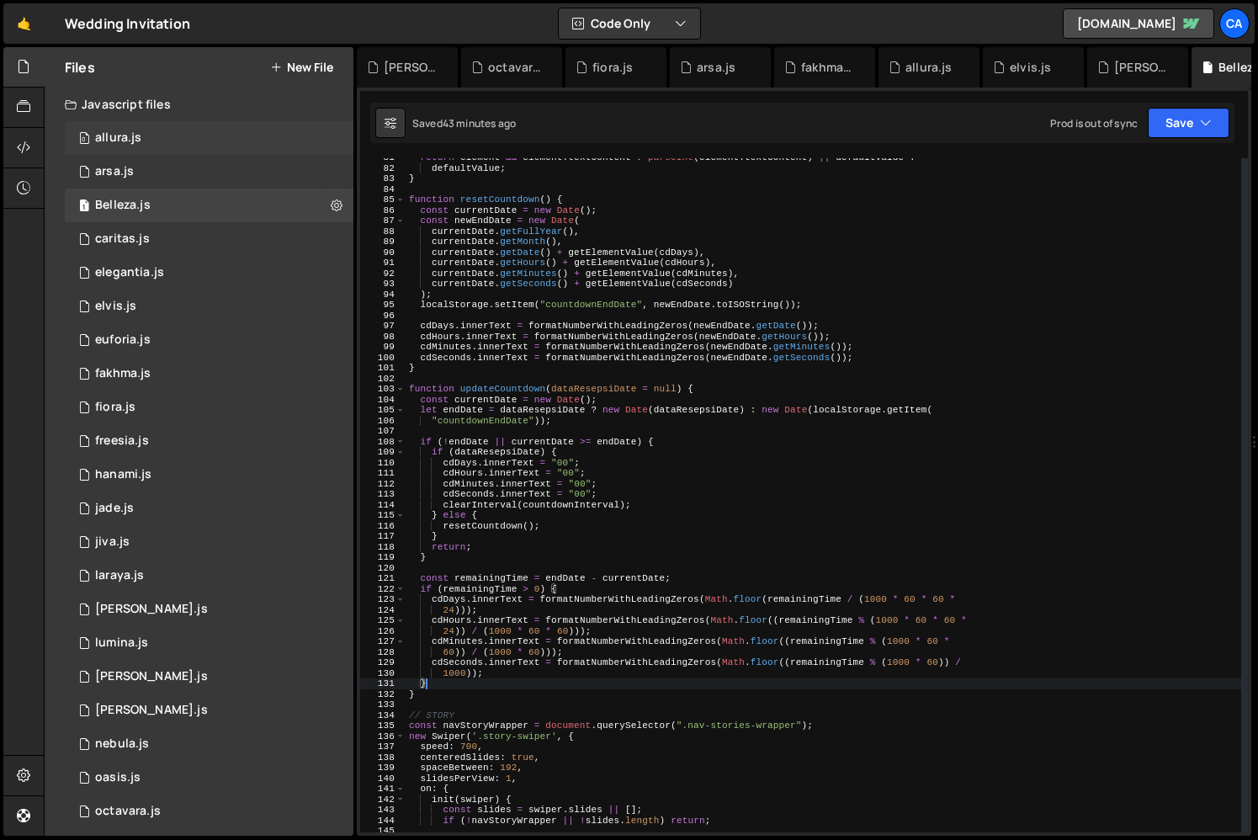
click at [157, 130] on div "0 allura.js 0" at bounding box center [209, 138] width 289 height 34
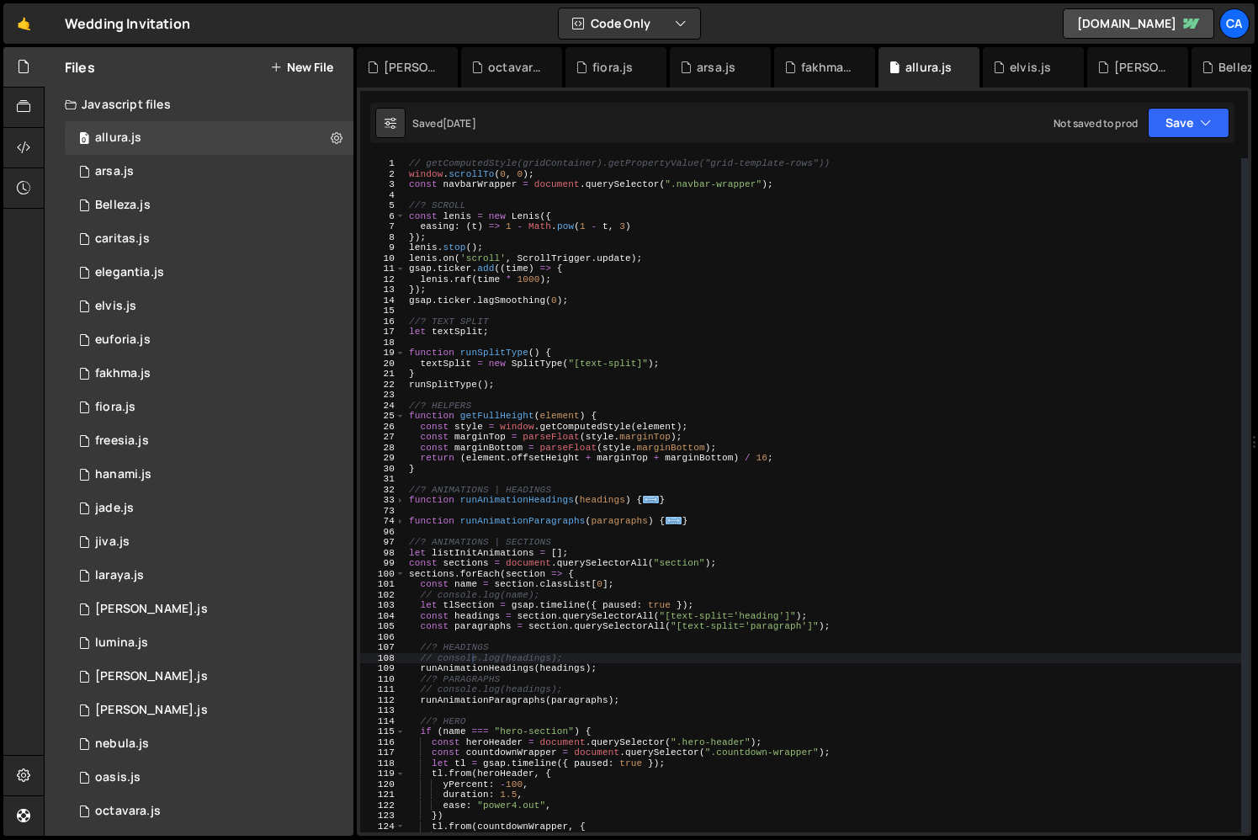
click at [656, 598] on div "// getComputedStyle(gridContainer).getPropertyValue("grid-template-rows")) wind…" at bounding box center [824, 505] width 836 height 695
type textarea "// console.log(name);"
click at [656, 598] on div "// getComputedStyle(gridContainer).getPropertyValue("grid-template-rows")) wind…" at bounding box center [824, 505] width 836 height 695
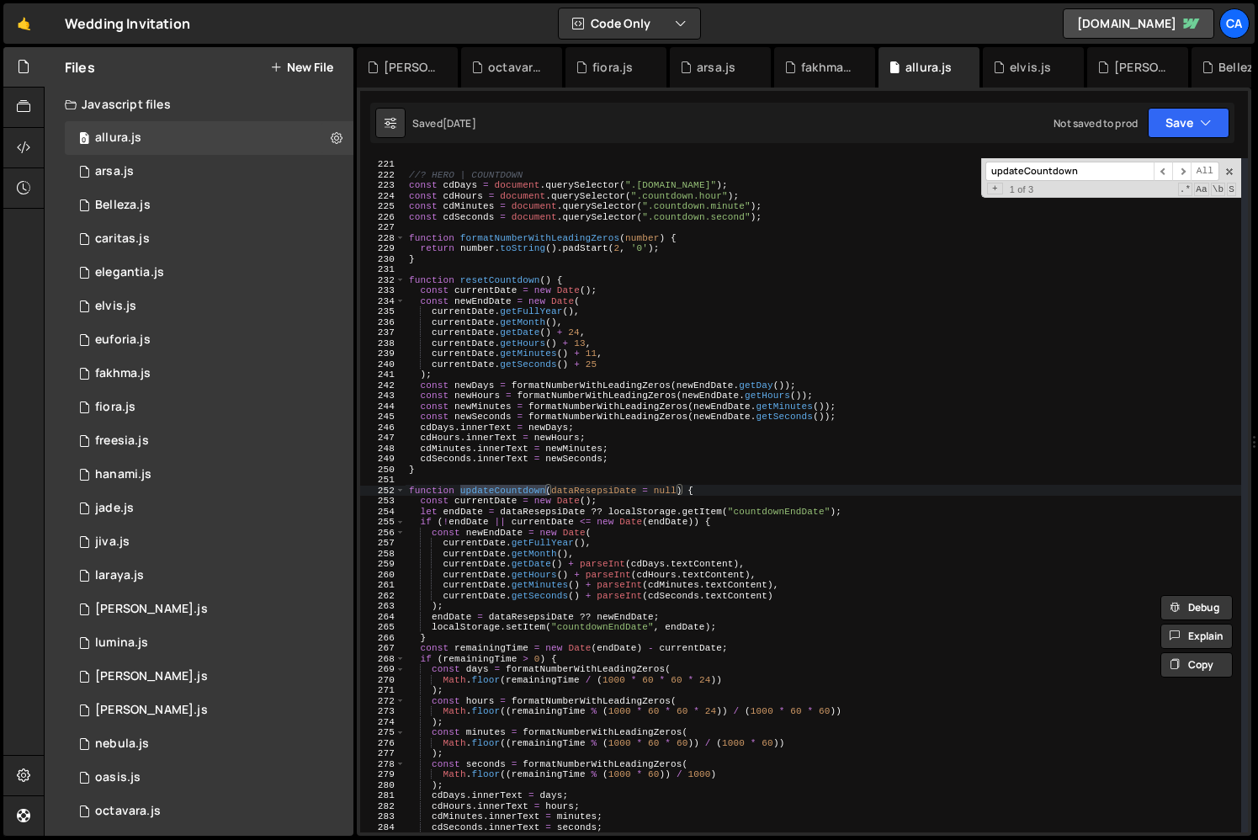
scroll to position [4534, 0]
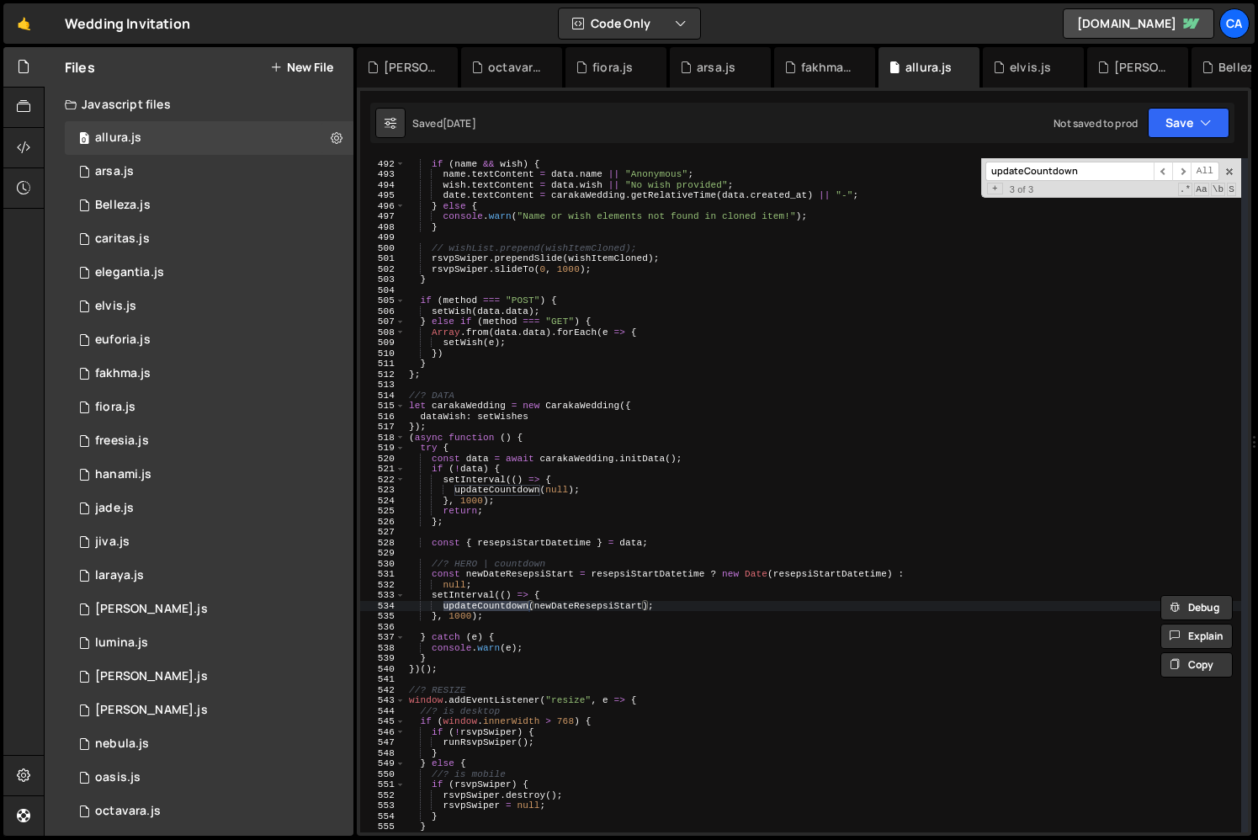
type input "updateCountdown"
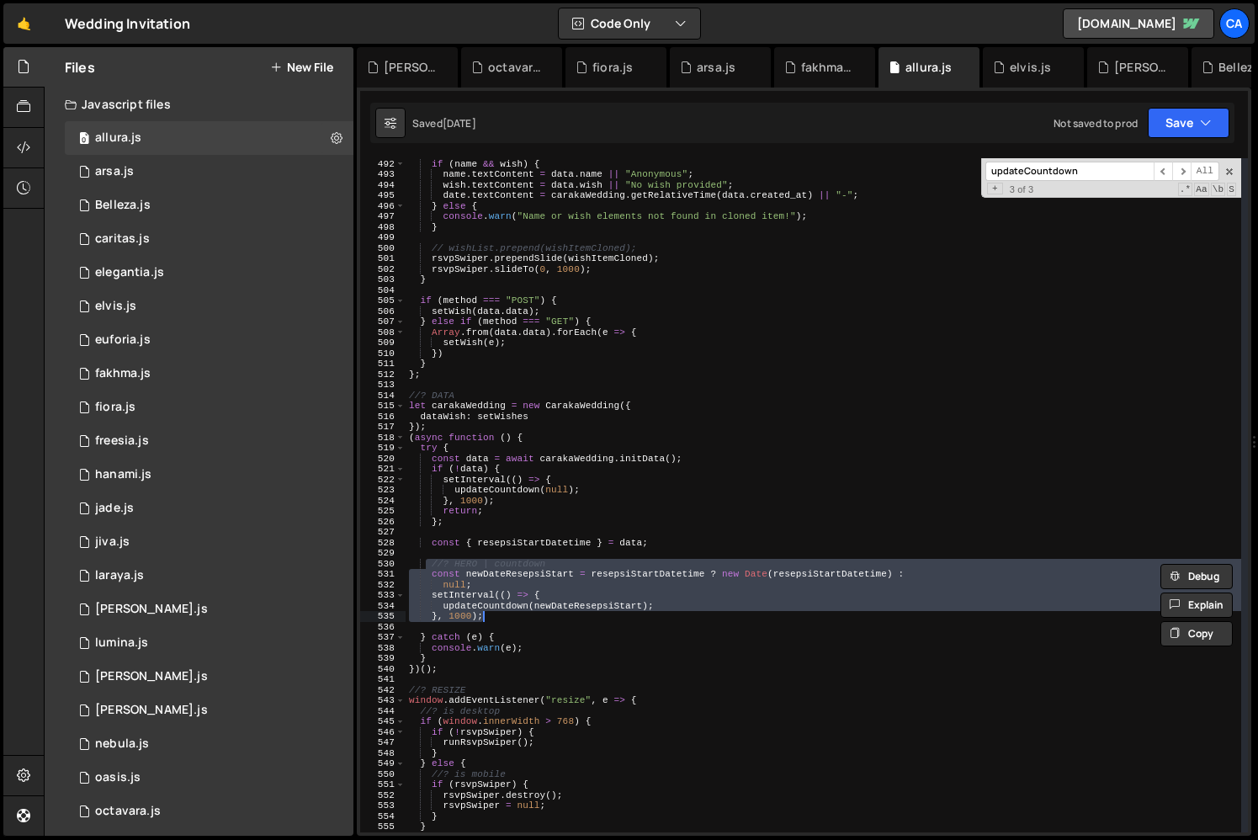
drag, startPoint x: 423, startPoint y: 561, endPoint x: 515, endPoint y: 619, distance: 108.6
click at [515, 619] on div "if ( name && wish ) { name . textContent = data . name || "Anonymous" ; wish . …" at bounding box center [824, 495] width 836 height 695
click at [570, 566] on div "if ( name && wish ) { name . textContent = data . name || "Anonymous" ; wish . …" at bounding box center [824, 495] width 836 height 695
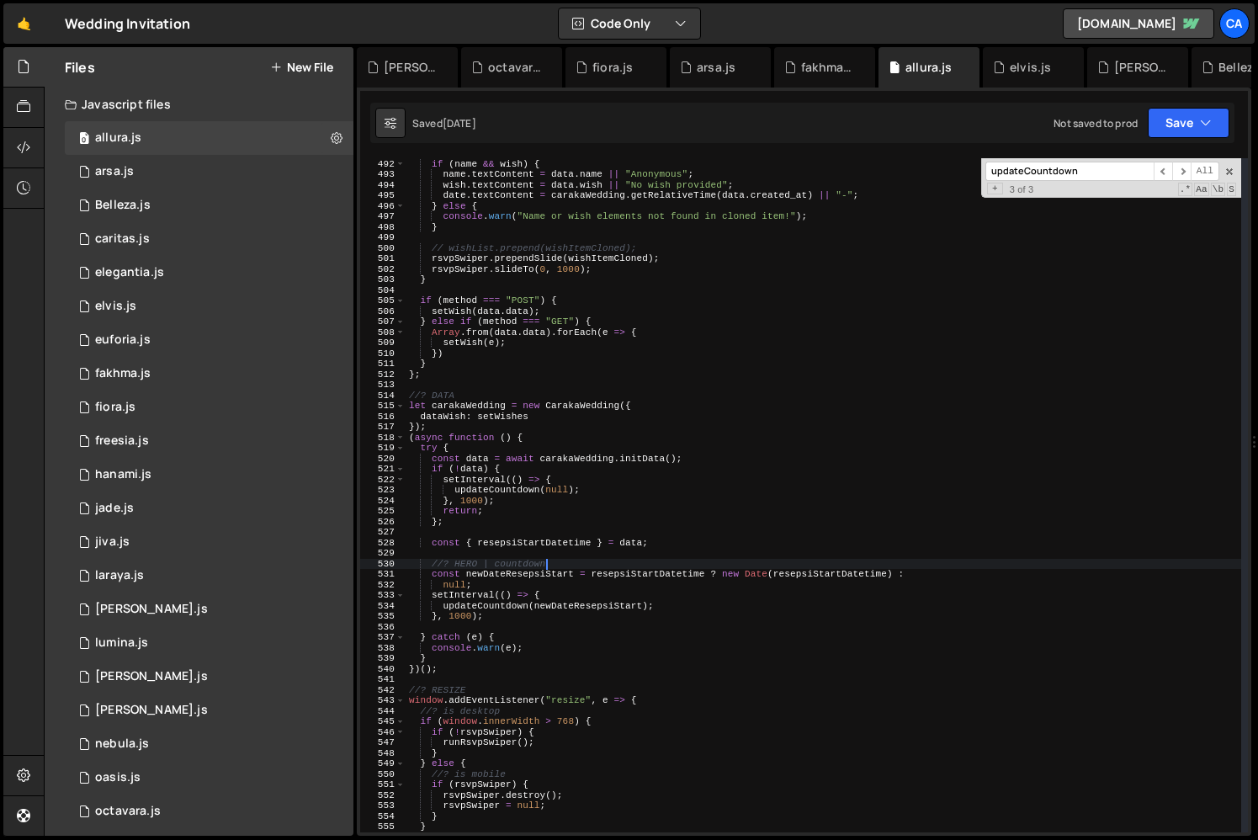
click at [550, 546] on div "if ( name && wish ) { name . textContent = data . name || "Anonymous" ; wish . …" at bounding box center [824, 495] width 836 height 695
type textarea "const { resepsiStartDatetime } = data;"
click at [195, 199] on div "1 Belleza.js 0" at bounding box center [209, 206] width 289 height 34
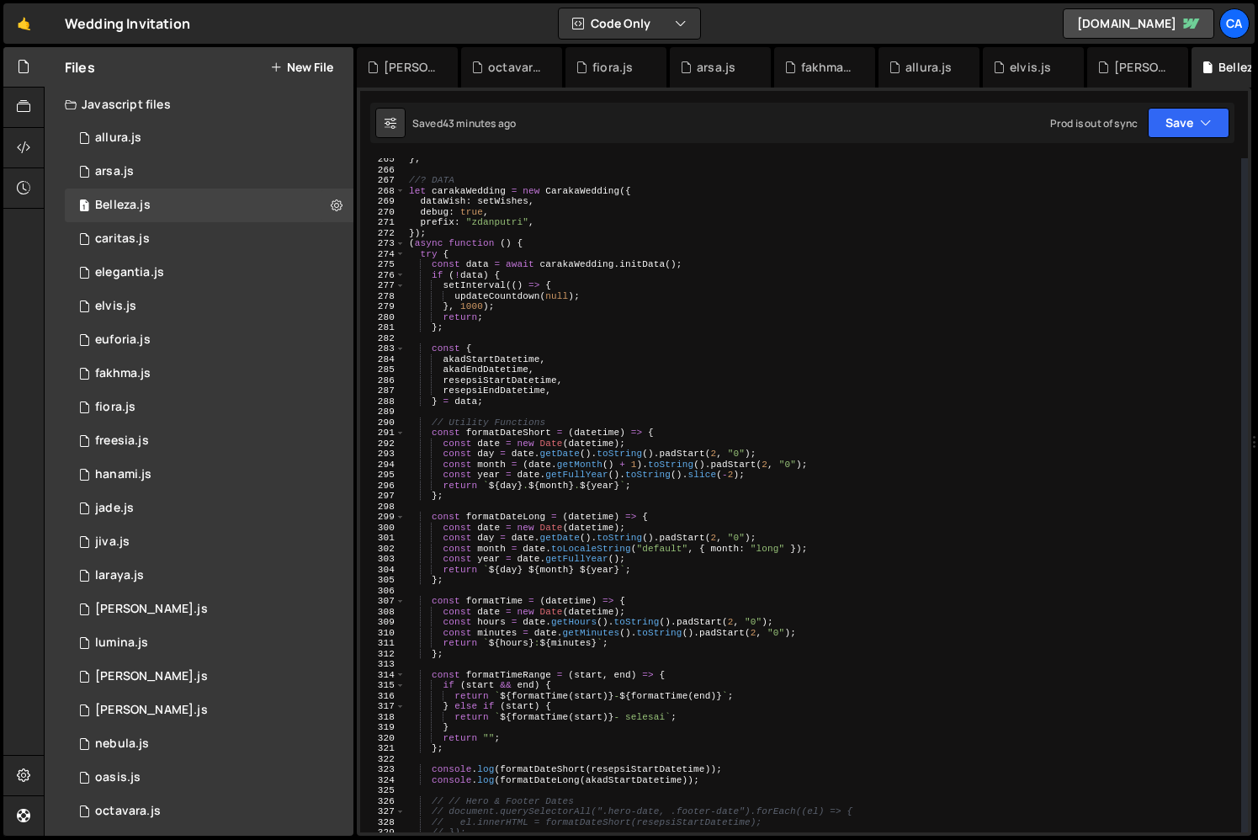
scroll to position [2781, 0]
click at [509, 399] on div "} ; //? DATA let carakaWedding = new CarakaWedding ({ dataWish : setWishes , de…" at bounding box center [824, 501] width 836 height 695
type textarea "} = data;"
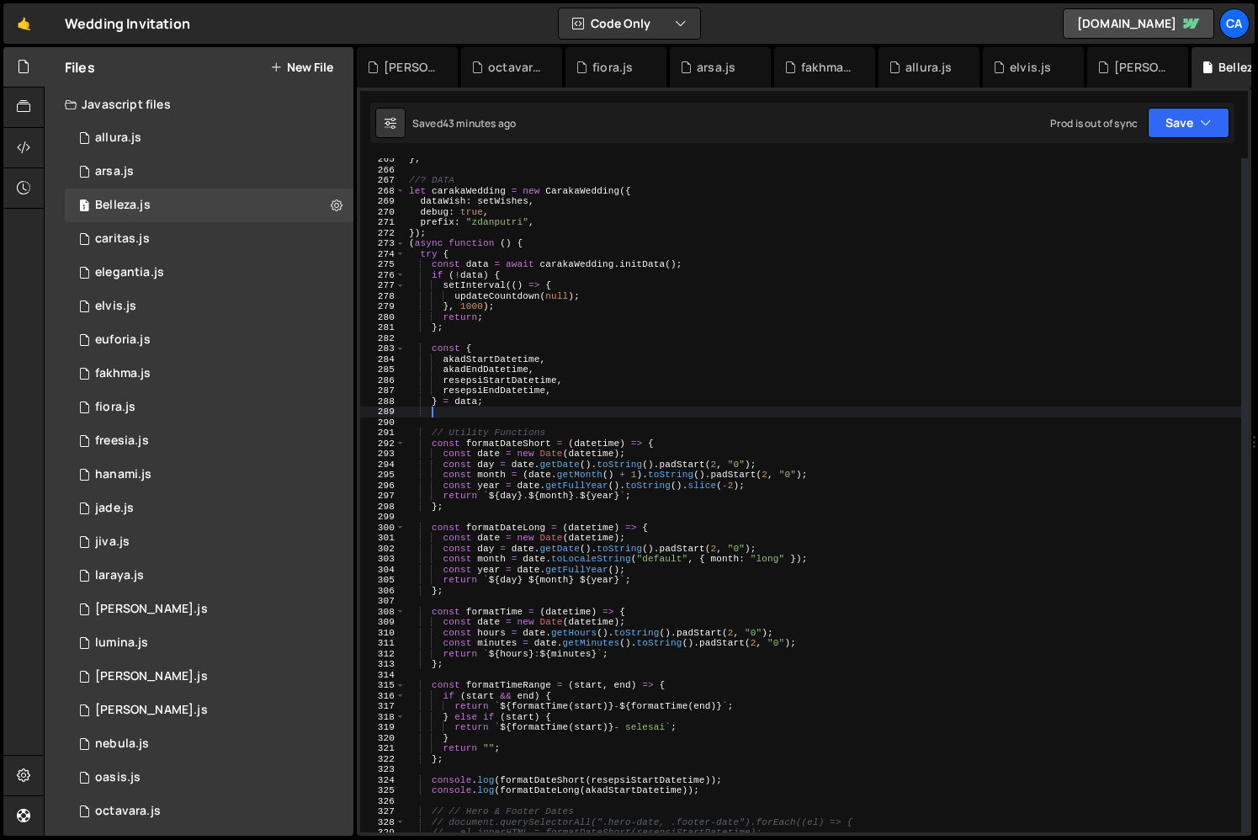
scroll to position [0, 1]
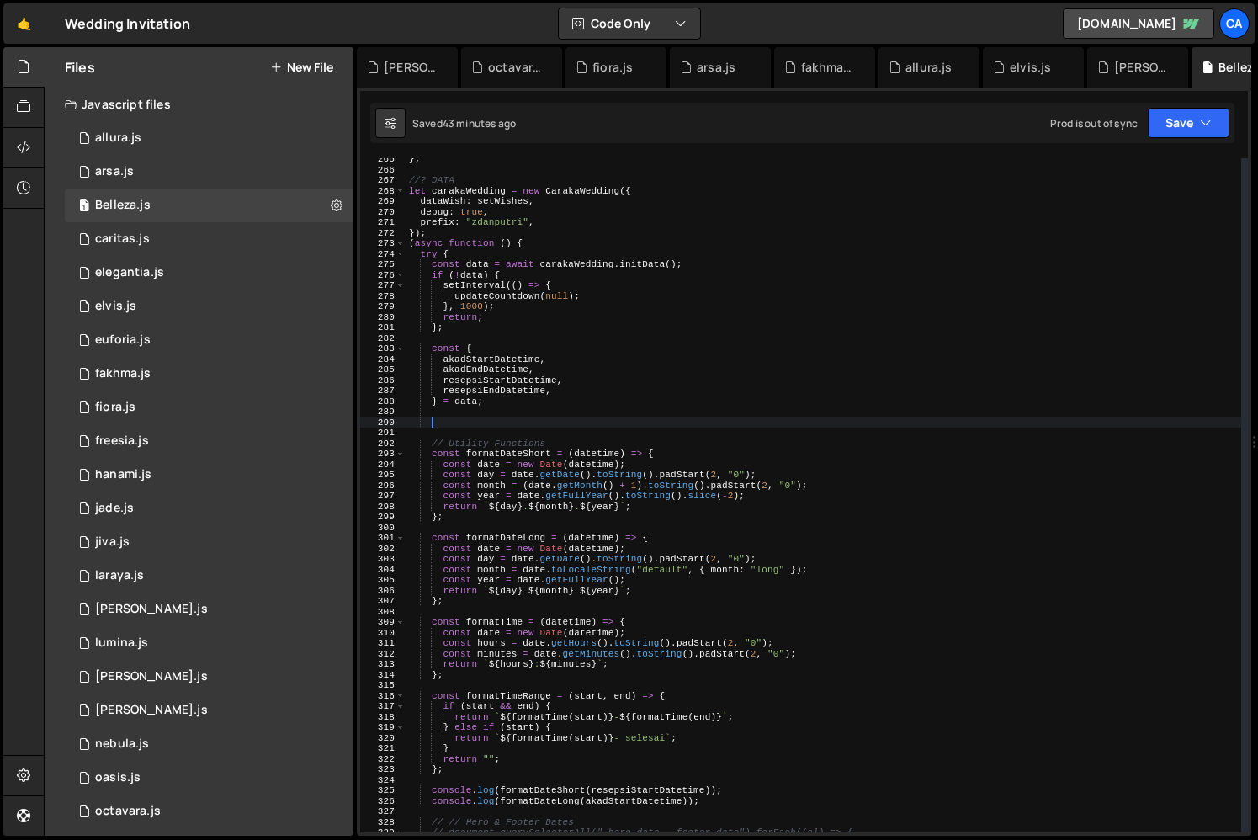
paste textarea "}, 1000);"
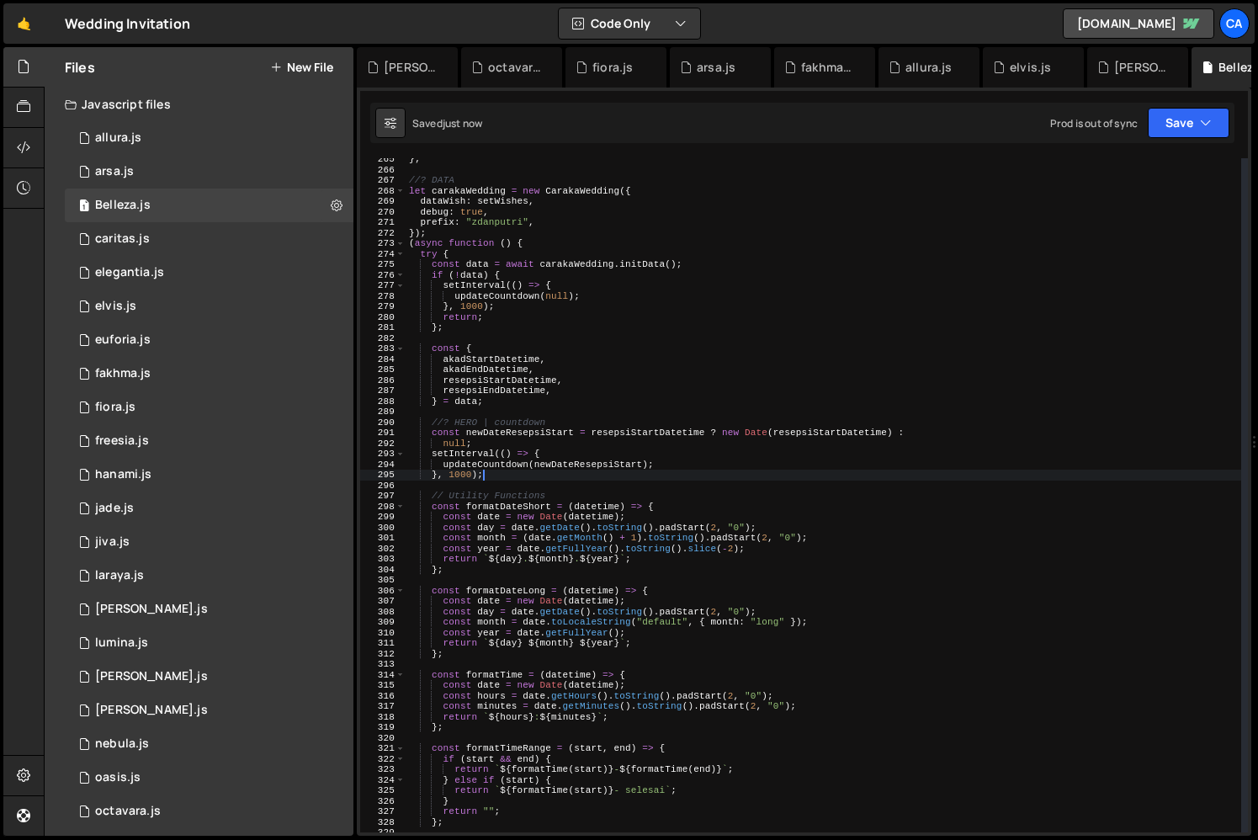
click at [506, 456] on div "} ; //? DATA let carakaWedding = new CarakaWedding ({ dataWish : setWishes , de…" at bounding box center [824, 501] width 836 height 695
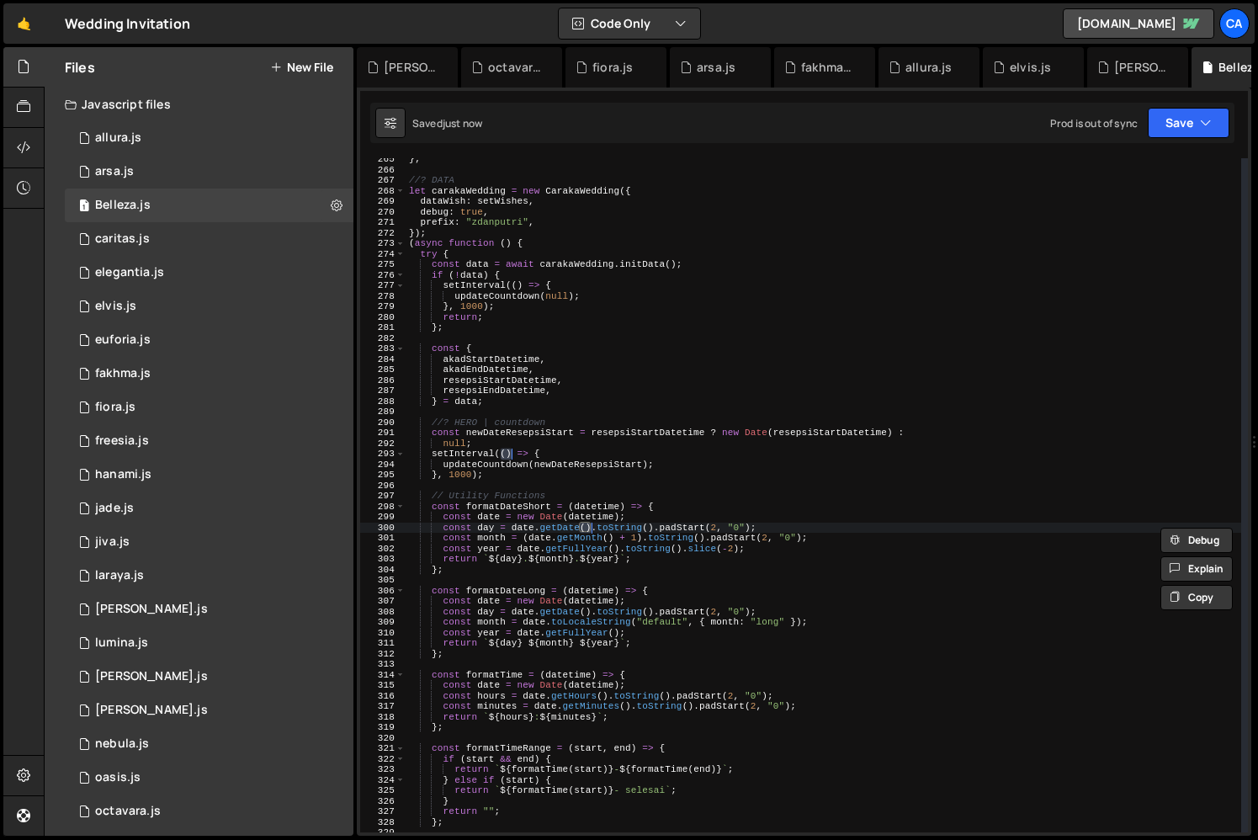
click at [495, 460] on div "} ; //? DATA let carakaWedding = new CarakaWedding ({ dataWish : setWishes , de…" at bounding box center [824, 501] width 836 height 695
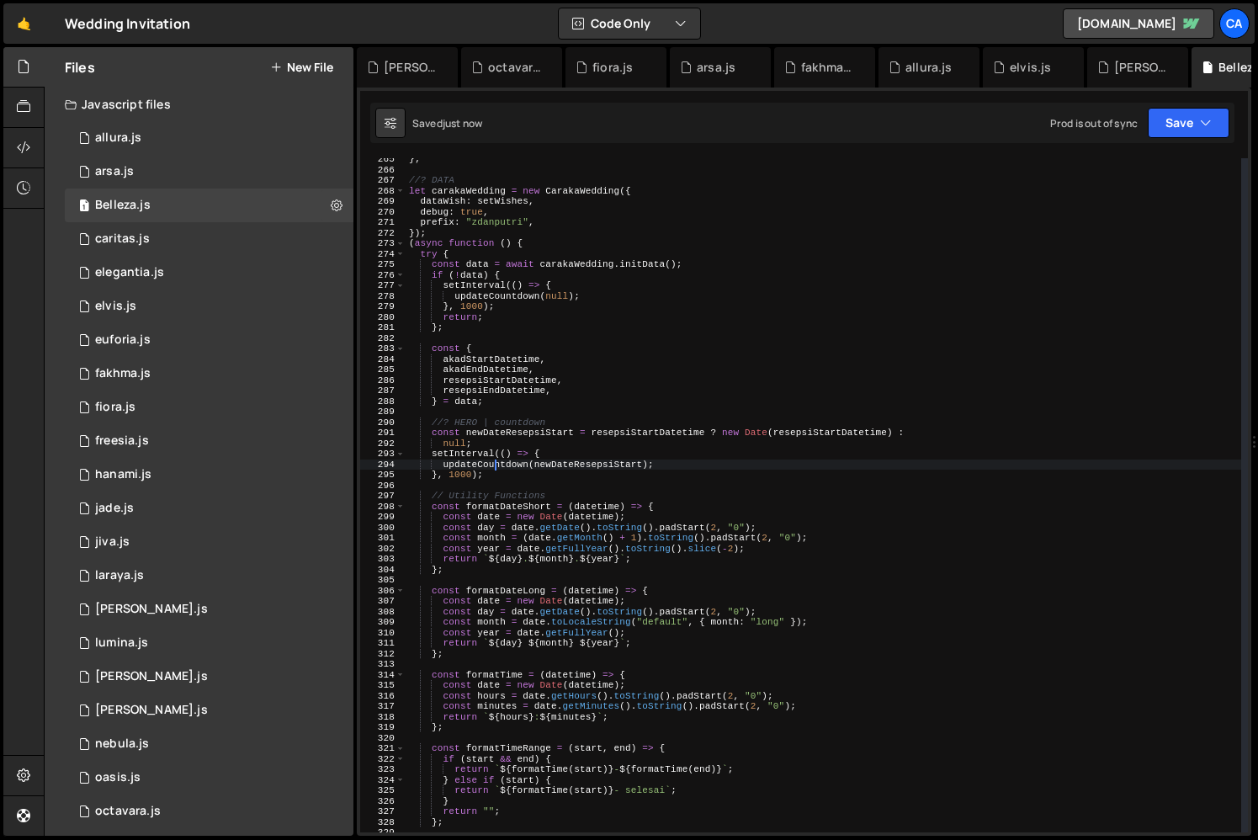
click at [495, 460] on div "} ; //? DATA let carakaWedding = new CarakaWedding ({ dataWish : setWishes , de…" at bounding box center [824, 501] width 836 height 695
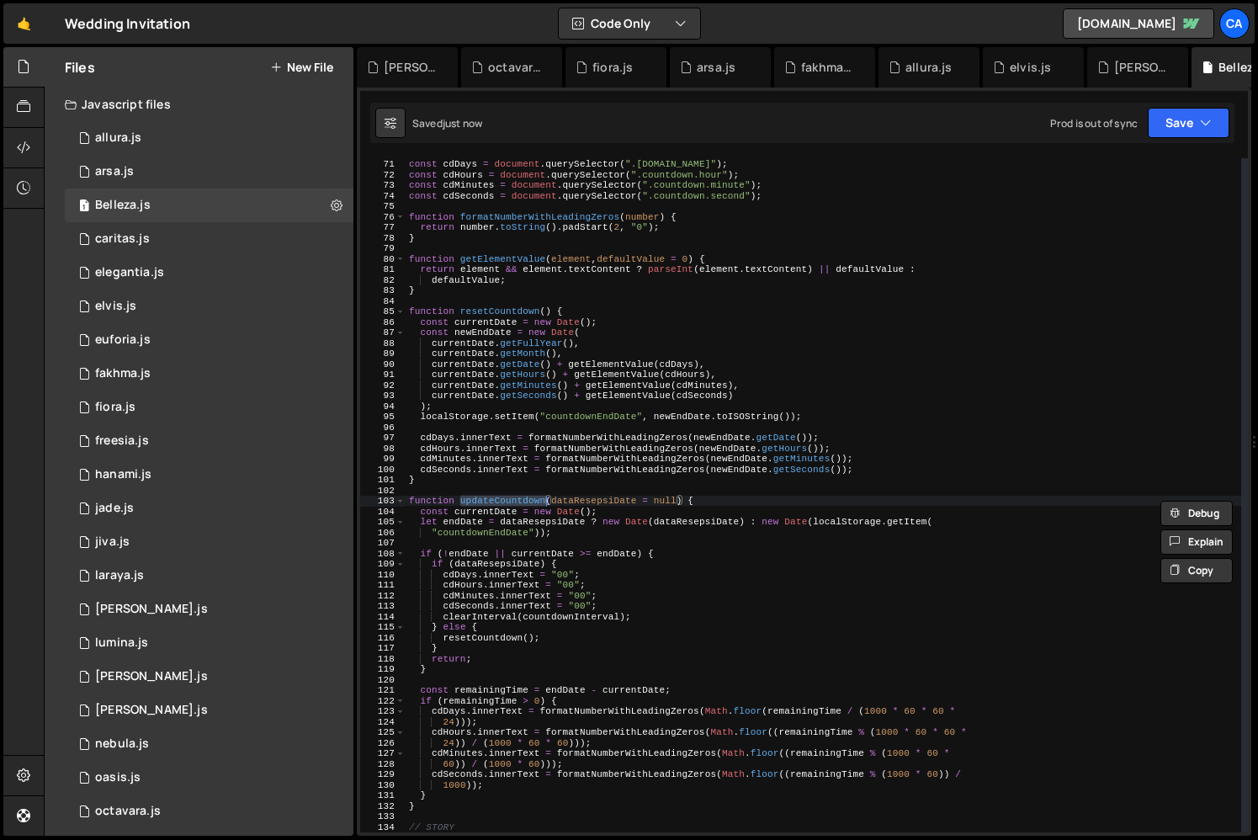
scroll to position [2587, 0]
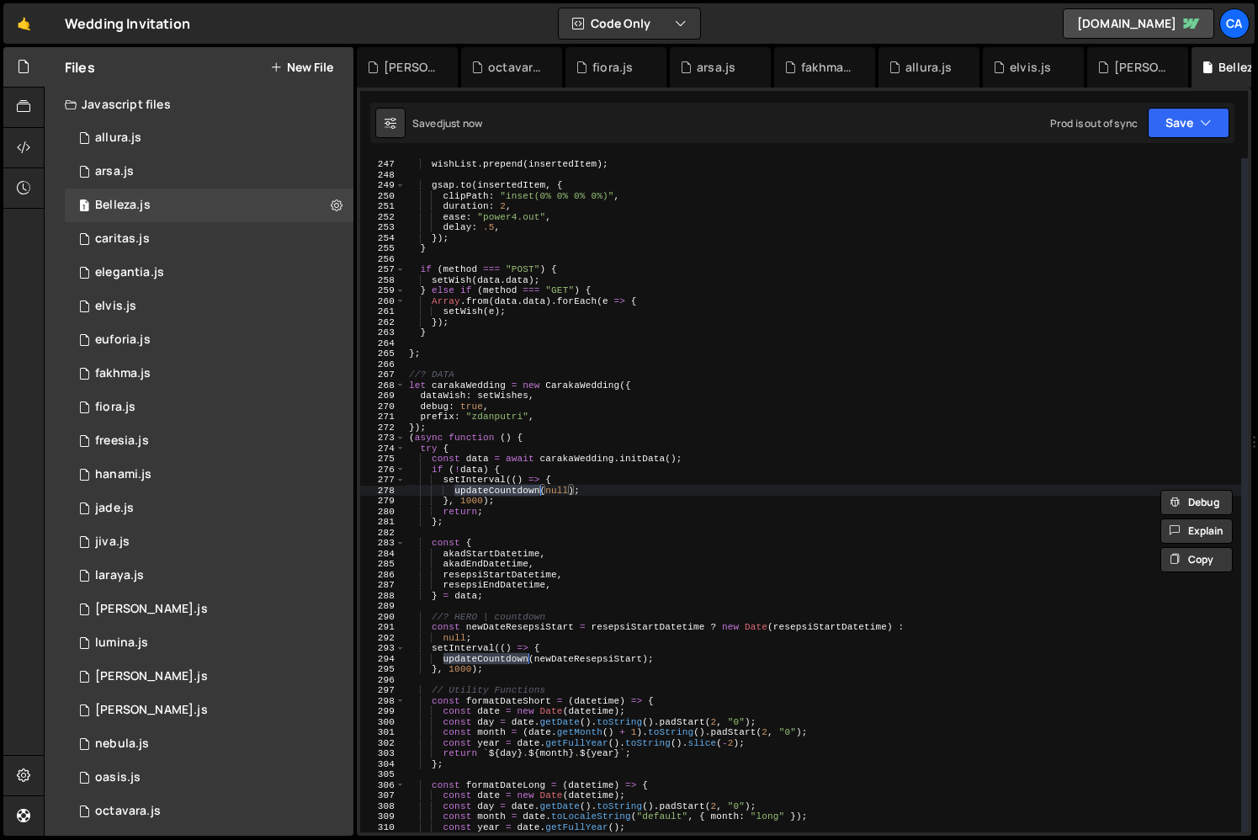
click at [518, 489] on div "const insertedItem = wishItemCloned . cloneNode ( true ) ; wishList . prepend (…" at bounding box center [824, 495] width 836 height 695
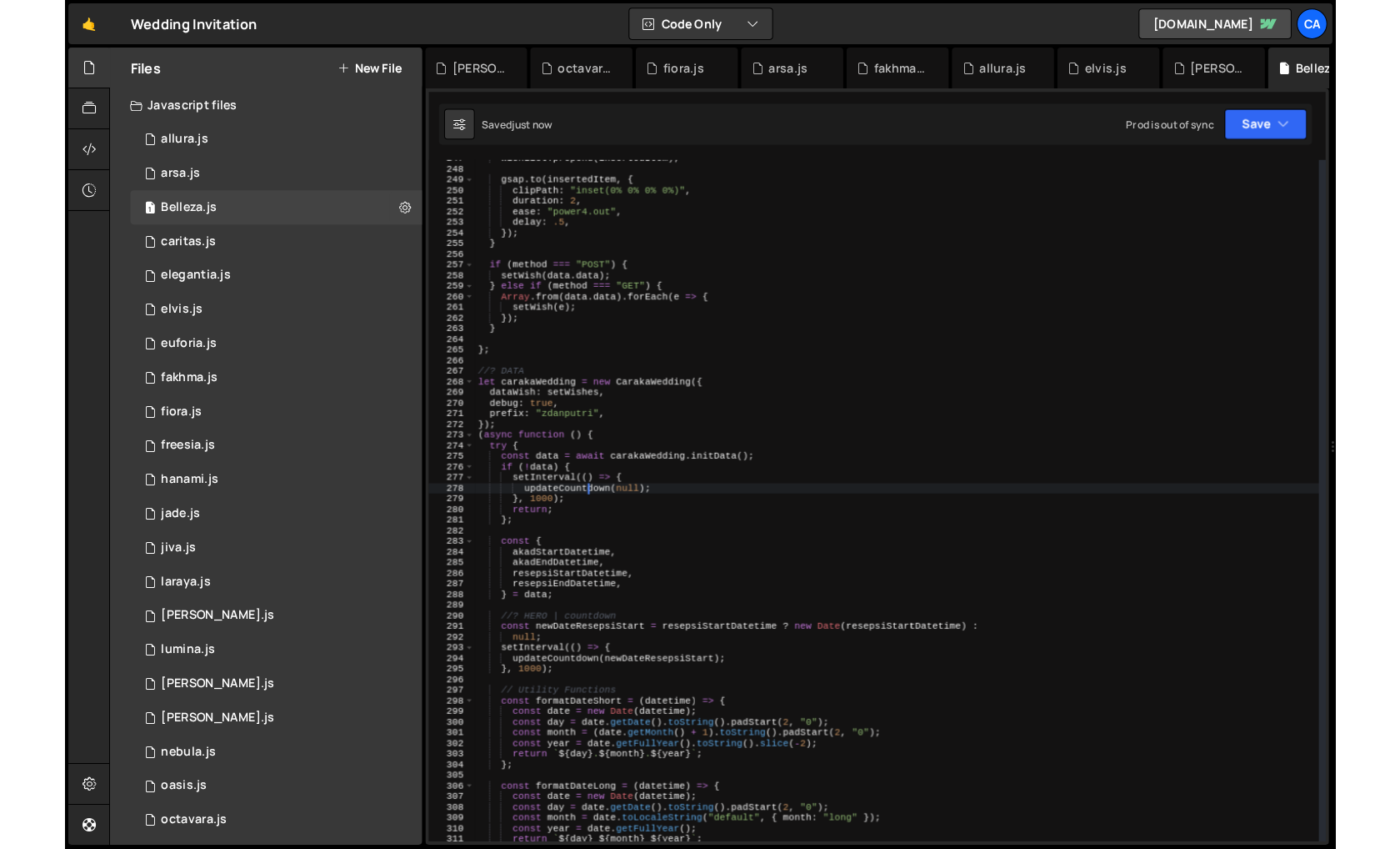
scroll to position [2582, 0]
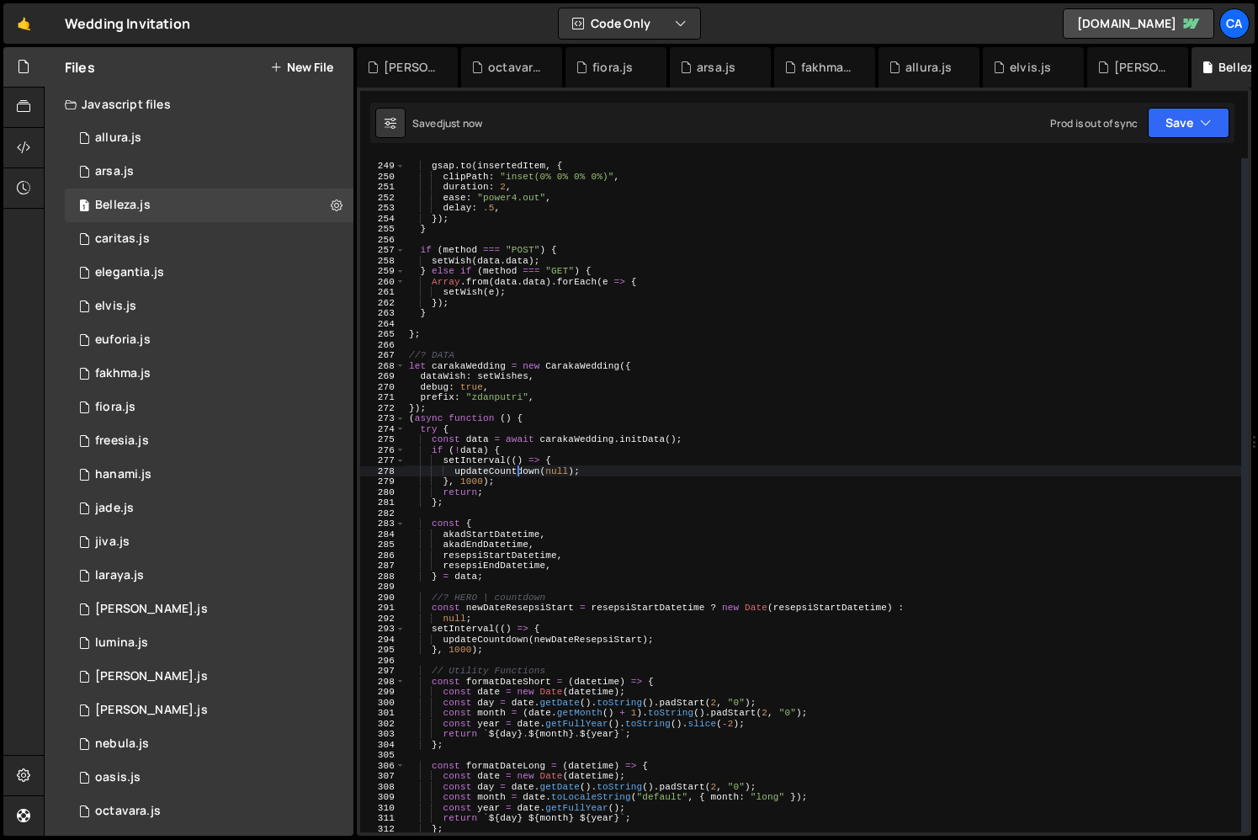
click at [642, 598] on div "gsap . to ( insertedItem , { clipPath : "inset(0% 0% 0% 0%)" , duration : 2 , e…" at bounding box center [824, 497] width 836 height 695
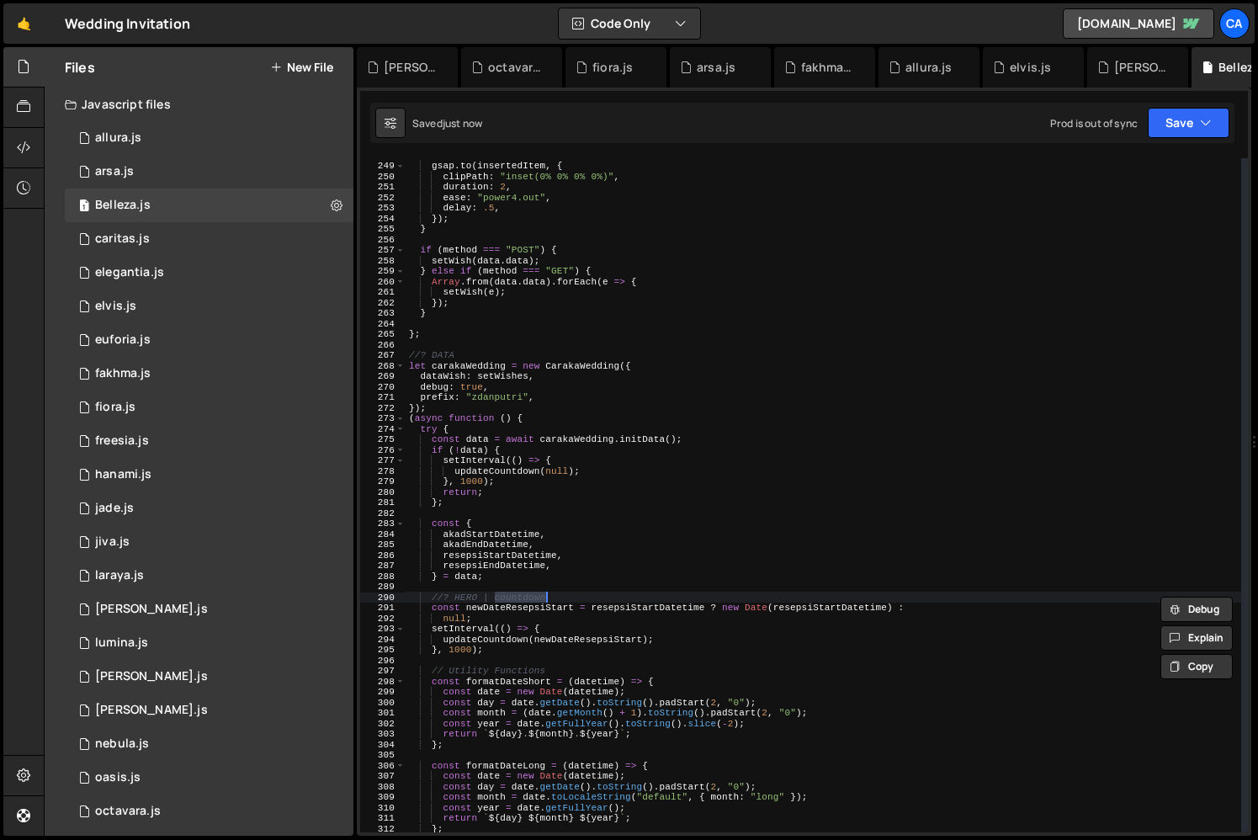
click at [637, 611] on div "gsap . to ( insertedItem , { clipPath : "inset(0% 0% 0% 0%)" , duration : 2 , e…" at bounding box center [824, 497] width 836 height 695
click at [612, 646] on div "gsap . to ( insertedItem , { clipPath : "inset(0% 0% 0% 0%)" , duration : 2 , e…" at bounding box center [824, 497] width 836 height 695
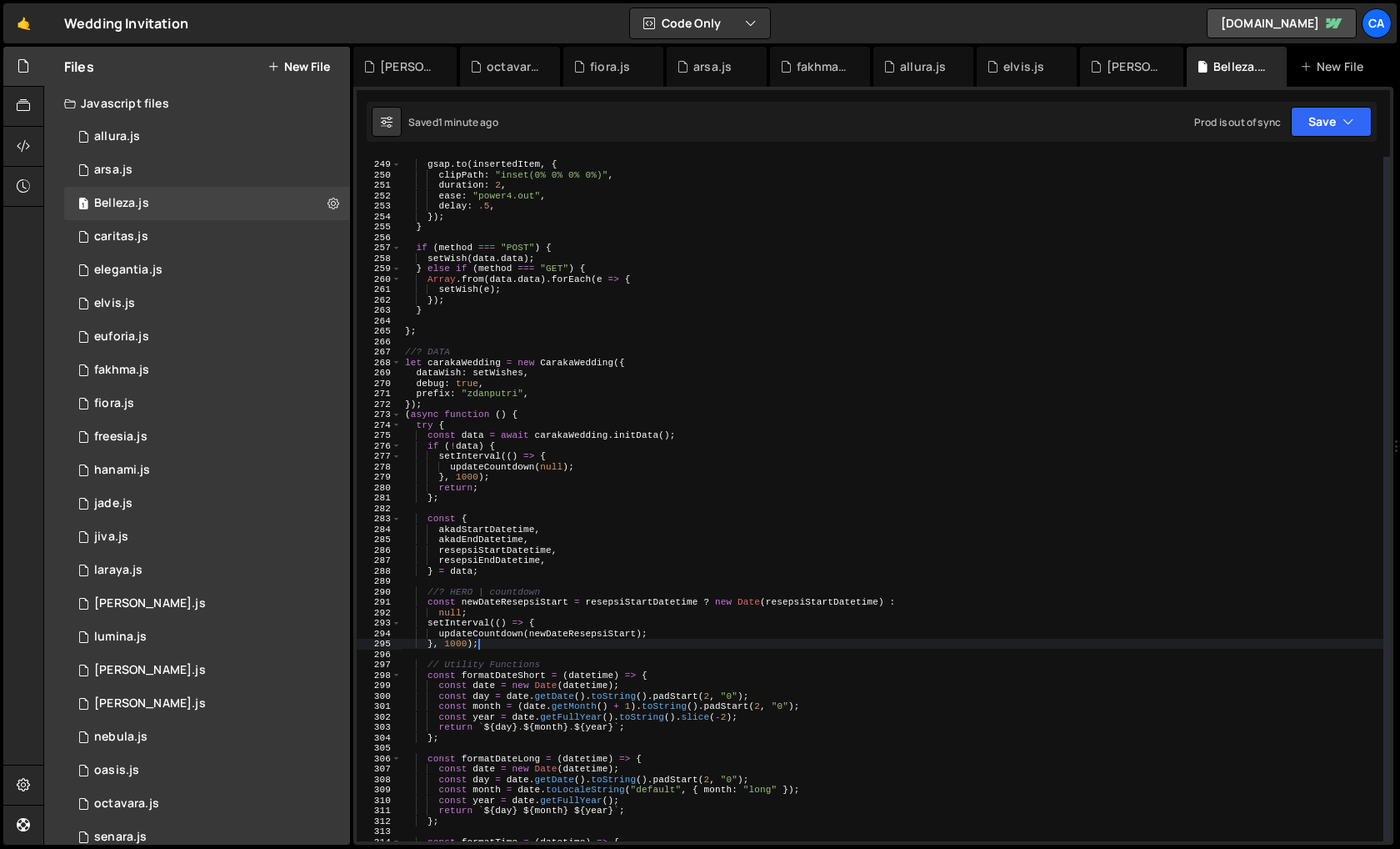
click at [815, 477] on div "gsap . to ( insertedItem , { clipPath : "inset(0% 0% 0% 0%)" , duration : 2 , e…" at bounding box center [892, 501] width 981 height 705
type textarea "}, 1000);"
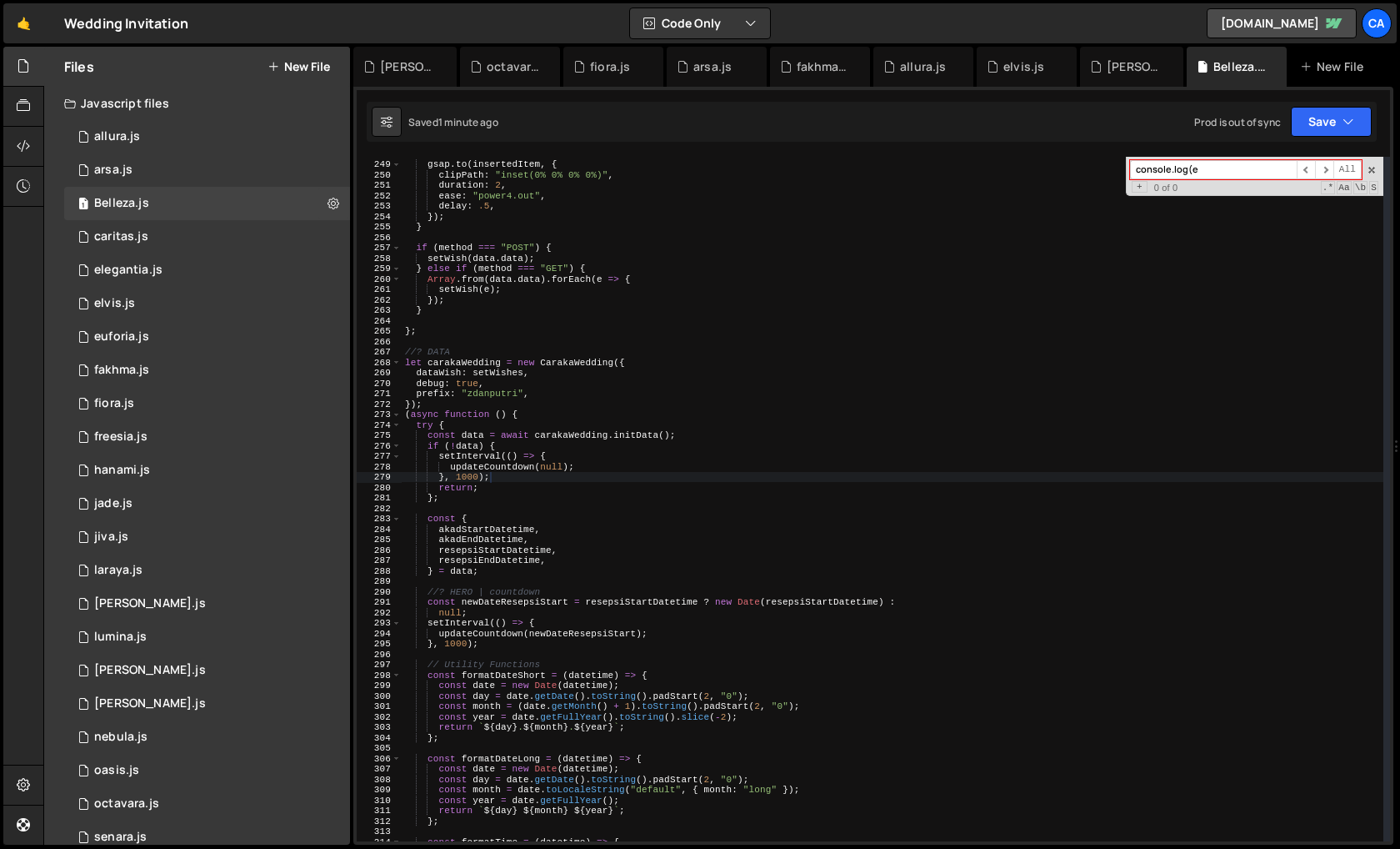
paste input "untdownInterval"
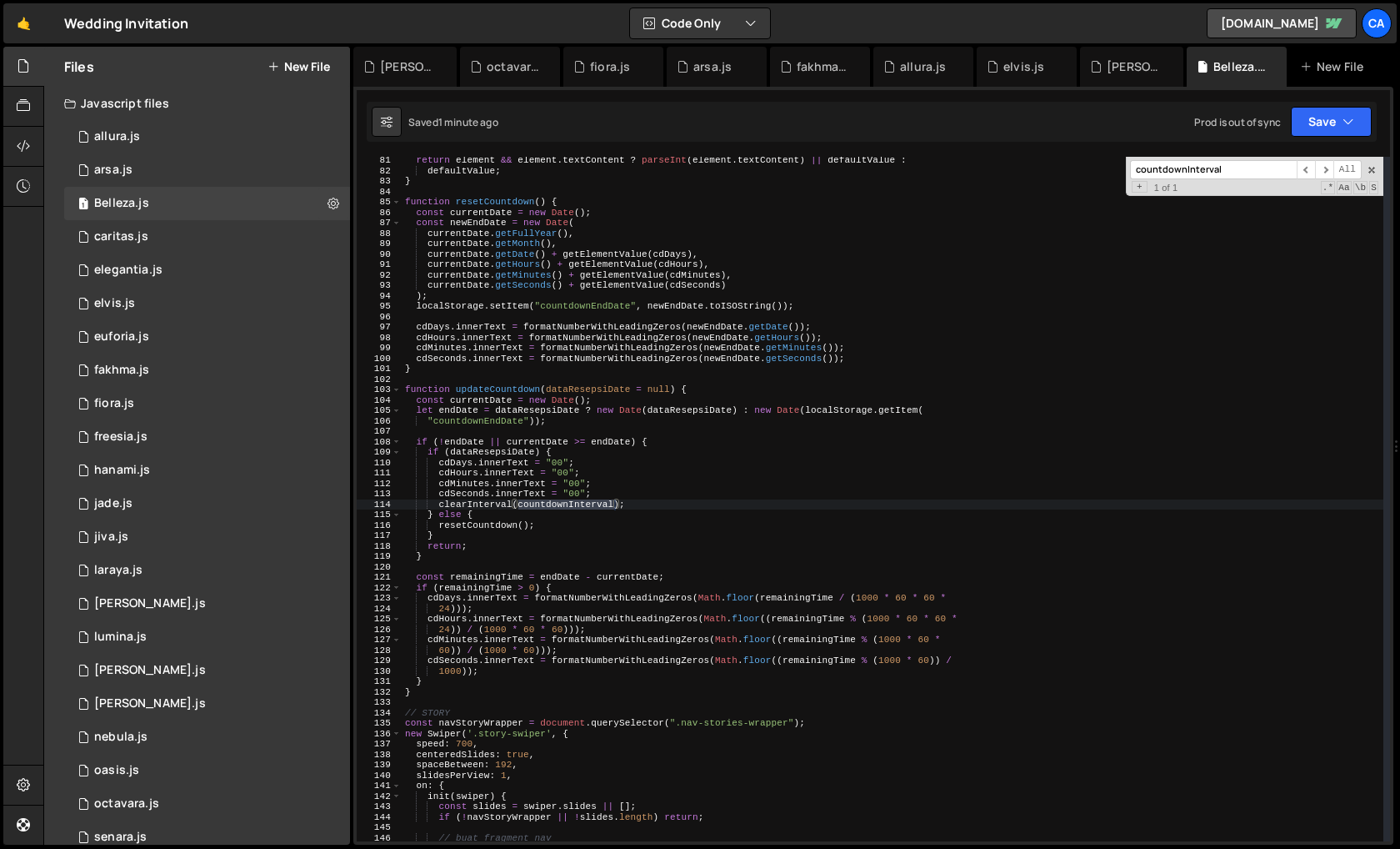
type input "countdownInterval"
click at [560, 492] on div "return element && element . textContent ? parseInt ( element . textContent ) ||…" at bounding box center [892, 508] width 981 height 705
type textarea "cdSeconds.innerText = "00";"
click at [560, 492] on div "return element && element . textContent ? parseInt ( element . textContent ) ||…" at bounding box center [892, 508] width 981 height 705
click at [188, 132] on div "0 allura.js 0" at bounding box center [207, 137] width 286 height 34
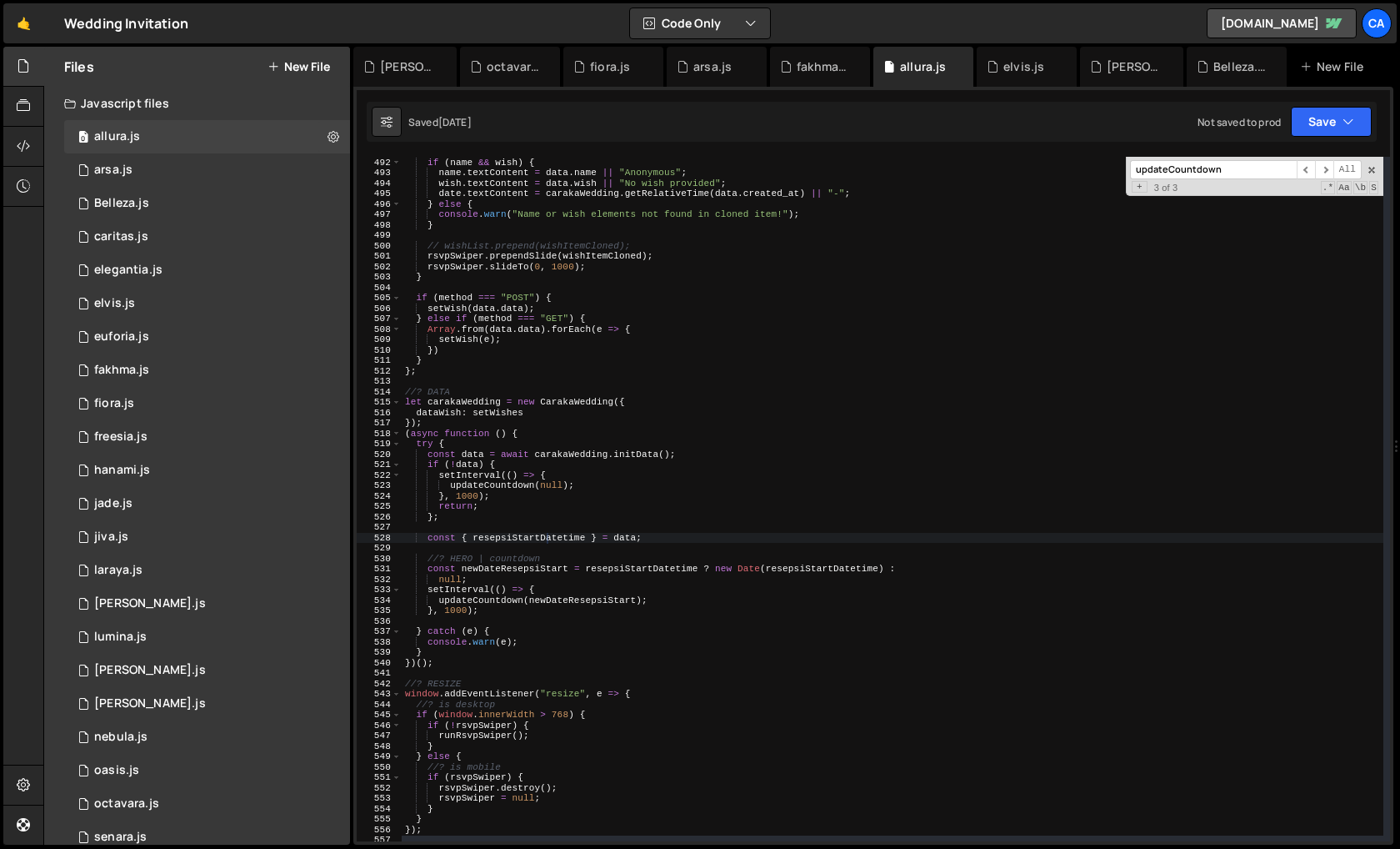
click at [658, 474] on div "if ( name && wish ) { name . textContent = data . name || "Anonymous" ; wish . …" at bounding box center [892, 490] width 981 height 689
type textarea "setInterval(() => {"
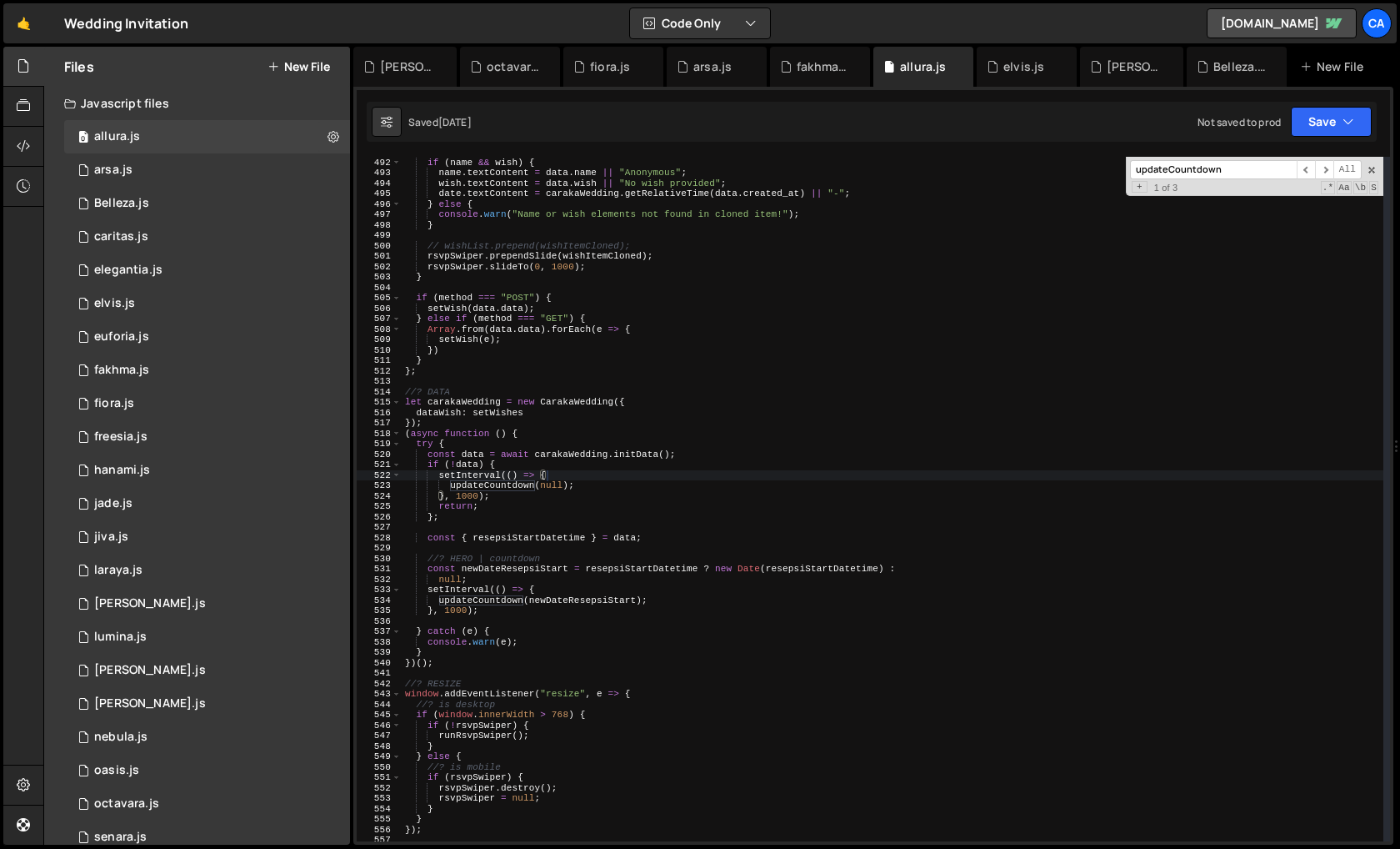
paste input "countdownInterval"
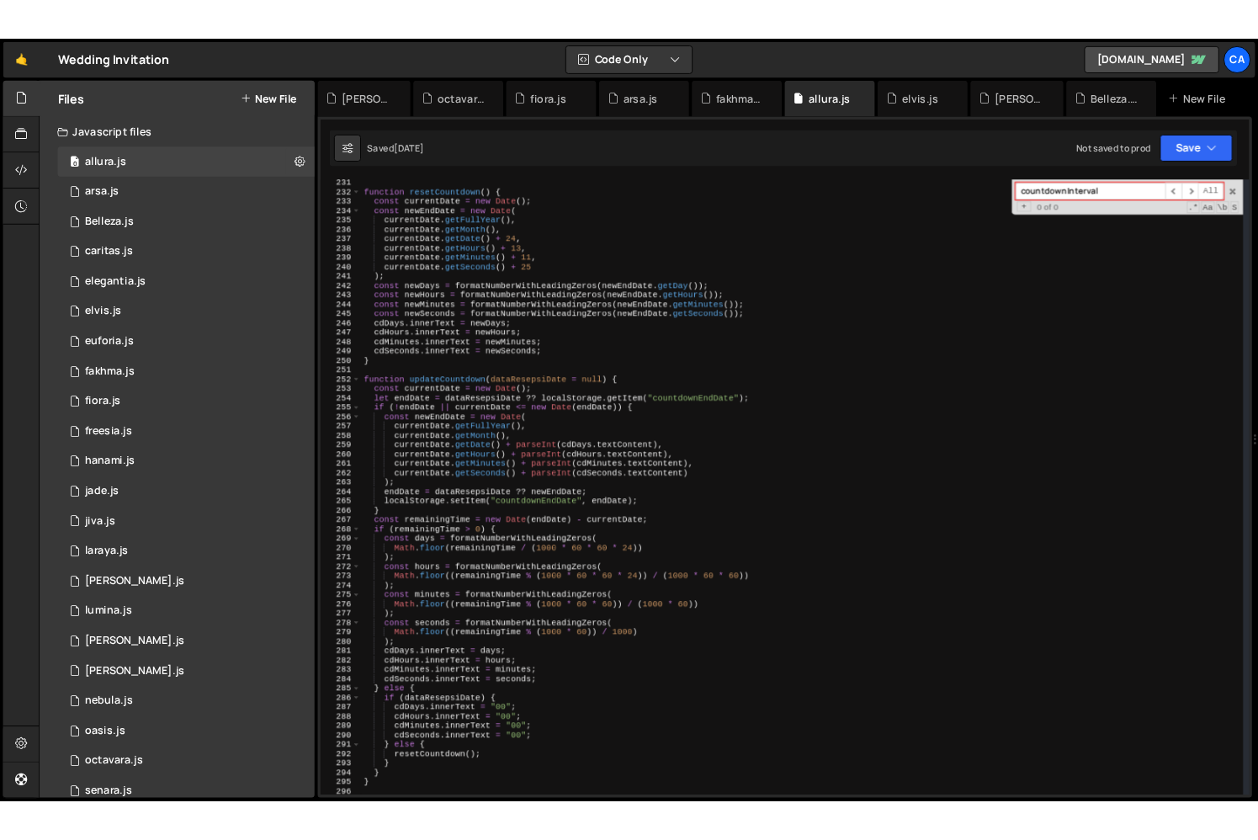
scroll to position [1788, 0]
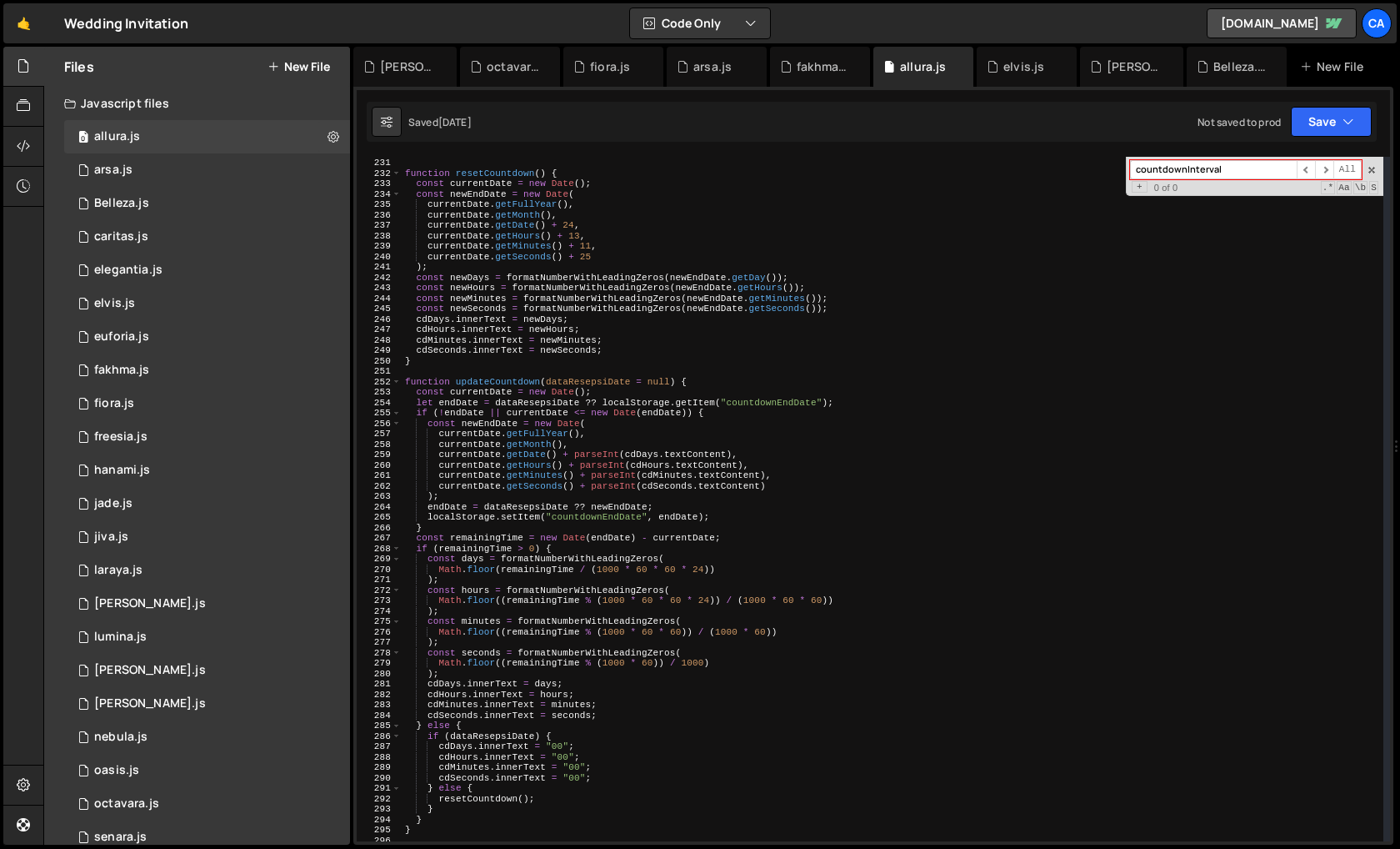
type input "countdownInterval"
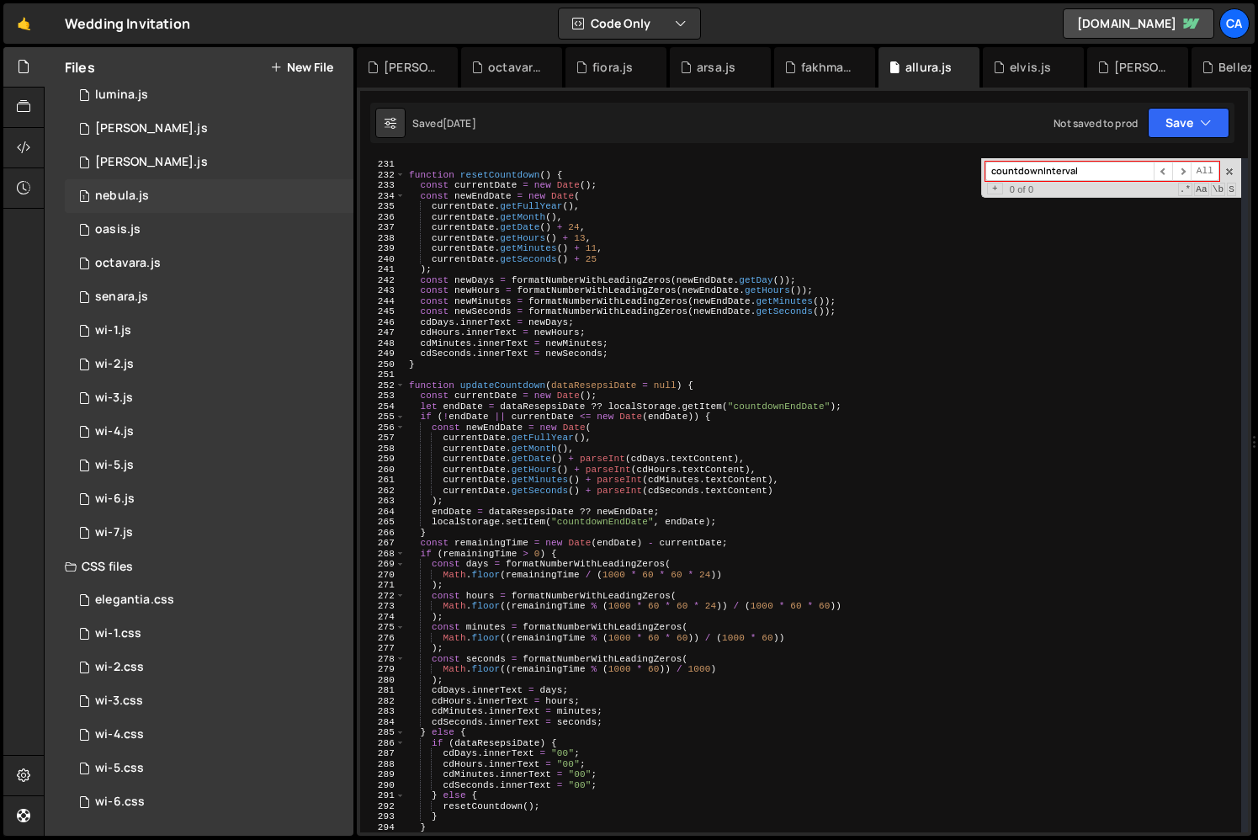
scroll to position [545, 0]
click at [192, 289] on div "0 senara.js 0" at bounding box center [209, 300] width 289 height 34
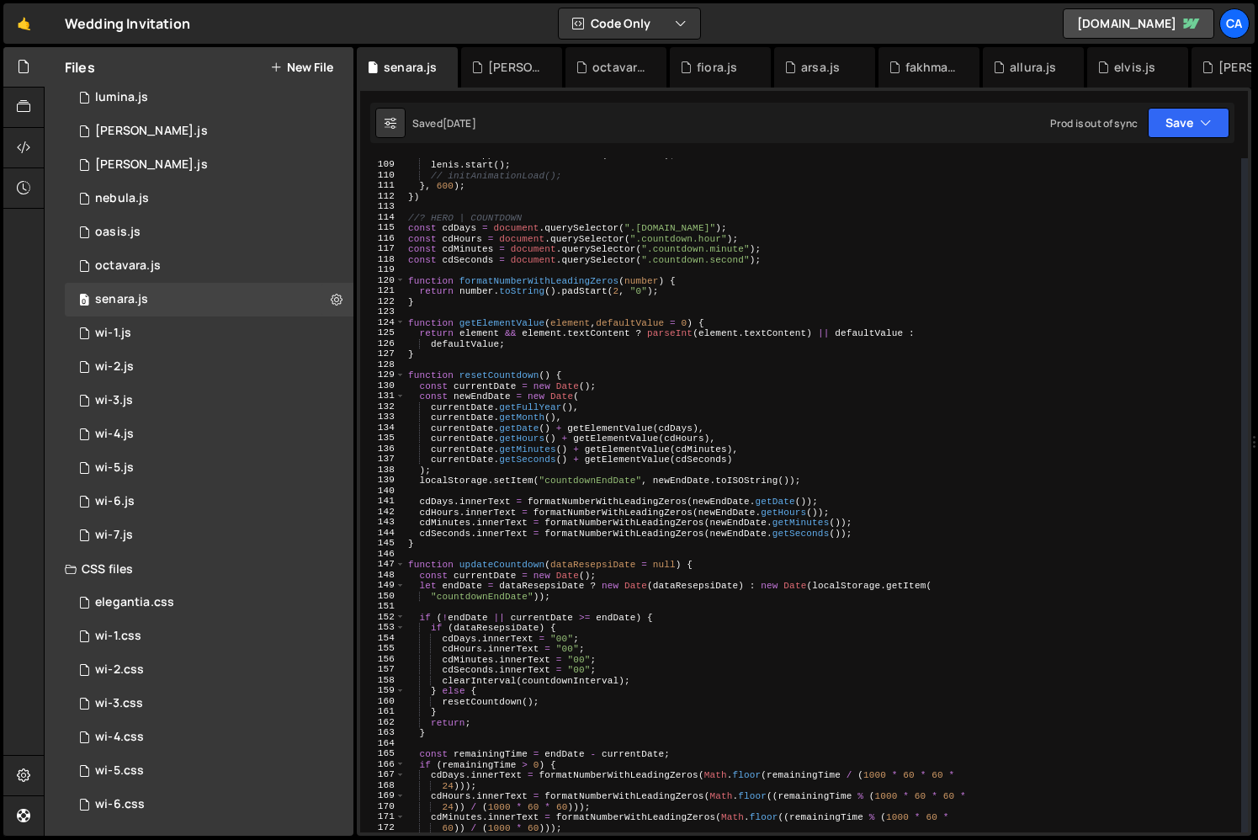
scroll to position [1143, 0]
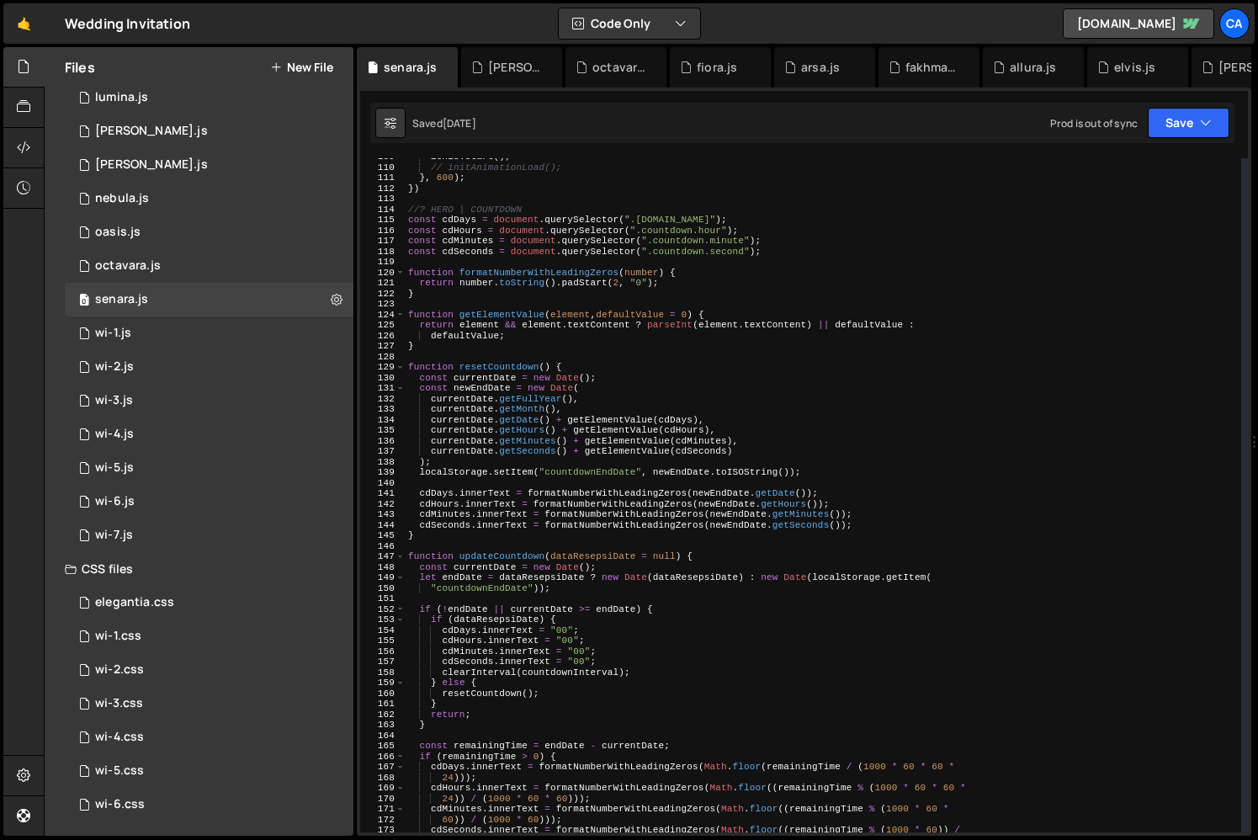
click at [574, 660] on div "lenis . start ( ) ; // initAnimationLoad(); } , 600 ) ; }) //? HERO | COUNTDOWN…" at bounding box center [823, 498] width 837 height 695
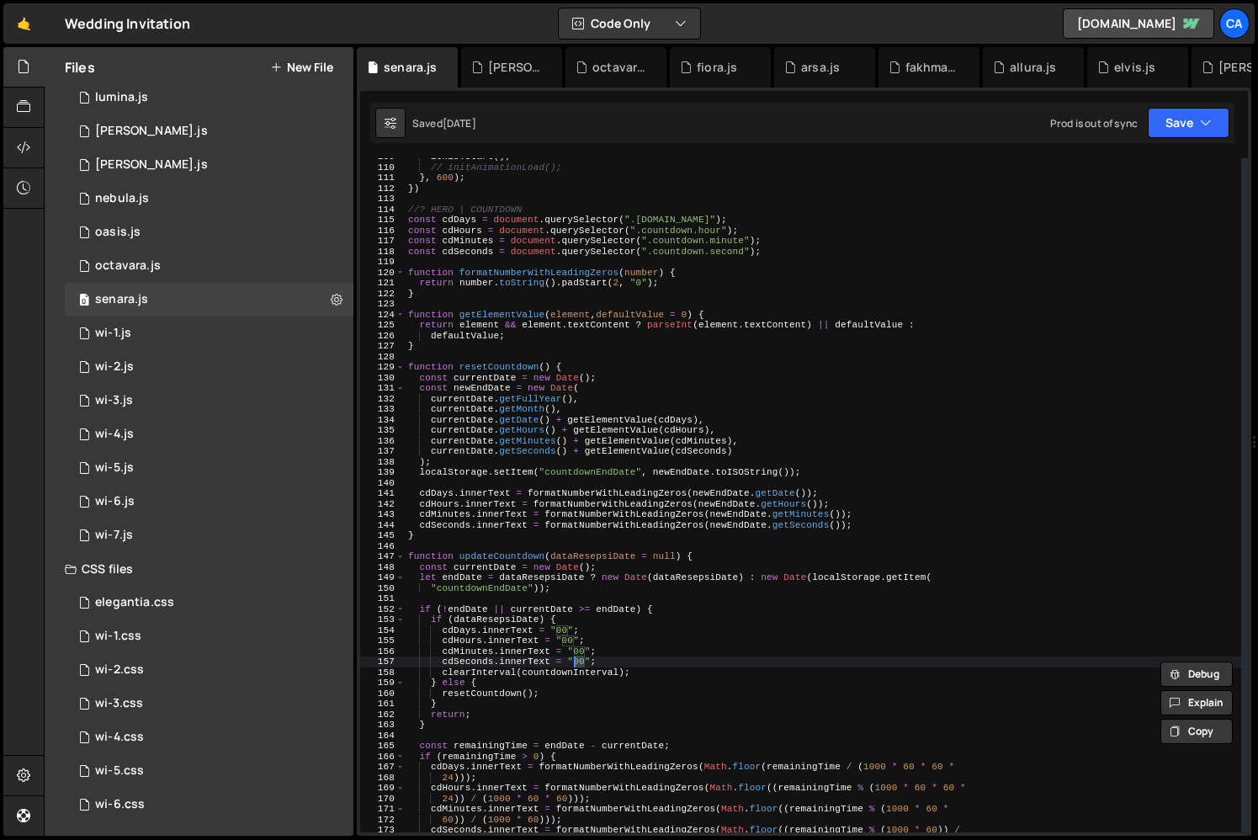
click at [565, 674] on div "lenis . start ( ) ; // initAnimationLoad(); } , 600 ) ; }) //? HERO | COUNTDOWN…" at bounding box center [823, 498] width 837 height 695
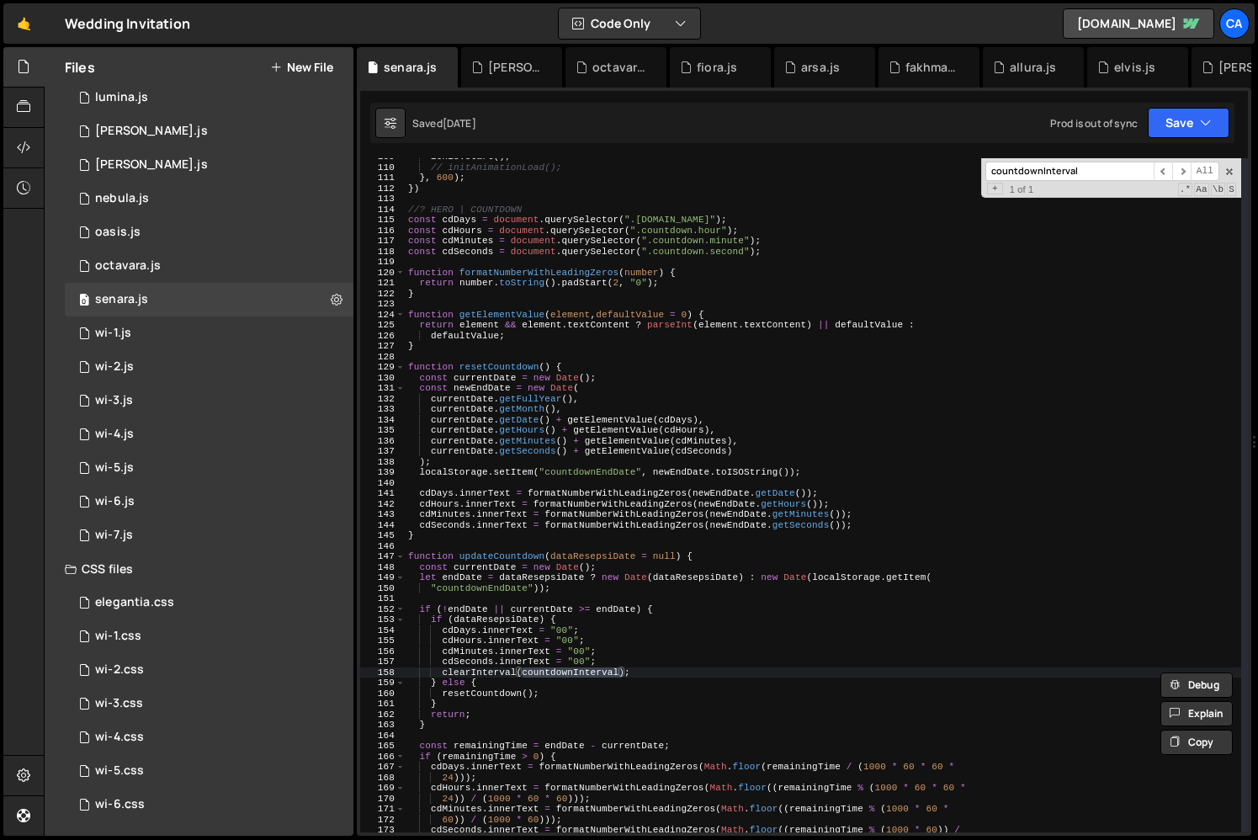
click at [492, 682] on div "lenis . start ( ) ; // initAnimationLoad(); } , 600 ) ; }) //? HERO | COUNTDOWN…" at bounding box center [823, 498] width 837 height 695
click at [491, 667] on div "lenis . start ( ) ; // initAnimationLoad(); } , 600 ) ; }) //? HERO | COUNTDOWN…" at bounding box center [823, 498] width 837 height 695
click at [560, 667] on div "lenis . start ( ) ; // initAnimationLoad(); } , 600 ) ; }) //? HERO | COUNTDOWN…" at bounding box center [823, 498] width 837 height 695
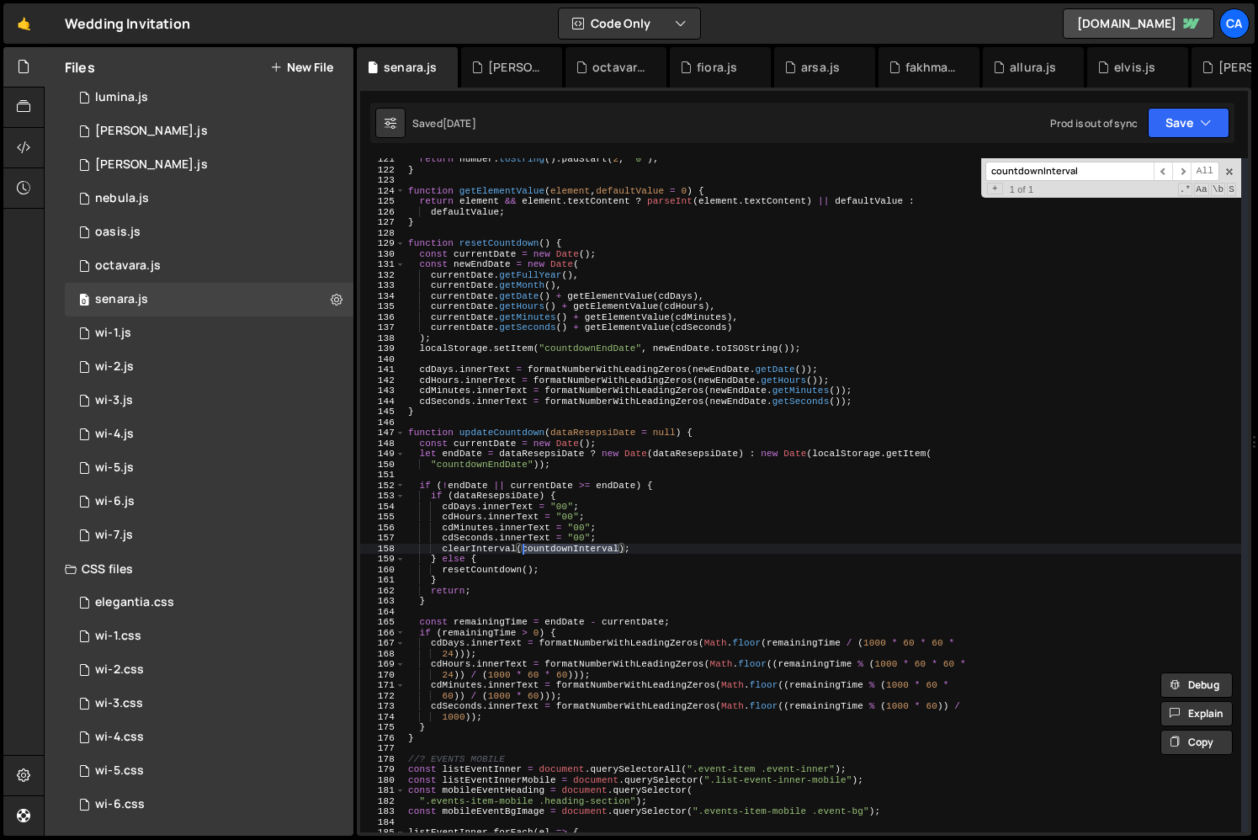
scroll to position [1268, 0]
click at [501, 486] on div "return number . toString ( ) . padStart ( 2 , "0" ) ; } function getElementValu…" at bounding box center [823, 499] width 837 height 695
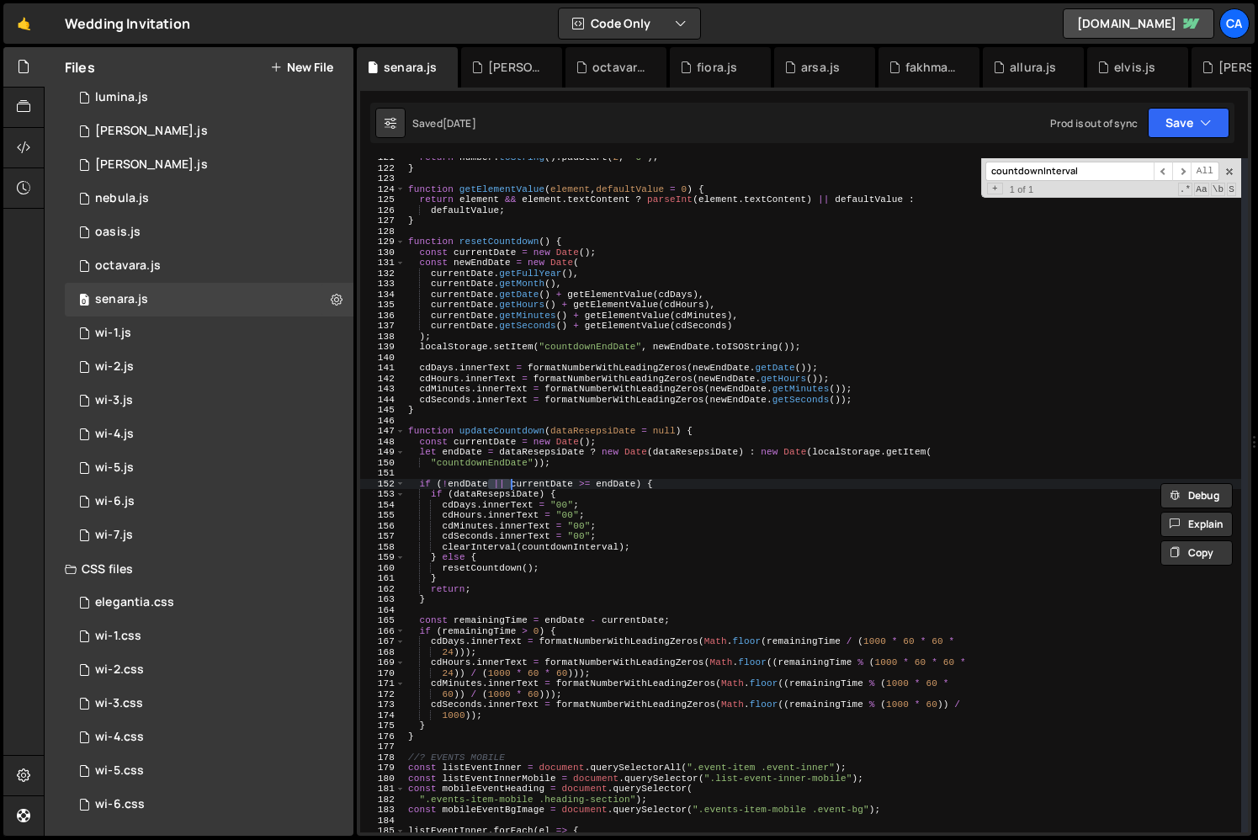
click at [503, 496] on div "return number . toString ( ) . padStart ( 2 , "0" ) ; } function getElementValu…" at bounding box center [823, 499] width 837 height 695
click at [517, 447] on div "return number . toString ( ) . padStart ( 2 , "0" ) ; } function getElementValu…" at bounding box center [823, 499] width 837 height 695
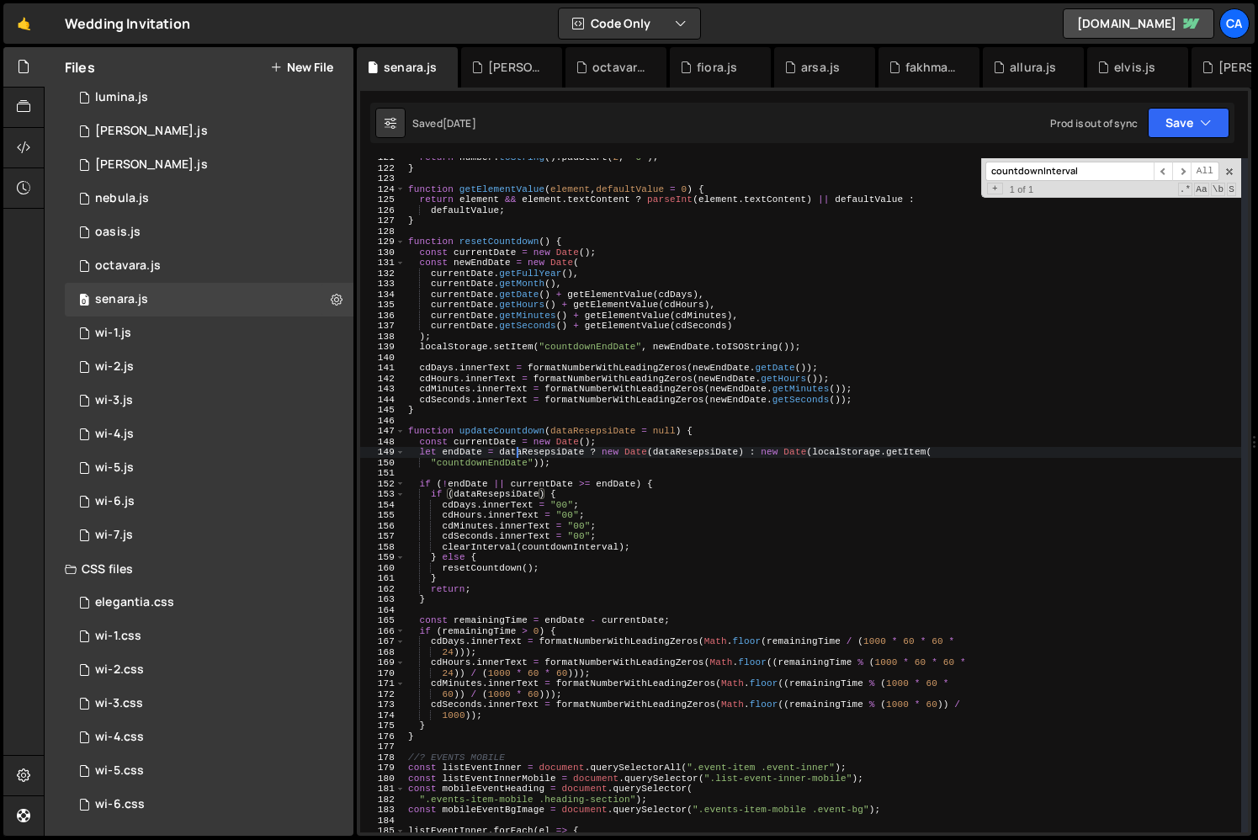
click at [517, 447] on div "return number . toString ( ) . padStart ( 2 , "0" ) ; } function getElementValu…" at bounding box center [823, 499] width 837 height 695
click at [512, 550] on div "return number . toString ( ) . padStart ( 2 , "0" ) ; } function getElementValu…" at bounding box center [823, 499] width 837 height 695
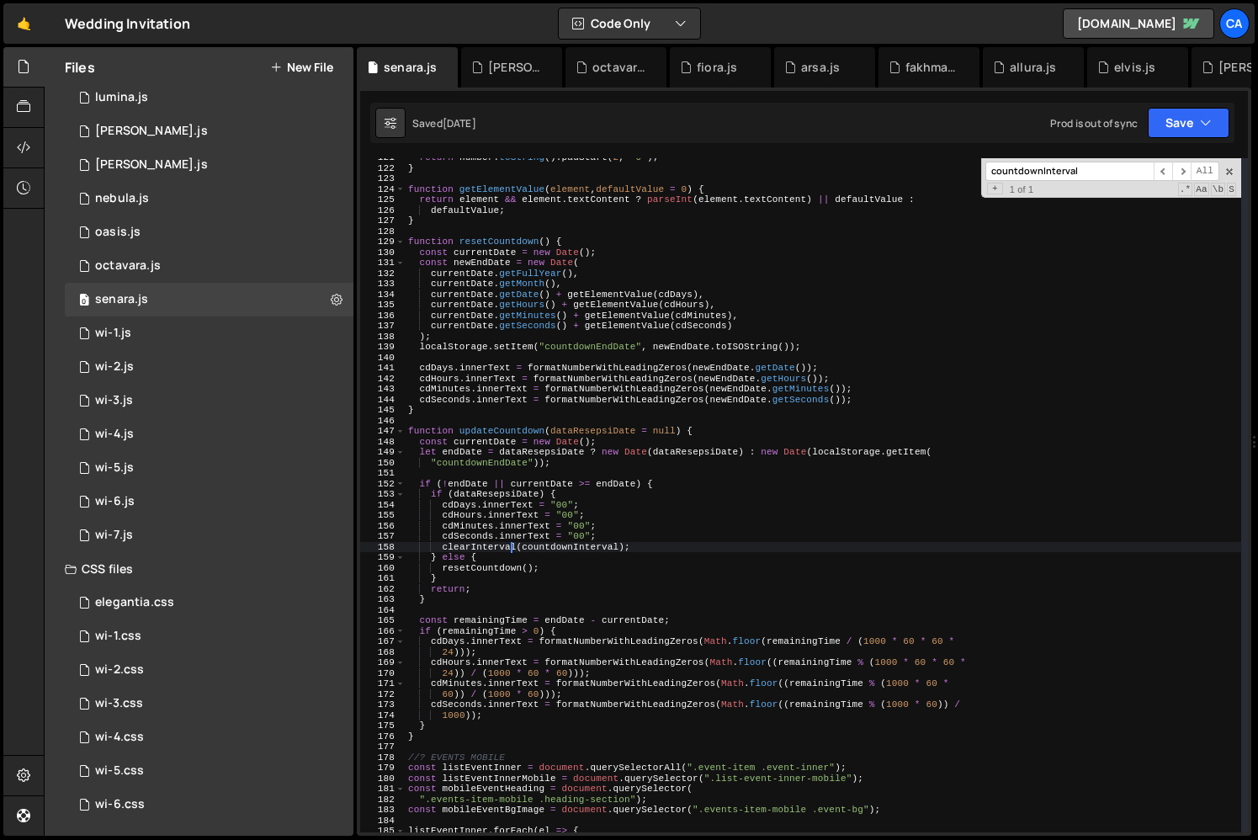
click at [515, 573] on div "return number . toString ( ) . padStart ( 2 , "0" ) ; } function getElementValu…" at bounding box center [823, 499] width 837 height 695
click at [516, 594] on div "return number . toString ( ) . padStart ( 2 , "0" ) ; } function getElementValu…" at bounding box center [823, 499] width 837 height 695
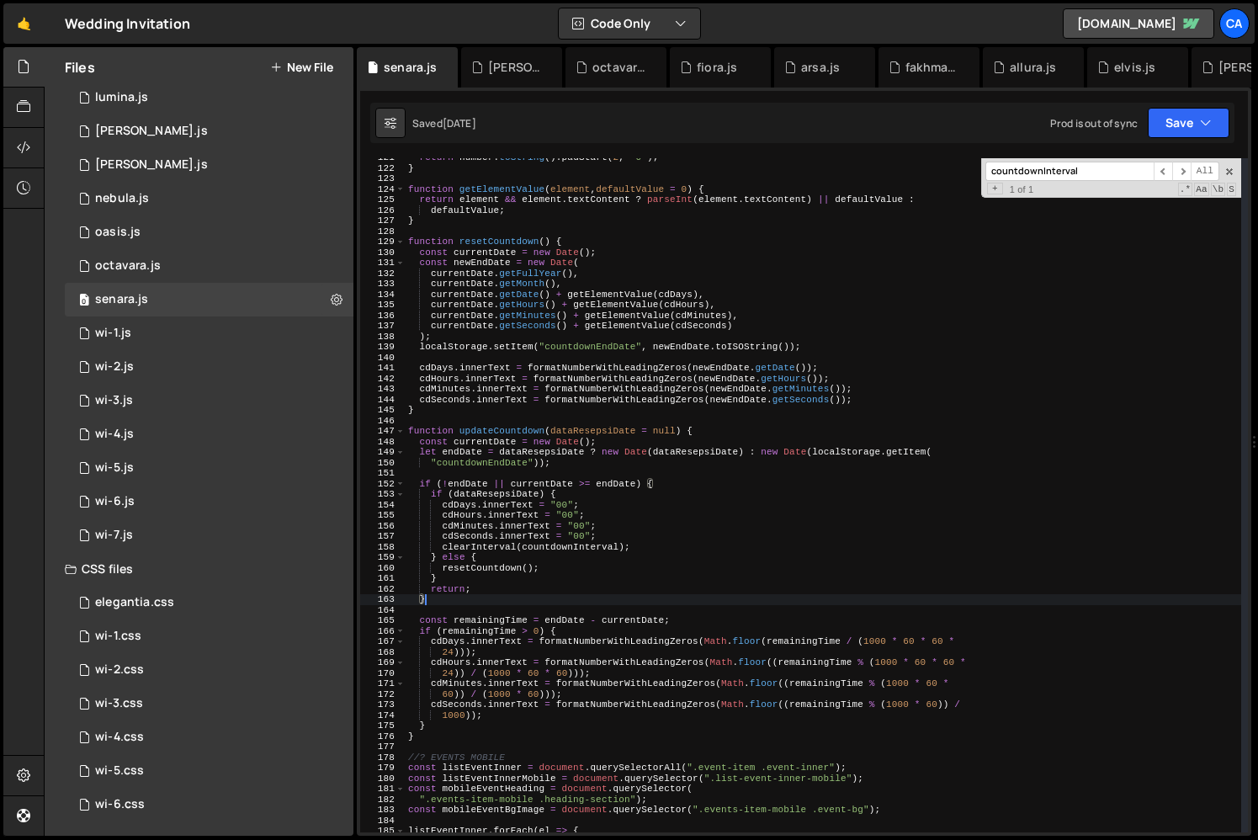
click at [490, 545] on div "return number . toString ( ) . padStart ( 2 , "0" ) ; } function getElementValu…" at bounding box center [823, 499] width 837 height 695
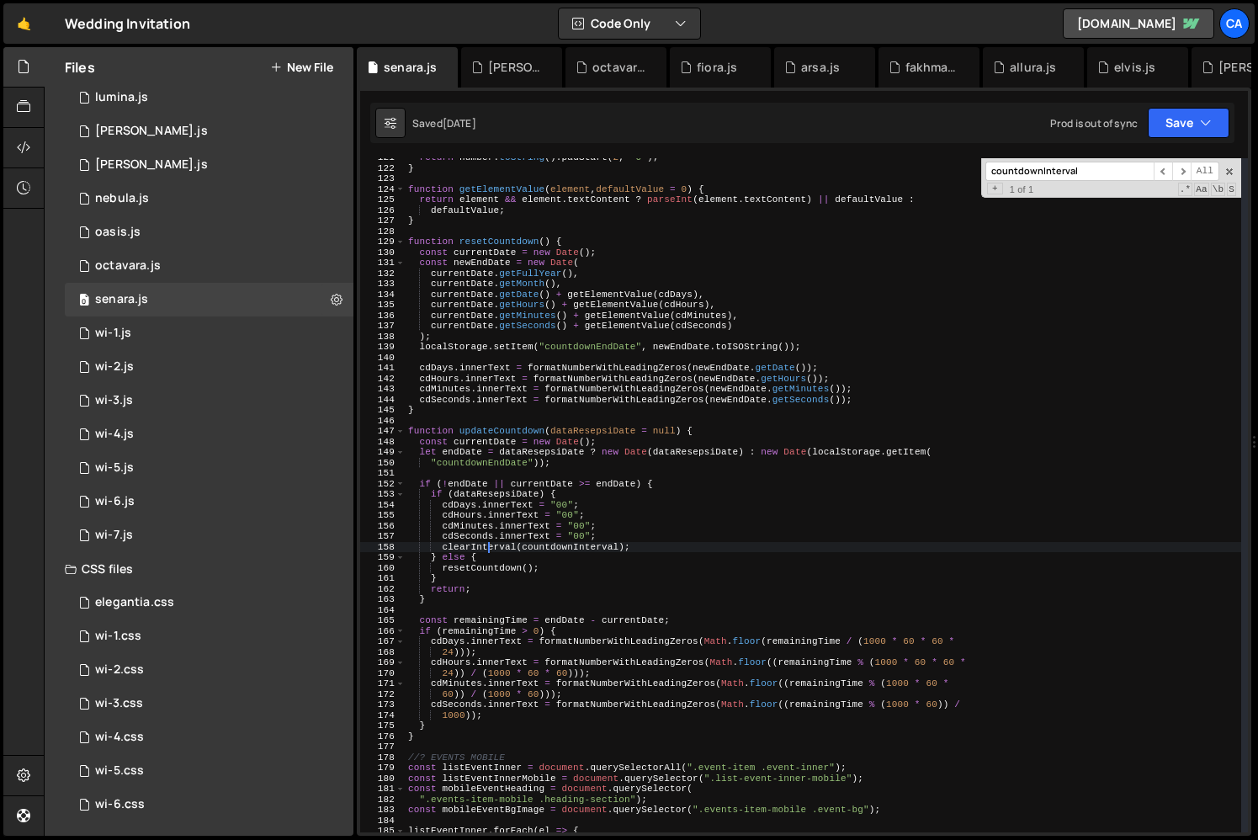
click at [490, 545] on div "return number . toString ( ) . padStart ( 2 , "0" ) ; } function getElementValu…" at bounding box center [823, 499] width 837 height 695
click at [566, 545] on div "return number . toString ( ) . padStart ( 2 , "0" ) ; } function getElementValu…" at bounding box center [823, 499] width 837 height 695
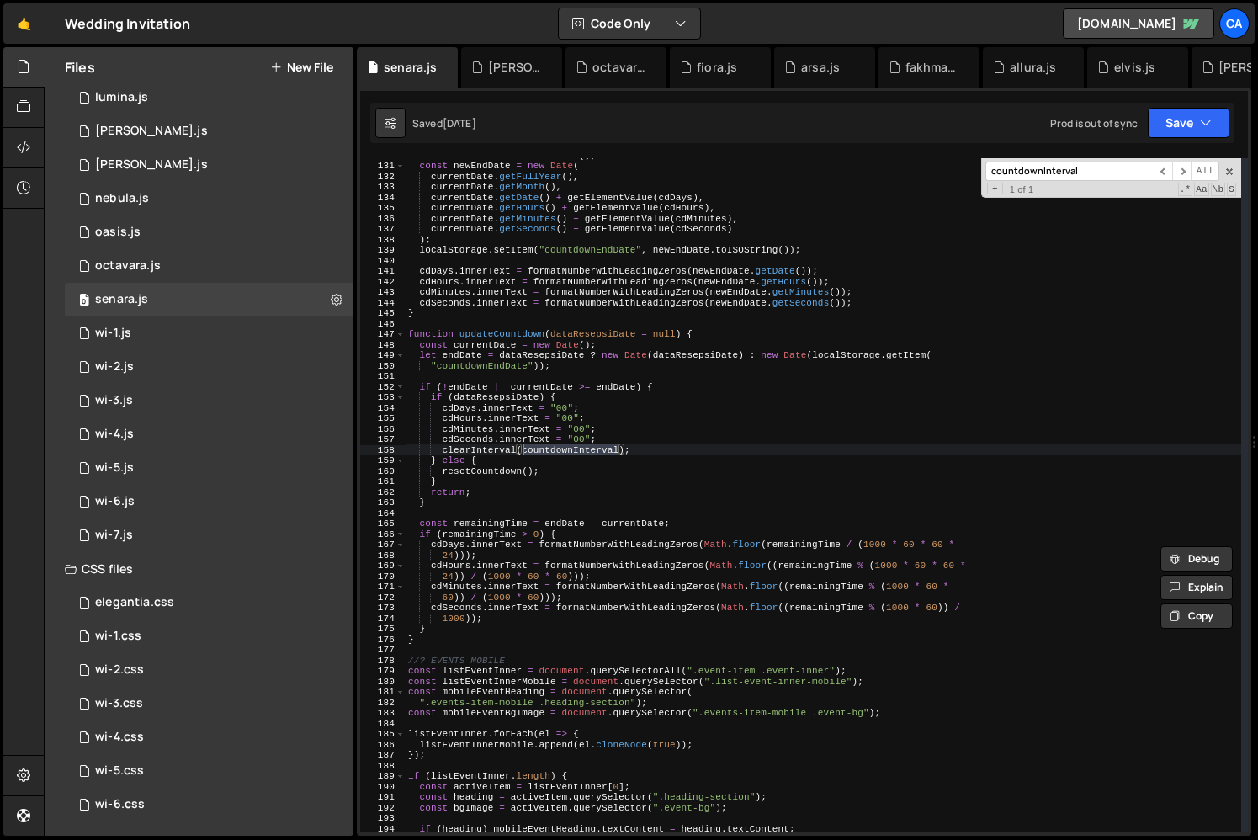
scroll to position [1365, 0]
click at [614, 594] on div "const currentDate = new Date ( ) ; const newEndDate = new Date ( currentDate . …" at bounding box center [823, 497] width 837 height 695
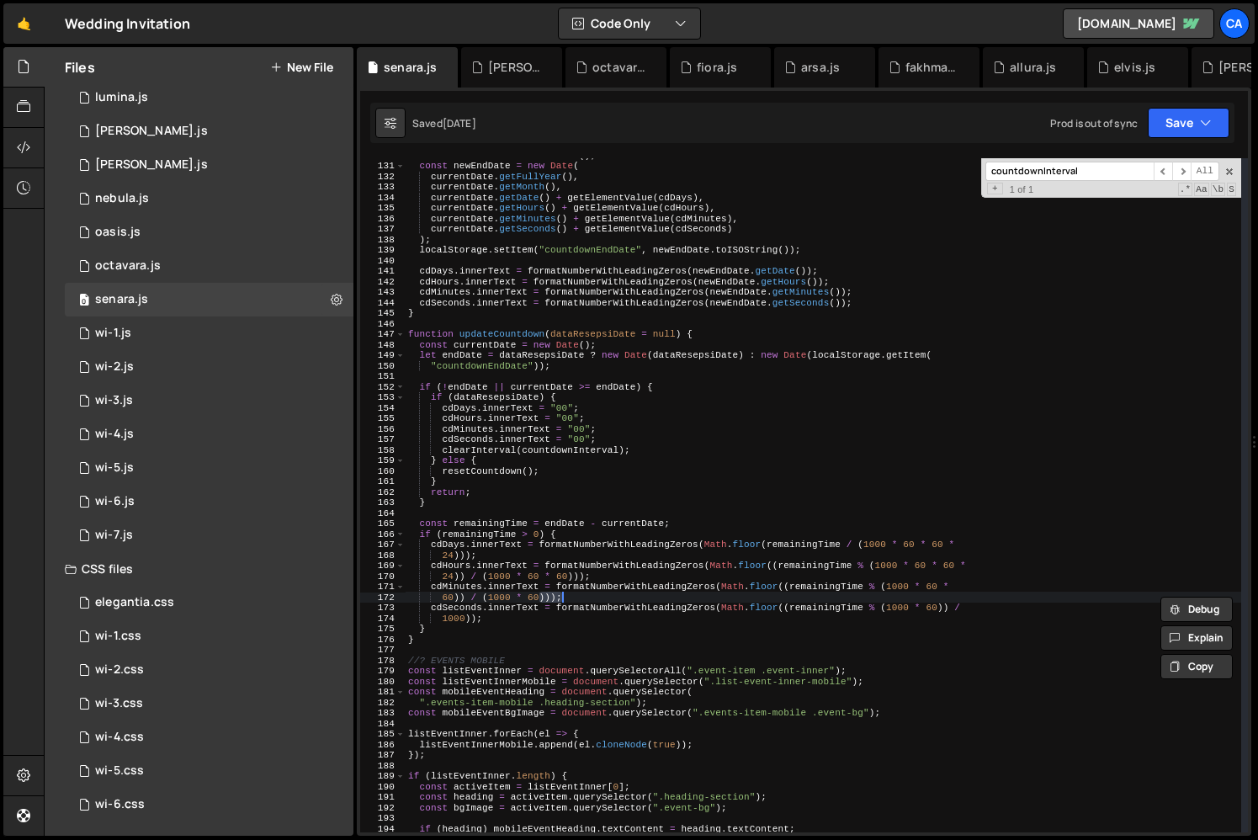
click at [605, 614] on div "const currentDate = new Date ( ) ; const newEndDate = new Date ( currentDate . …" at bounding box center [823, 497] width 837 height 695
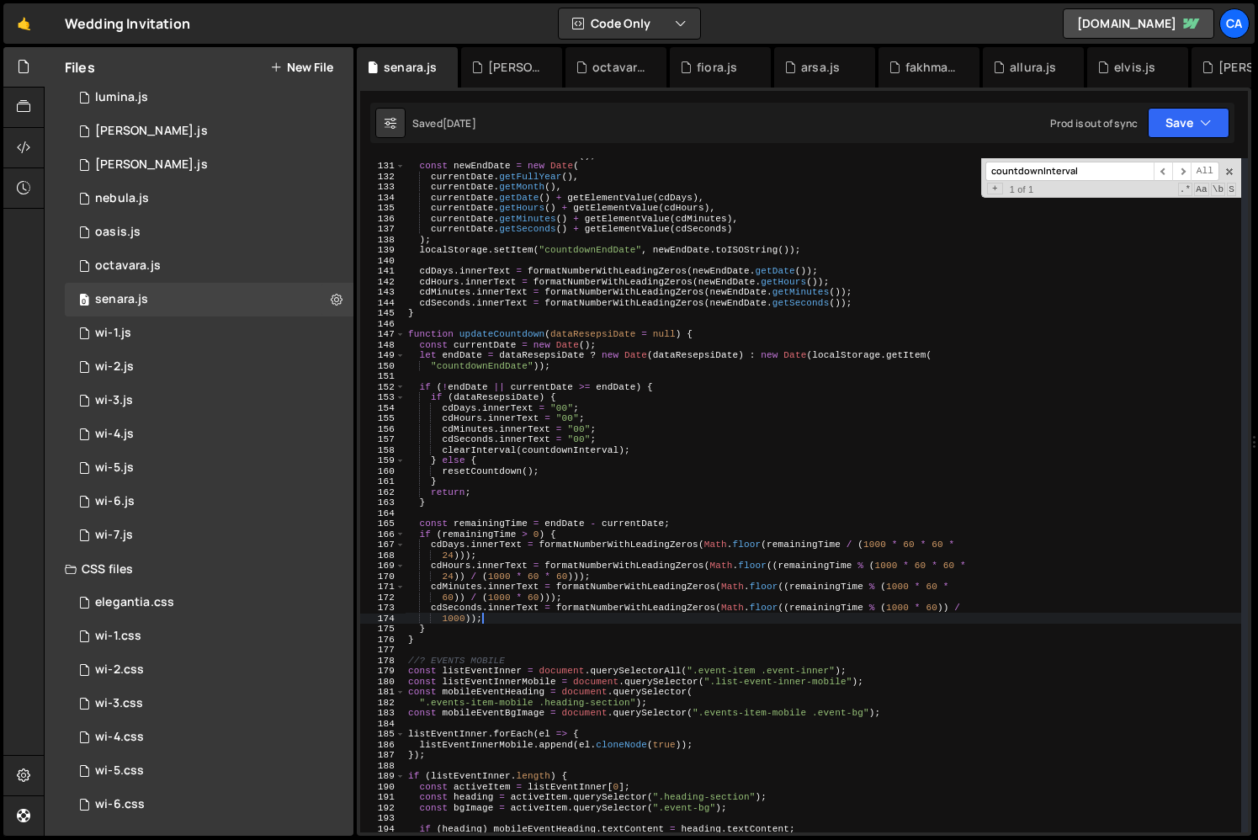
click at [605, 614] on div "const currentDate = new Date ( ) ; const newEndDate = new Date ( currentDate . …" at bounding box center [823, 497] width 837 height 695
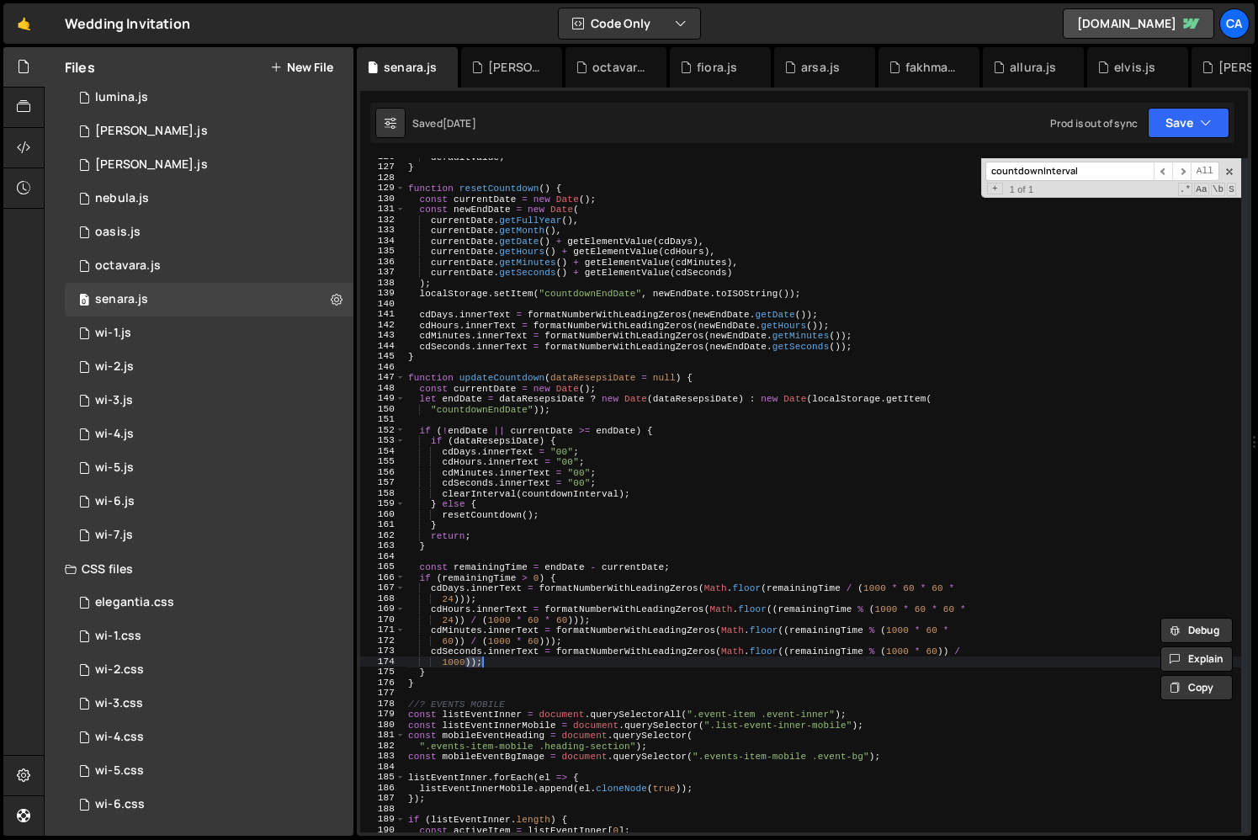
scroll to position [1321, 0]
click at [441, 681] on div "defaultValue ; } function resetCountdown ( ) { const currentDate = new Date ( )…" at bounding box center [823, 498] width 837 height 695
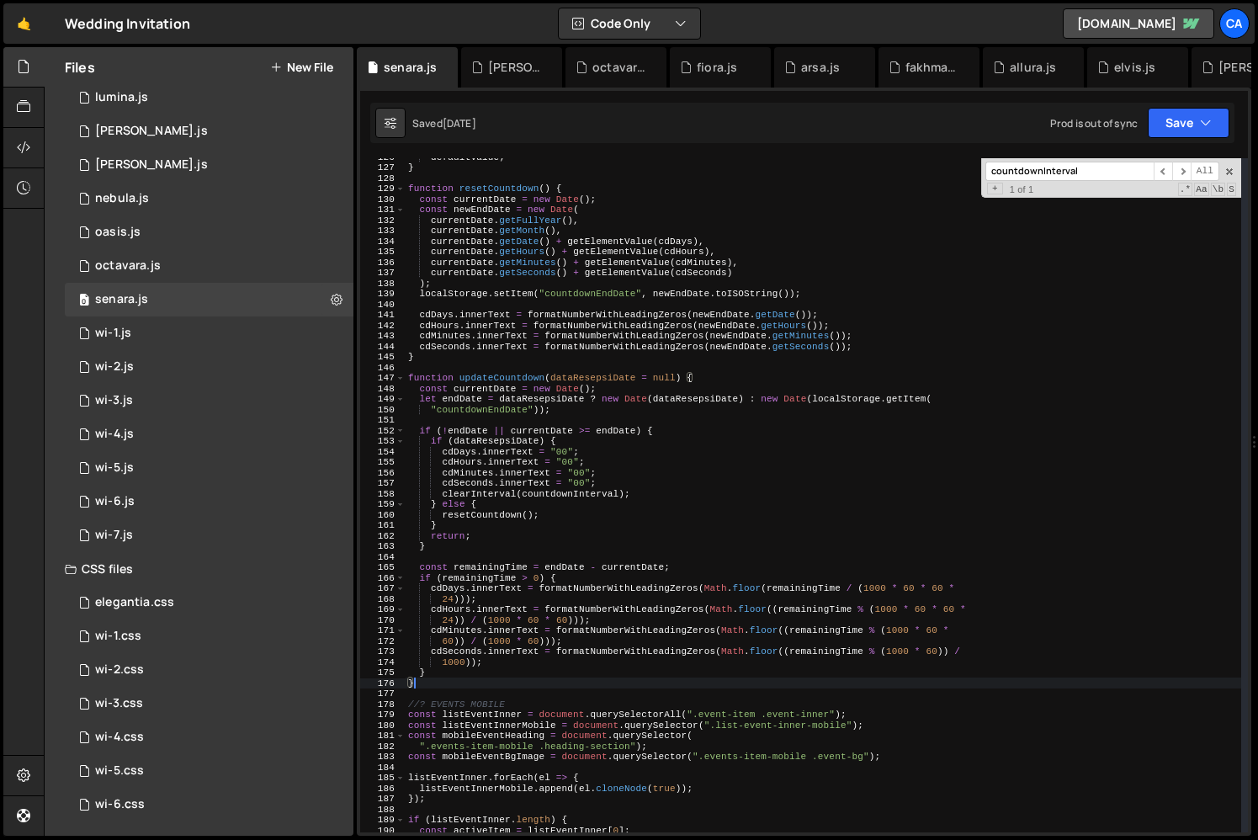
click at [485, 507] on div "defaultValue ; } function resetCountdown ( ) { const currentDate = new Date ( )…" at bounding box center [823, 498] width 837 height 695
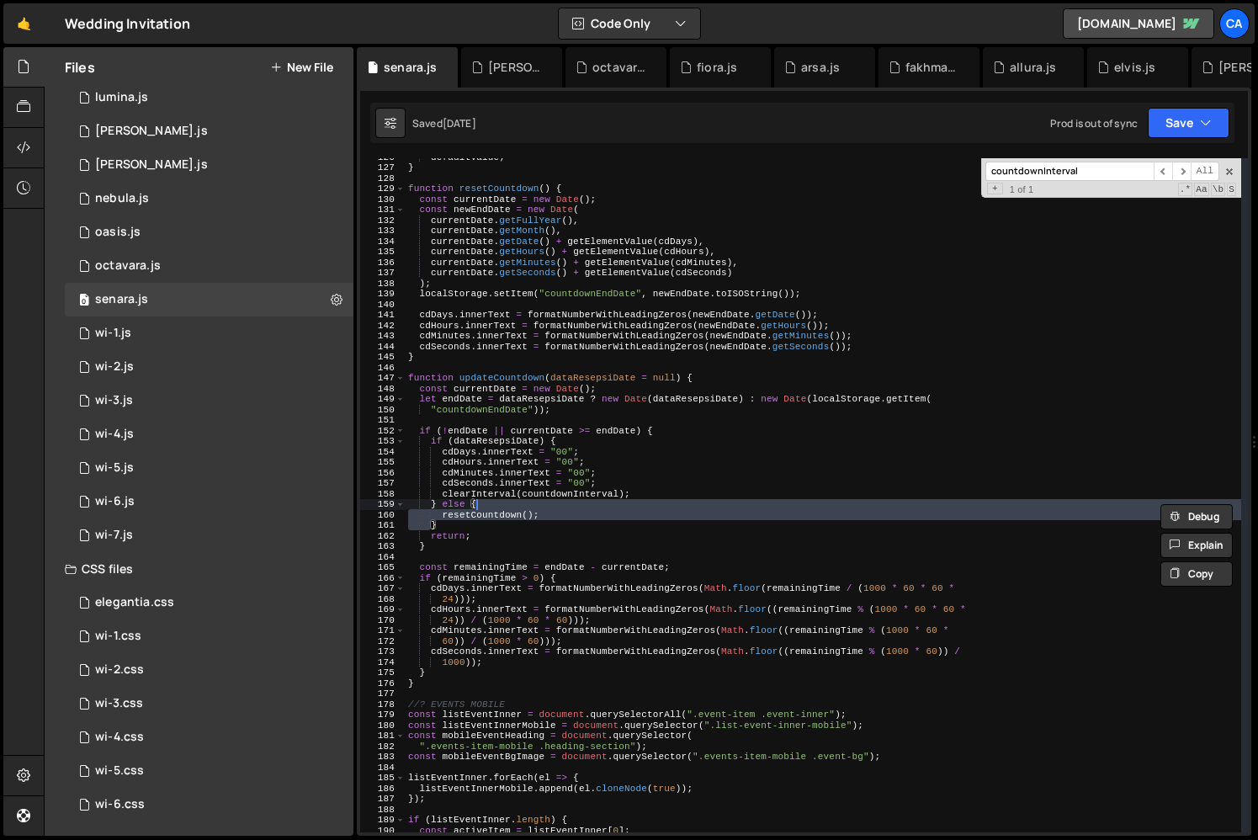
click at [486, 513] on div "defaultValue ; } function resetCountdown ( ) { const currentDate = new Date ( )…" at bounding box center [823, 498] width 837 height 695
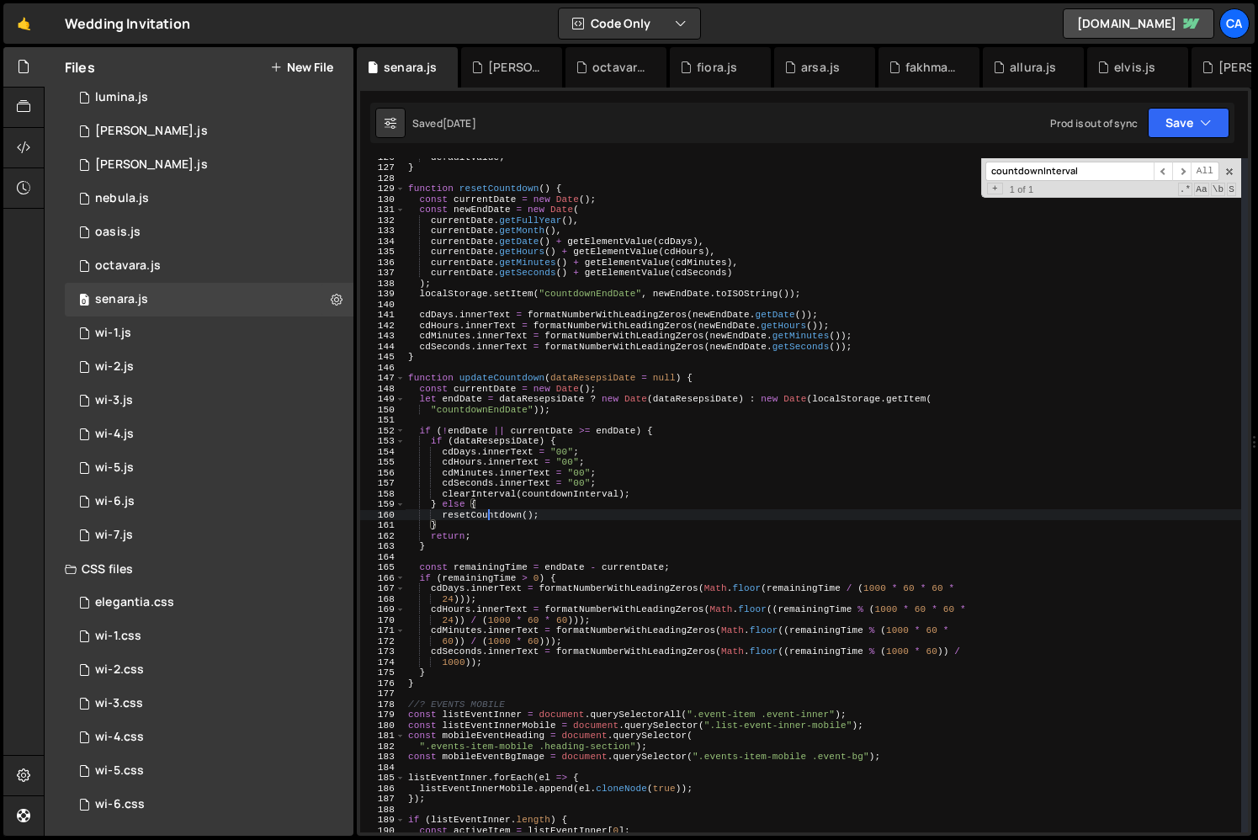
click at [486, 513] on div "defaultValue ; } function resetCountdown ( ) { const currentDate = new Date ( )…" at bounding box center [823, 498] width 837 height 695
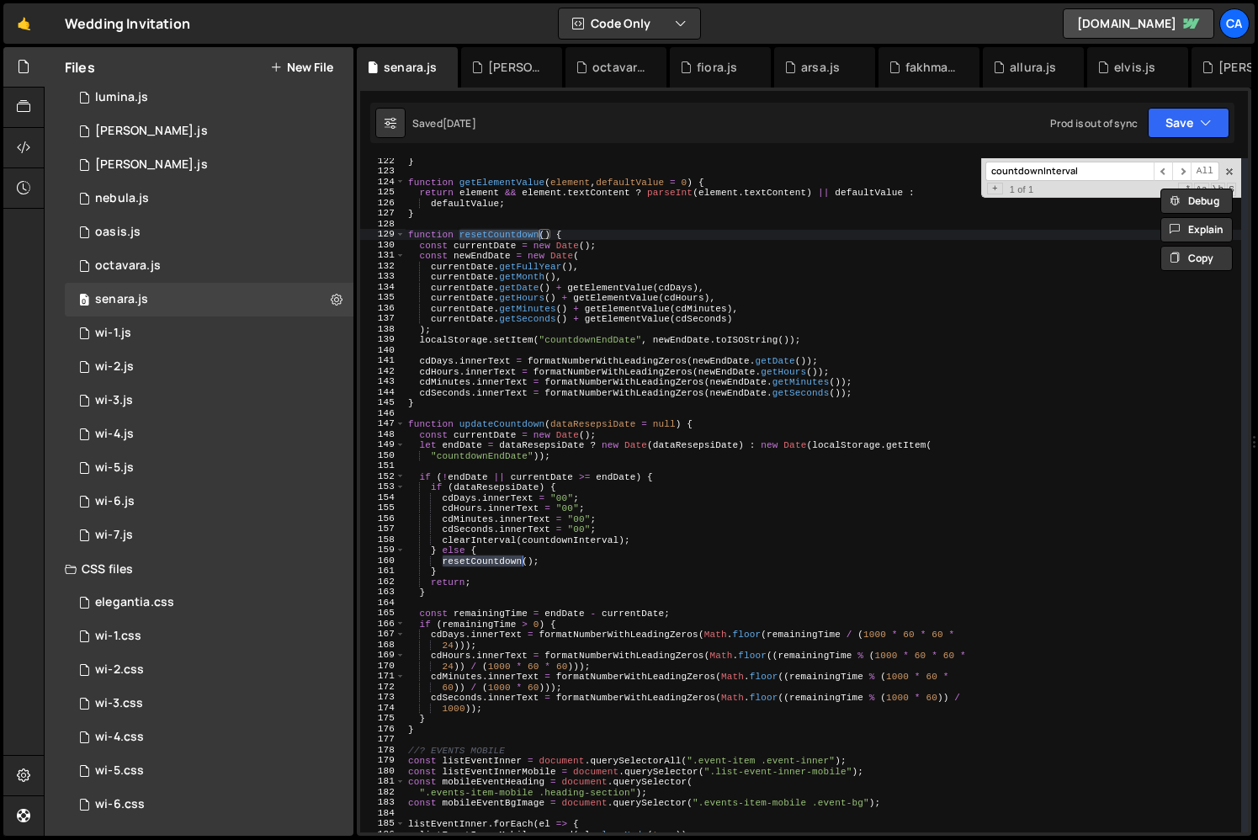
scroll to position [1274, 0]
click at [575, 537] on div "} function getElementValue ( element , defaultValue = 0 ) { return element && e…" at bounding box center [823, 504] width 837 height 695
type textarea "clearInterval(countdownInterval);"
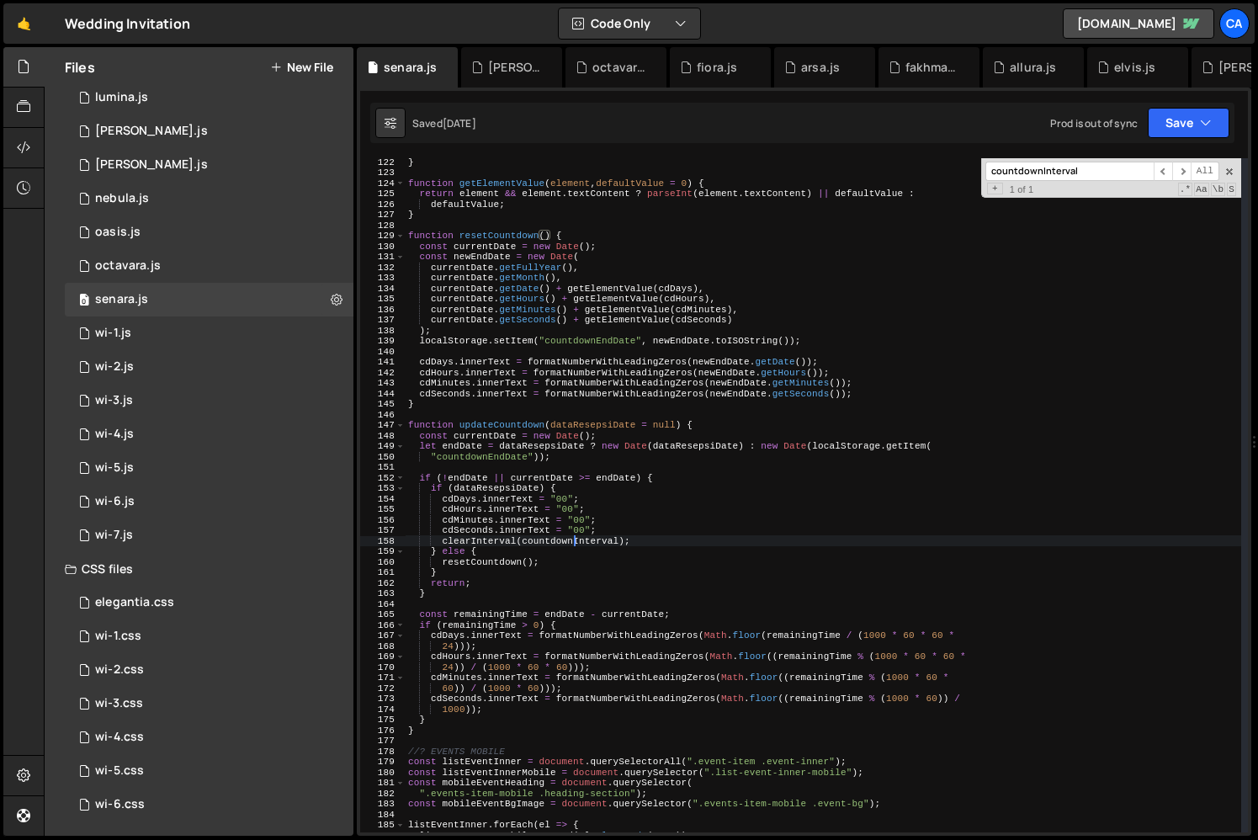
click at [575, 537] on div "} function getElementValue ( element , defaultValue = 0 ) { return element && e…" at bounding box center [823, 504] width 837 height 695
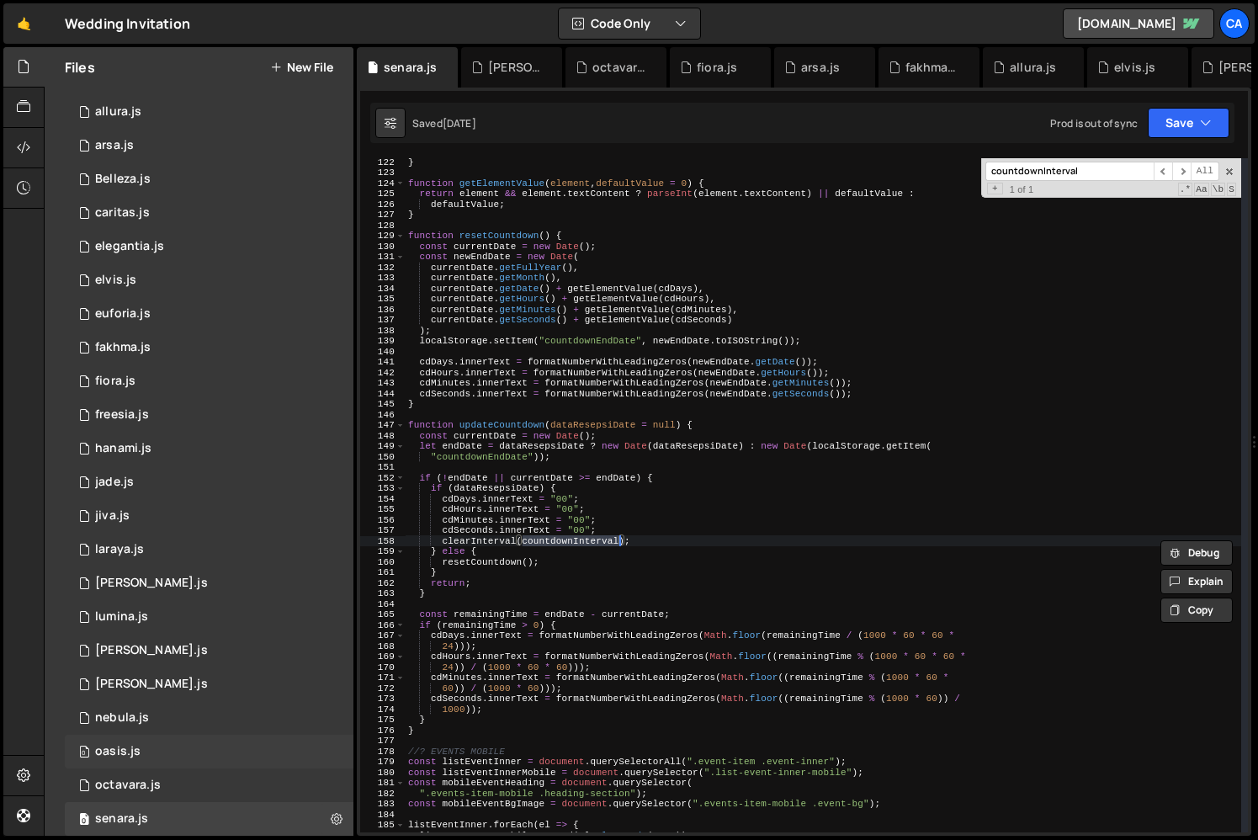
scroll to position [0, 0]
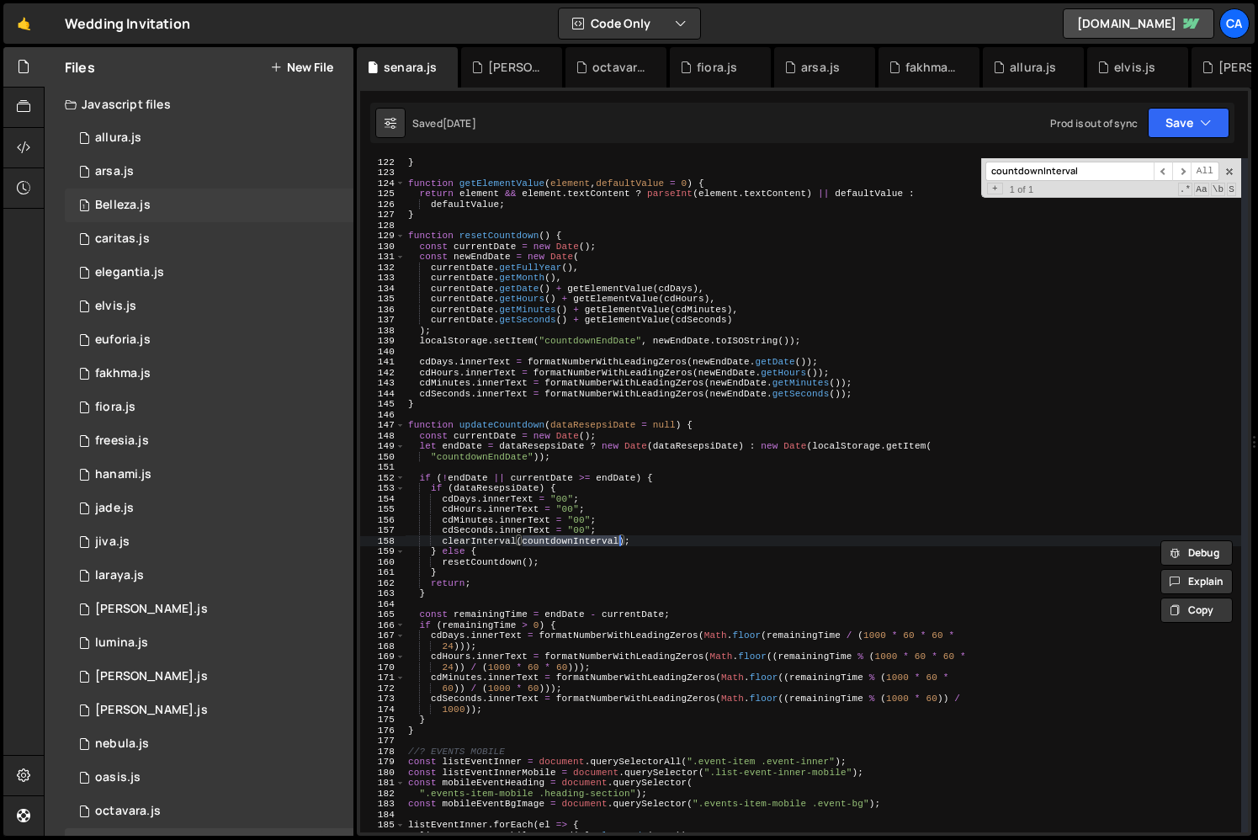
click at [170, 205] on div "1 Belleza.js 0" at bounding box center [209, 206] width 289 height 34
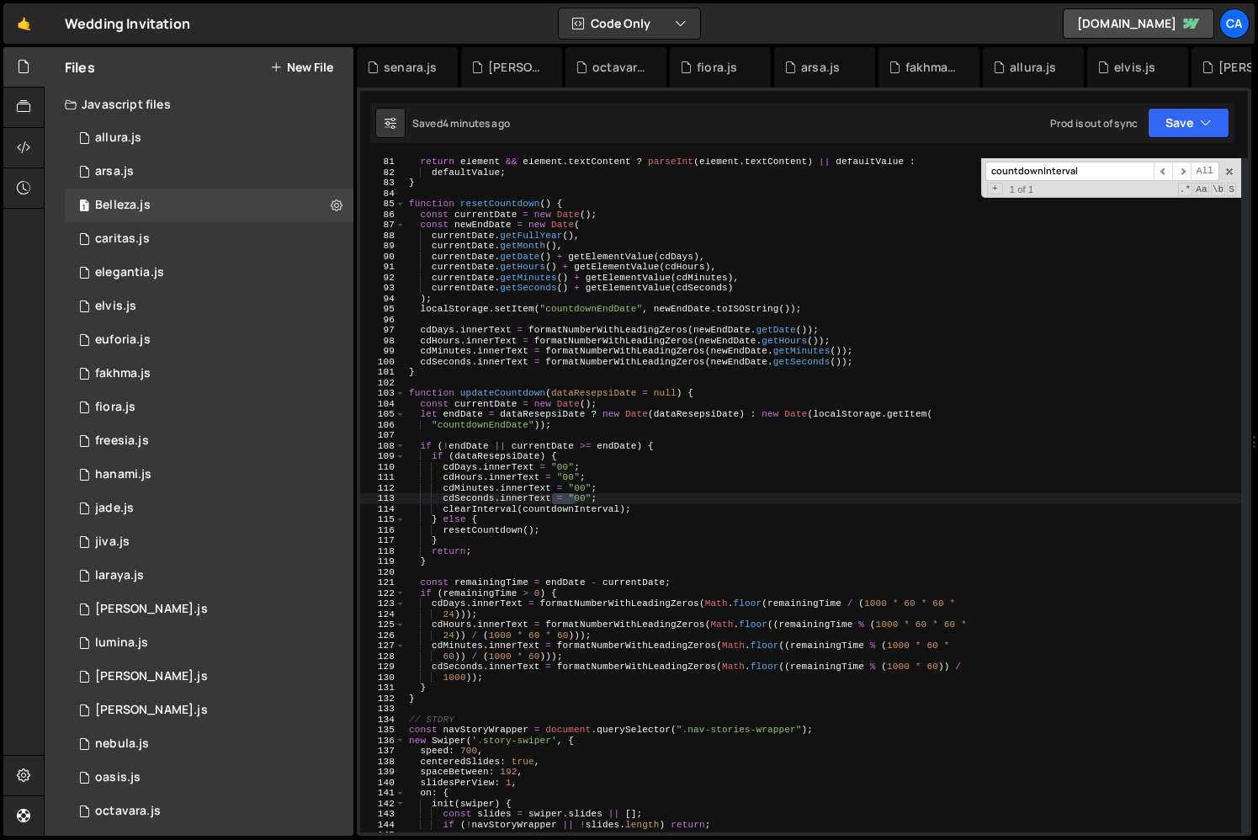
click at [507, 392] on div "return element && element . textContent ? parseInt ( element . textContent ) ||…" at bounding box center [901, 513] width 991 height 712
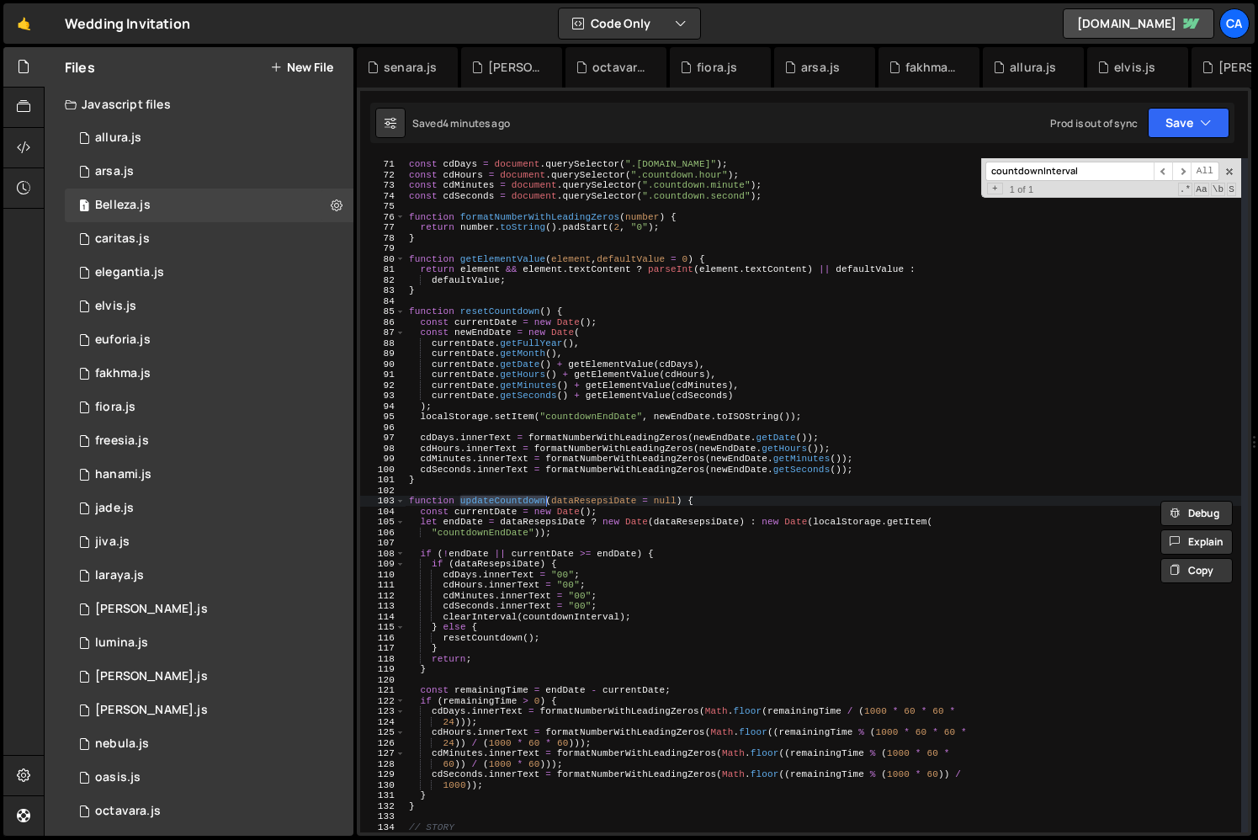
scroll to position [736, 0]
click at [576, 614] on div "//? HERO | COUNTDOWN const cdDays = document . querySelector ( ".countdown.day"…" at bounding box center [824, 495] width 836 height 695
type textarea "clearInterval(countdownInterval);"
click at [576, 614] on div "//? HERO | COUNTDOWN const cdDays = document . querySelector ( ".countdown.day"…" at bounding box center [824, 495] width 836 height 695
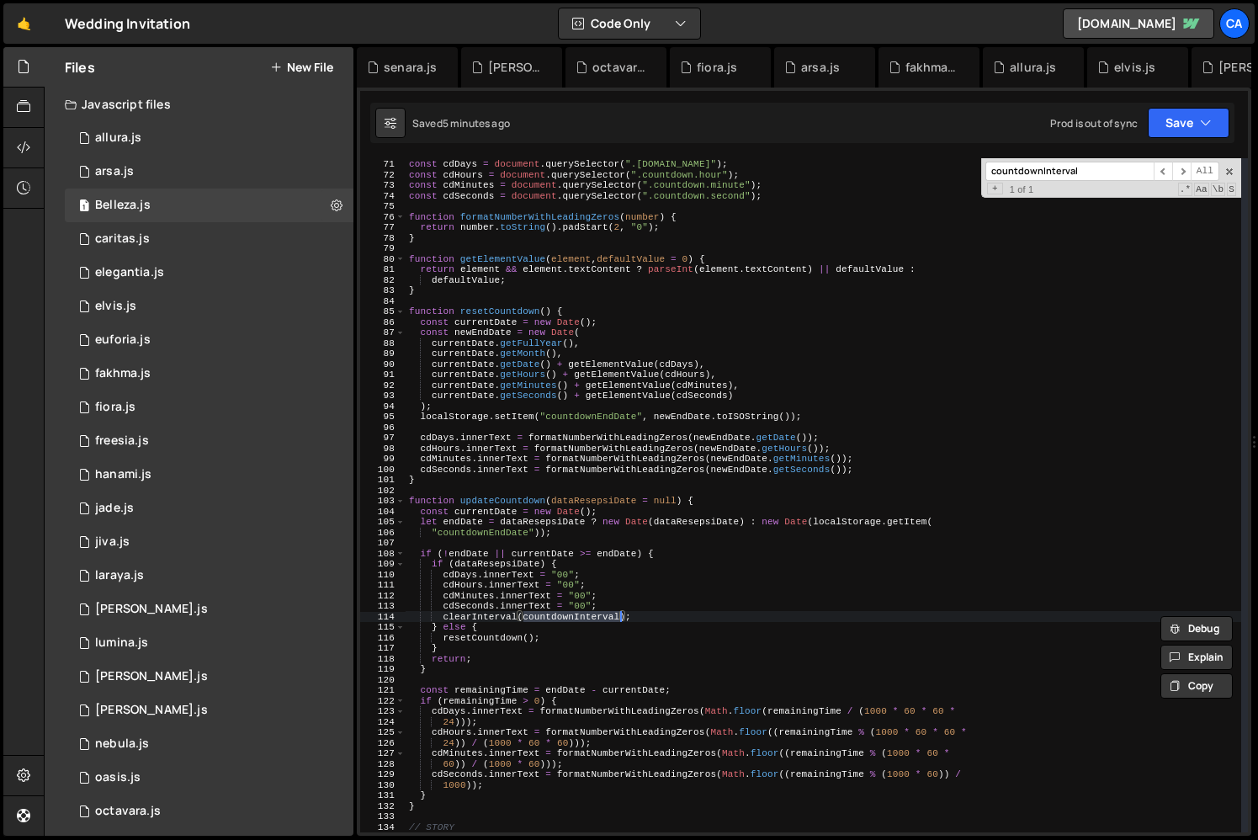
click at [501, 491] on div "//? HERO | COUNTDOWN const cdDays = document . querySelector ( ".countdown.day"…" at bounding box center [824, 495] width 836 height 695
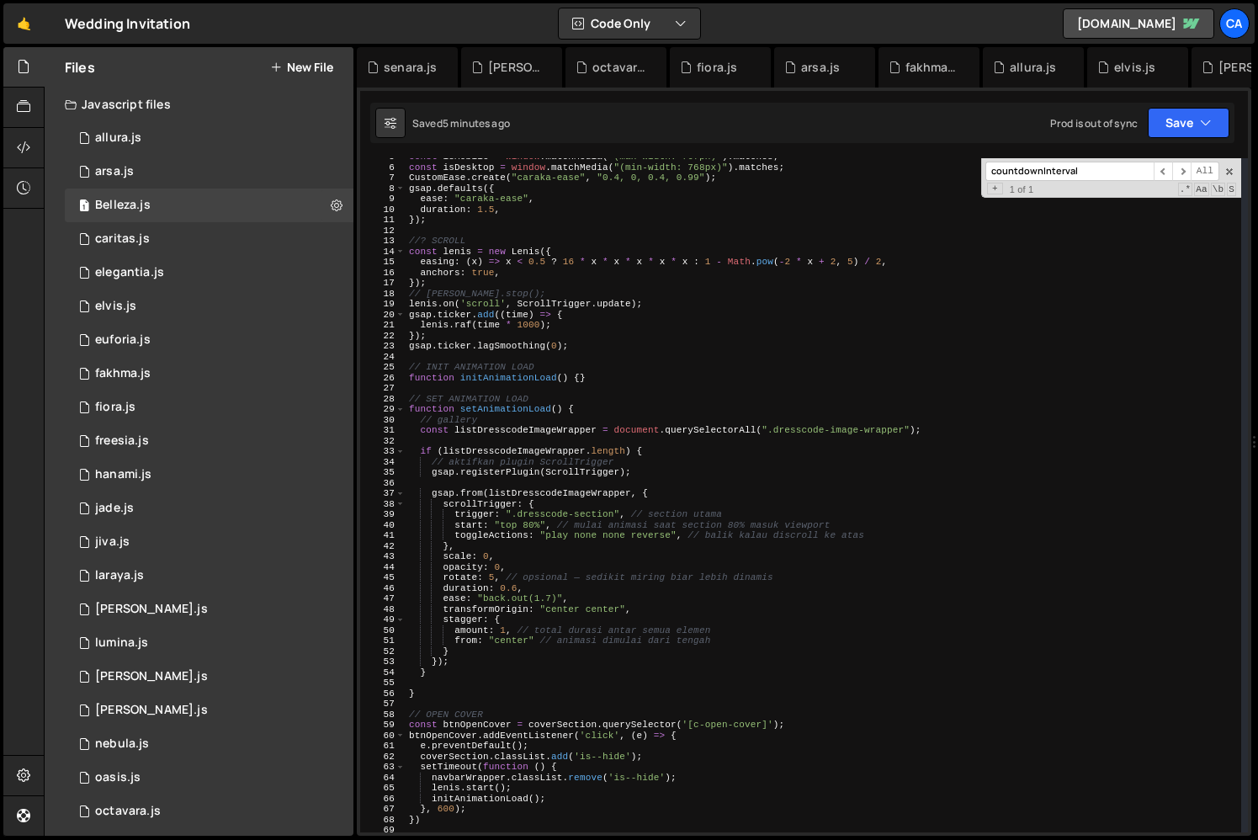
scroll to position [0, 0]
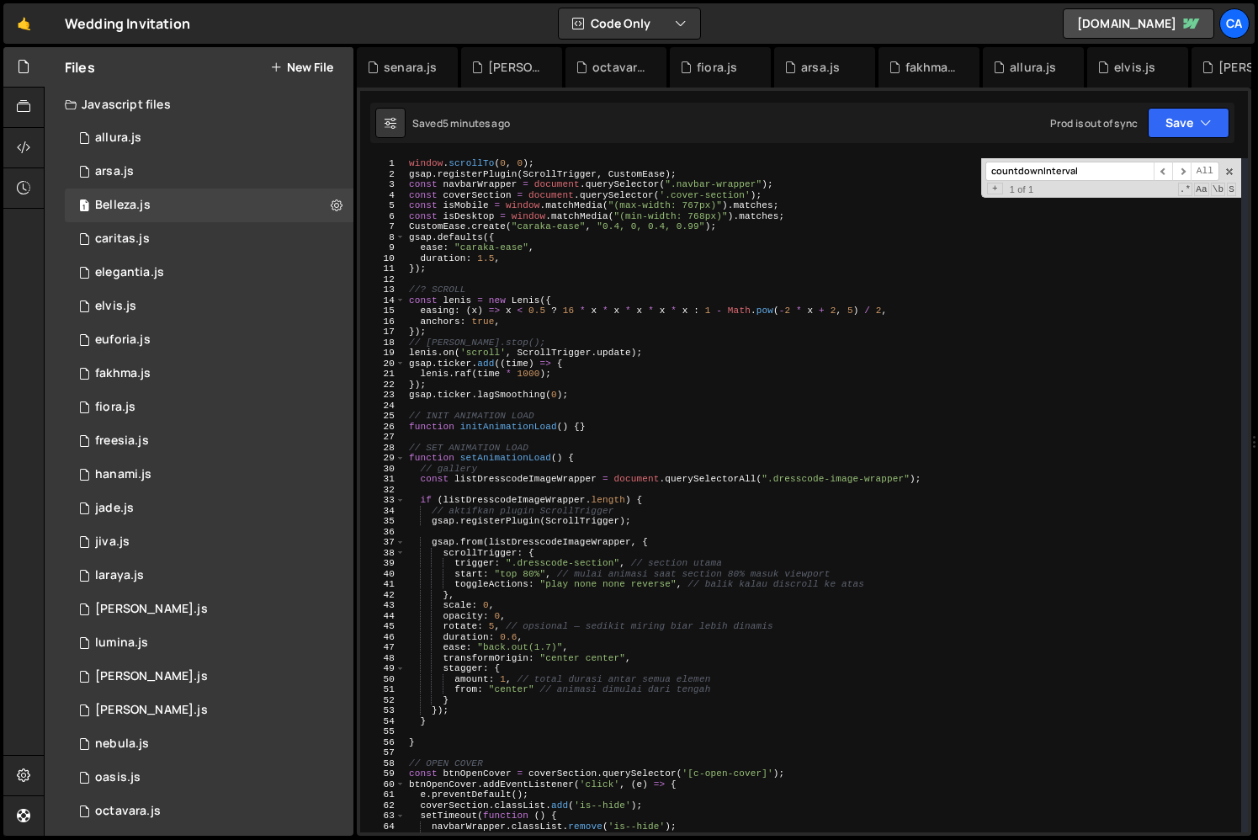
click at [477, 256] on div "window . scrollTo ( 0 , 0 ) ; gsap . registerPlugin ( ScrollTrigger , CustomEas…" at bounding box center [824, 505] width 836 height 695
type textarea "});"
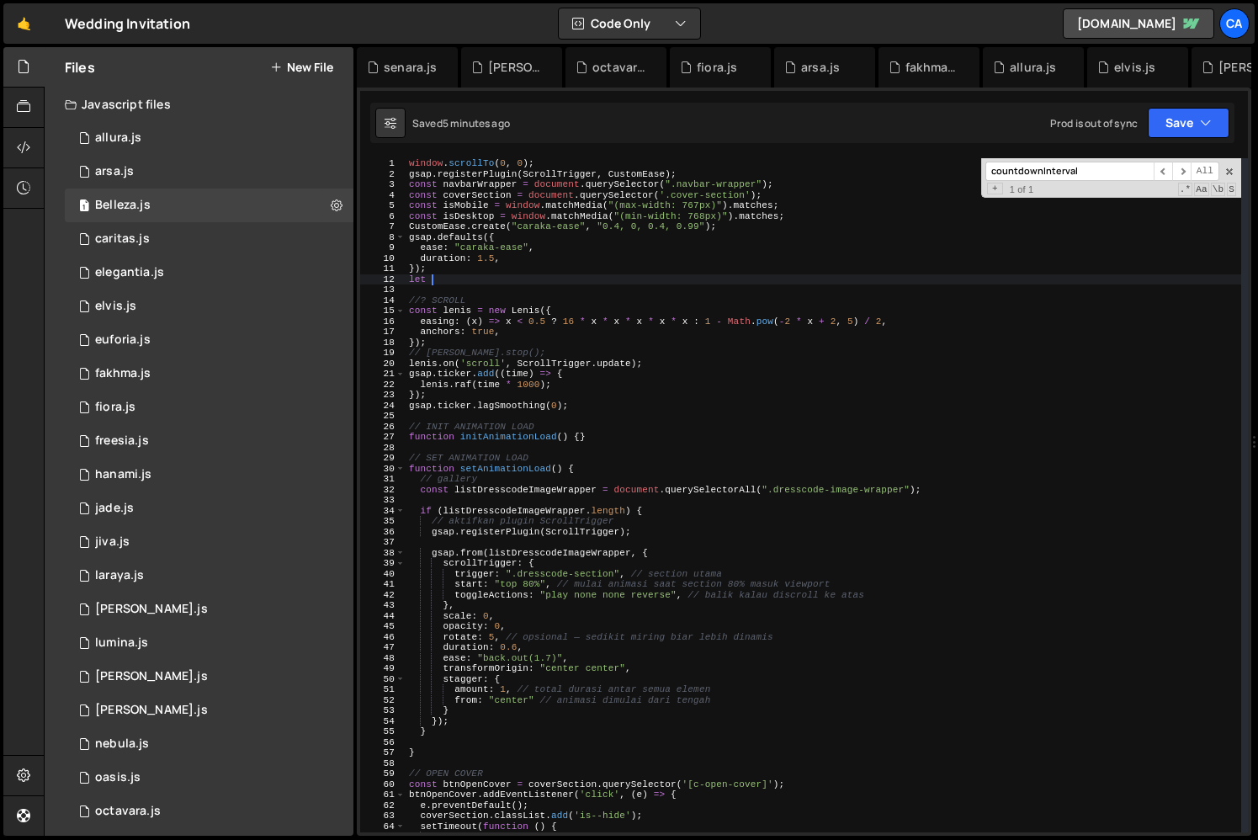
paste textarea "countdownInterval"
click at [481, 273] on div "window . scrollTo ( 0 , 0 ) ; gsap . registerPlugin ( ScrollTrigger , CustomEas…" at bounding box center [824, 505] width 836 height 695
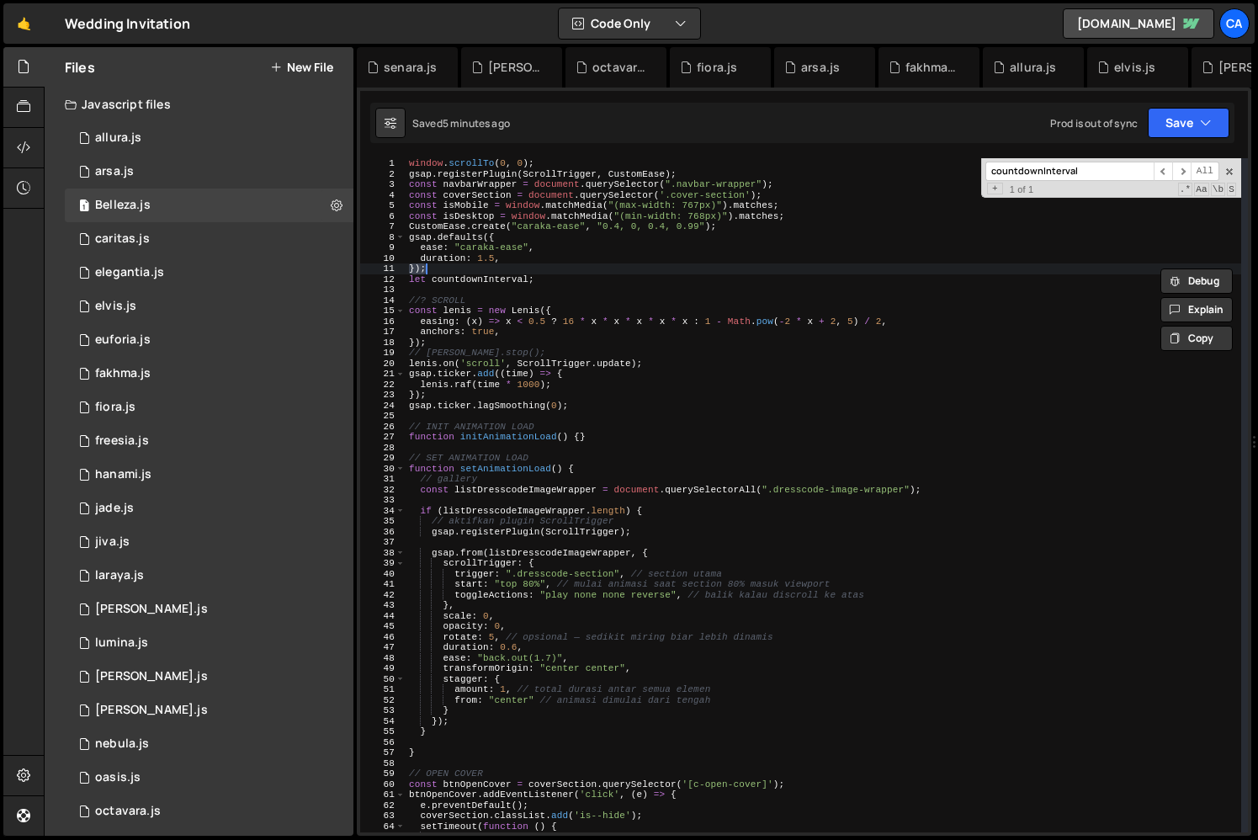
click at [497, 277] on div "window . scrollTo ( 0 , 0 ) ; gsap . registerPlugin ( ScrollTrigger , CustomEas…" at bounding box center [824, 505] width 836 height 695
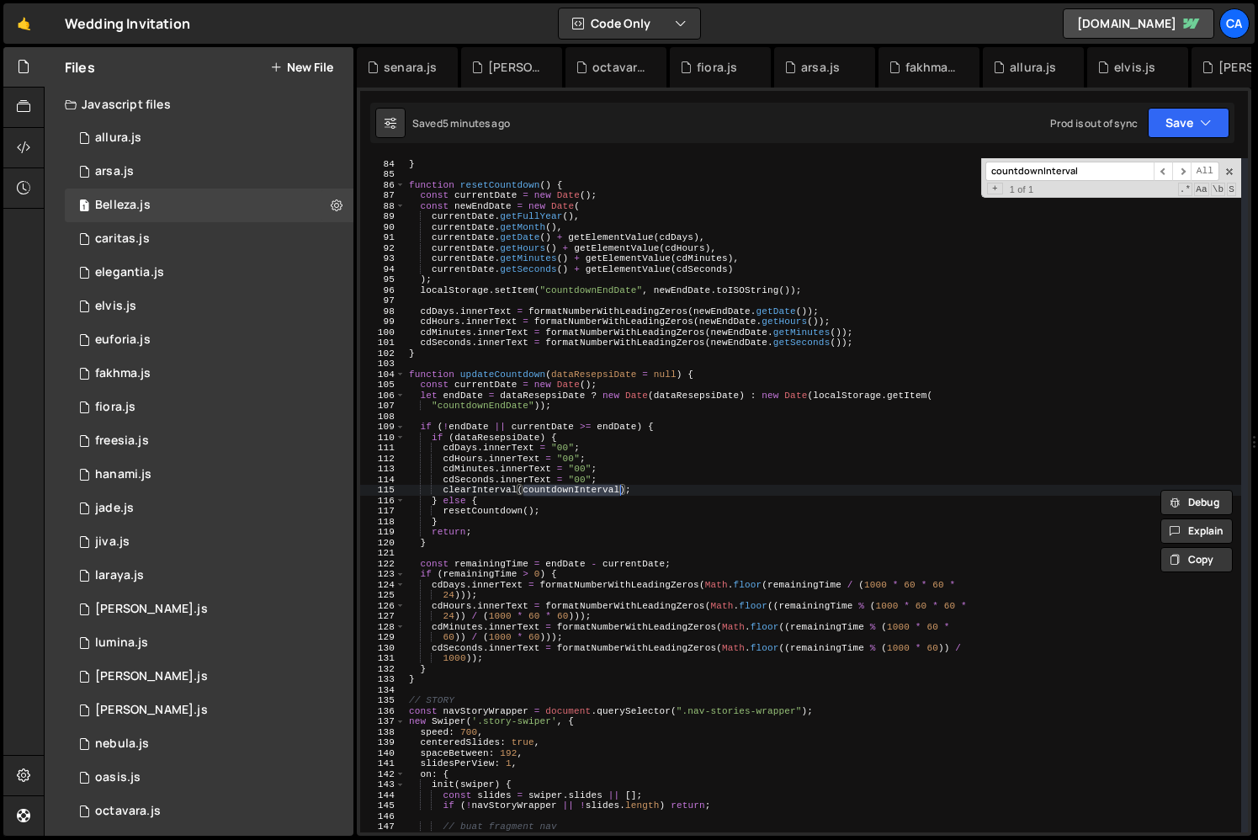
type textarea "clearInterval(countdownInterval);"
click at [558, 491] on div "defaultValue ; } function resetCountdown ( ) { const currentDate = new Date ( )…" at bounding box center [824, 495] width 836 height 695
paste textarea "countdownInterval"
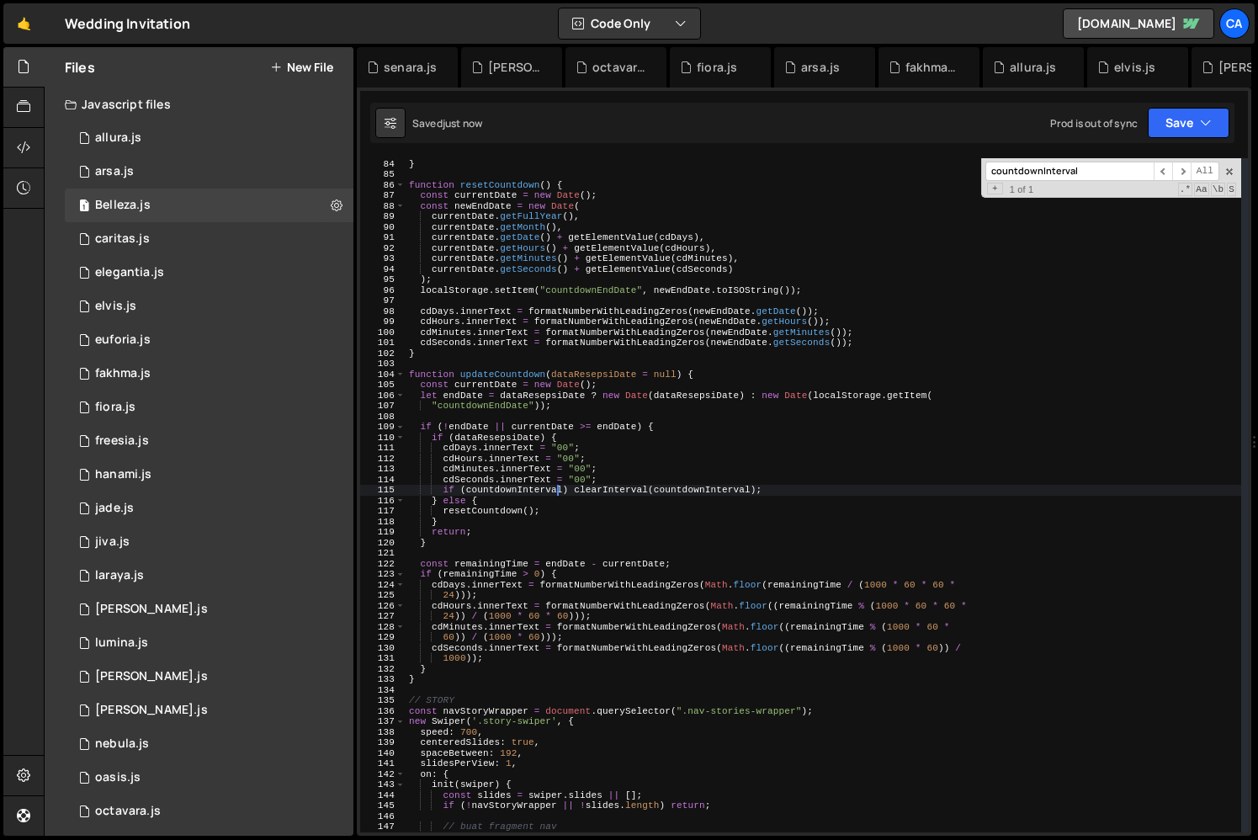
click at [689, 486] on div "defaultValue ; } function resetCountdown ( ) { const currentDate = new Date ( )…" at bounding box center [824, 495] width 836 height 695
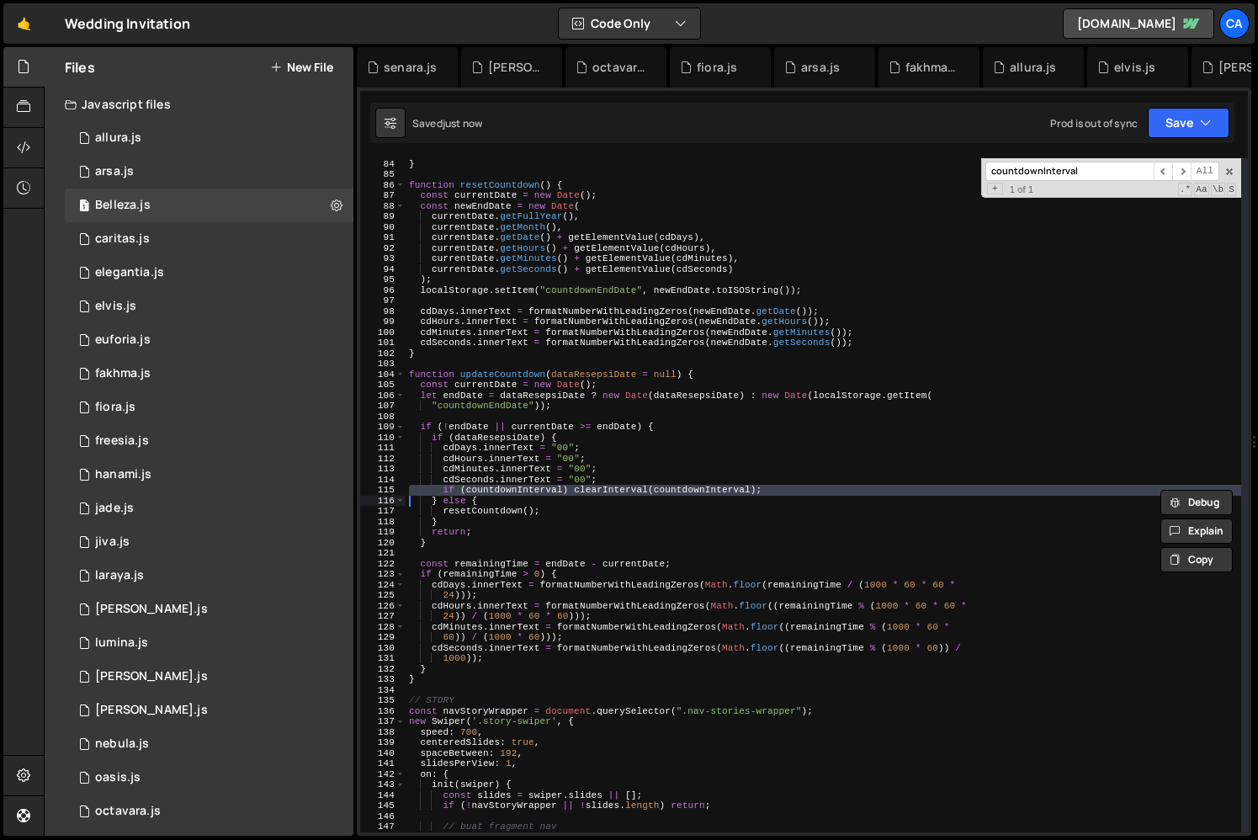
click at [677, 486] on div "defaultValue ; } function resetCountdown ( ) { const currentDate = new Date ( )…" at bounding box center [824, 495] width 836 height 695
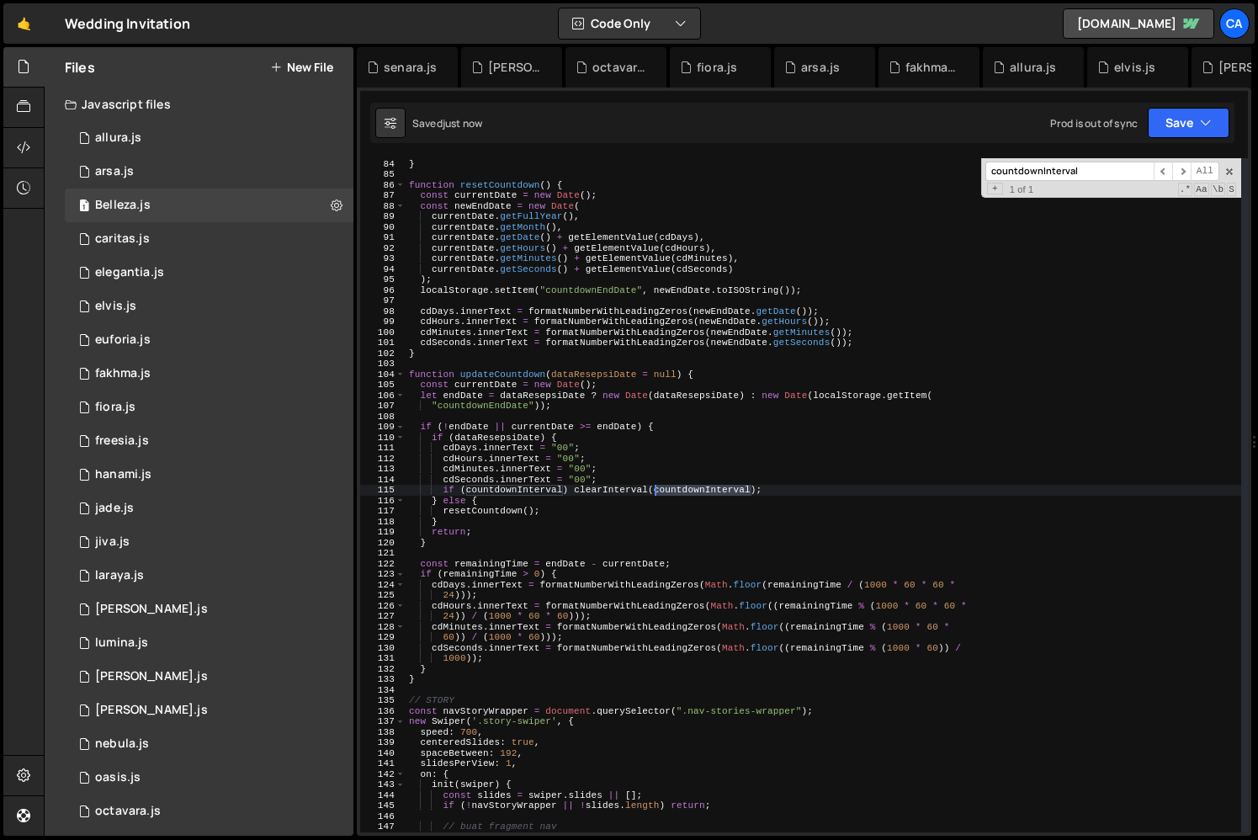
click at [677, 486] on div "defaultValue ; } function resetCountdown ( ) { const currentDate = new Date ( )…" at bounding box center [824, 495] width 836 height 695
click at [596, 502] on div "defaultValue ; } function resetCountdown ( ) { const currentDate = new Date ( )…" at bounding box center [824, 495] width 836 height 695
click at [679, 483] on div "defaultValue ; } function resetCountdown ( ) { const currentDate = new Date ( )…" at bounding box center [824, 495] width 836 height 695
click at [688, 490] on div "defaultValue ; } function resetCountdown ( ) { const currentDate = new Date ( )…" at bounding box center [824, 495] width 836 height 695
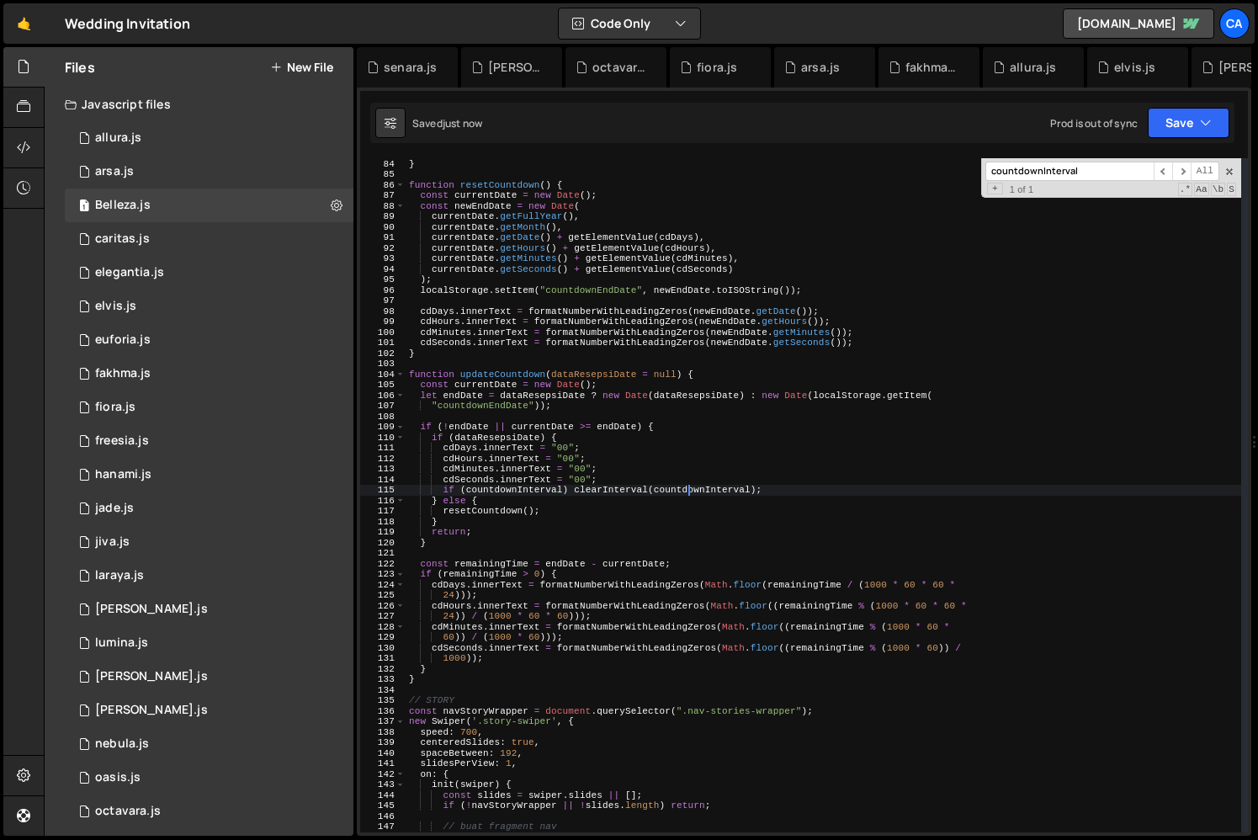
click at [688, 490] on div "defaultValue ; } function resetCountdown ( ) { const currentDate = new Date ( )…" at bounding box center [824, 495] width 836 height 695
click at [614, 493] on div "defaultValue ; } function resetCountdown ( ) { const currentDate = new Date ( )…" at bounding box center [824, 495] width 836 height 695
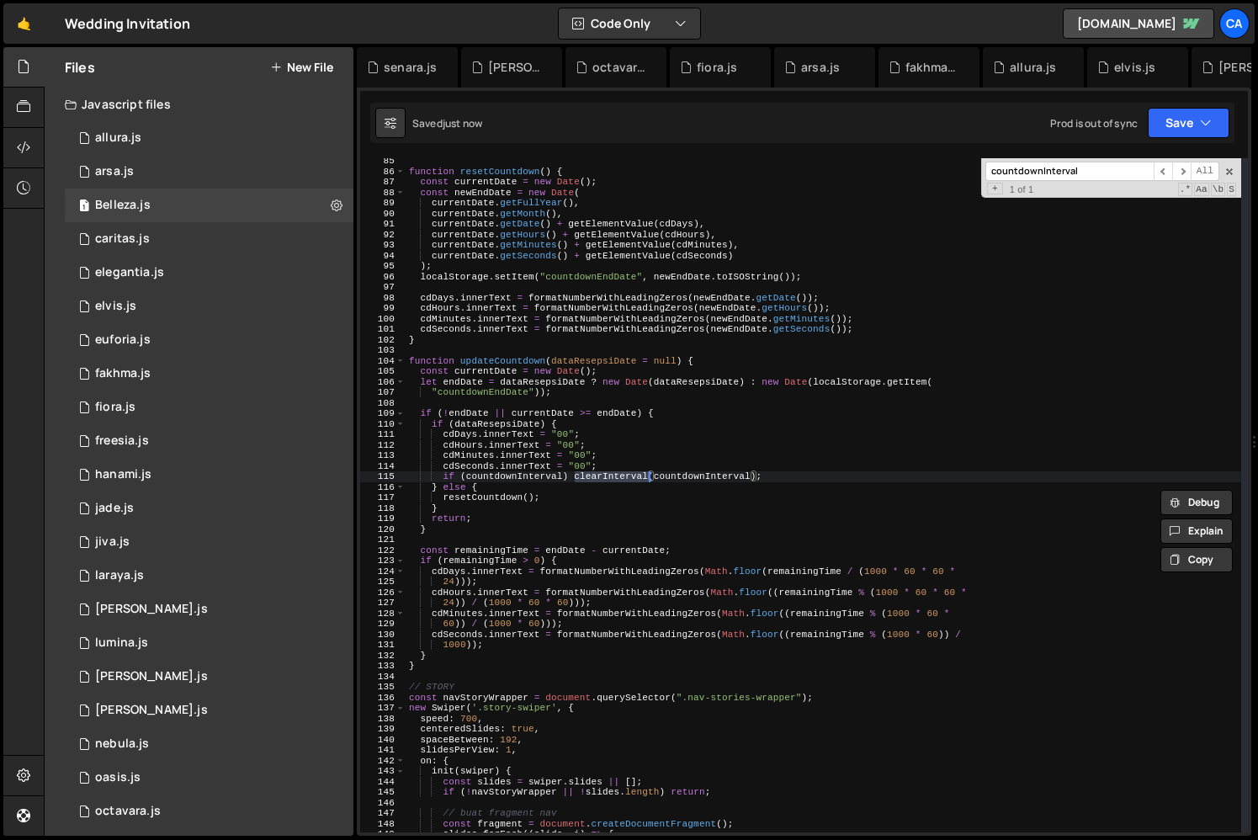
scroll to position [885, 0]
click at [507, 364] on div "function resetCountdown ( ) { const currentDate = new Date ( ) ; const newEndDa…" at bounding box center [824, 503] width 836 height 695
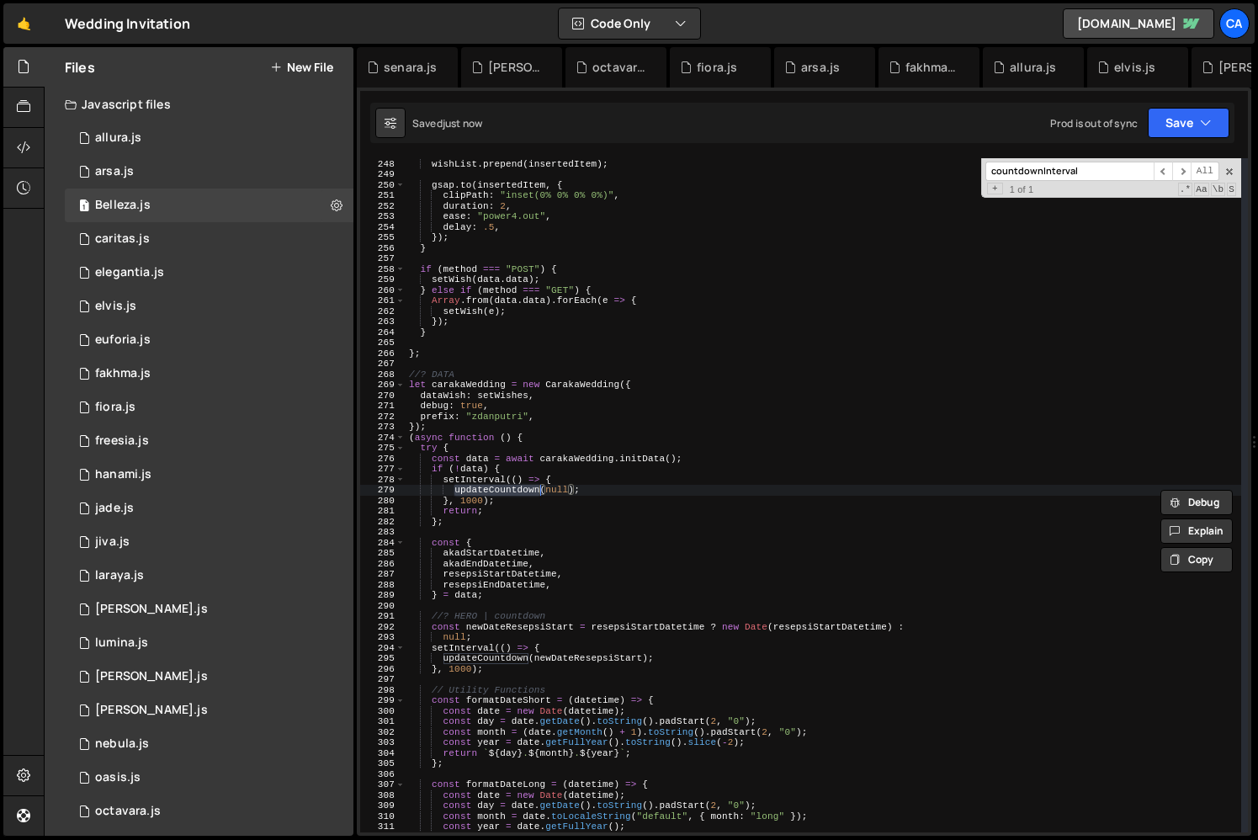
scroll to position [2598, 0]
click at [438, 486] on div "const insertedItem = wishItemCloned . cloneNode ( true ) ; wishList . prepend (…" at bounding box center [824, 495] width 836 height 695
click at [438, 472] on div "const insertedItem = wishItemCloned . cloneNode ( true ) ; wishList . prepend (…" at bounding box center [824, 495] width 836 height 695
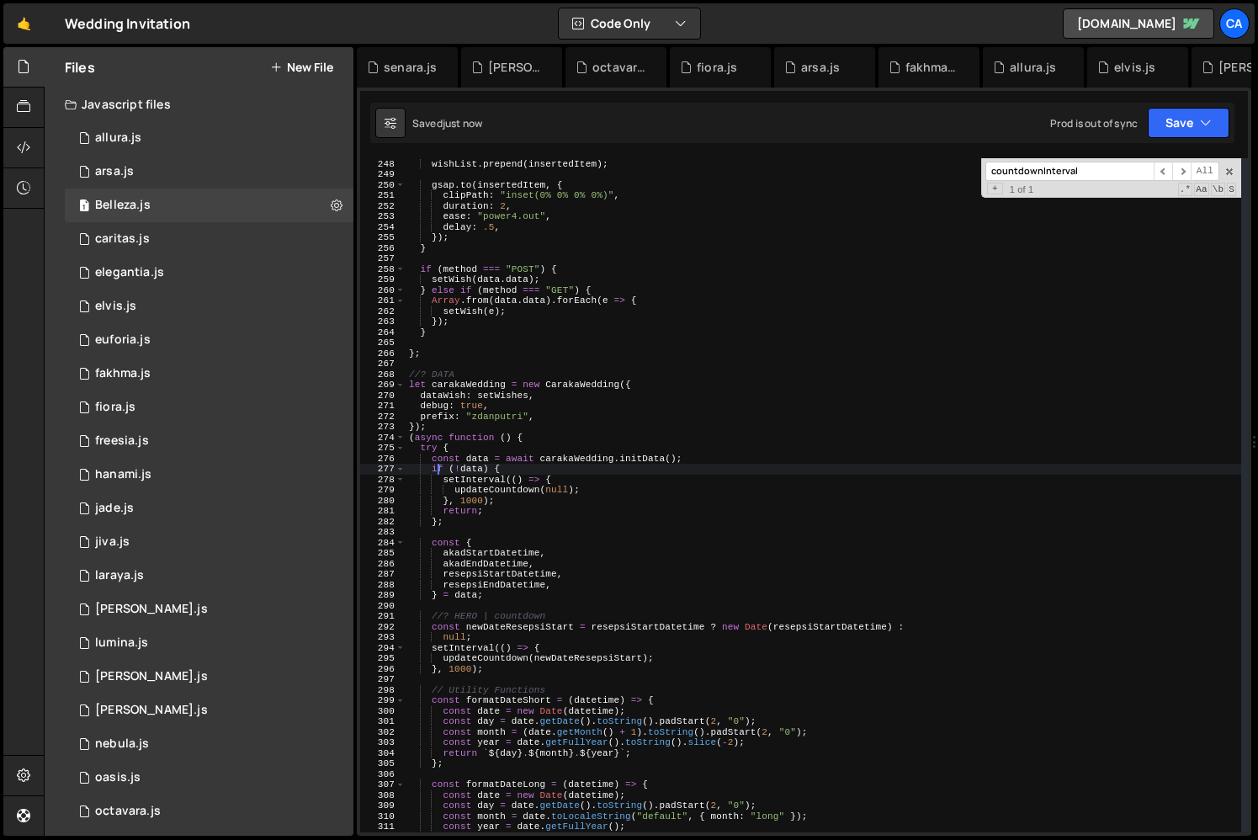
paste textarea "countdownInterval"
click at [432, 645] on div "const insertedItem = wishItemCloned . cloneNode ( true ) ; wishList . prepend (…" at bounding box center [824, 495] width 836 height 695
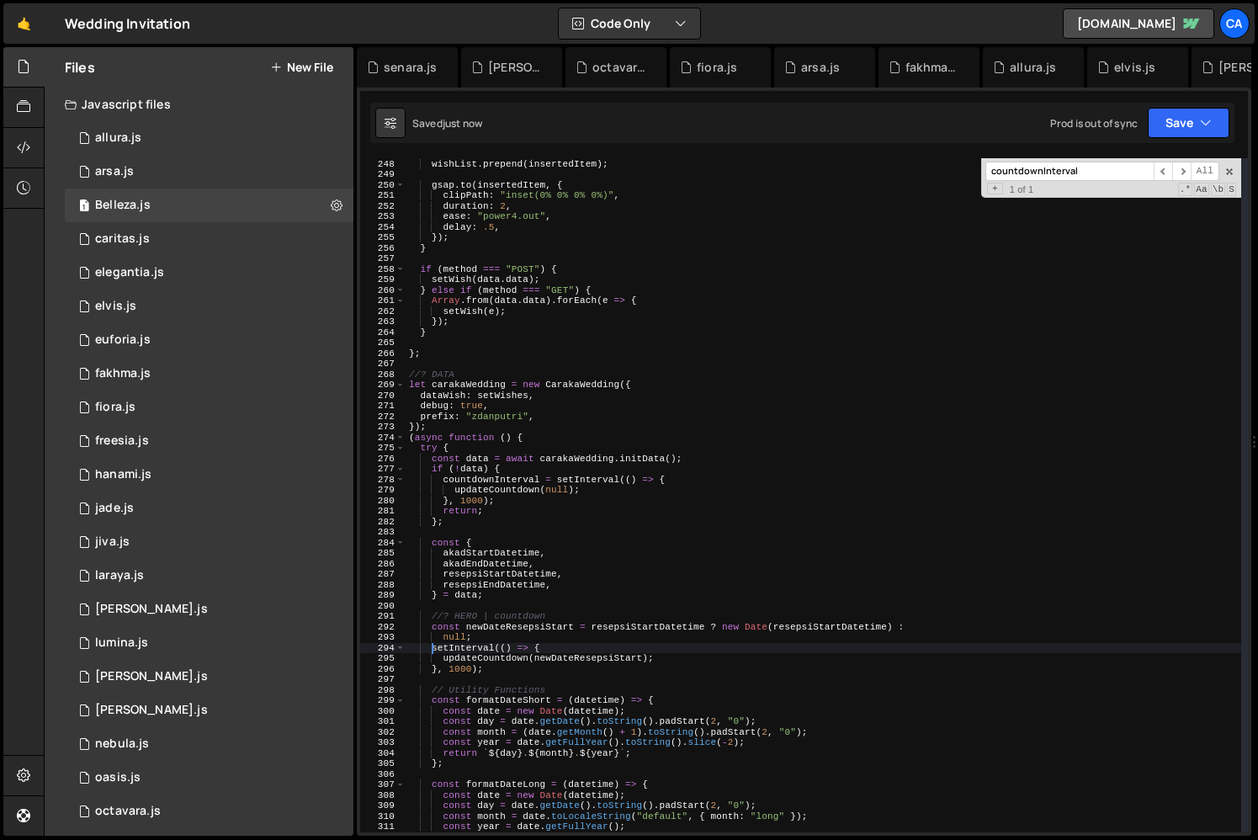
paste textarea "countdownInterval"
click at [459, 714] on div "const insertedItem = wishItemCloned . cloneNode ( true ) ; wishList . prepend (…" at bounding box center [824, 495] width 836 height 695
type textarea "const date = new Date(datetime);"
click at [500, 678] on div "const insertedItem = wishItemCloned . cloneNode ( true ) ; wishList . prepend (…" at bounding box center [824, 495] width 836 height 695
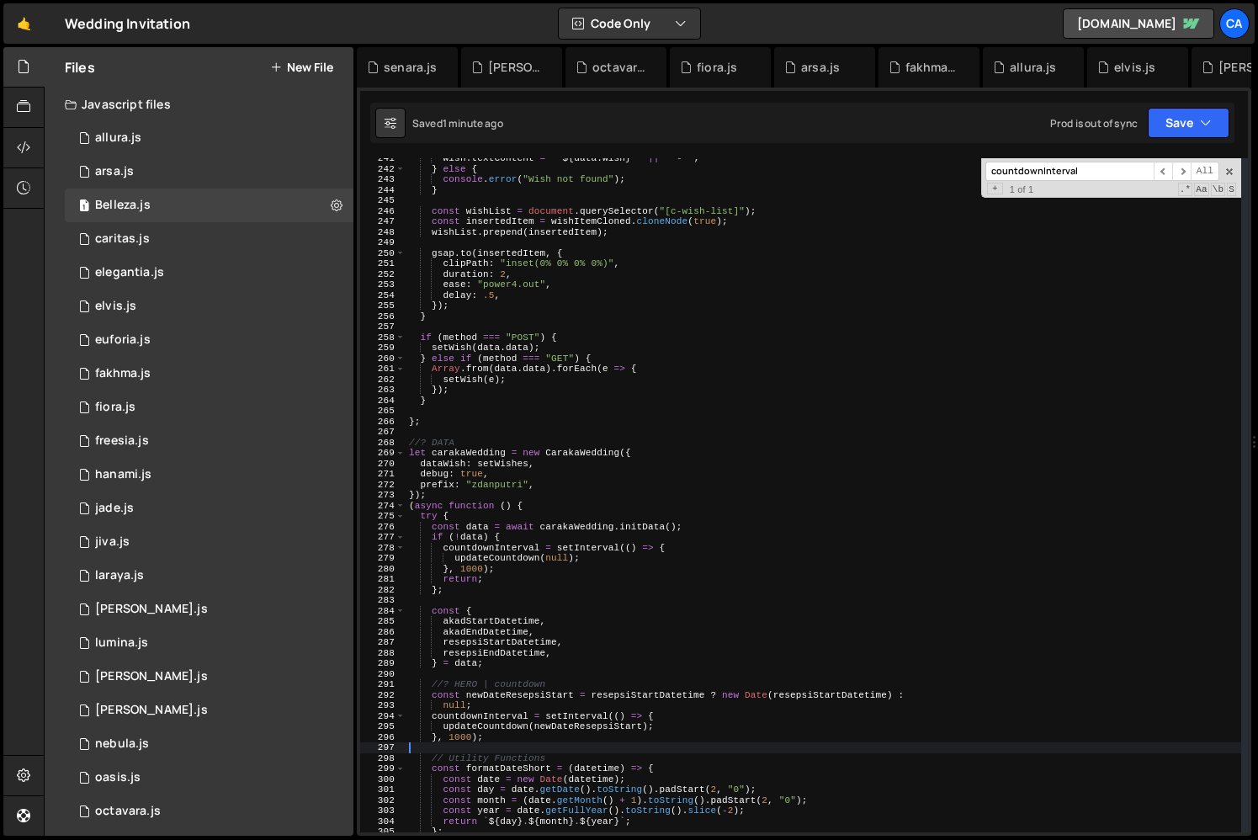
scroll to position [2515, 0]
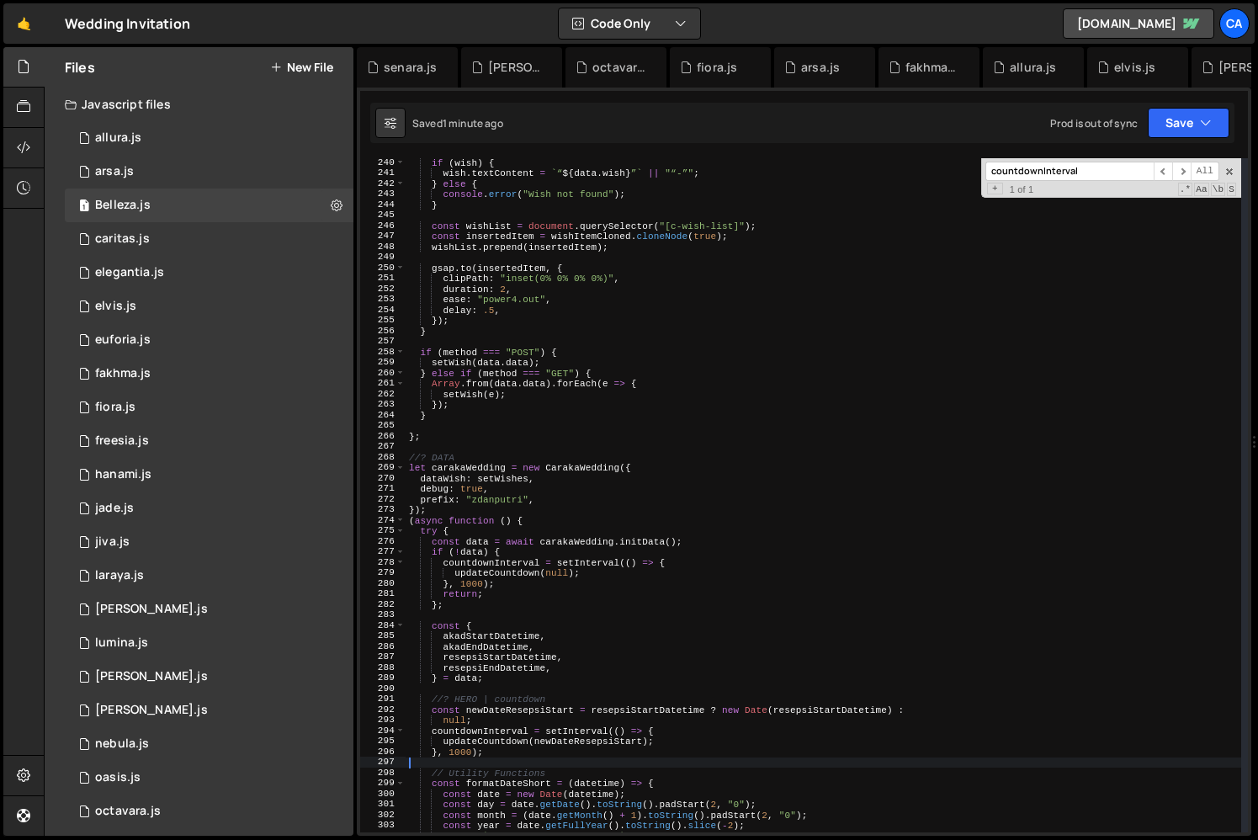
click at [545, 491] on div "if ( wish ) { wish . textContent = ` “ ${ data . wish } ” ` || "“-”" ; } else {…" at bounding box center [824, 504] width 836 height 695
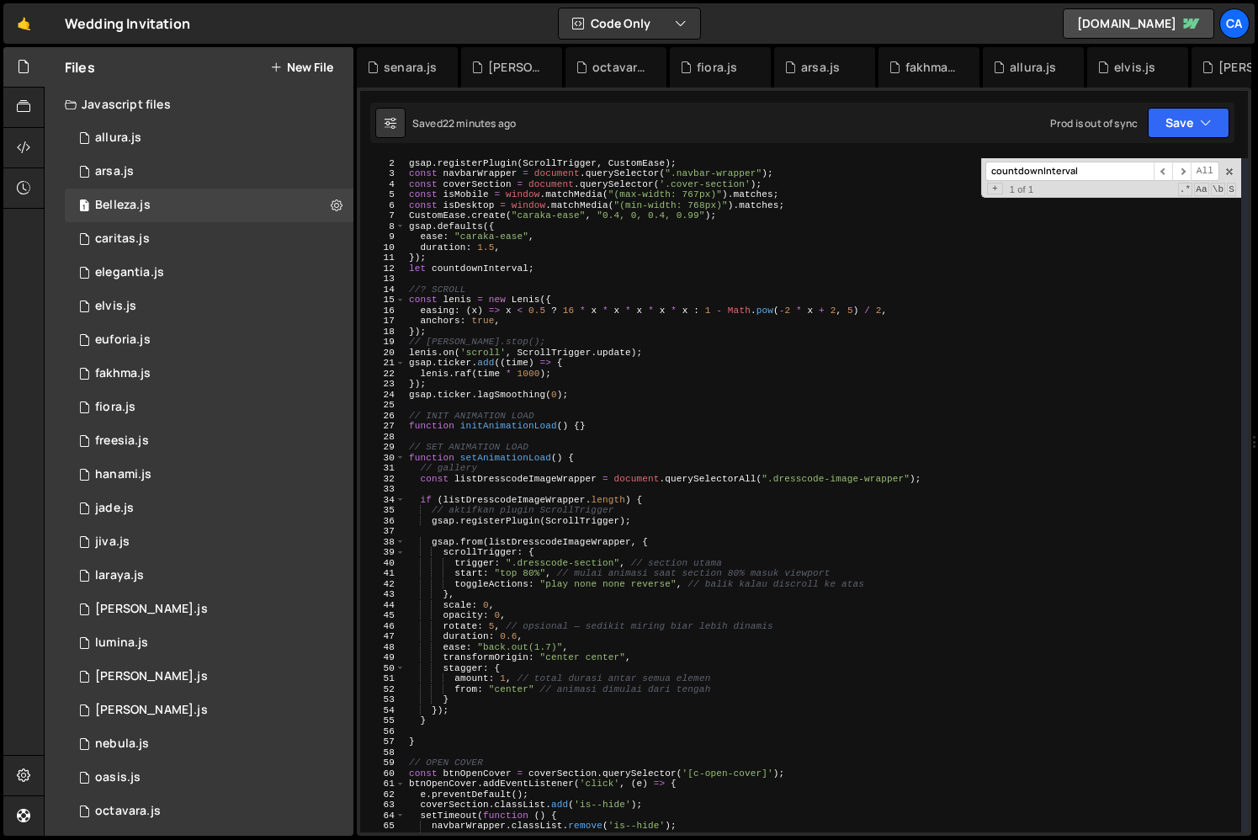
scroll to position [43, 0]
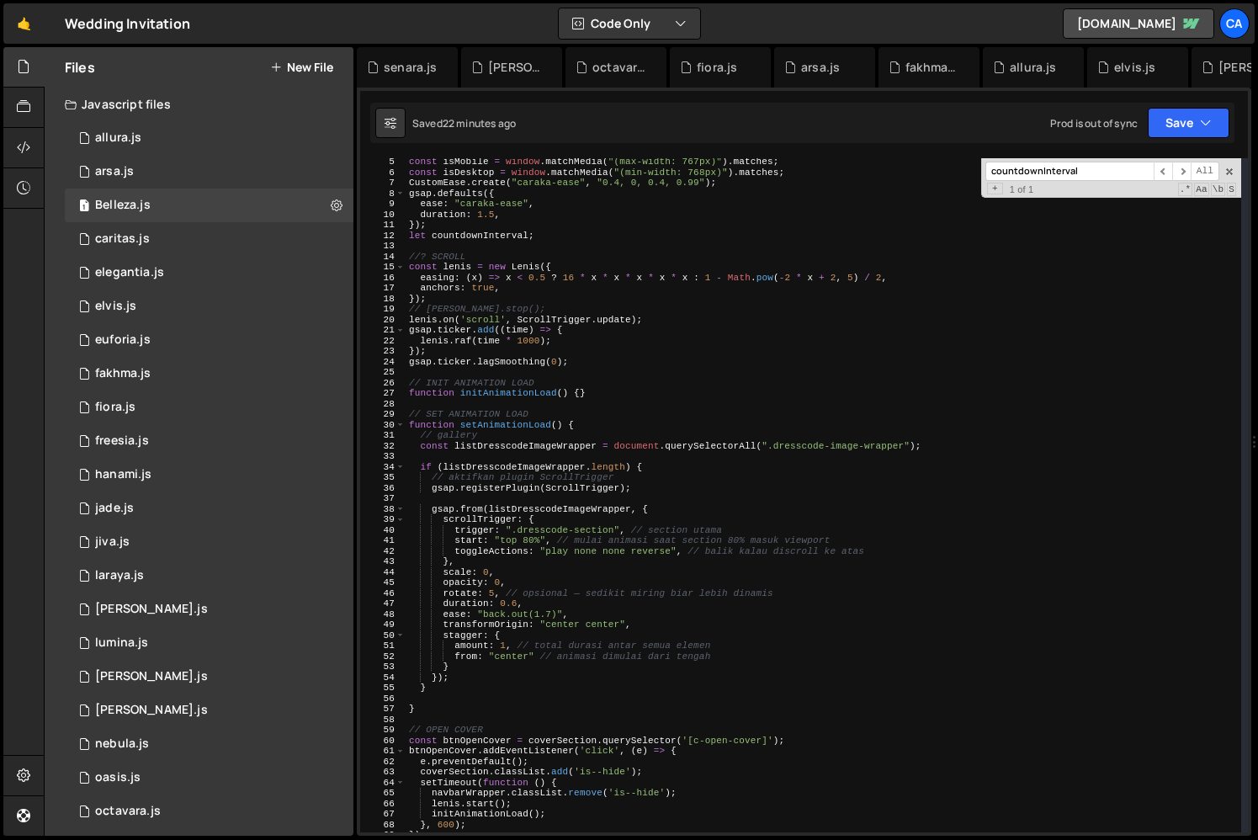
click at [582, 516] on div "const isMobile = window . matchMedia ( "(max-width: 767px)" ) . matches ; const…" at bounding box center [824, 504] width 836 height 695
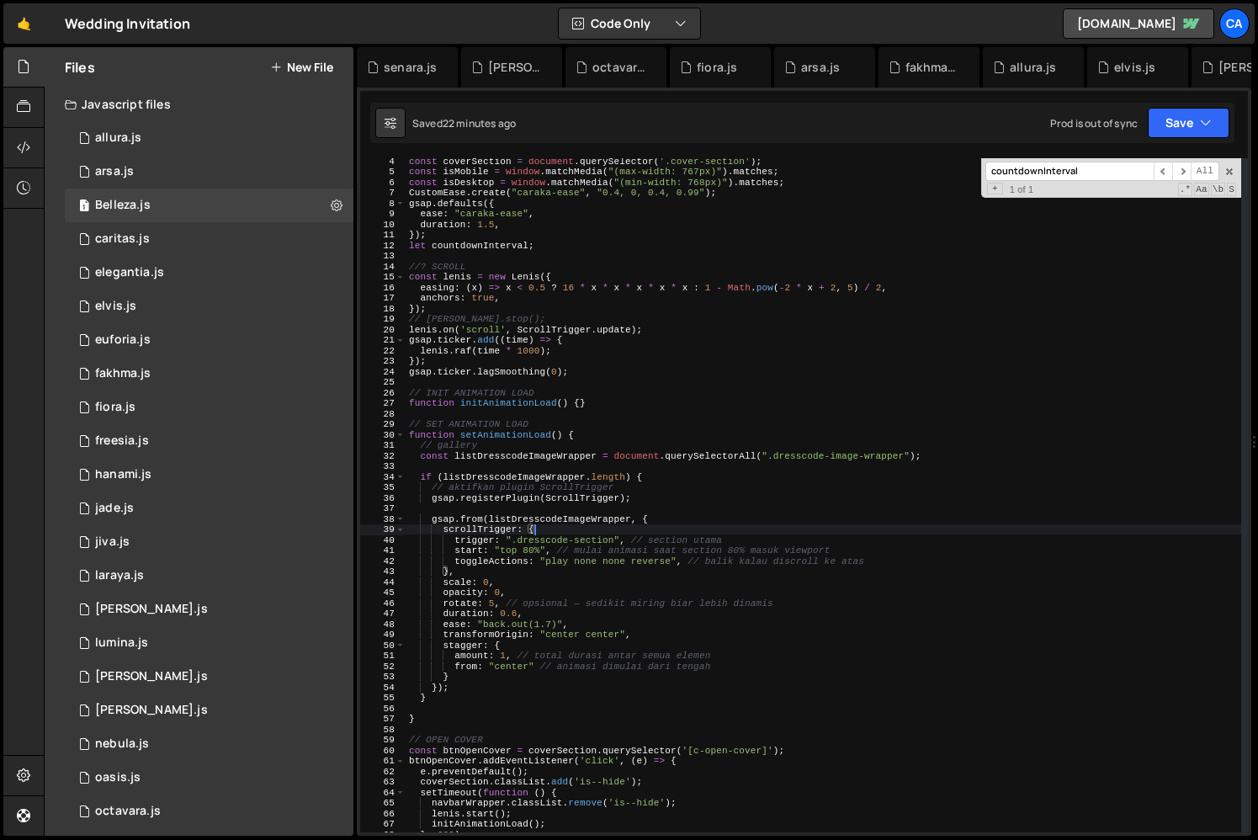
scroll to position [34, 0]
click at [653, 486] on div "const coverSection = document . querySelector ( '.cover-section' ) ; const isMo…" at bounding box center [824, 503] width 836 height 695
click at [649, 490] on div "const coverSection = document . querySelector ( '.cover-section' ) ; const isMo…" at bounding box center [824, 503] width 836 height 695
type textarea "//"
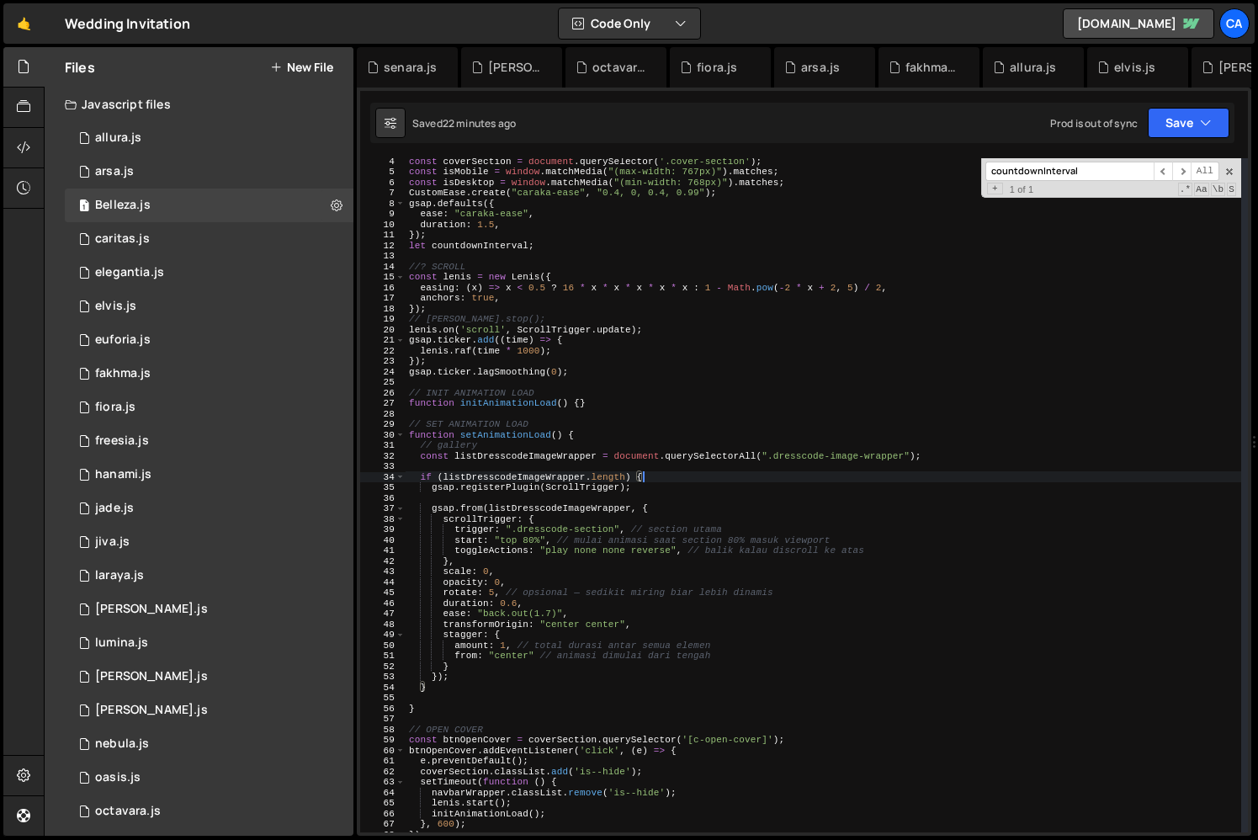
scroll to position [0, 0]
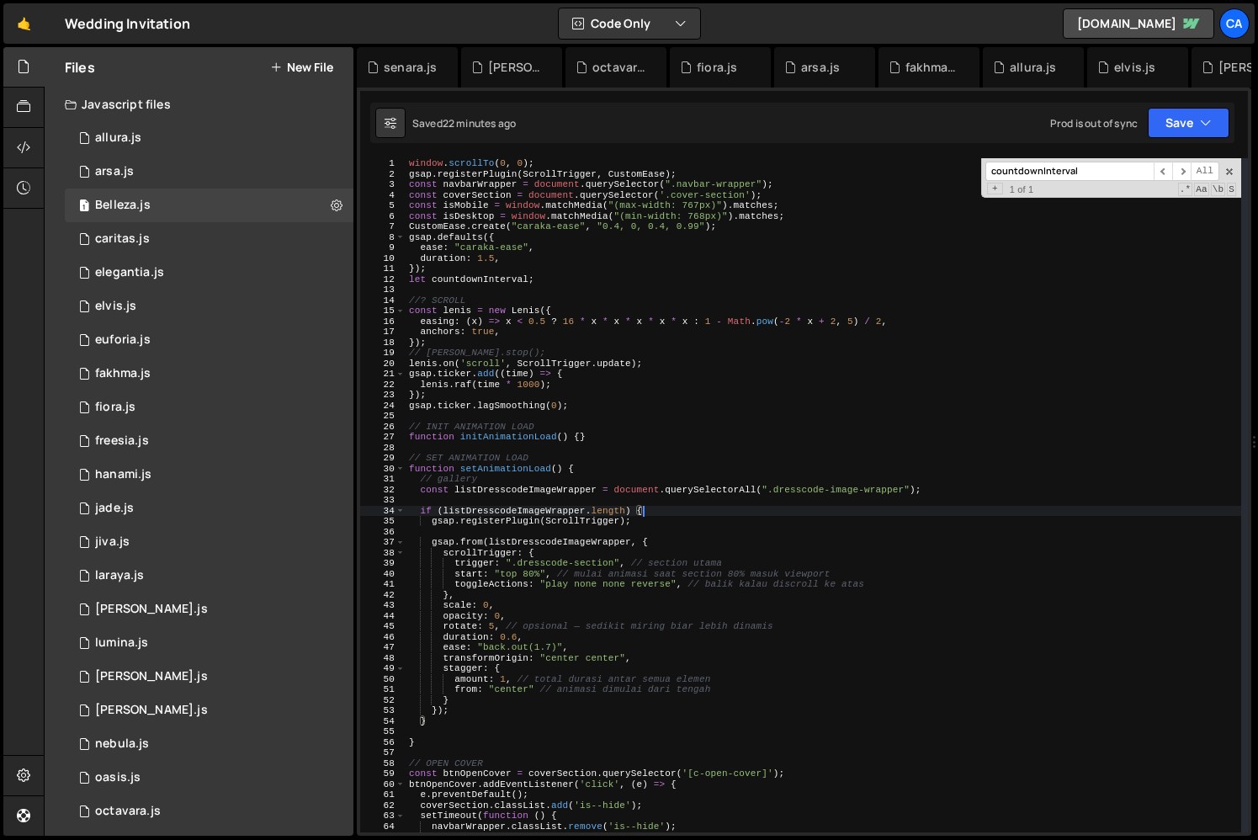
click at [651, 518] on div "window . scrollTo ( 0 , 0 ) ; gsap . registerPlugin ( ScrollTrigger , CustomEas…" at bounding box center [824, 505] width 836 height 695
type textarea "gsap"
type textarea "if (listDresscodeImageWrapper.length) {"
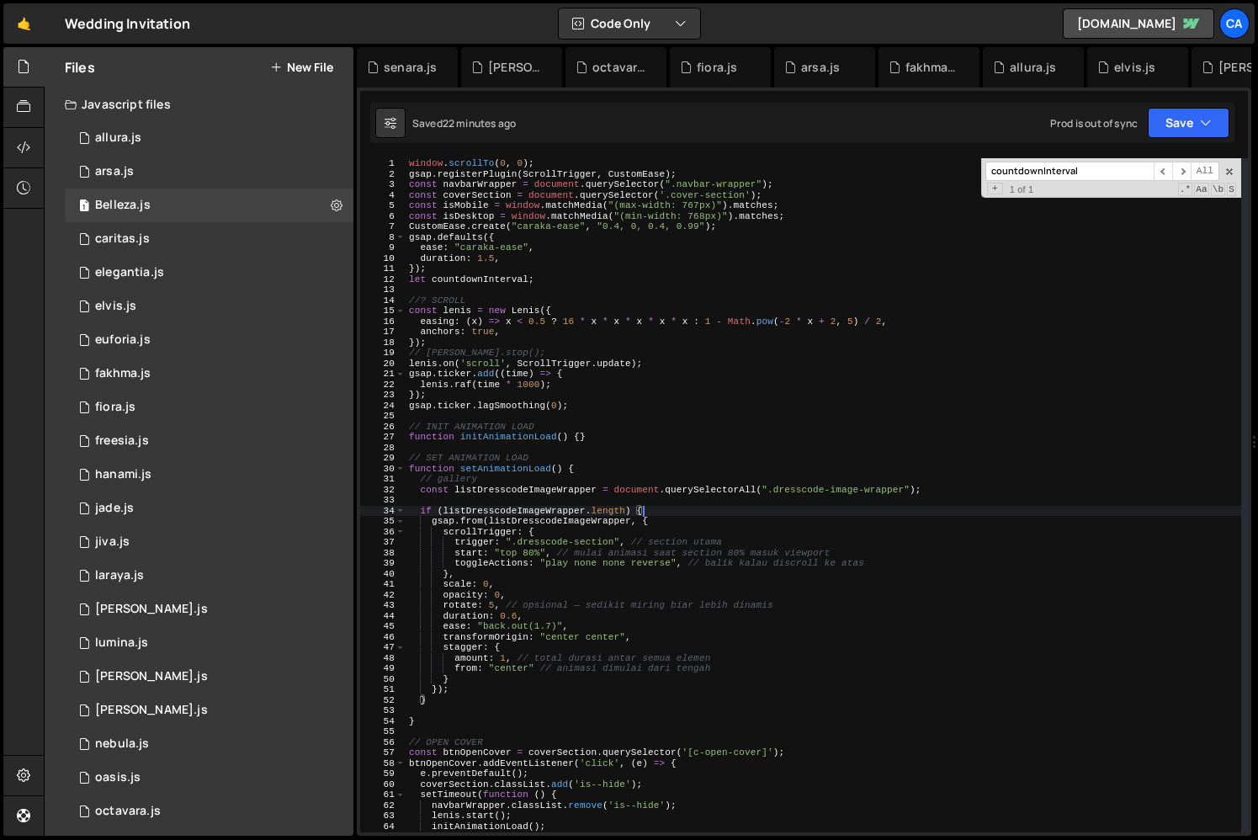
click at [616, 467] on div "window . scrollTo ( 0 , 0 ) ; gsap . registerPlugin ( ScrollTrigger , CustomEas…" at bounding box center [824, 505] width 836 height 695
type textarea "const listDresscodeImageWrapper = document.querySelectorAll(".dresscode-image-w…"
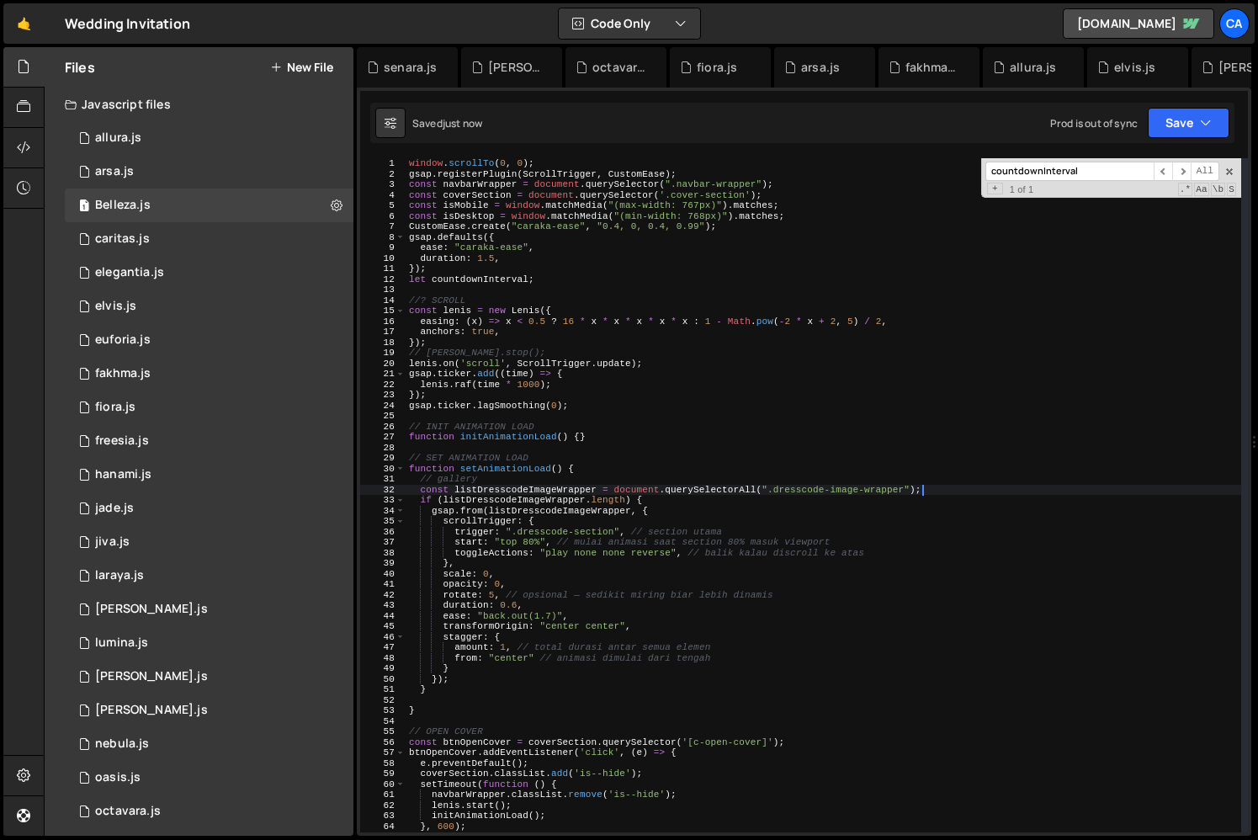
paste textarea "}"
click at [668, 577] on div "window . scrollTo ( 0 , 0 ) ; gsap . registerPlugin ( ScrollTrigger , CustomEas…" at bounding box center [824, 505] width 836 height 695
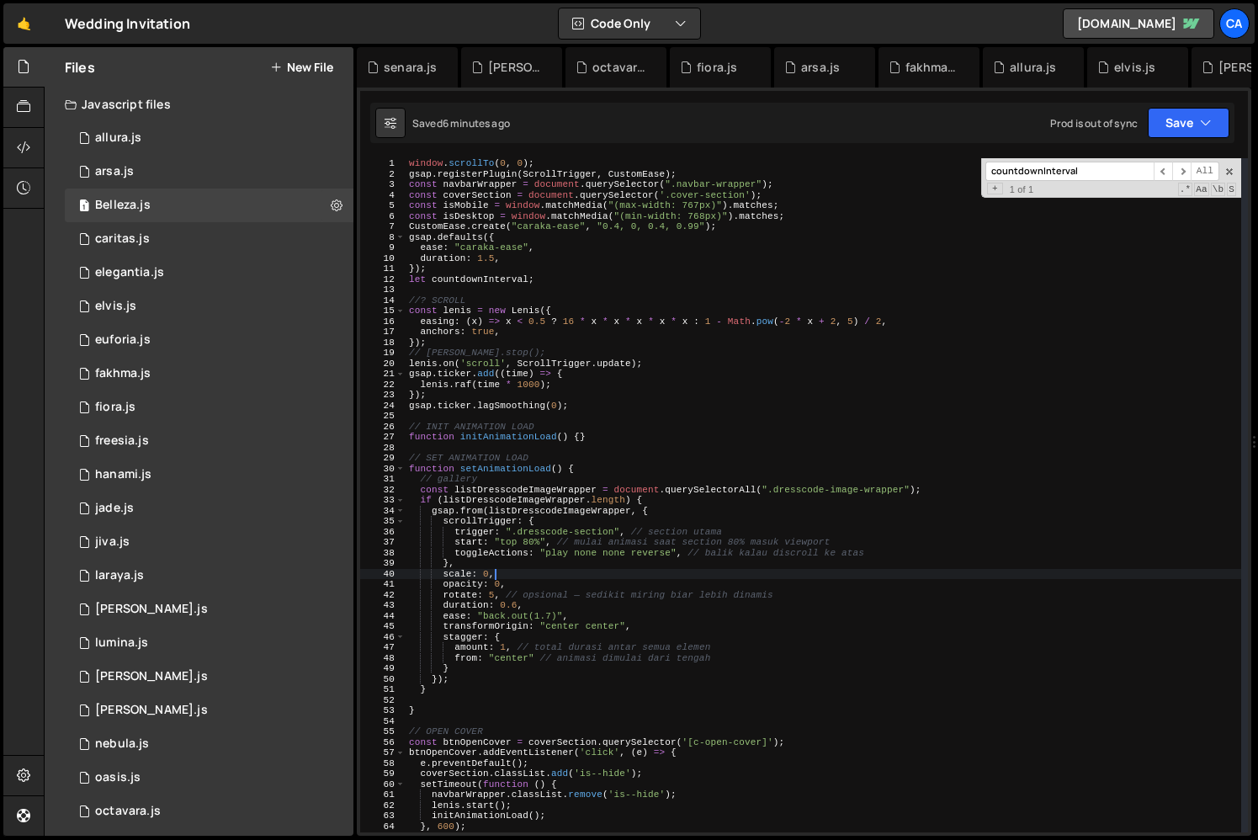
click at [534, 661] on div "window . scrollTo ( 0 , 0 ) ; gsap . registerPlugin ( ScrollTrigger , CustomEas…" at bounding box center [824, 505] width 836 height 695
type textarea "from: "center" // animasi dimulai dari tengah"
